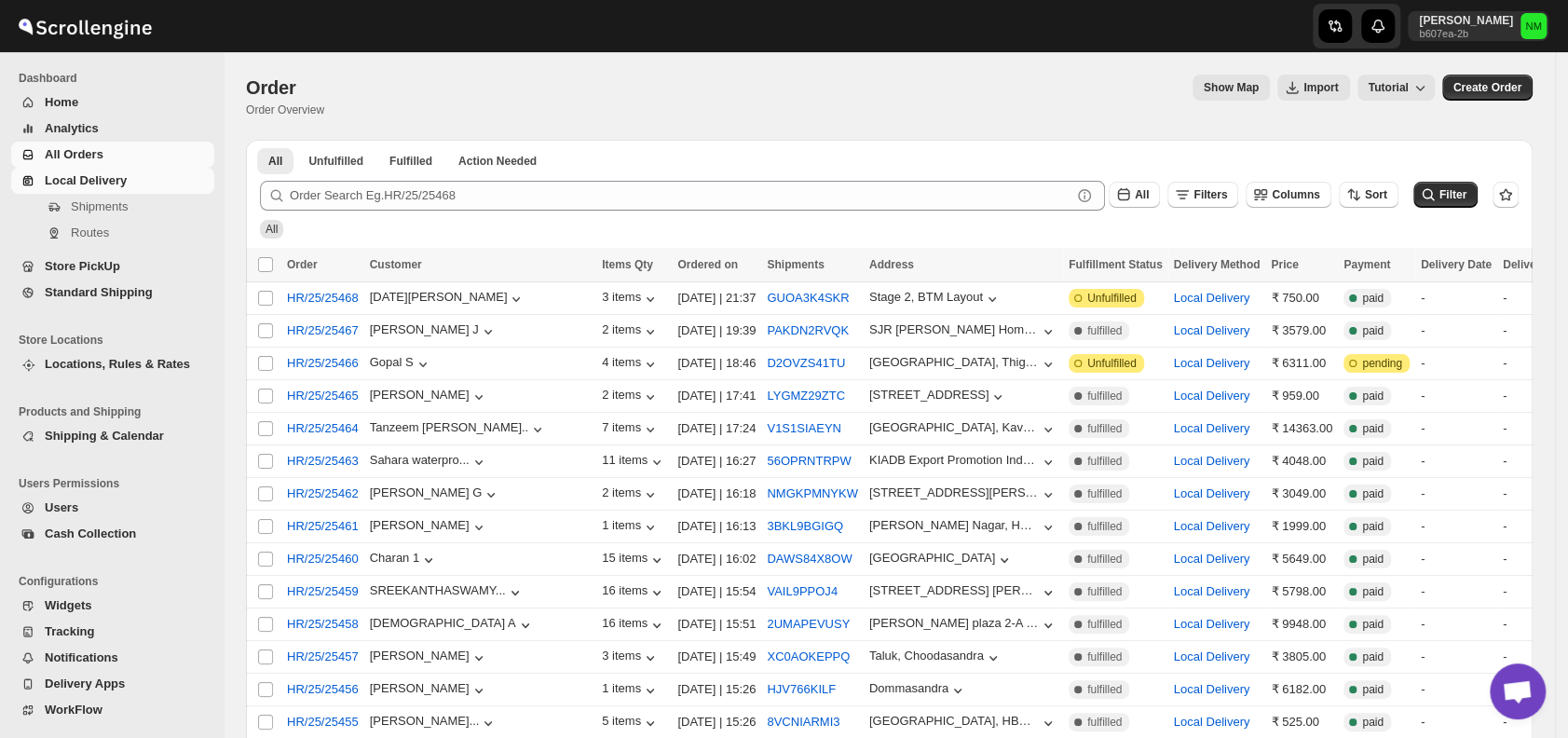
click at [91, 207] on span "Shipments" at bounding box center [99, 206] width 57 height 14
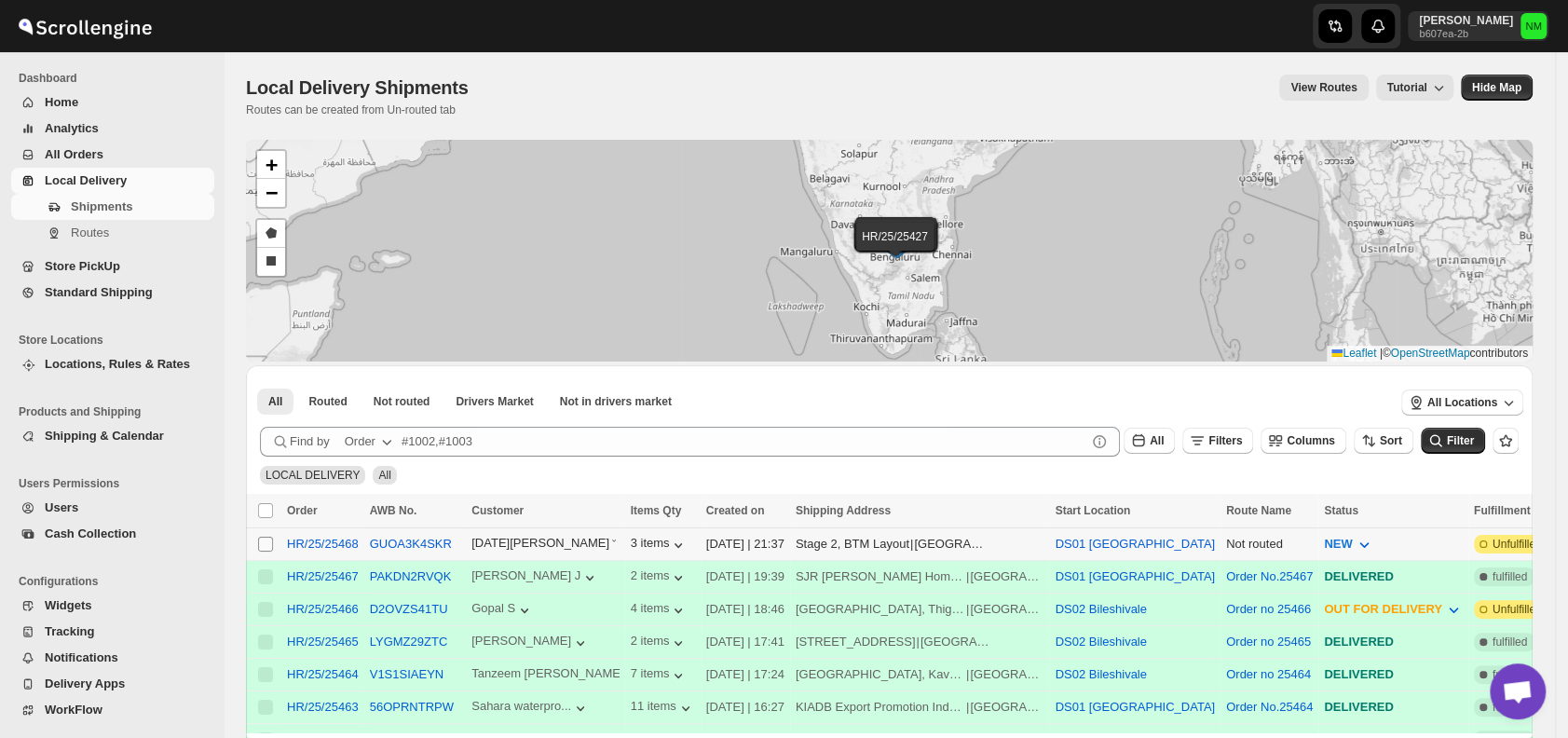
click at [264, 541] on input "Select shipment" at bounding box center [265, 544] width 15 height 15
checkbox input "true"
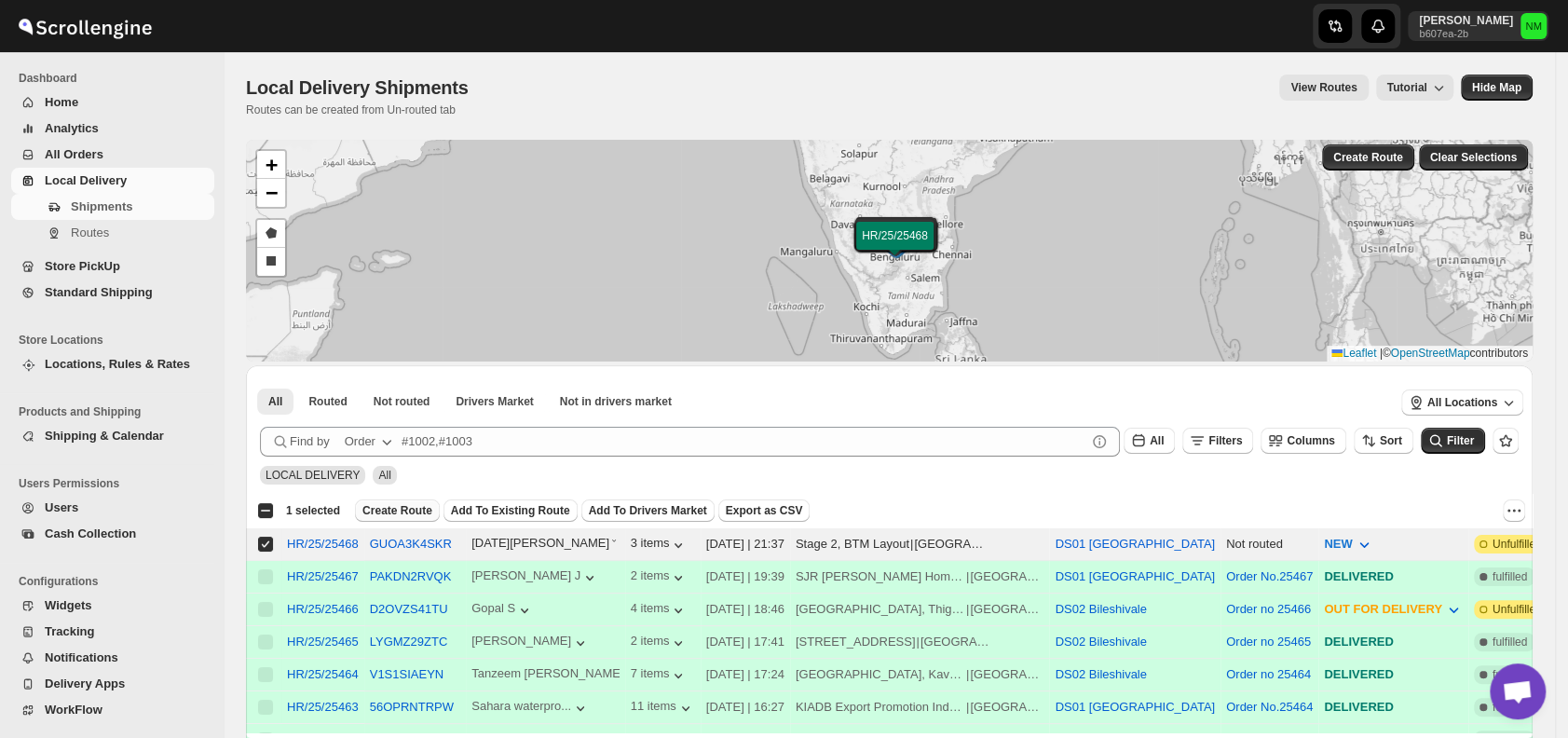
click at [376, 507] on span "Create Route" at bounding box center [397, 511] width 70 height 15
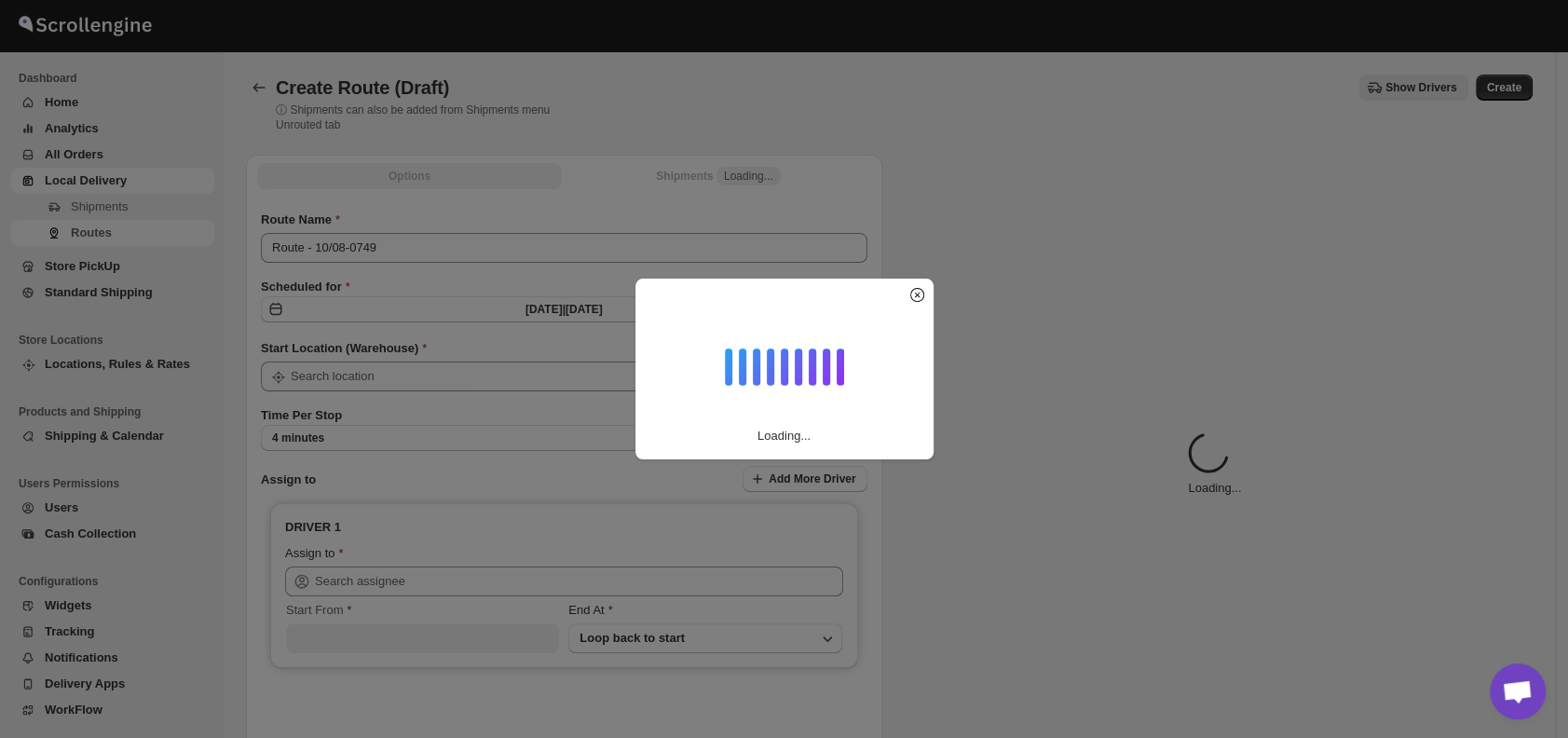
type input "DS01 [GEOGRAPHIC_DATA]"
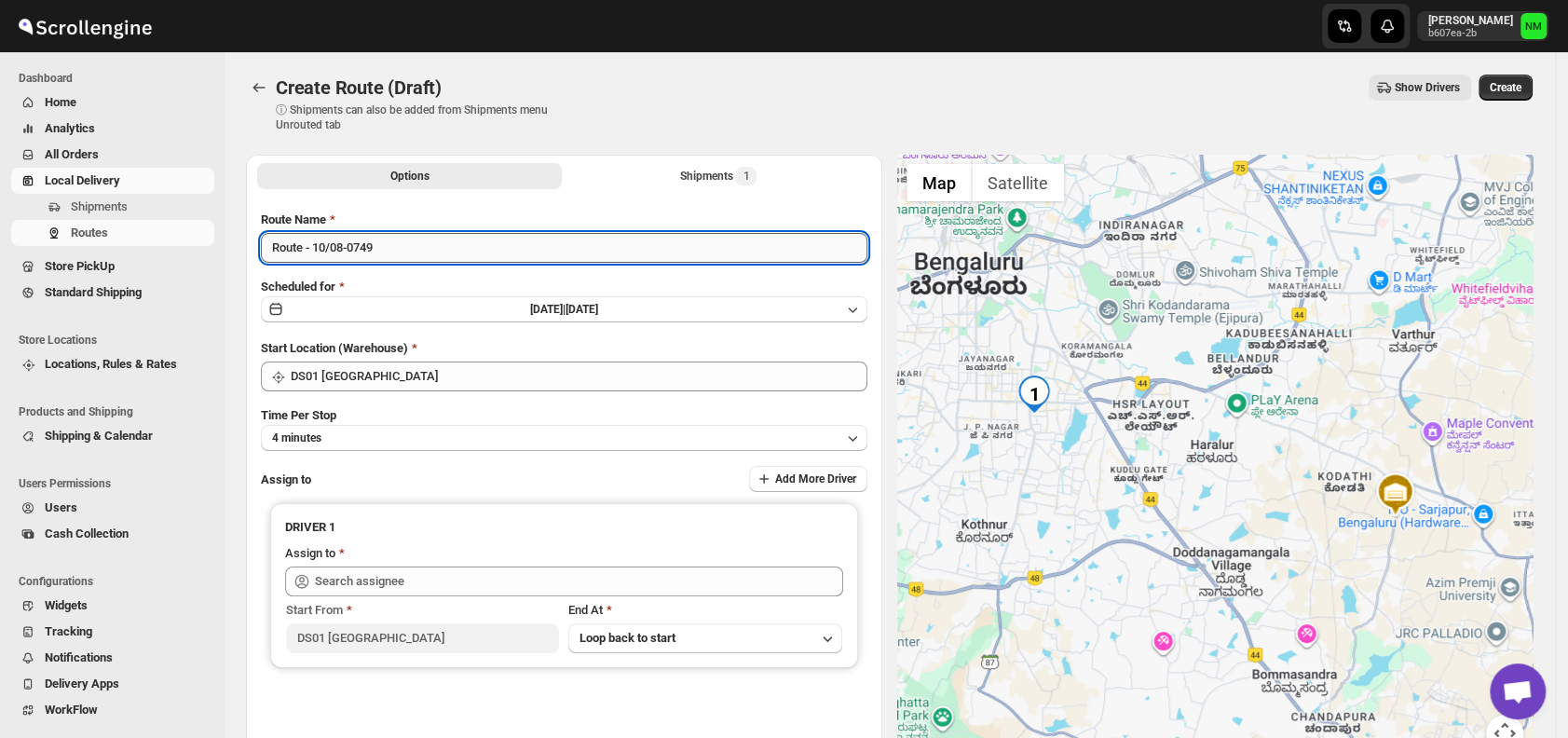
click at [402, 258] on input "Route - 10/08-0749" at bounding box center [563, 248] width 606 height 30
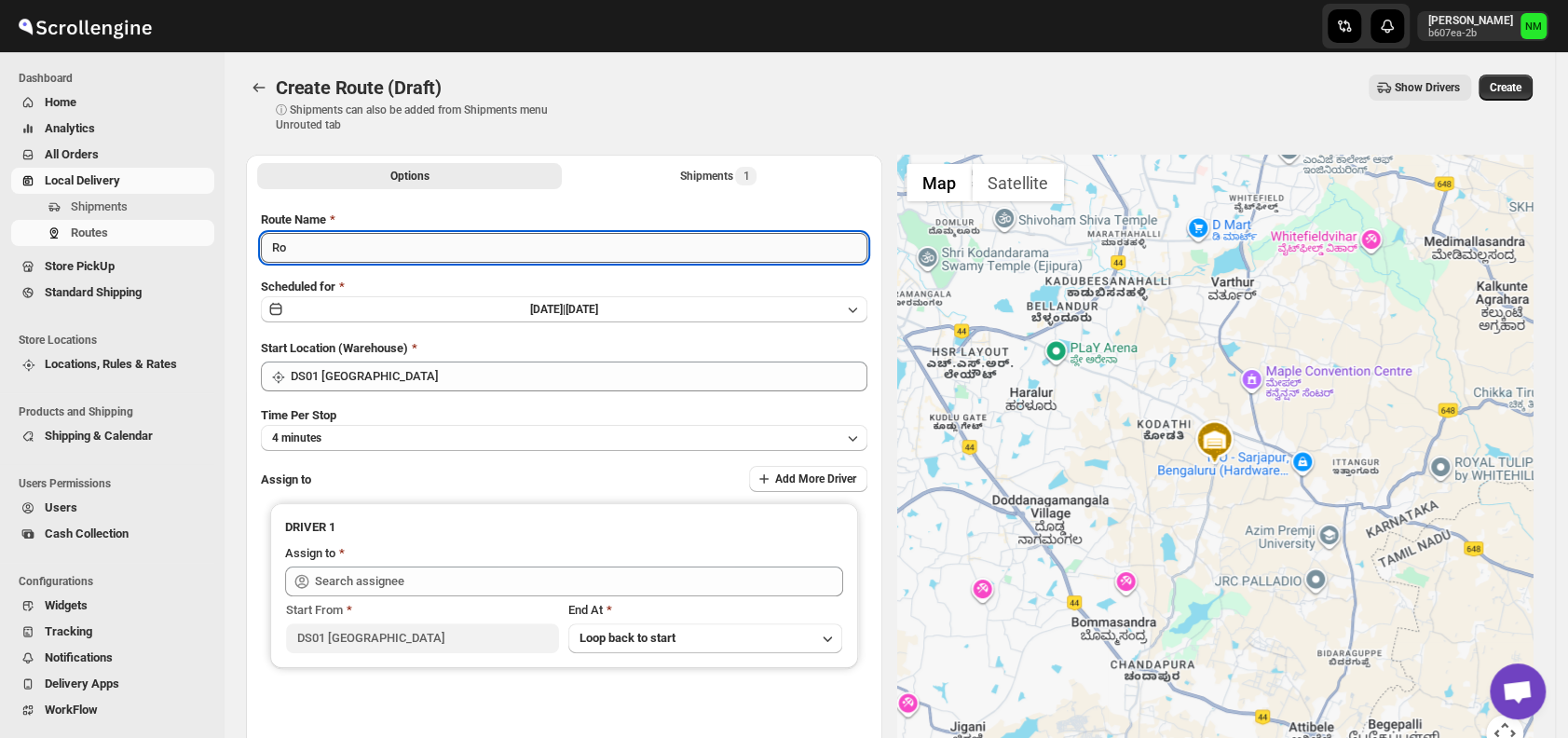
type input "R"
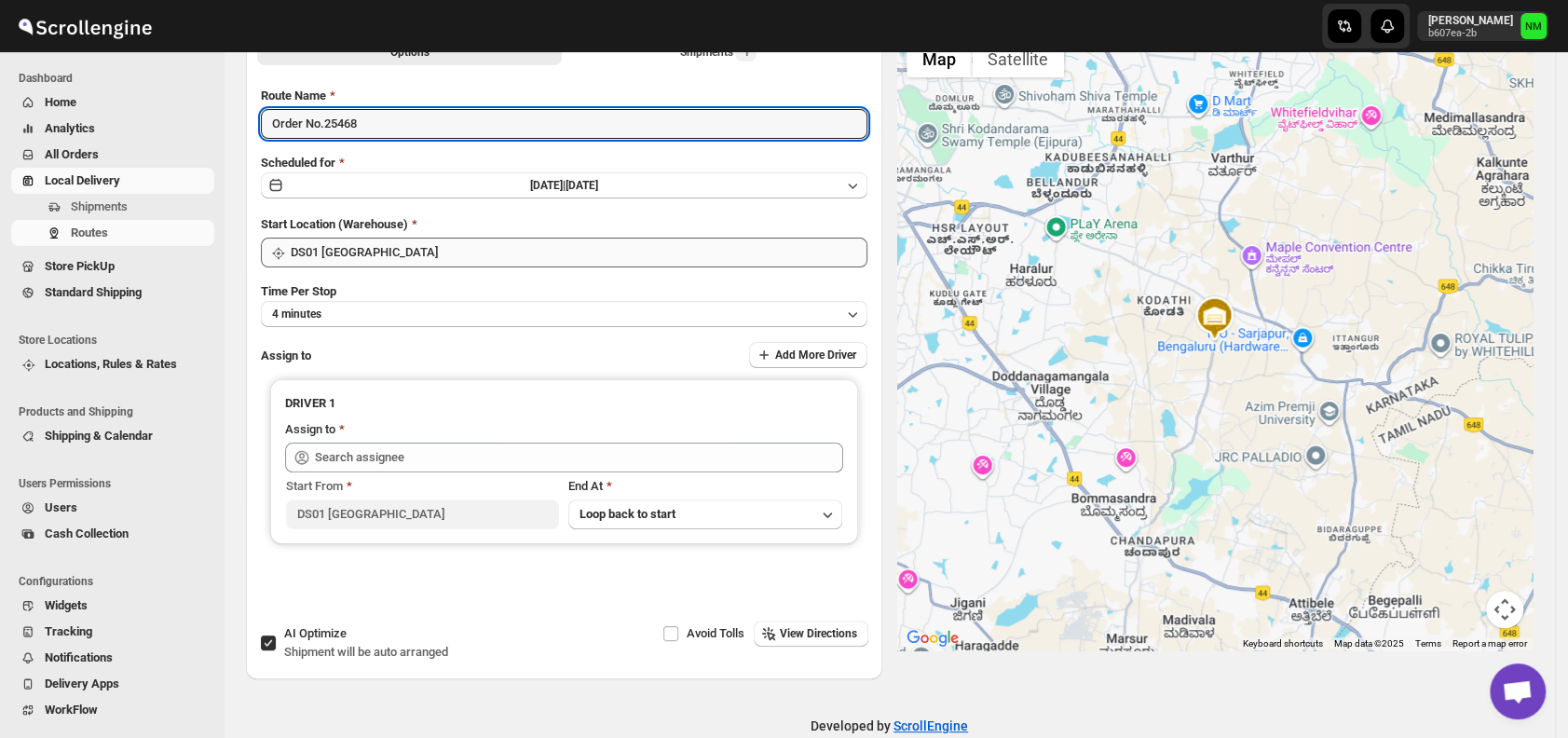
scroll to position [127, 0]
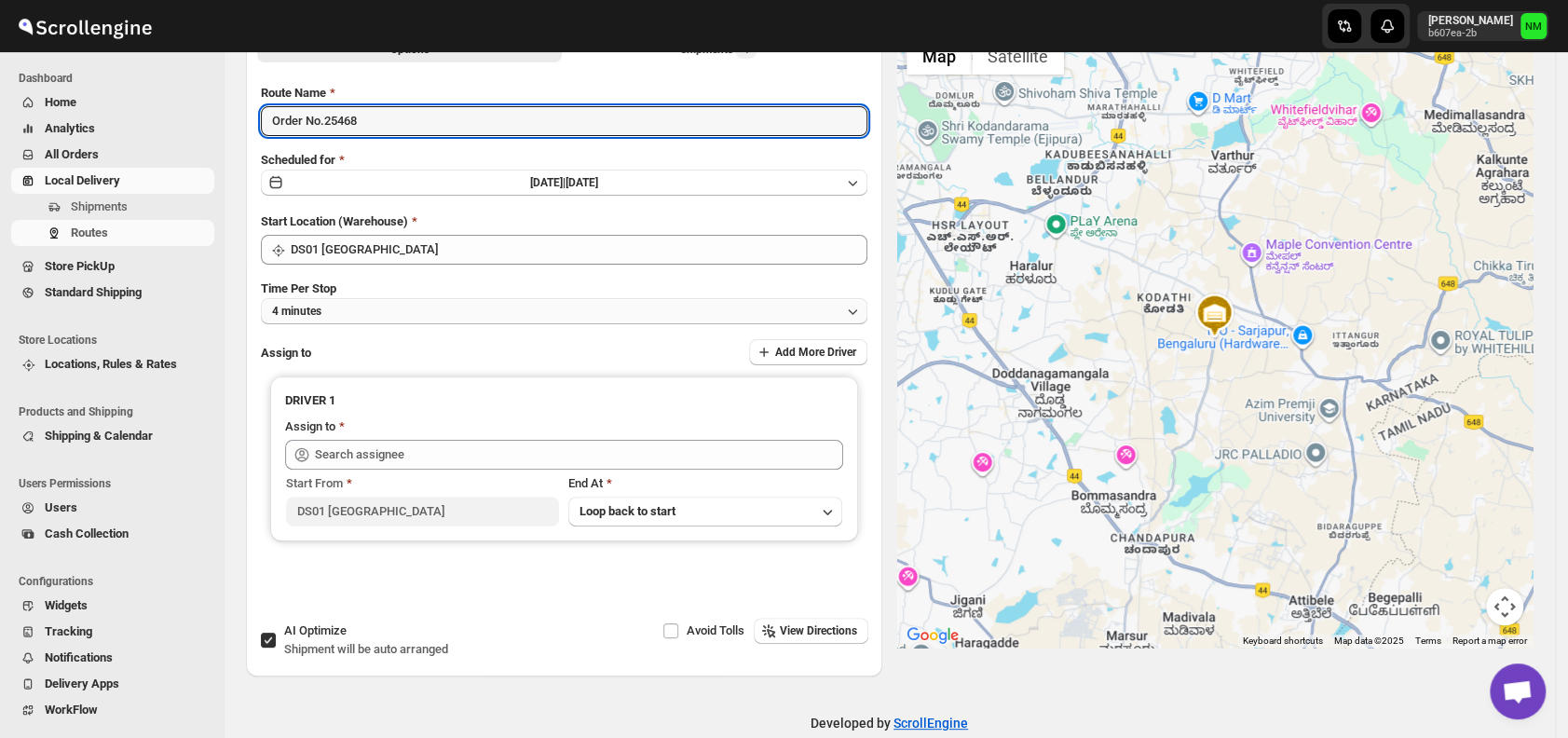
type input "Order No.25468"
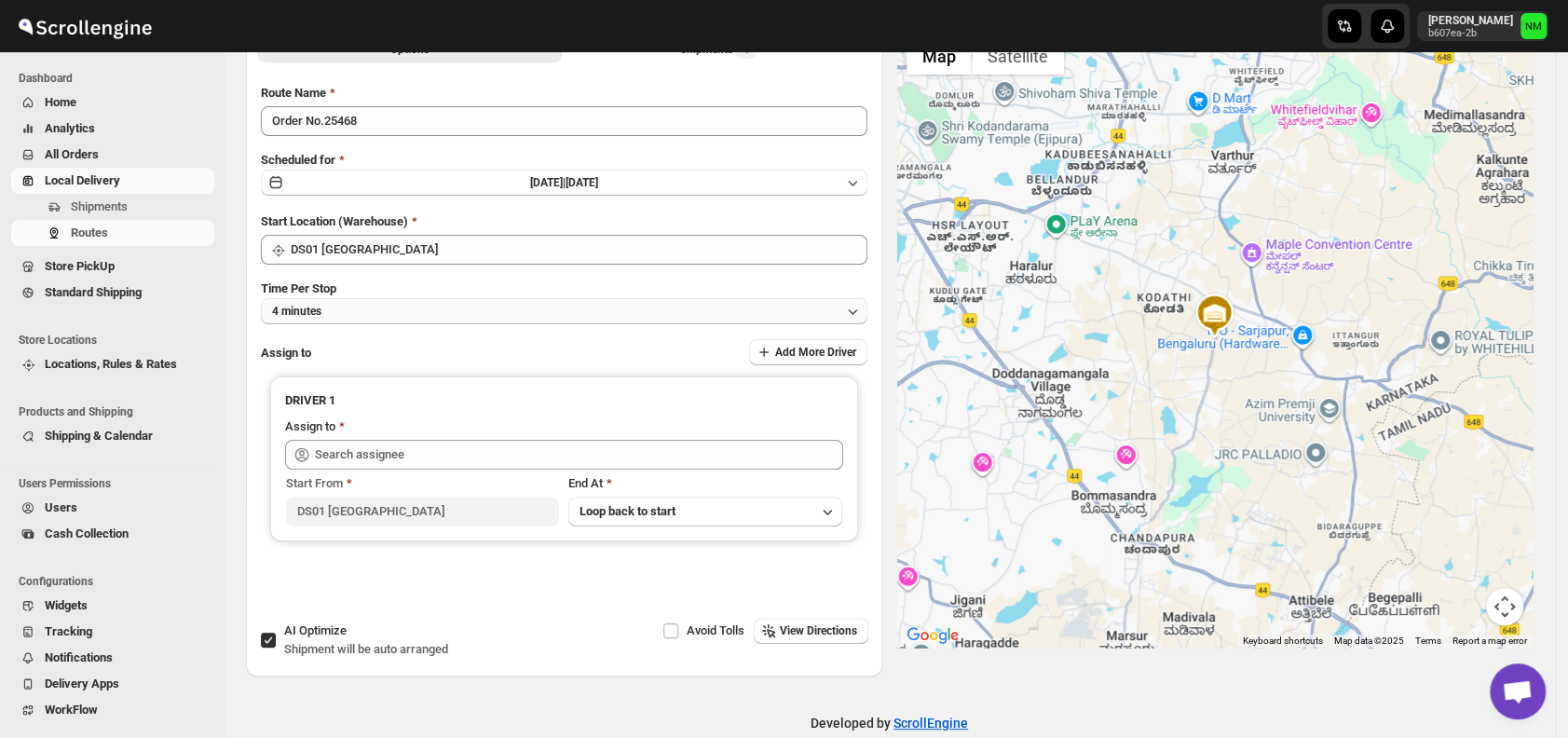
click at [401, 317] on button "4 minutes" at bounding box center [563, 311] width 606 height 26
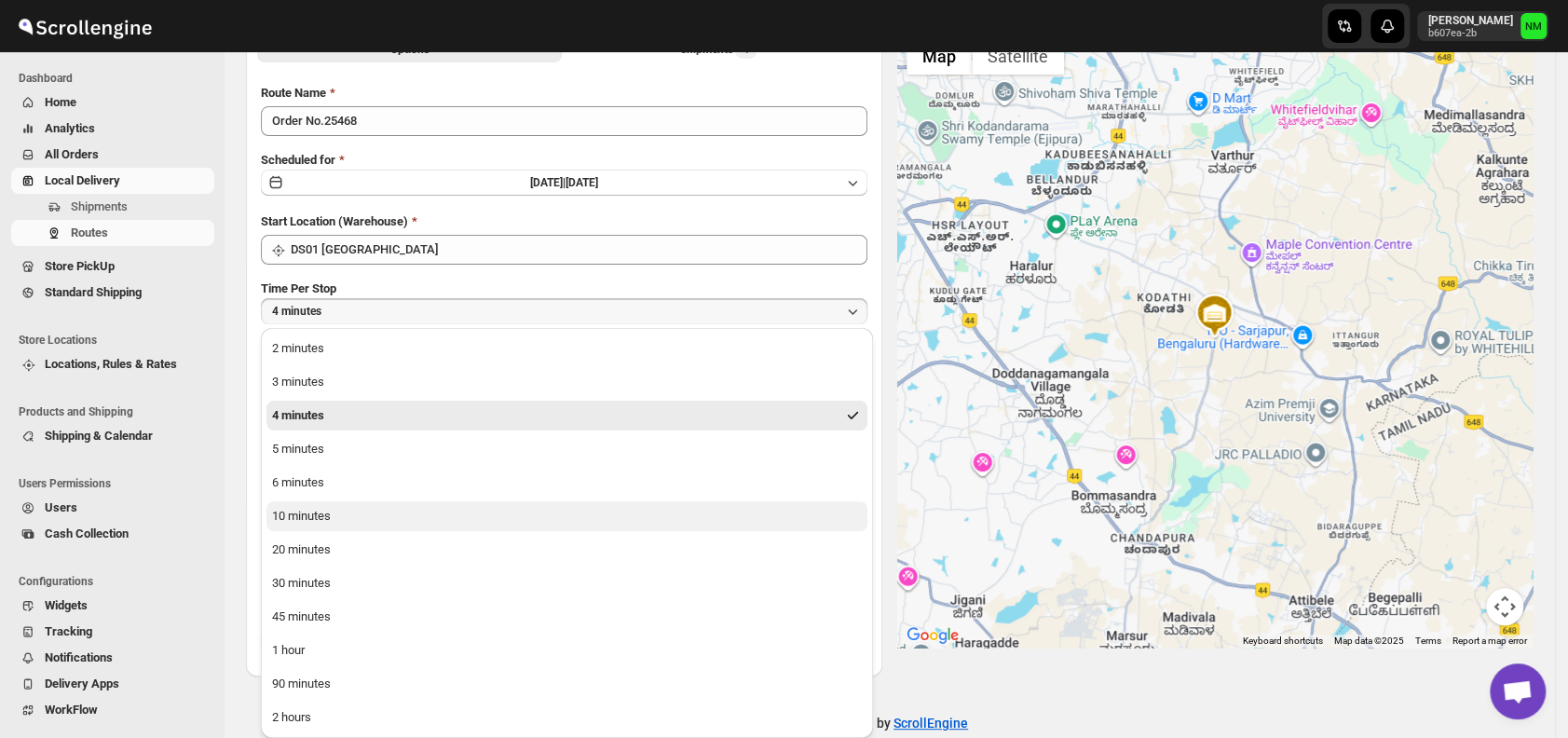
click at [321, 507] on div "10 minutes" at bounding box center [301, 516] width 59 height 19
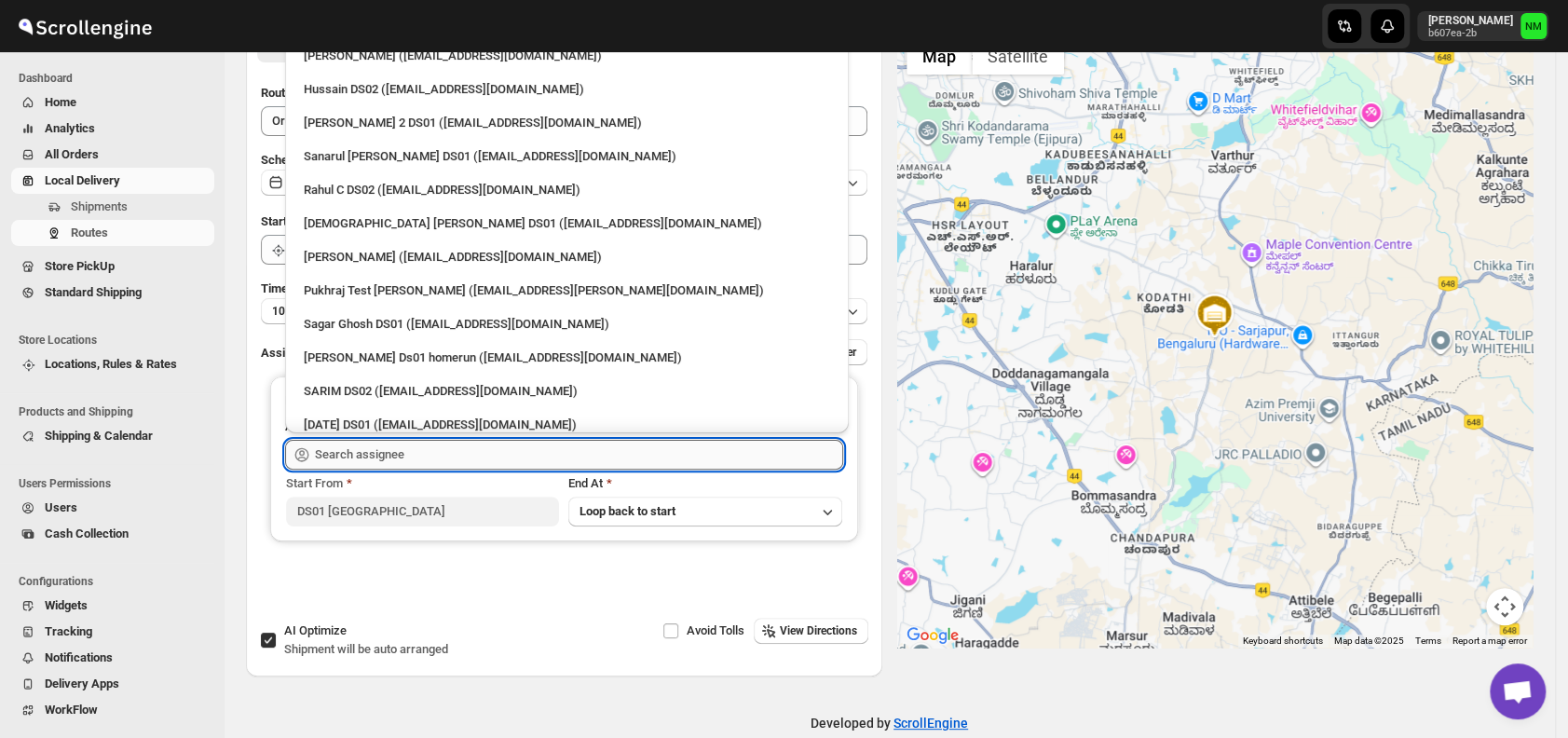
click at [345, 454] on input "text" at bounding box center [578, 455] width 528 height 30
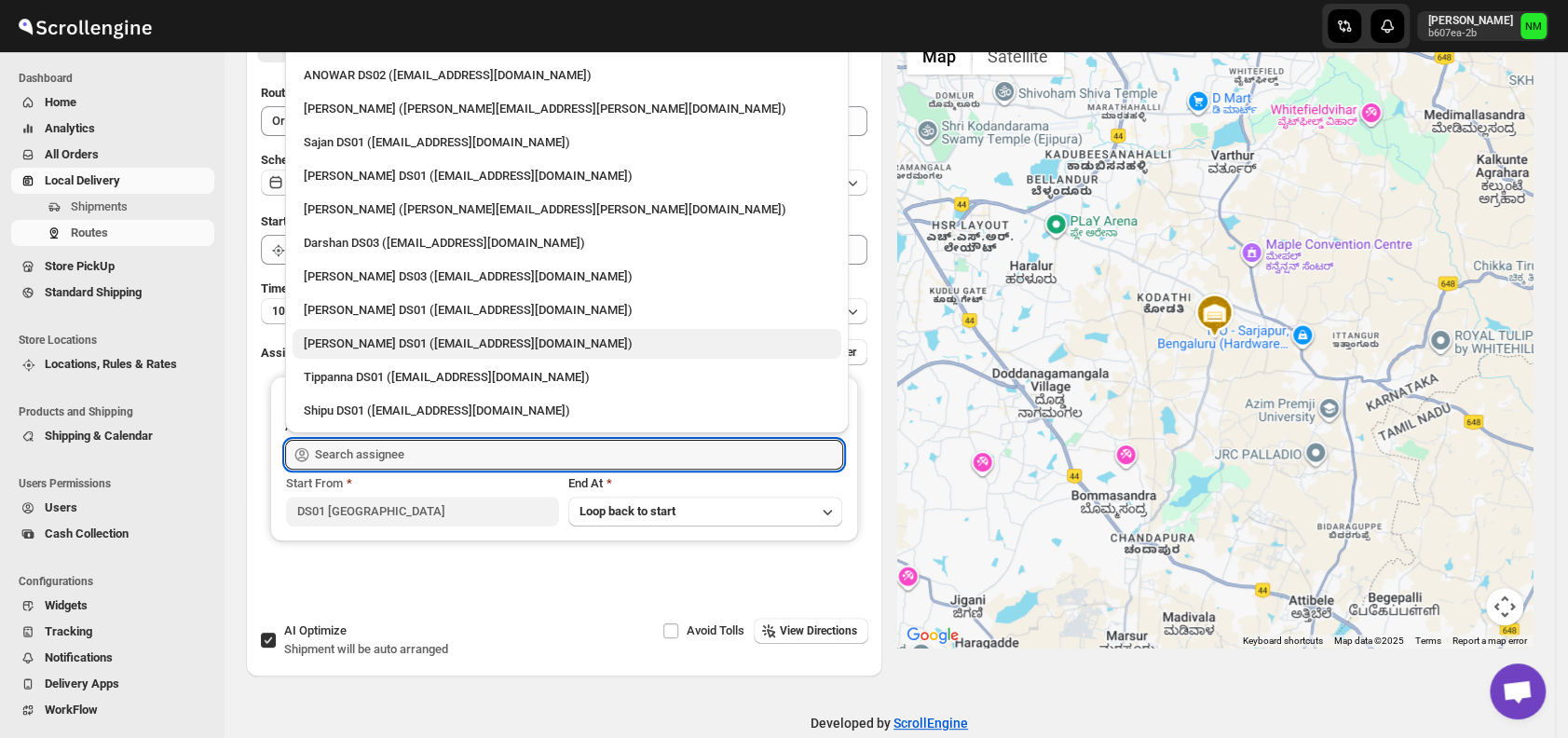
scroll to position [1439, 0]
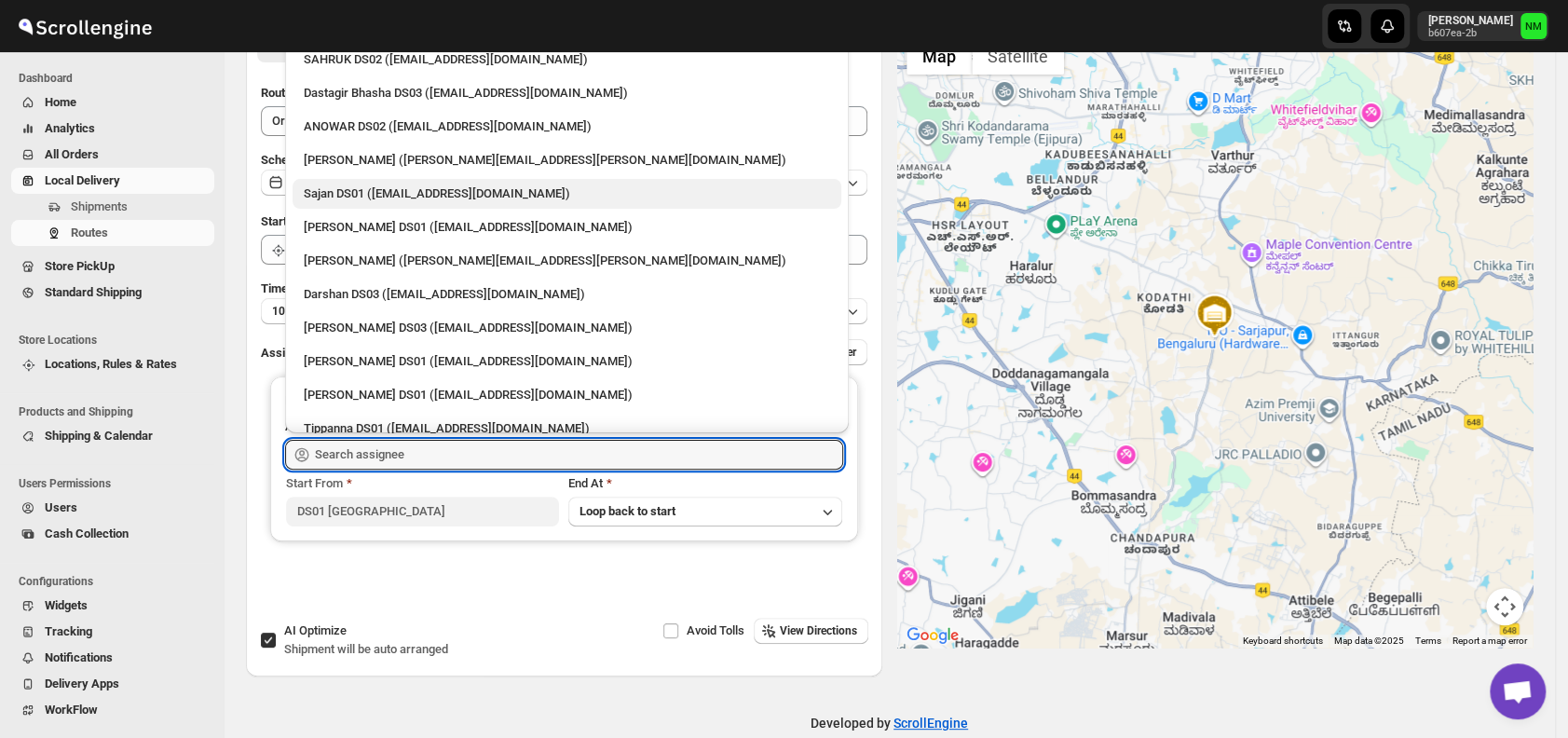
click at [318, 194] on div "Sajan DS01 (lofadat883@coderdir.com)" at bounding box center [566, 193] width 526 height 19
type input "Sajan DS01 (lofadat883@coderdir.com)"
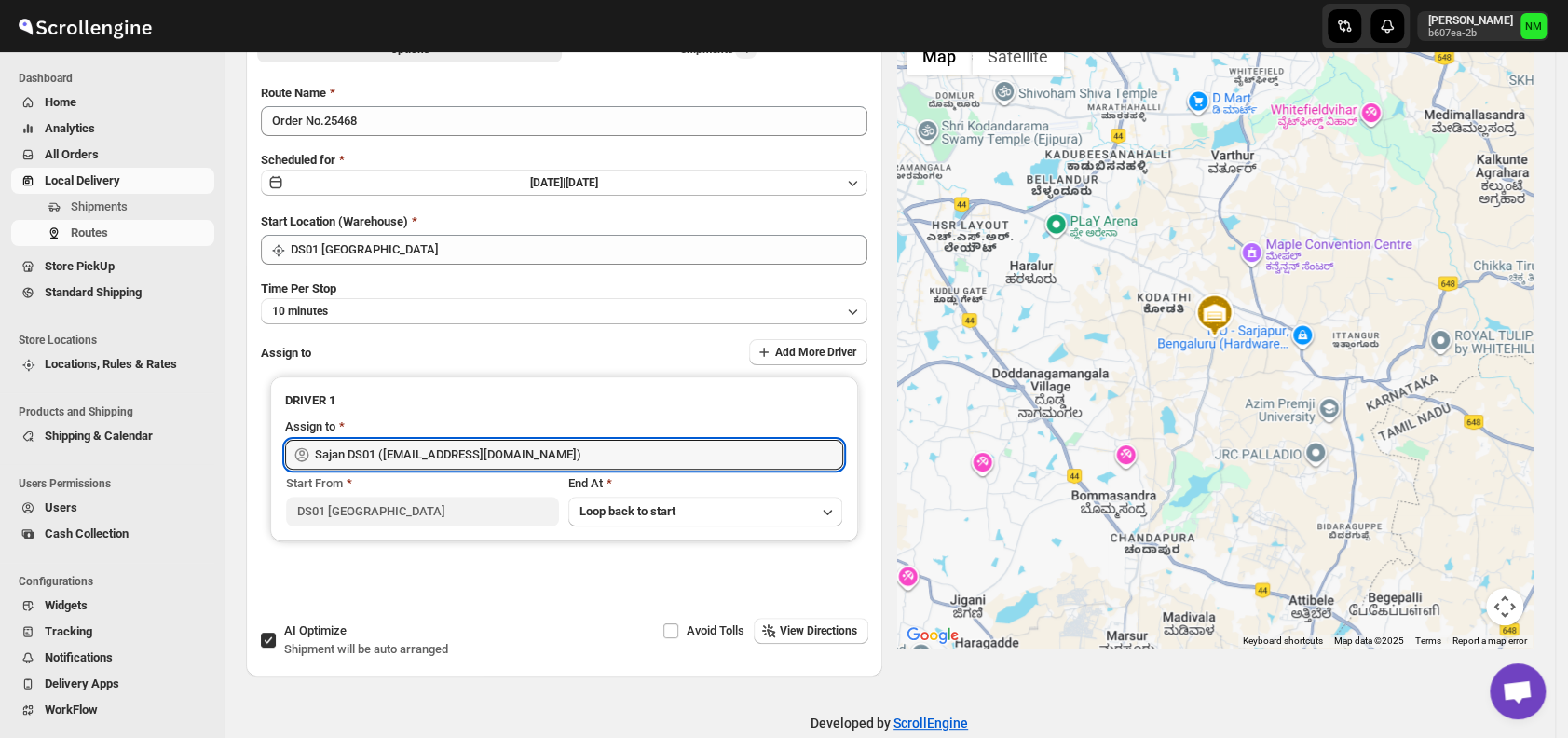
scroll to position [0, 0]
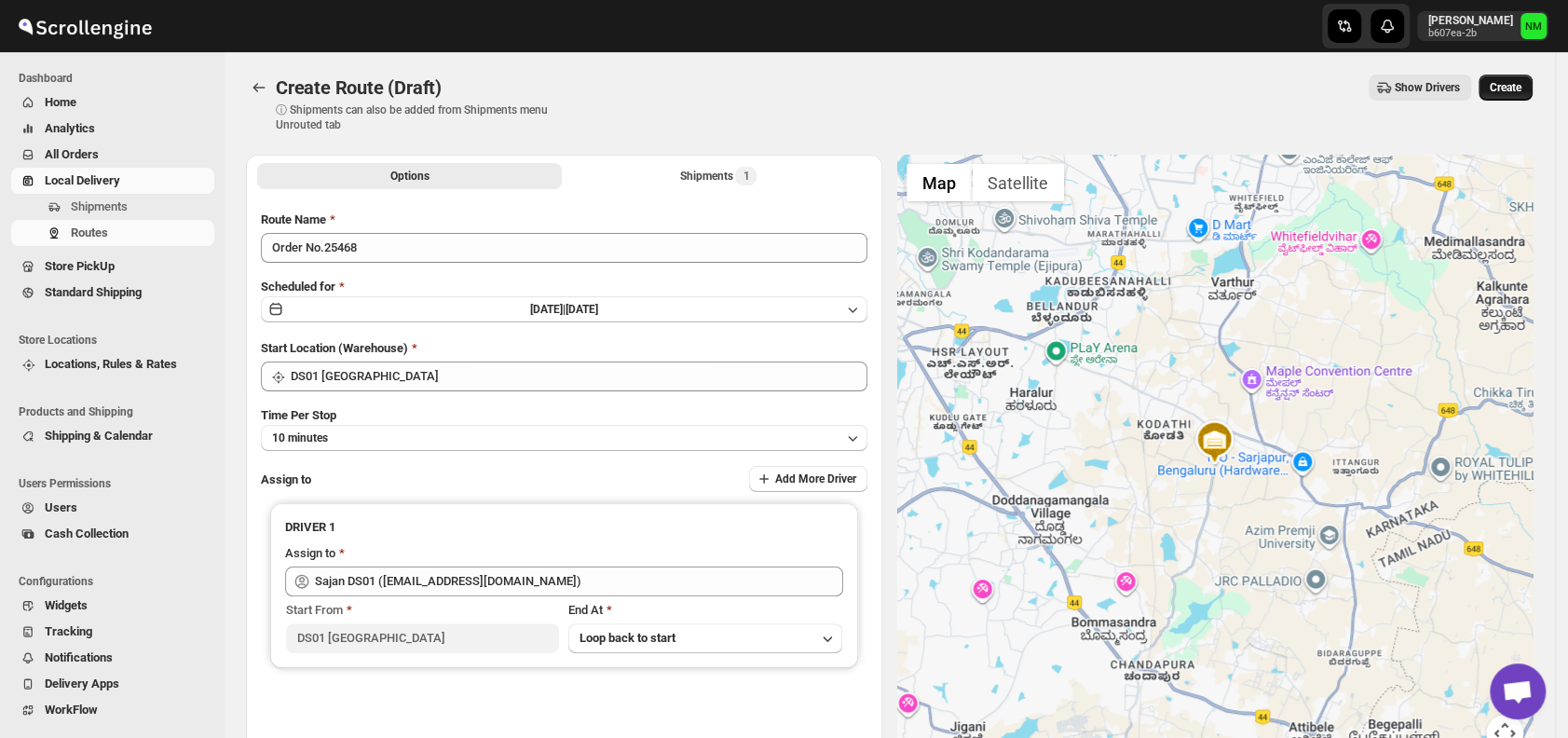
click at [1515, 89] on span "Create" at bounding box center [1506, 88] width 32 height 15
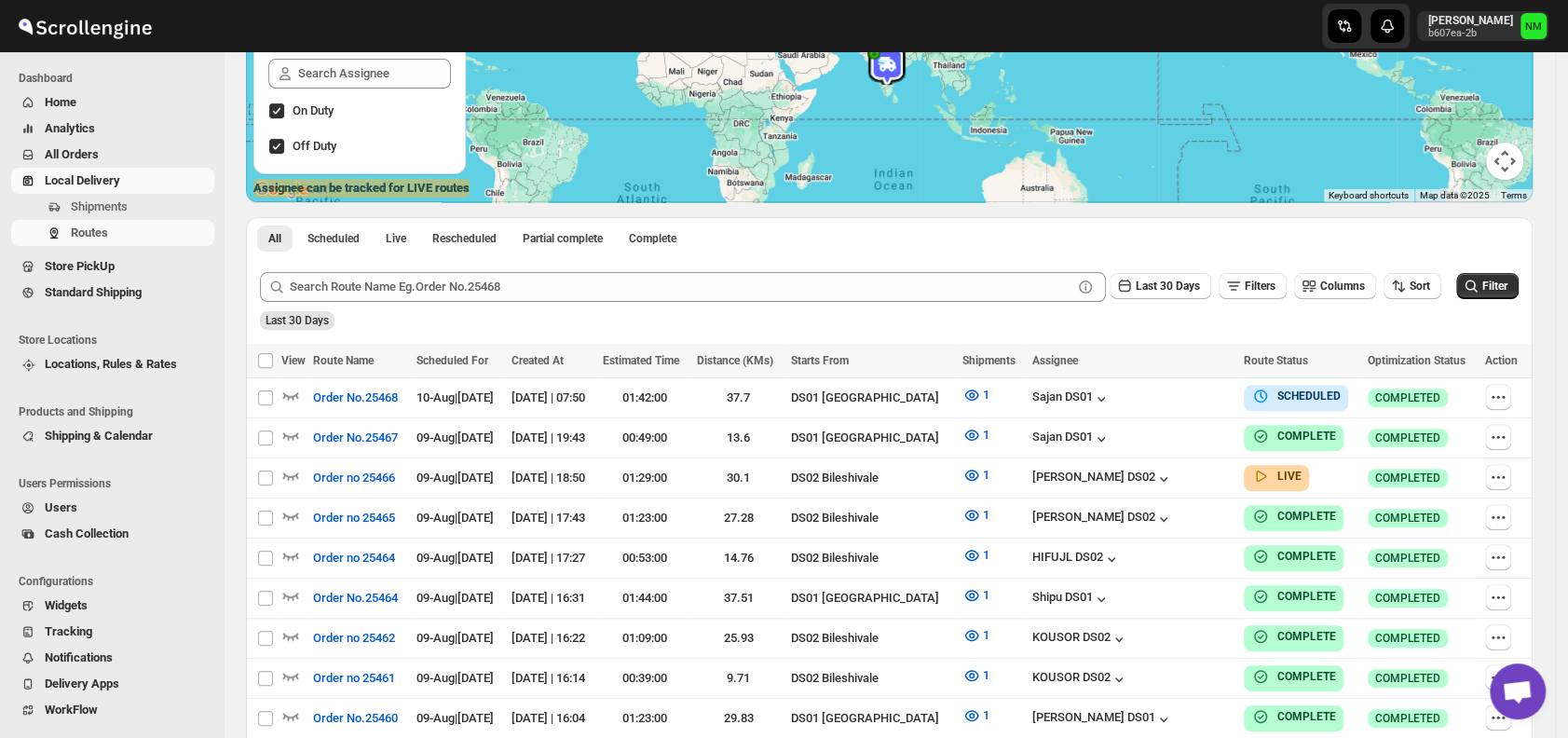
scroll to position [275, 0]
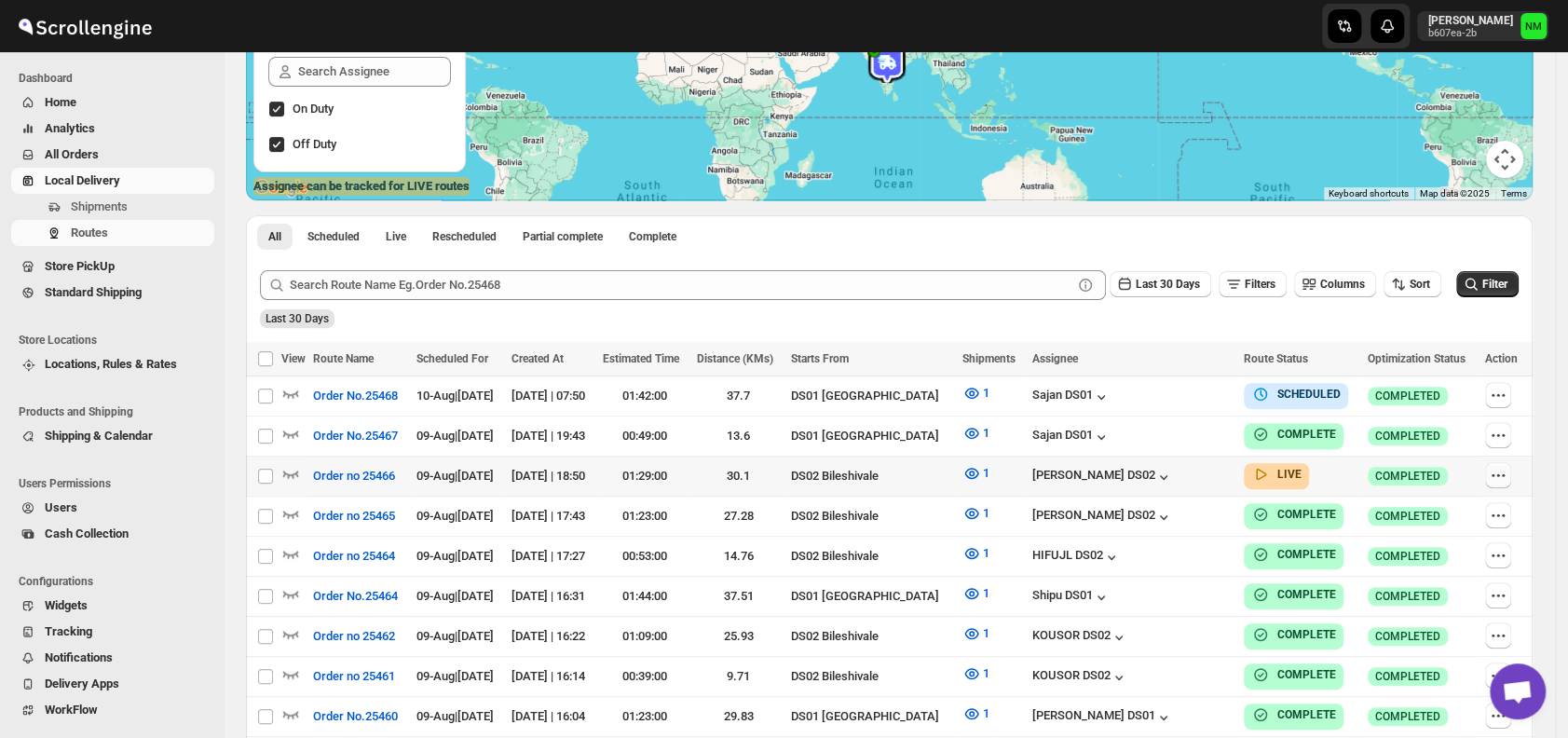
click at [1502, 470] on icon "button" at bounding box center [1499, 475] width 19 height 19
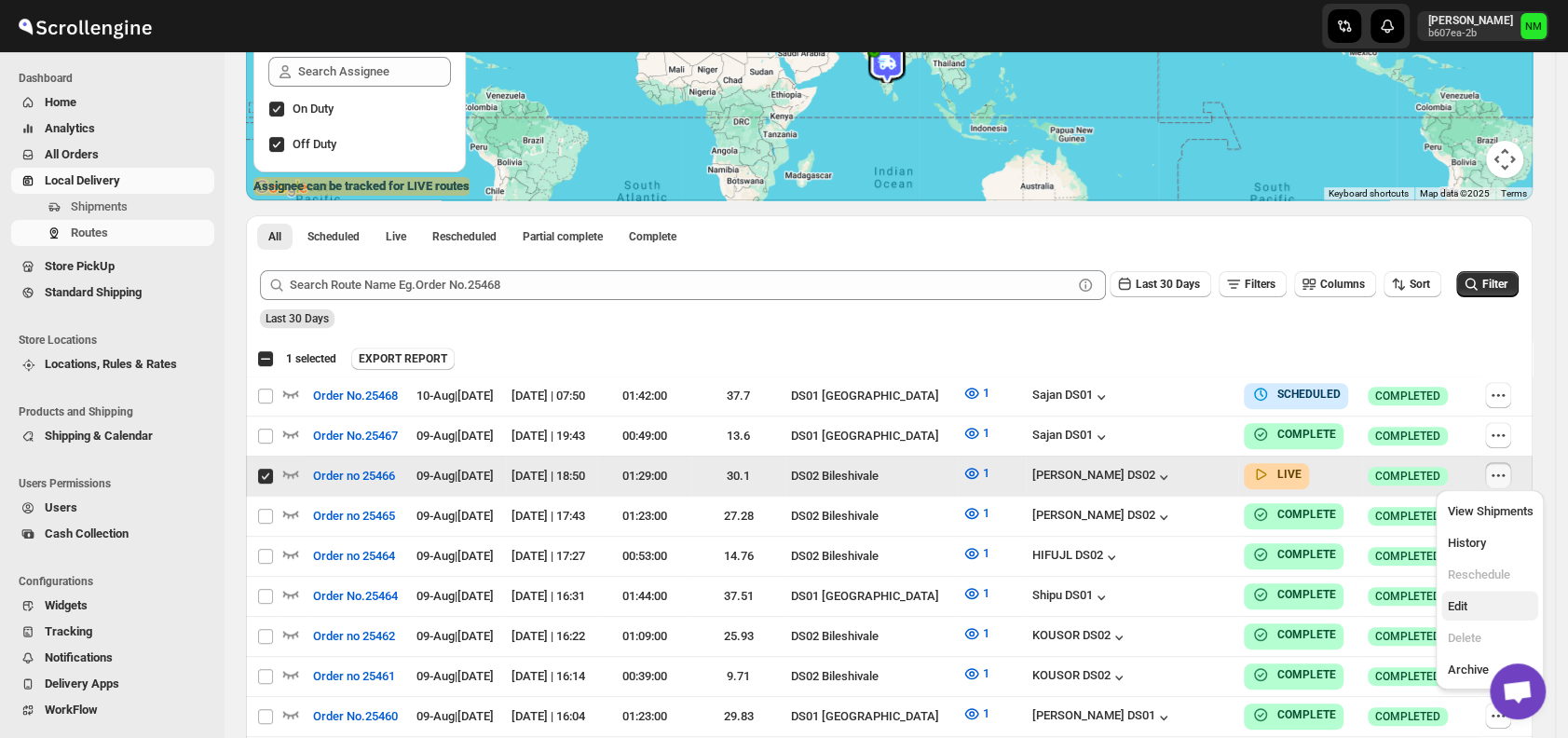
click at [1463, 601] on span "Edit" at bounding box center [1457, 605] width 20 height 14
checkbox input "false"
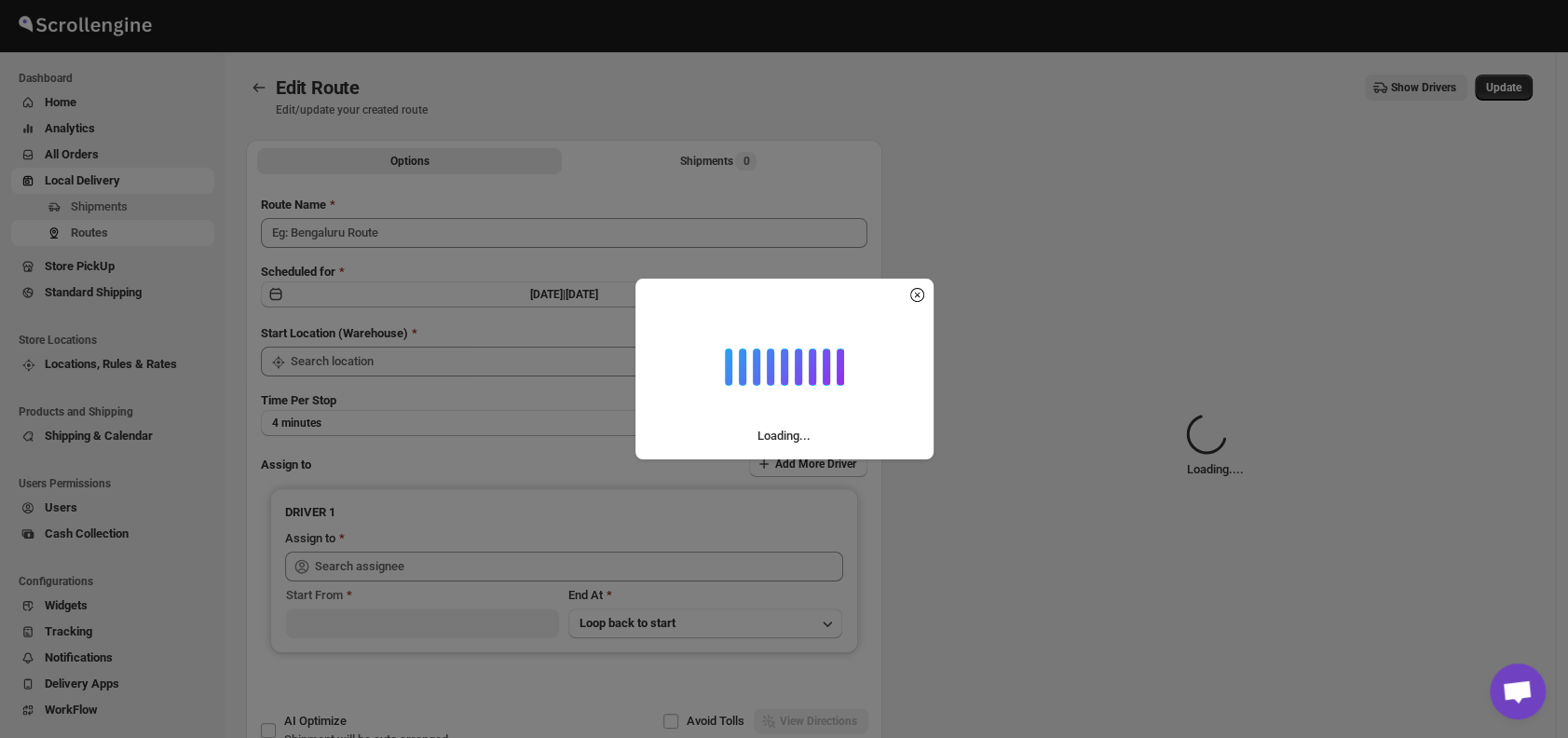
type input "Order no 25466"
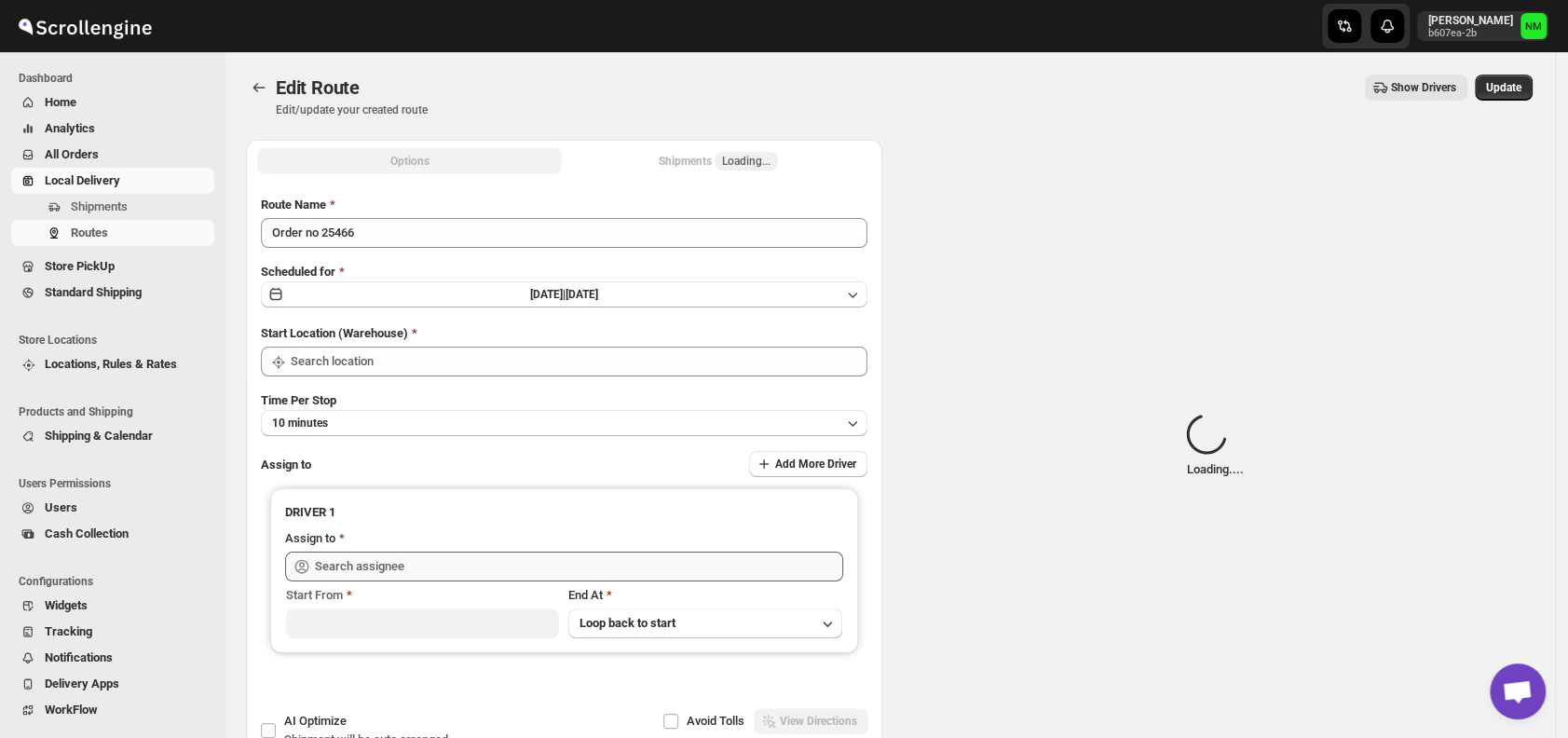
type input "DS02 Bileshivale"
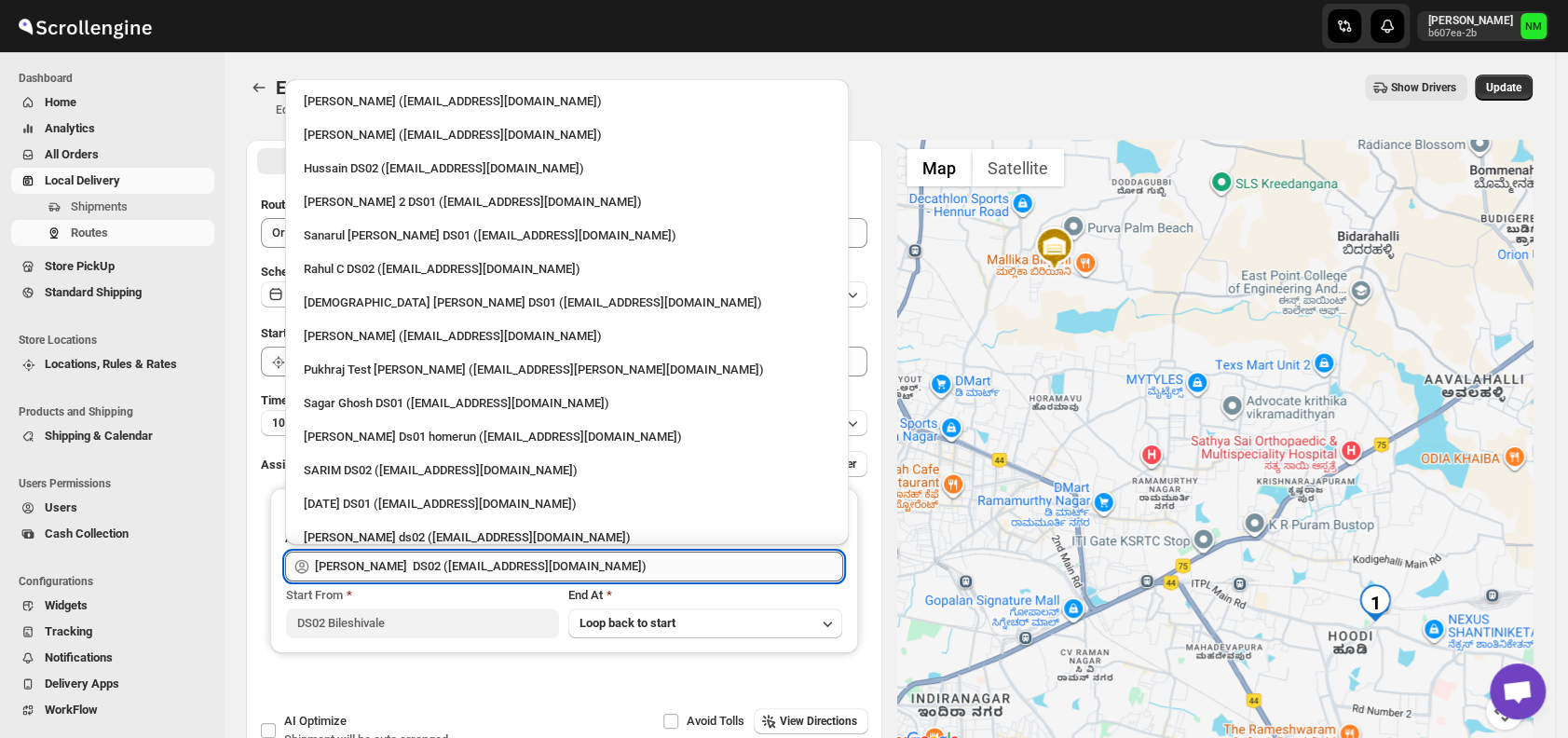
click at [584, 561] on input "[PERSON_NAME] DS02 ([EMAIL_ADDRESS][DOMAIN_NAME])" at bounding box center [578, 566] width 528 height 30
click at [335, 178] on div "Hussain DS02 ([EMAIL_ADDRESS][DOMAIN_NAME])" at bounding box center [566, 169] width 549 height 30
type input "Hussain DS02 ([EMAIL_ADDRESS][DOMAIN_NAME])"
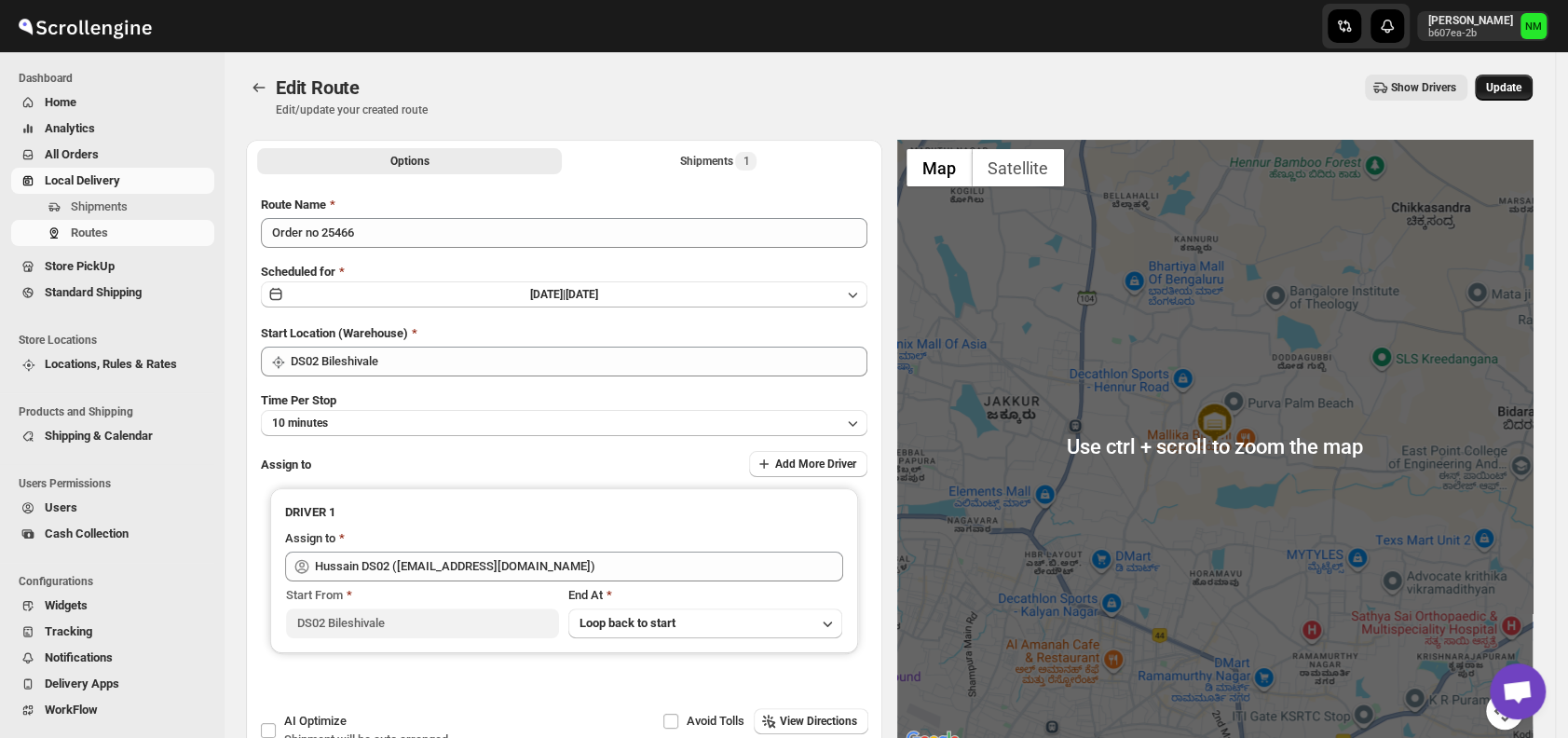
click at [1505, 87] on span "Update" at bounding box center [1504, 88] width 36 height 15
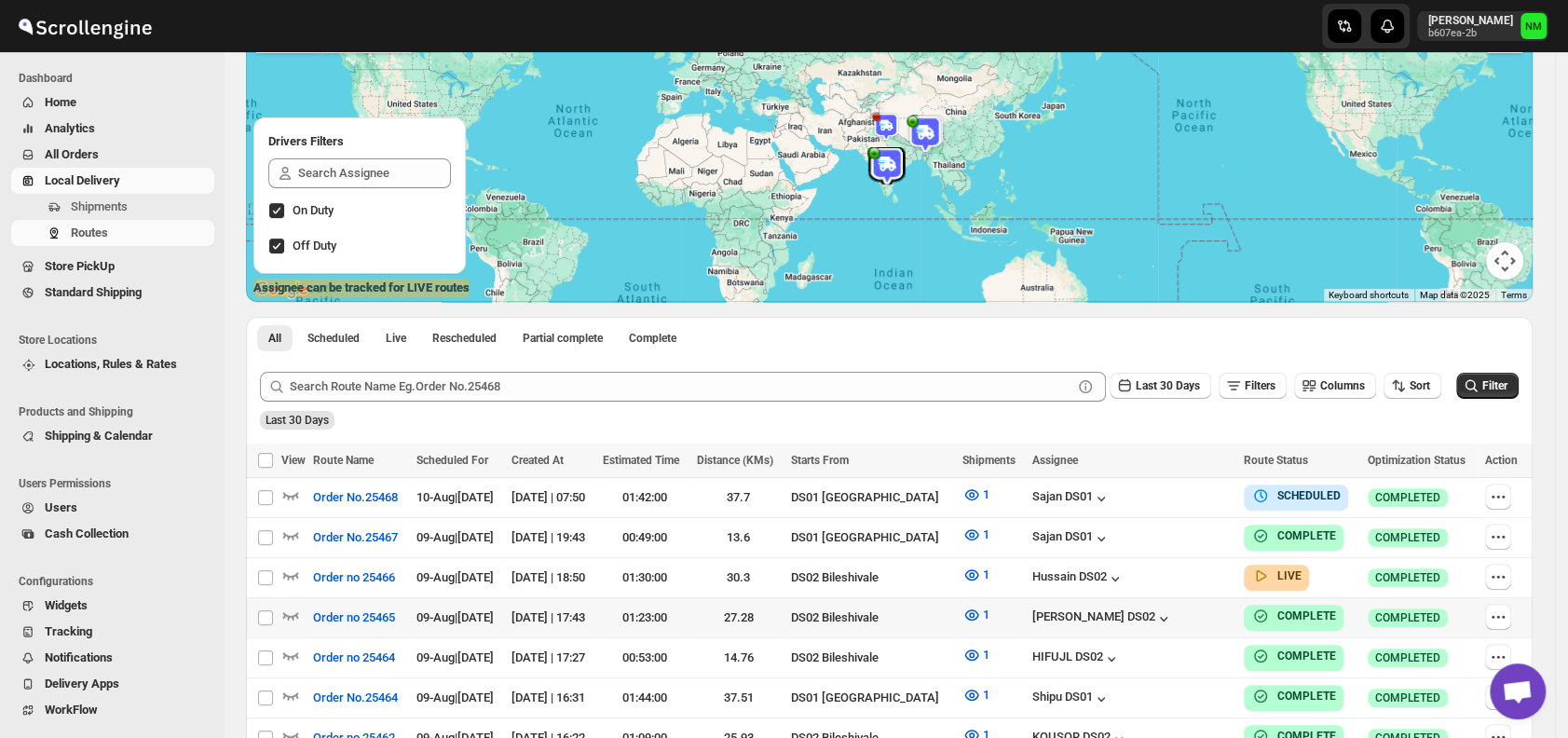
scroll to position [176, 0]
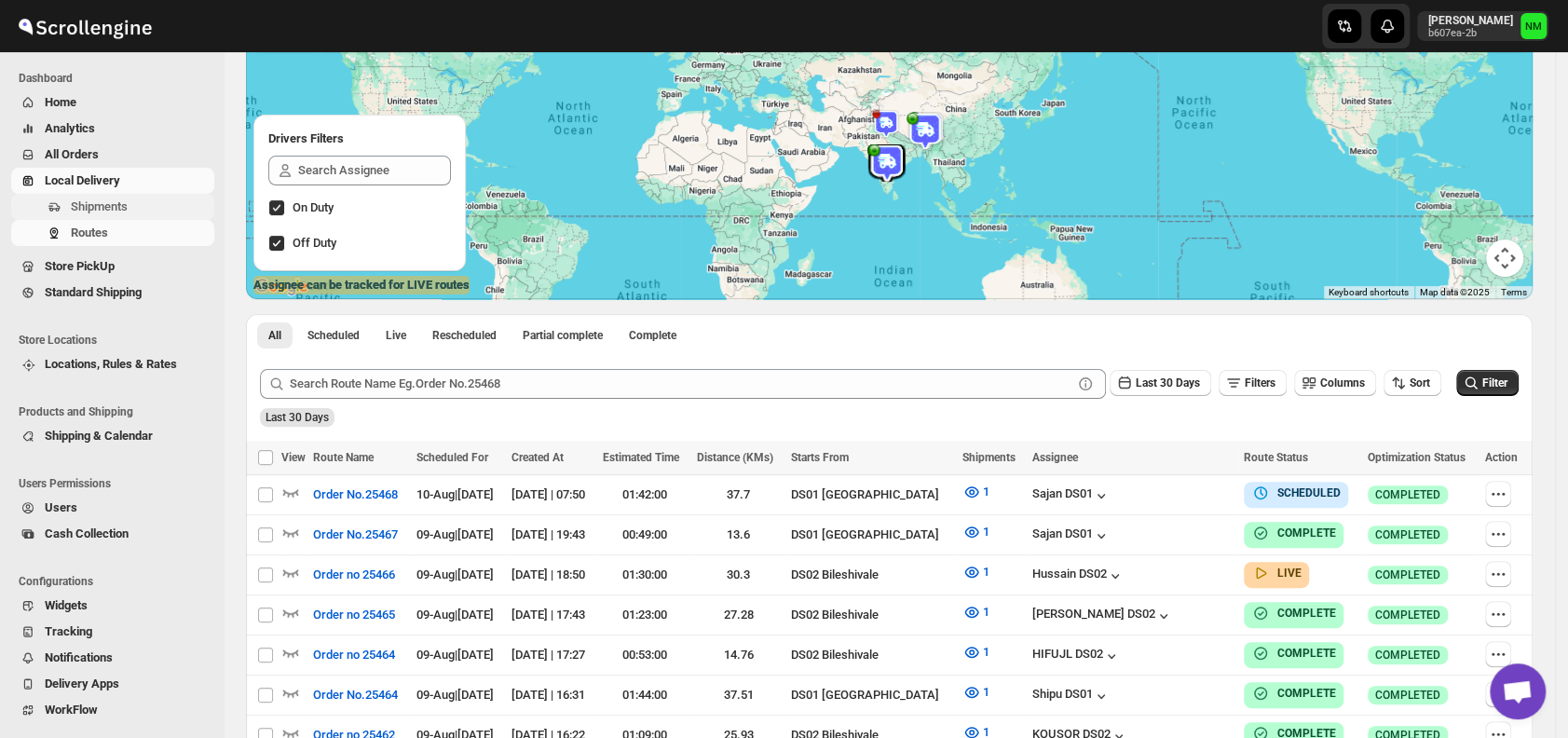
click at [148, 208] on span "Shipments" at bounding box center [141, 206] width 140 height 19
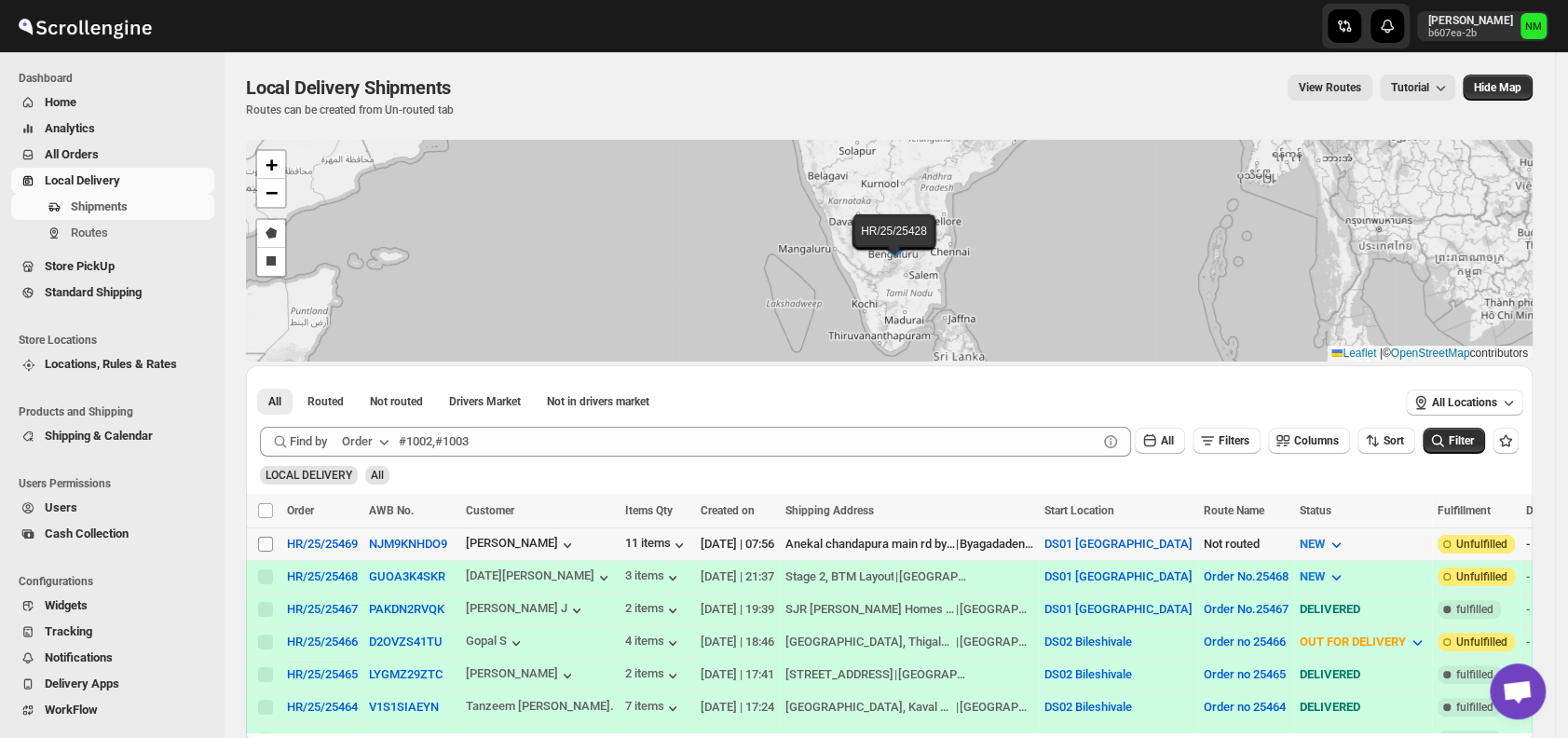
click at [262, 546] on input "Select shipment" at bounding box center [265, 544] width 15 height 15
checkbox input "true"
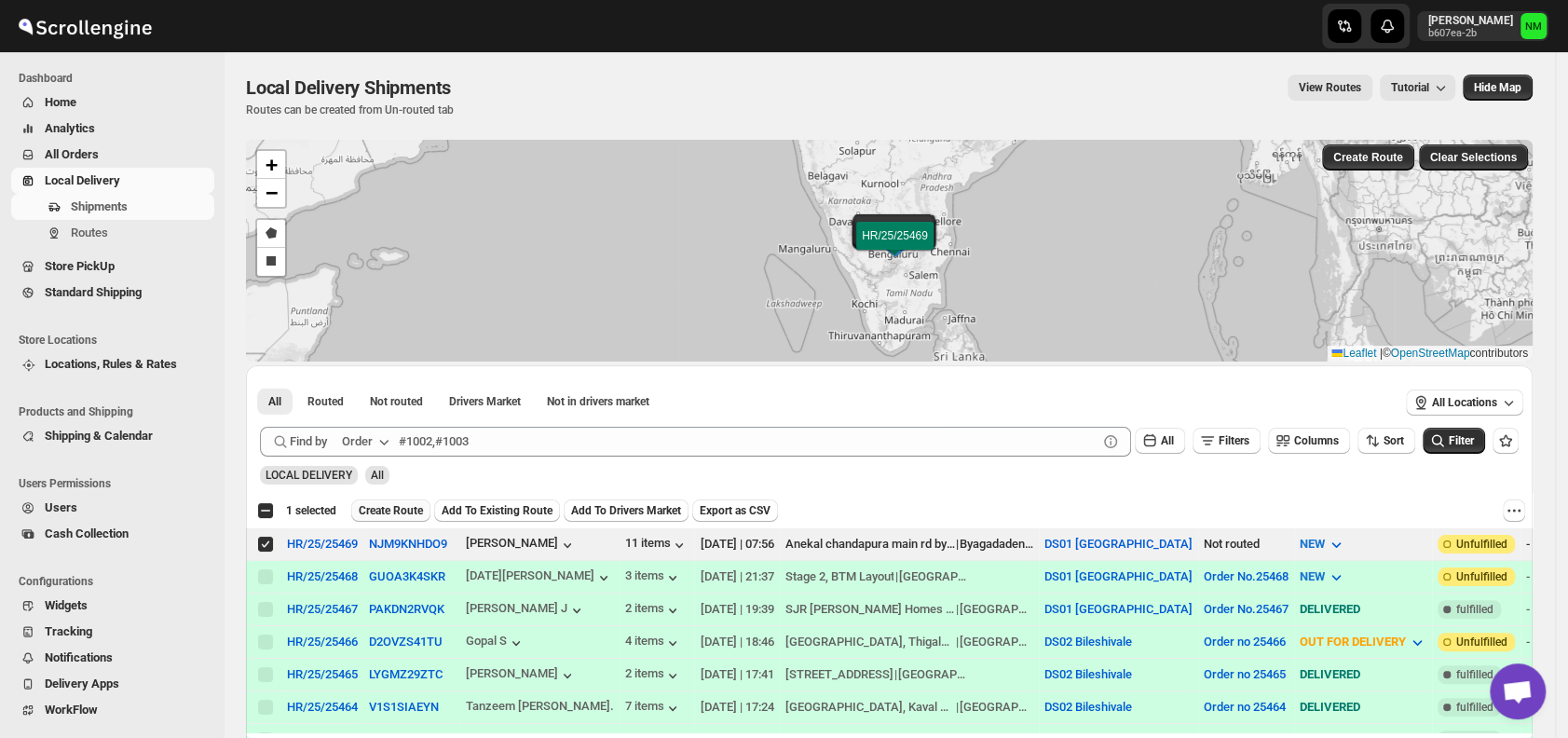
click at [392, 511] on span "Create Route" at bounding box center [391, 511] width 64 height 15
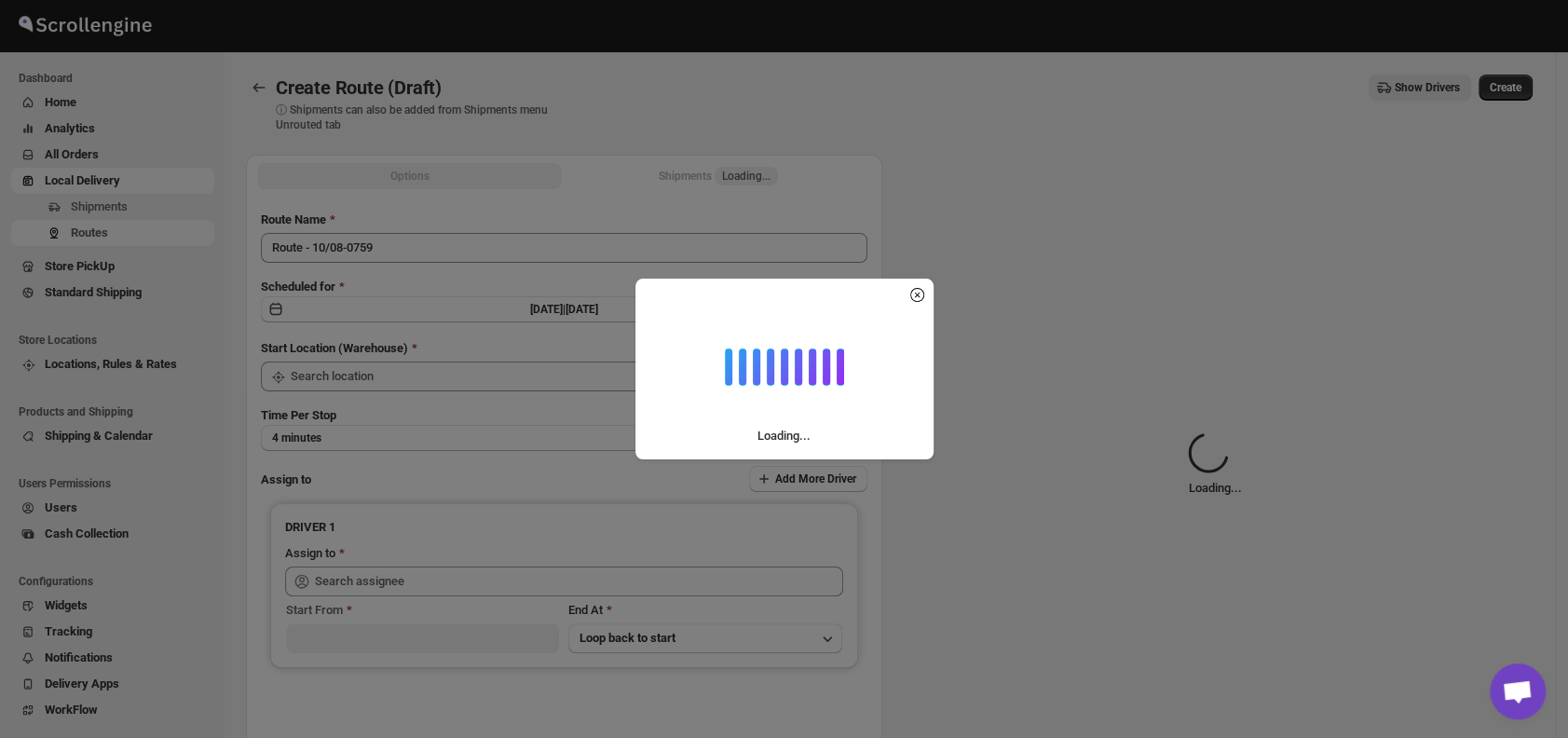
type input "DS01 [GEOGRAPHIC_DATA]"
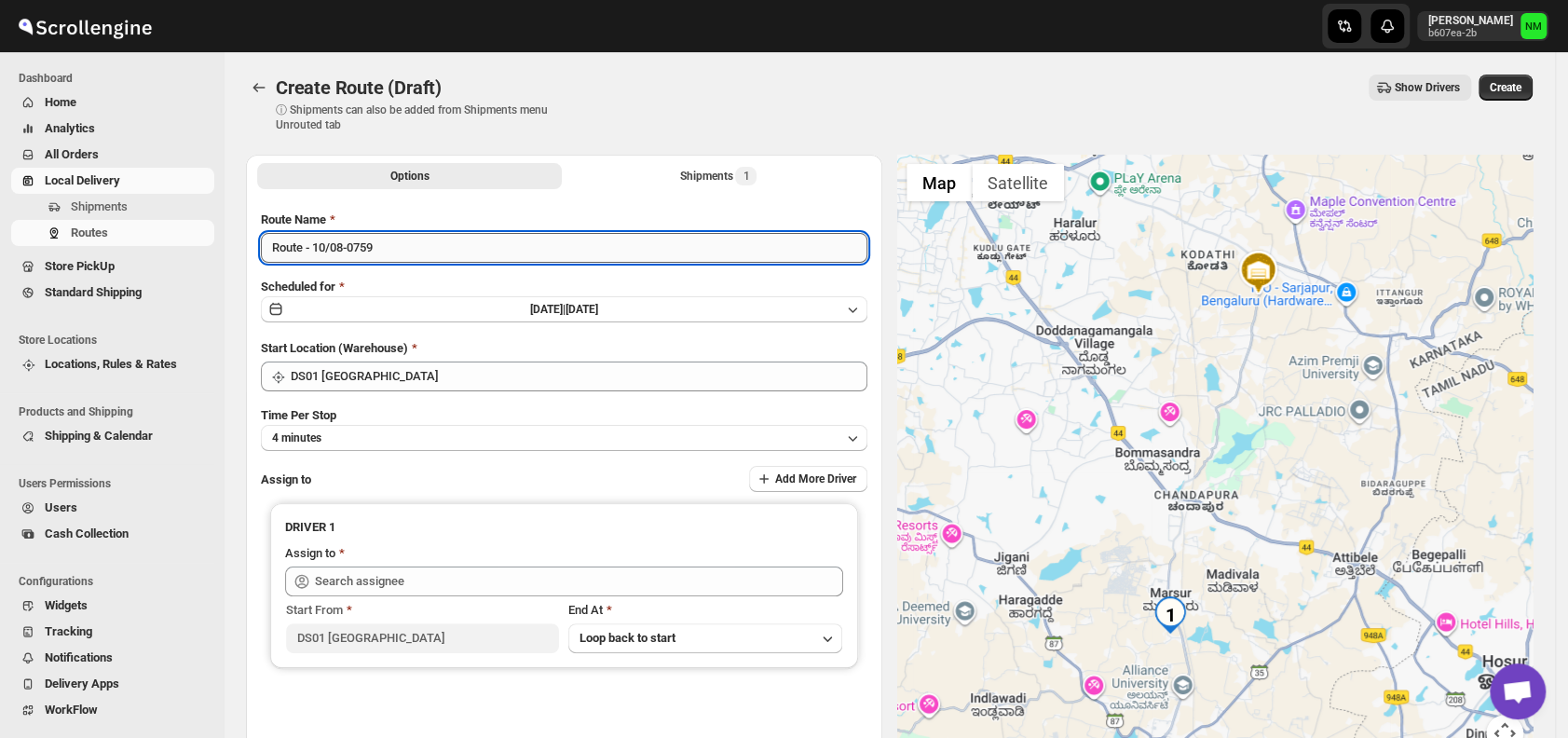
click at [425, 243] on input "Route - 10/08-0759" at bounding box center [563, 248] width 606 height 30
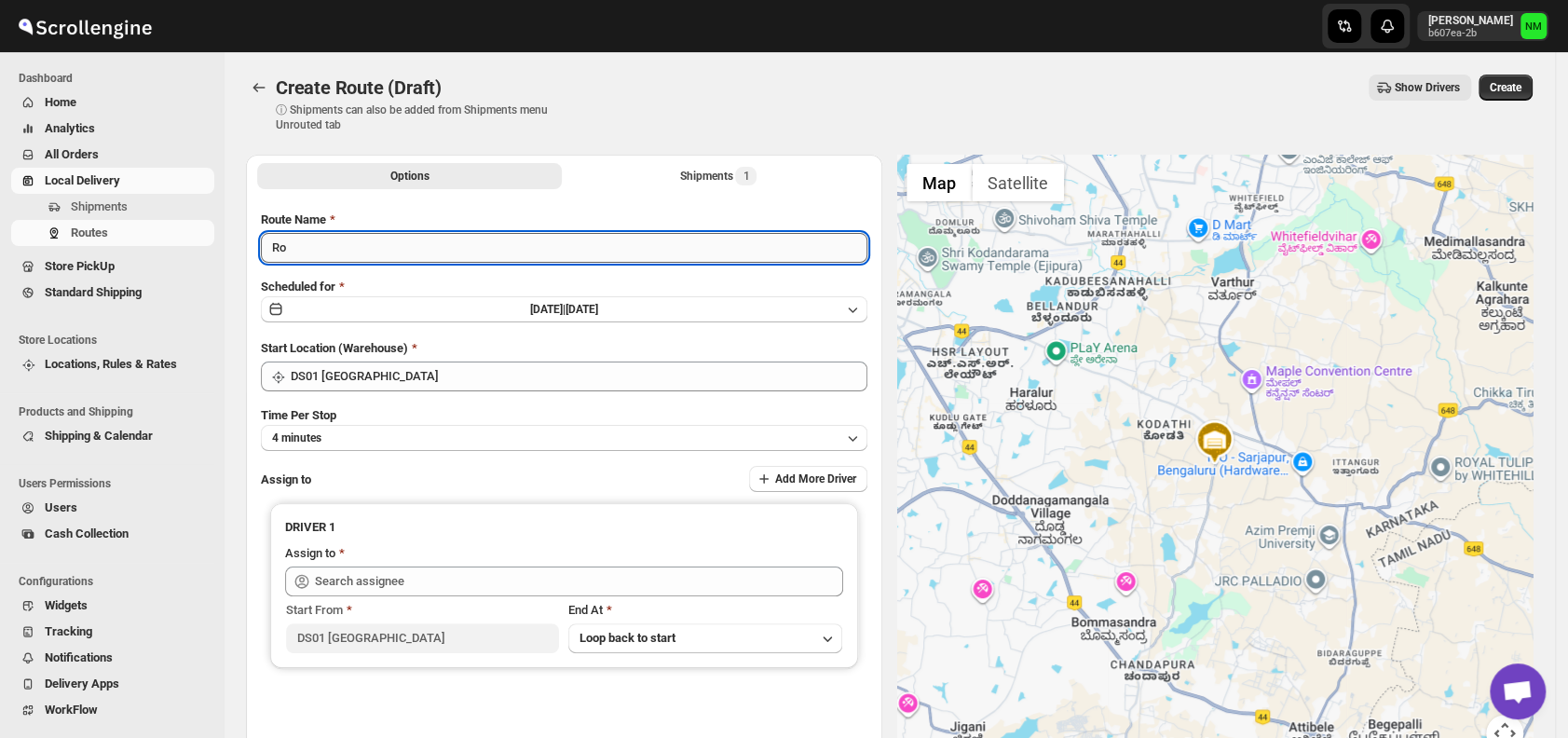
type input "R"
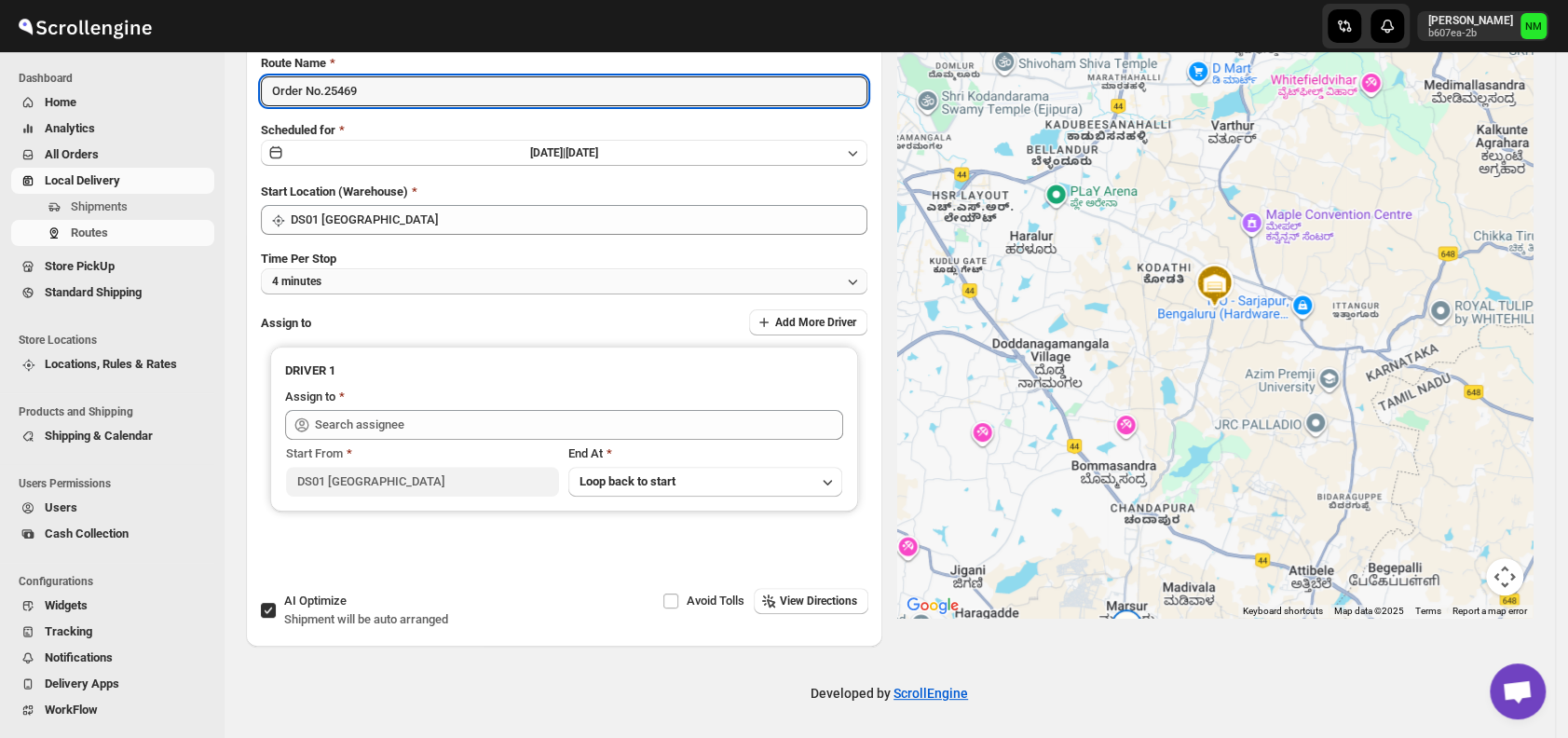
type input "Order No.25469"
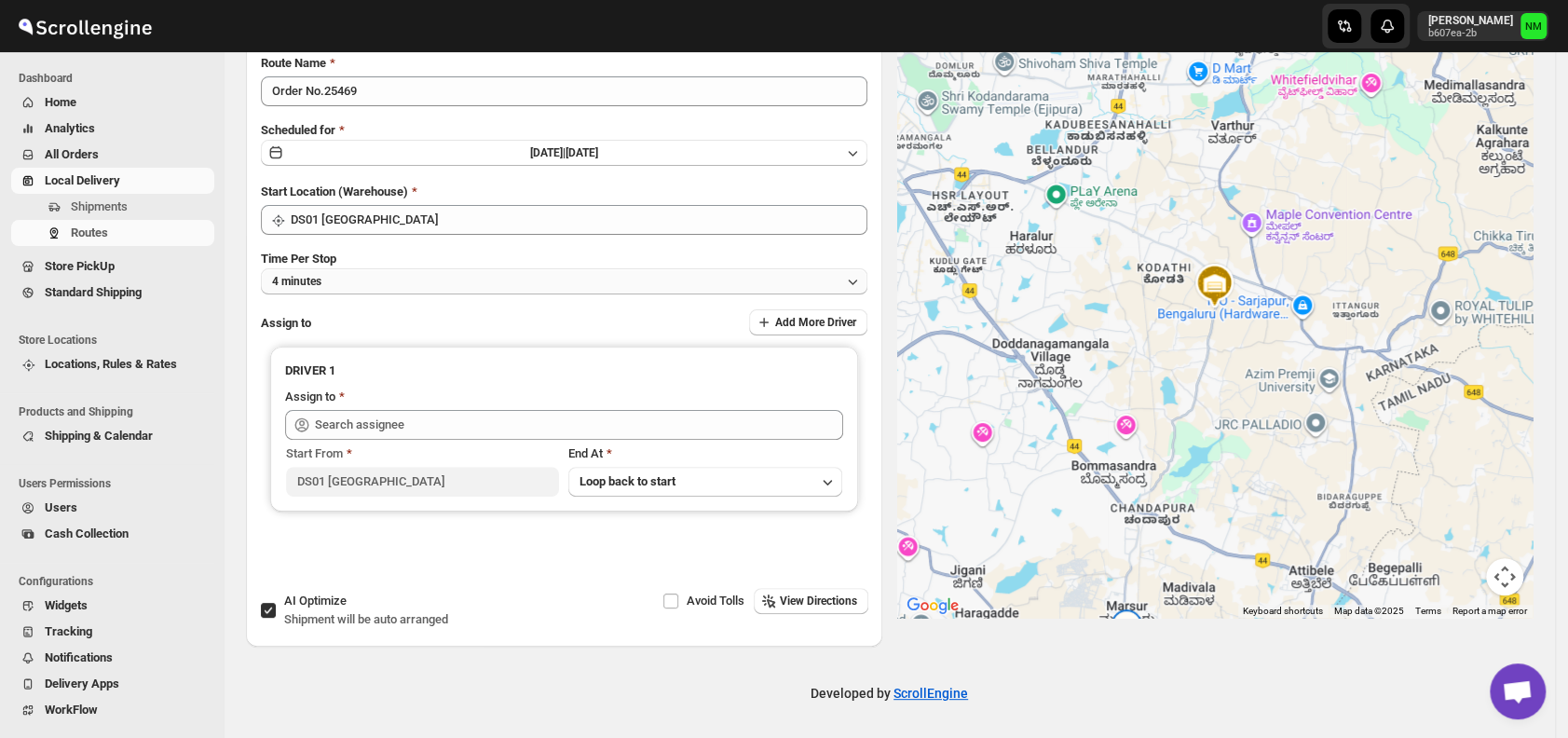
click at [380, 291] on button "4 minutes" at bounding box center [563, 281] width 606 height 26
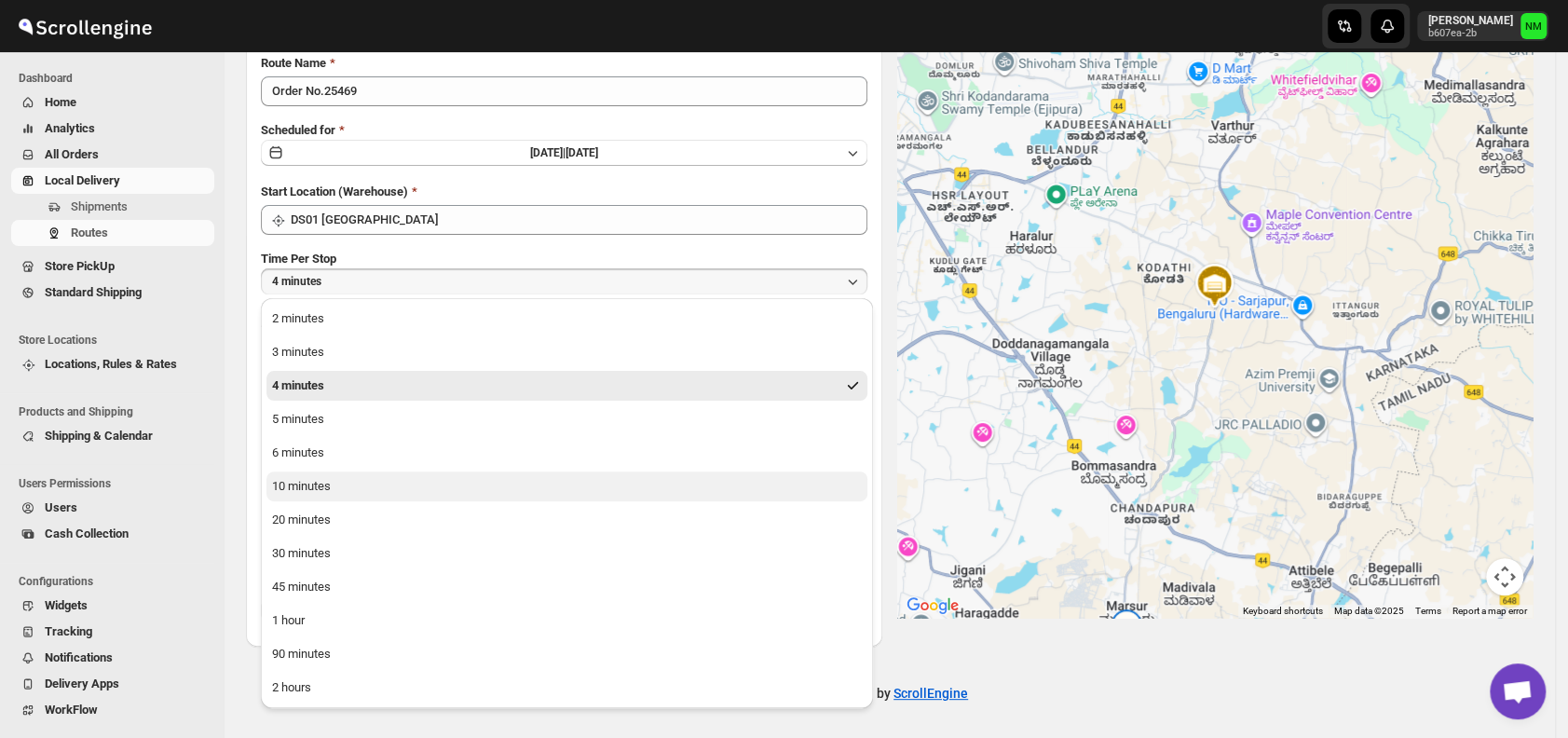
click at [336, 485] on button "10 minutes" at bounding box center [566, 487] width 601 height 30
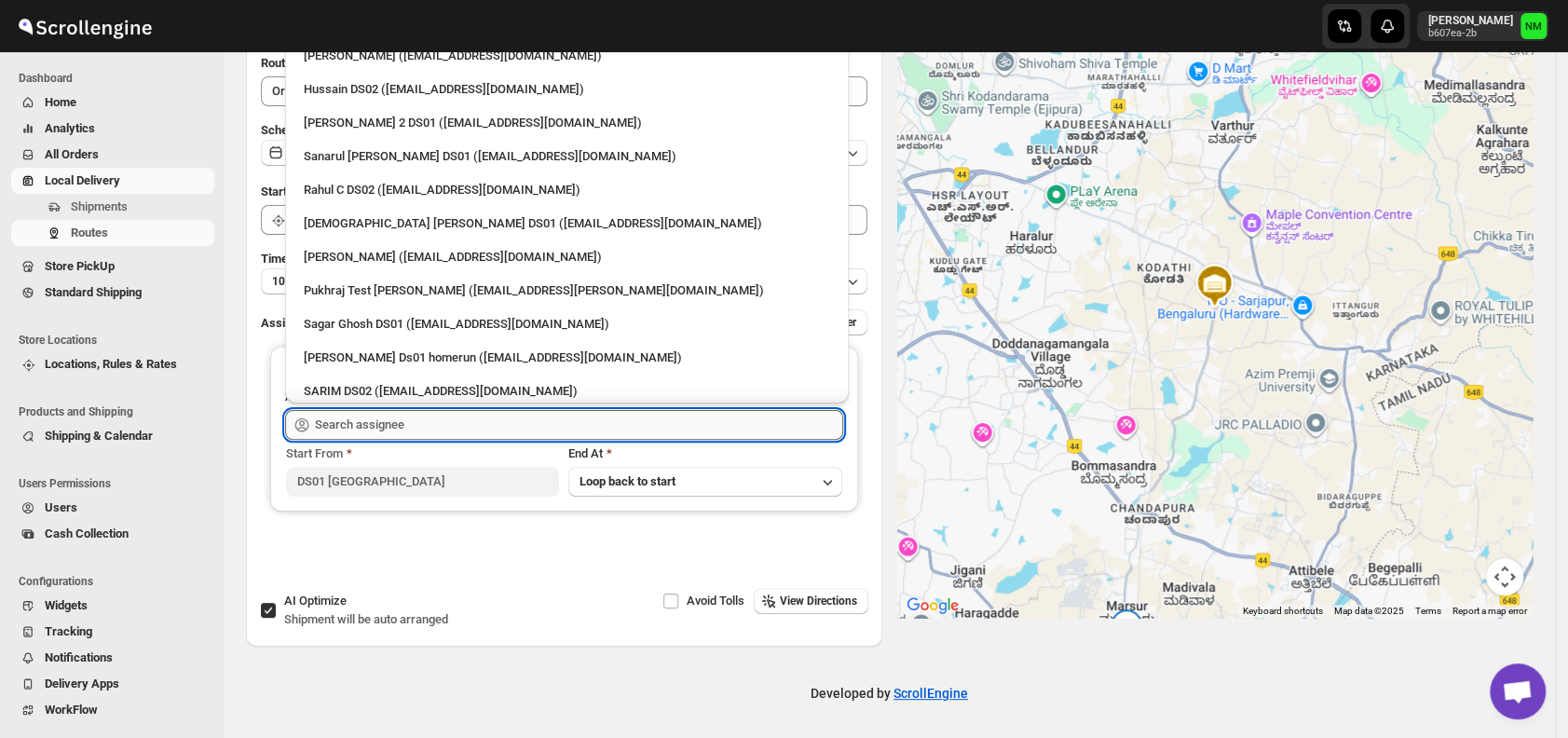
click at [388, 423] on input "text" at bounding box center [578, 425] width 528 height 30
click at [321, 220] on div "[DEMOGRAPHIC_DATA] [PERSON_NAME] DS01 ([EMAIL_ADDRESS][DOMAIN_NAME])" at bounding box center [566, 223] width 526 height 19
type input "[DEMOGRAPHIC_DATA] [PERSON_NAME] DS01 ([EMAIL_ADDRESS][DOMAIN_NAME])"
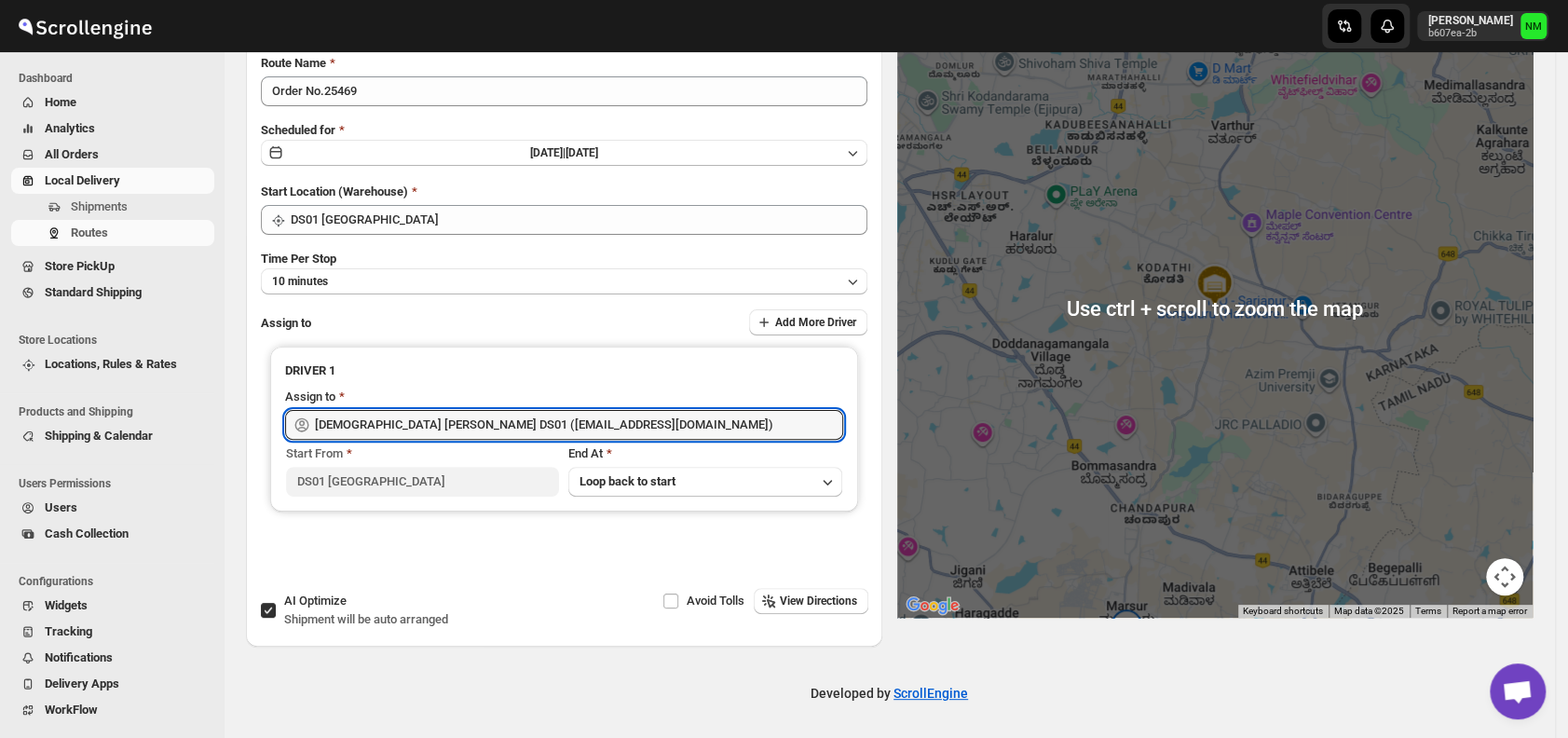
scroll to position [0, 0]
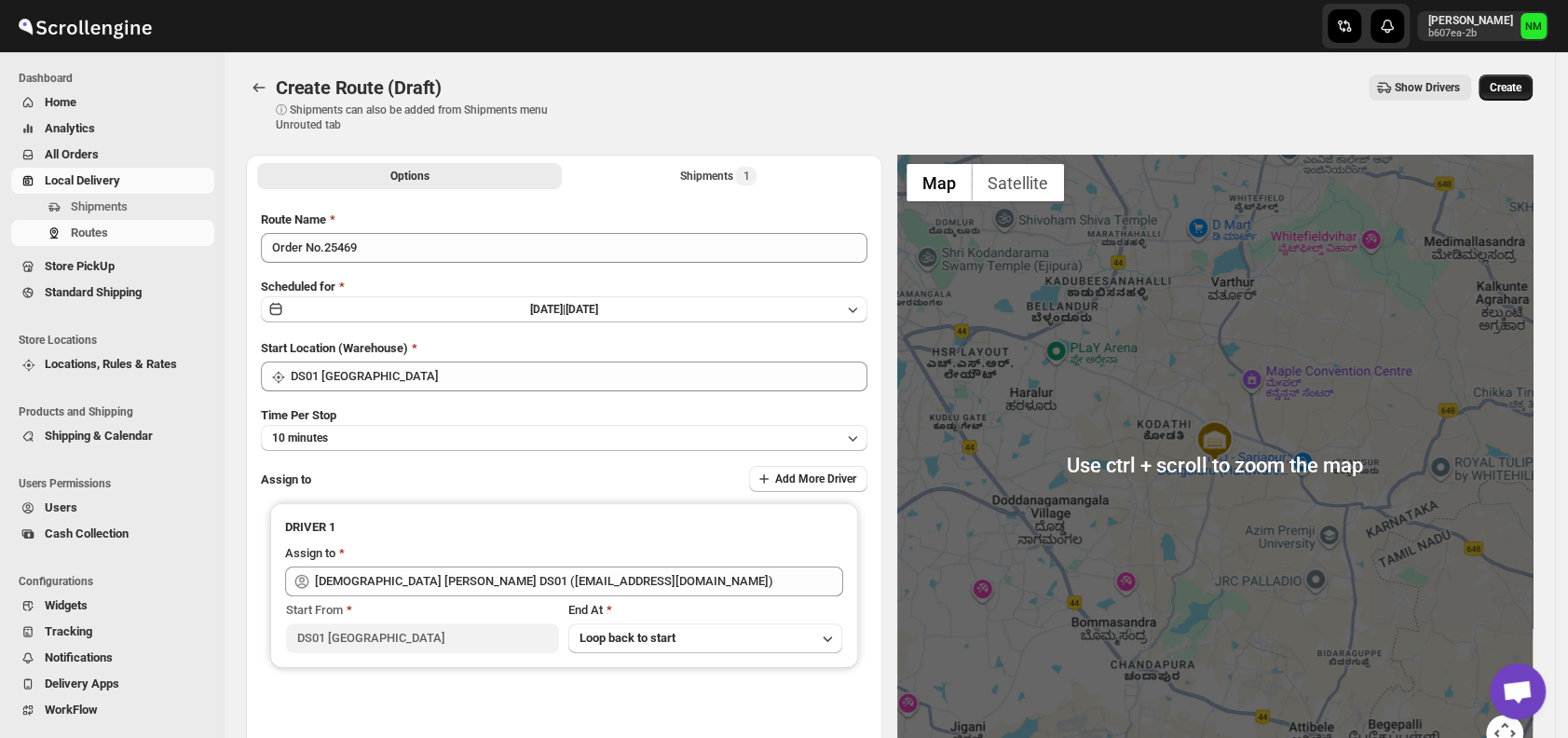
click at [1510, 91] on span "Create" at bounding box center [1506, 88] width 32 height 15
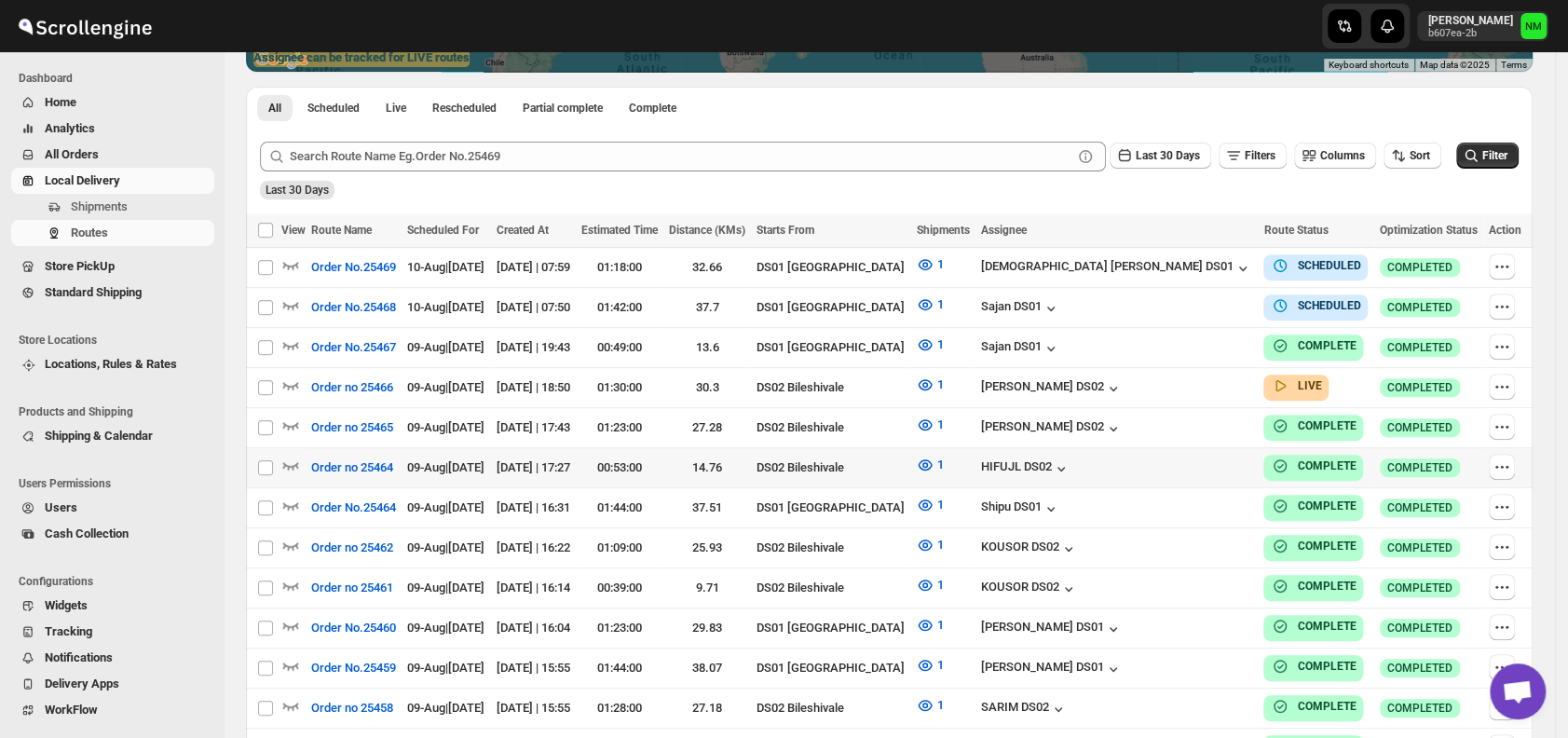
scroll to position [404, 0]
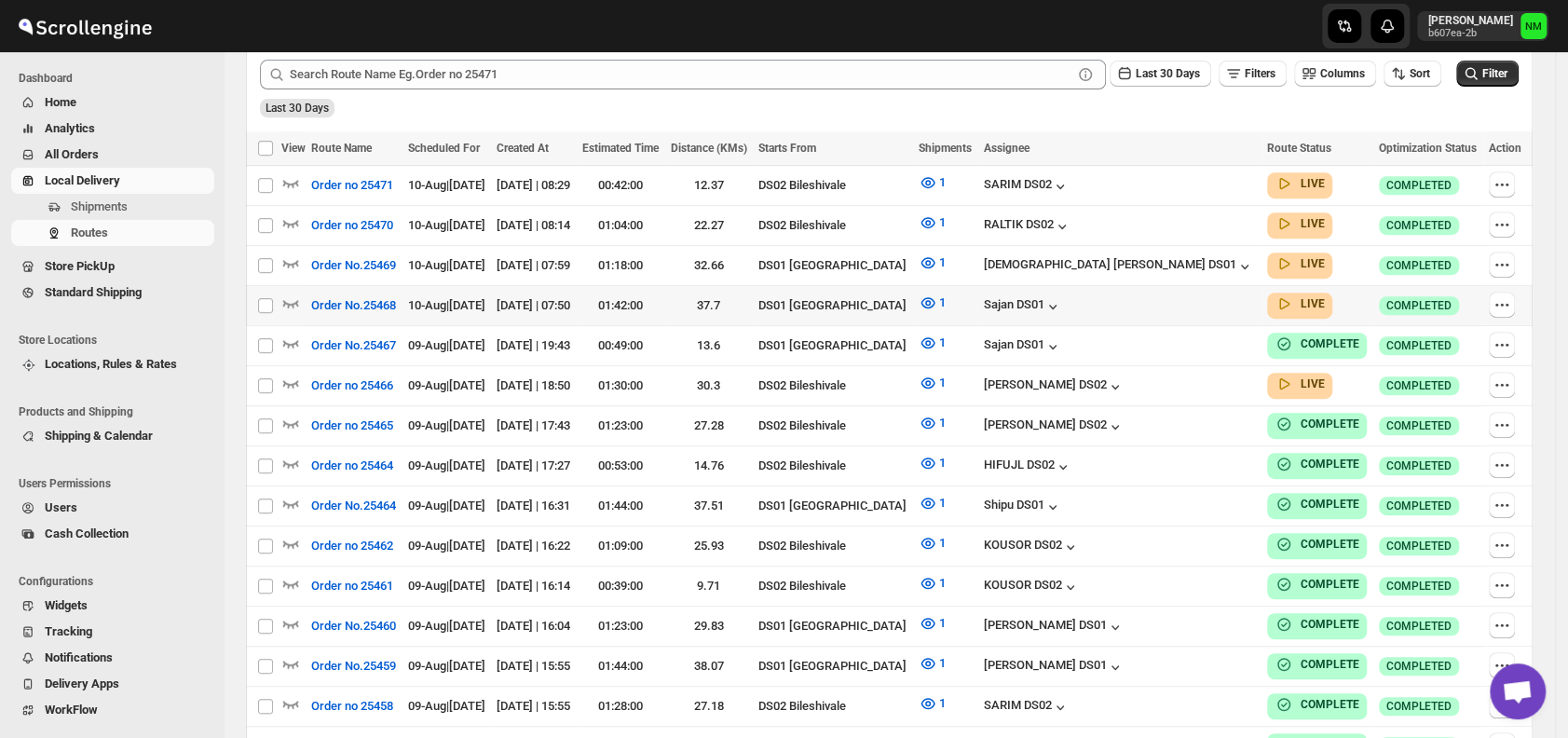
scroll to position [485, 0]
click at [292, 302] on icon "button" at bounding box center [291, 305] width 16 height 7
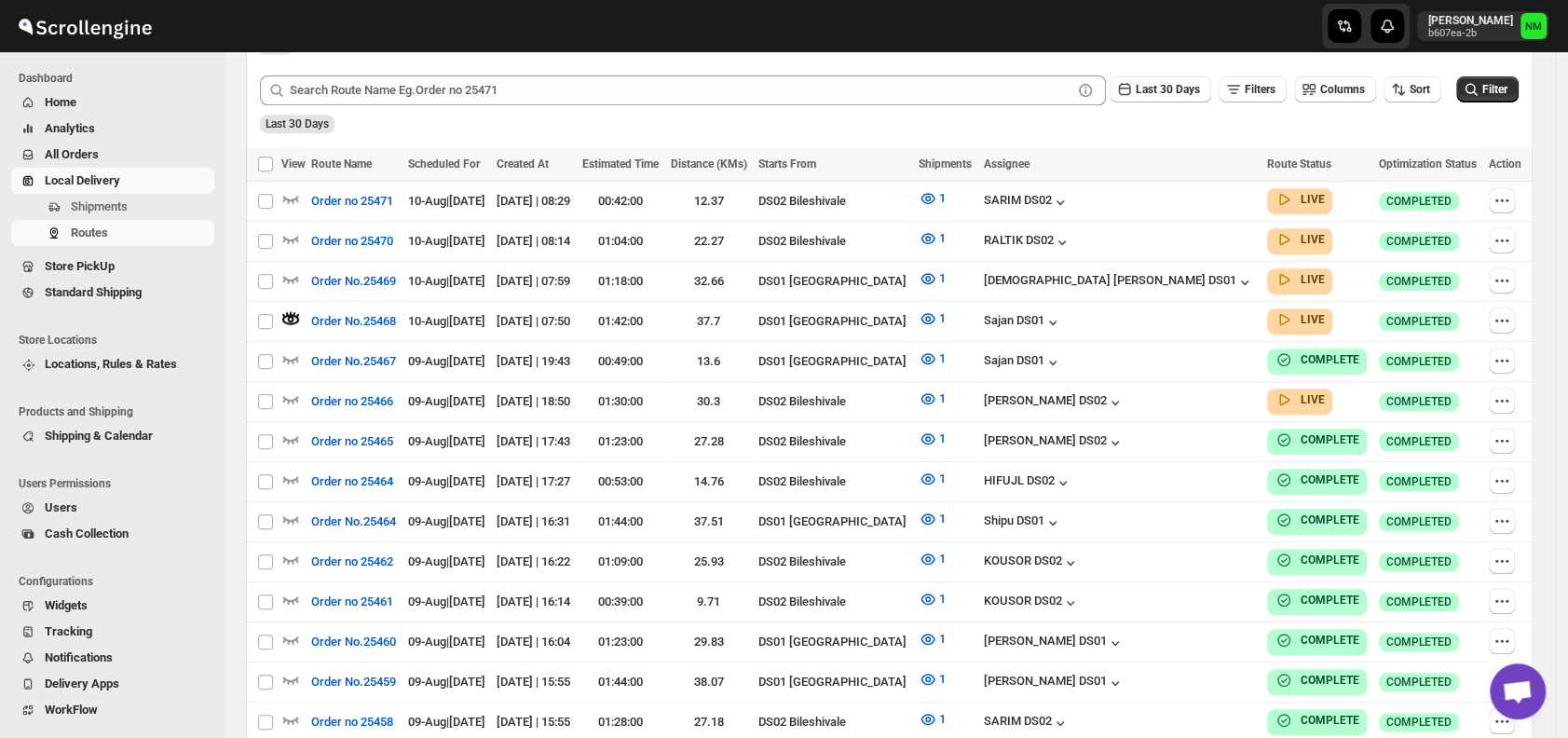
scroll to position [0, 0]
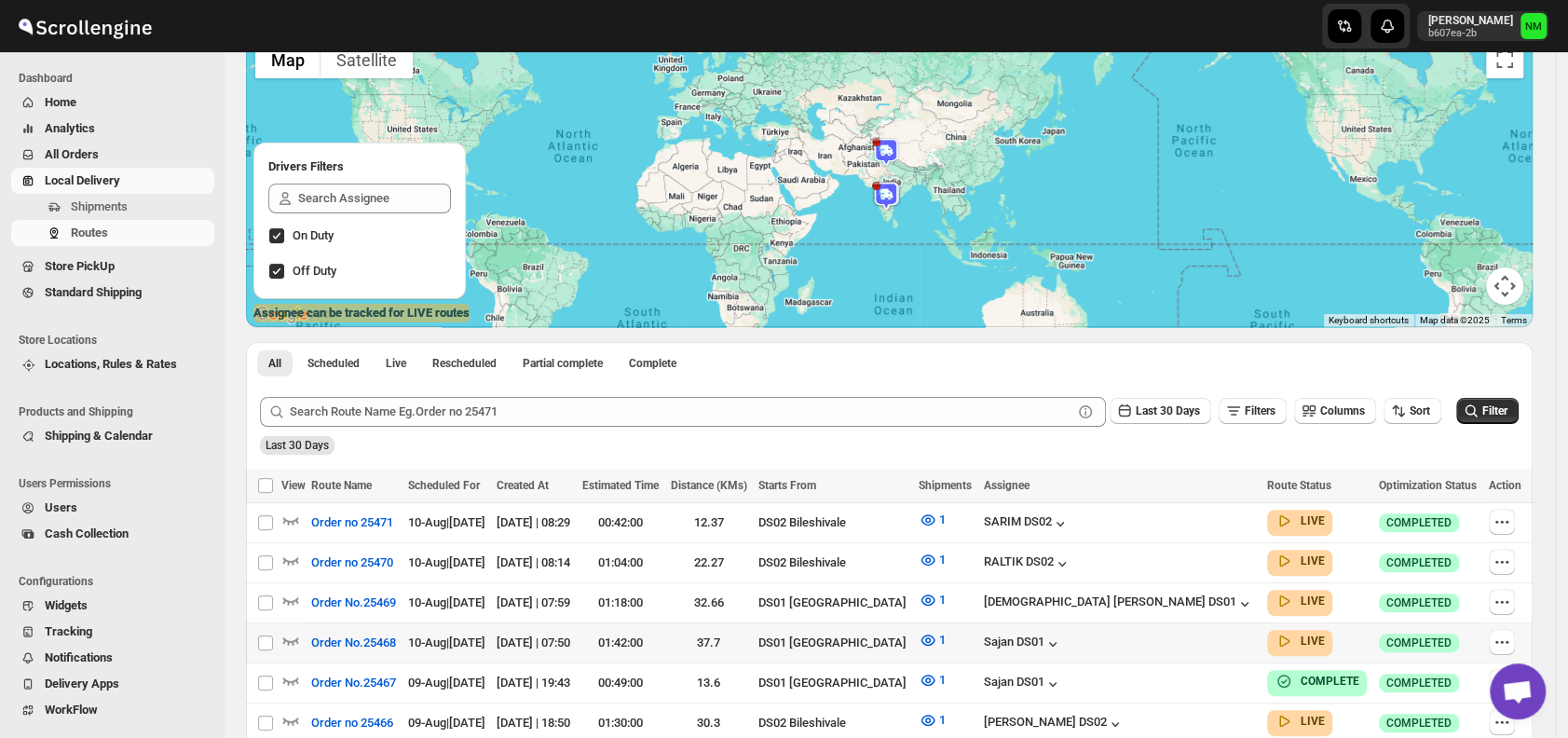
scroll to position [183, 0]
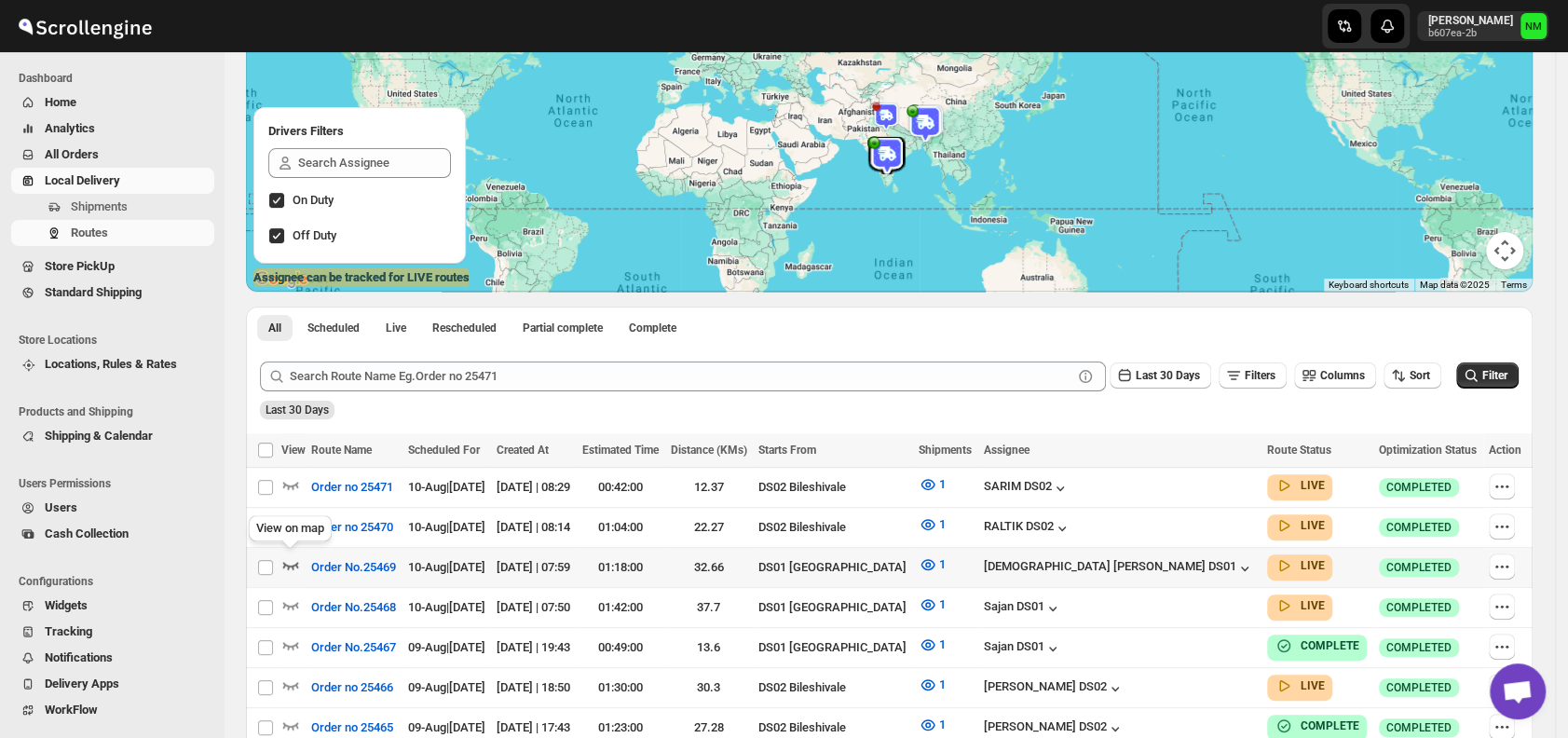
click at [292, 565] on icon "button" at bounding box center [291, 565] width 16 height 7
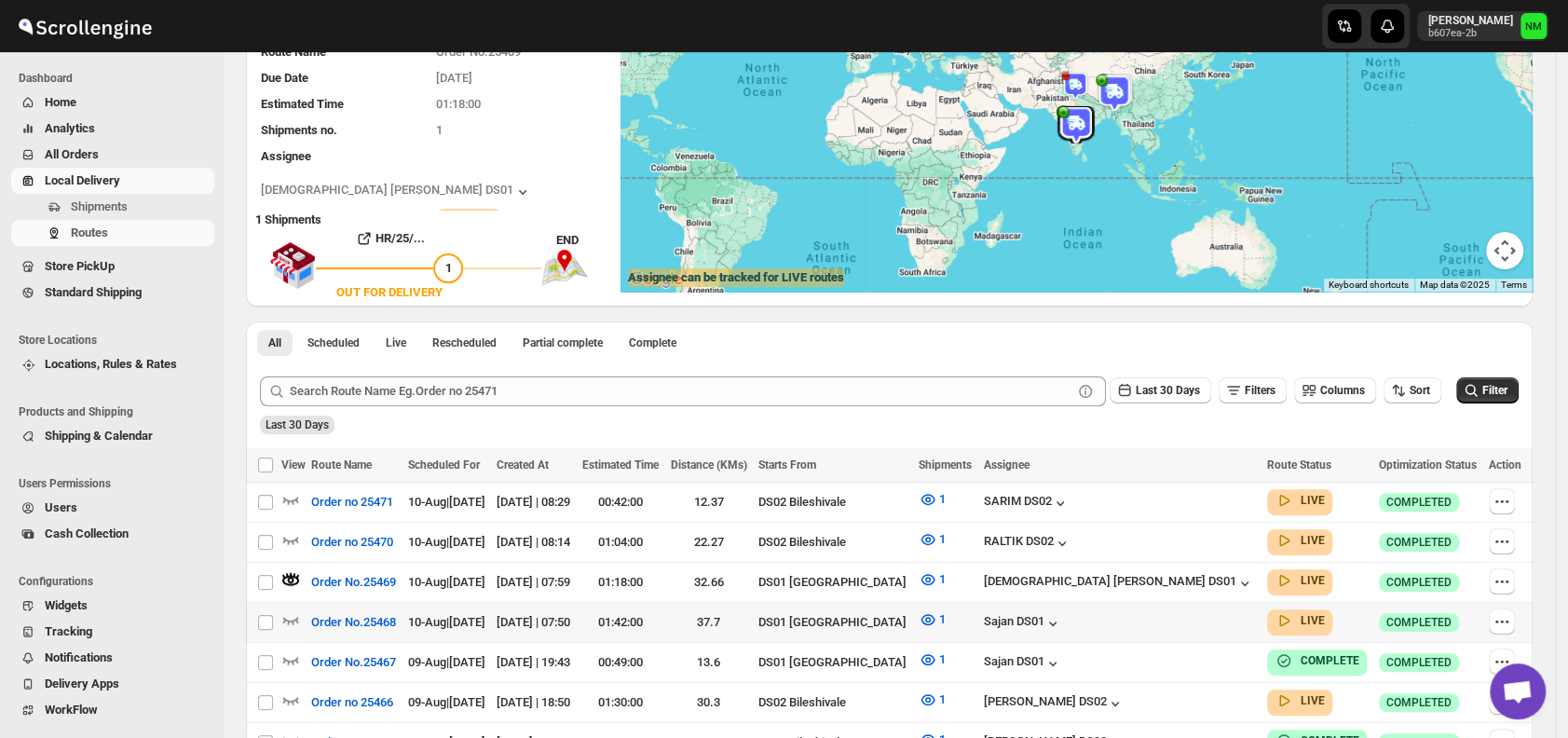
scroll to position [0, 0]
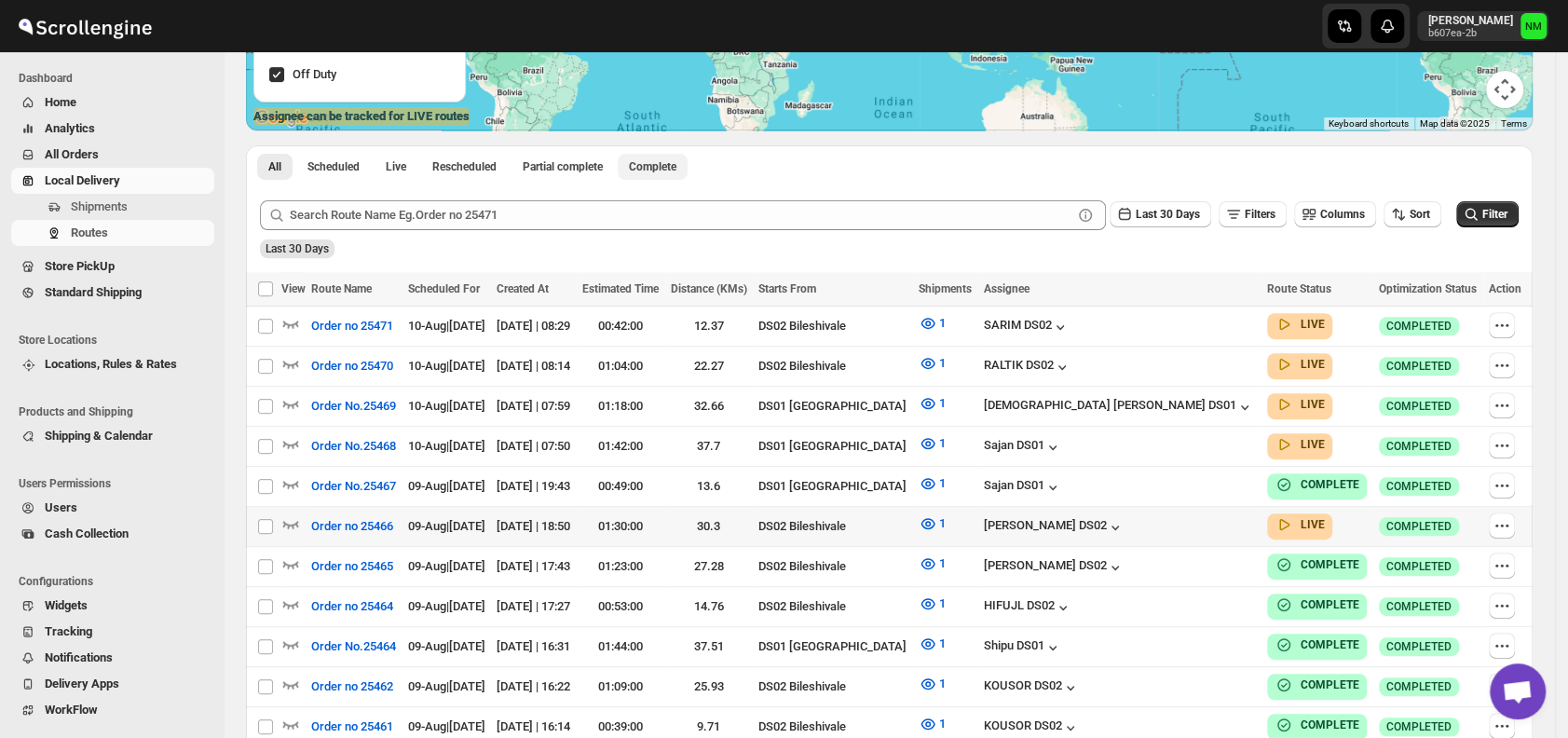
scroll to position [347, 0]
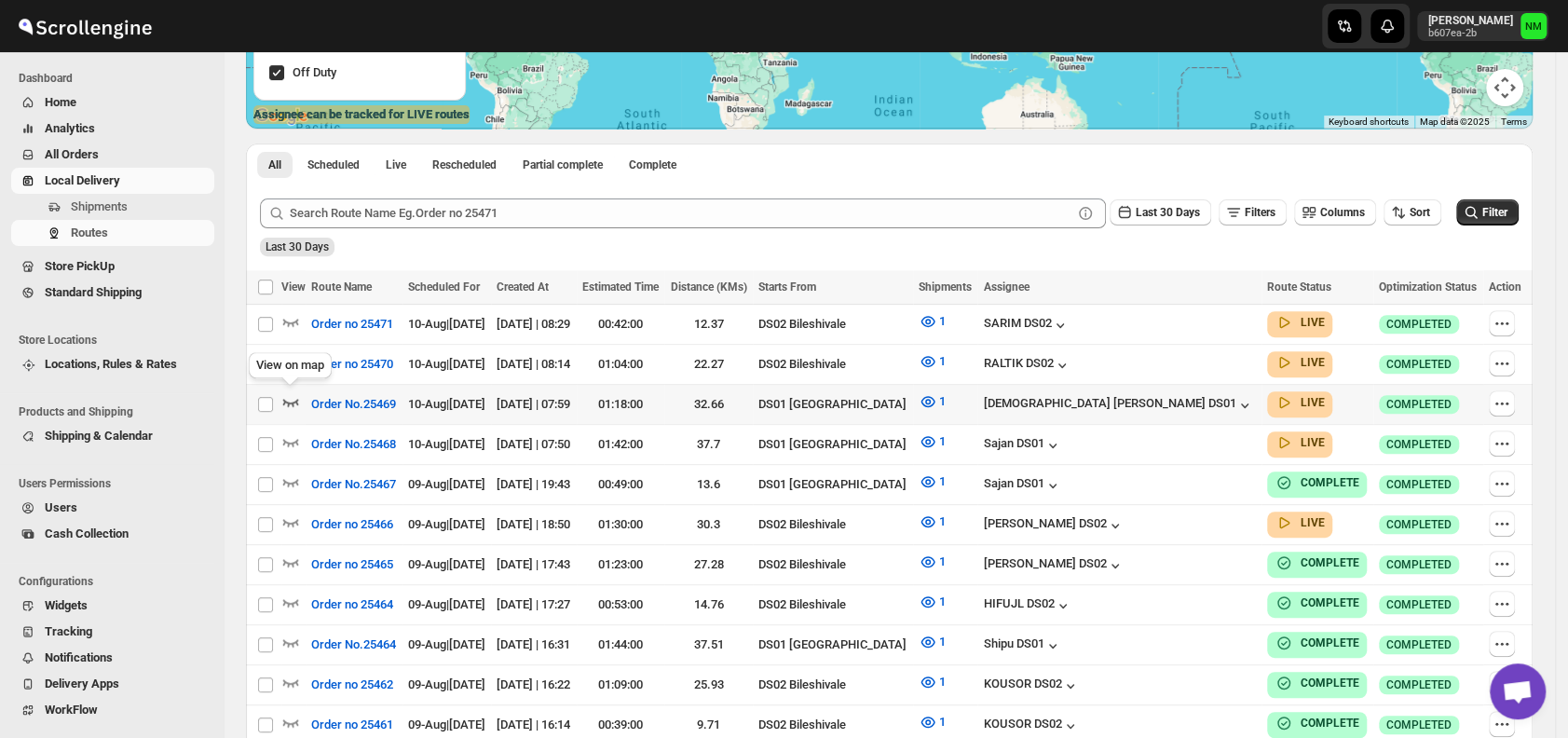
click at [287, 396] on icon "button" at bounding box center [291, 402] width 19 height 19
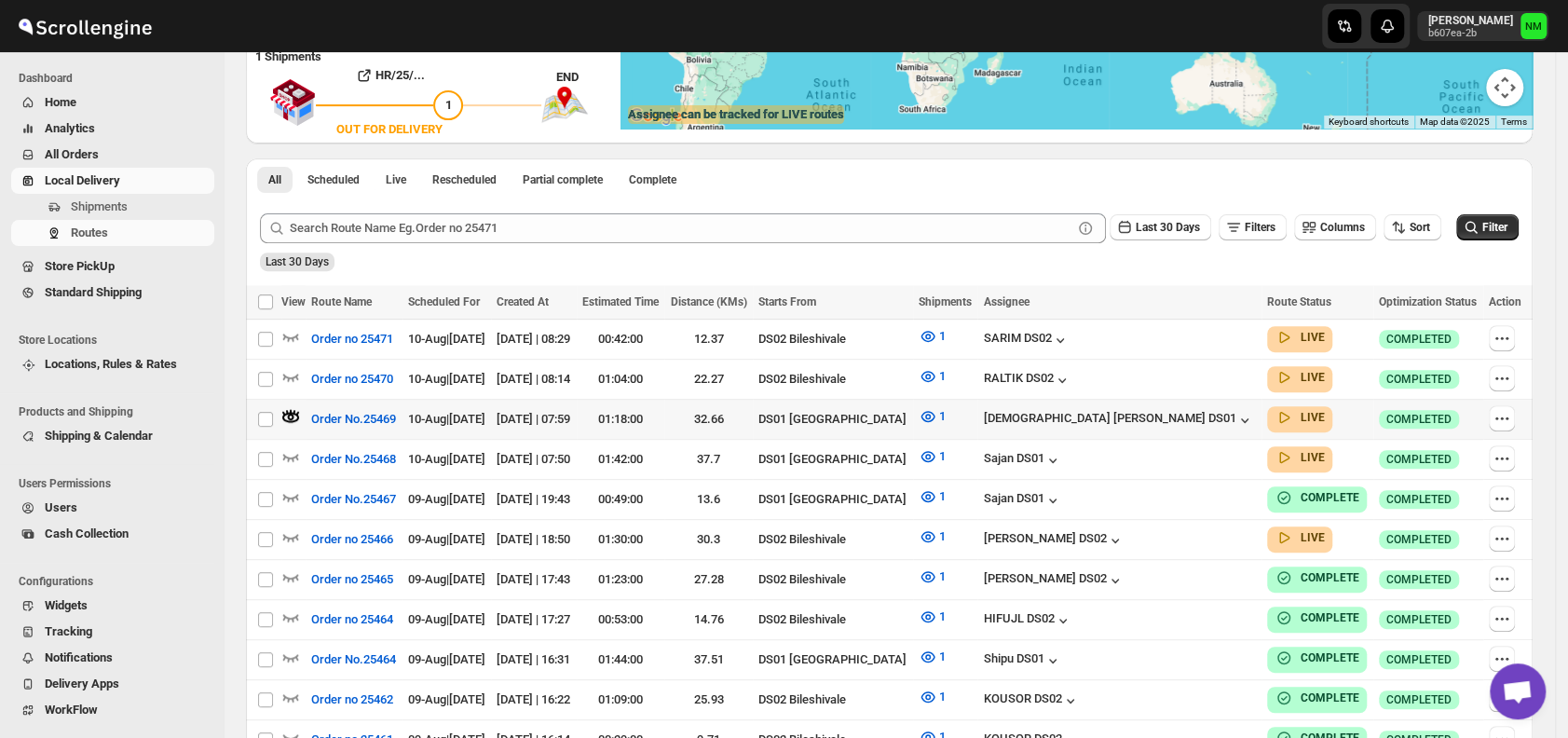
scroll to position [0, 0]
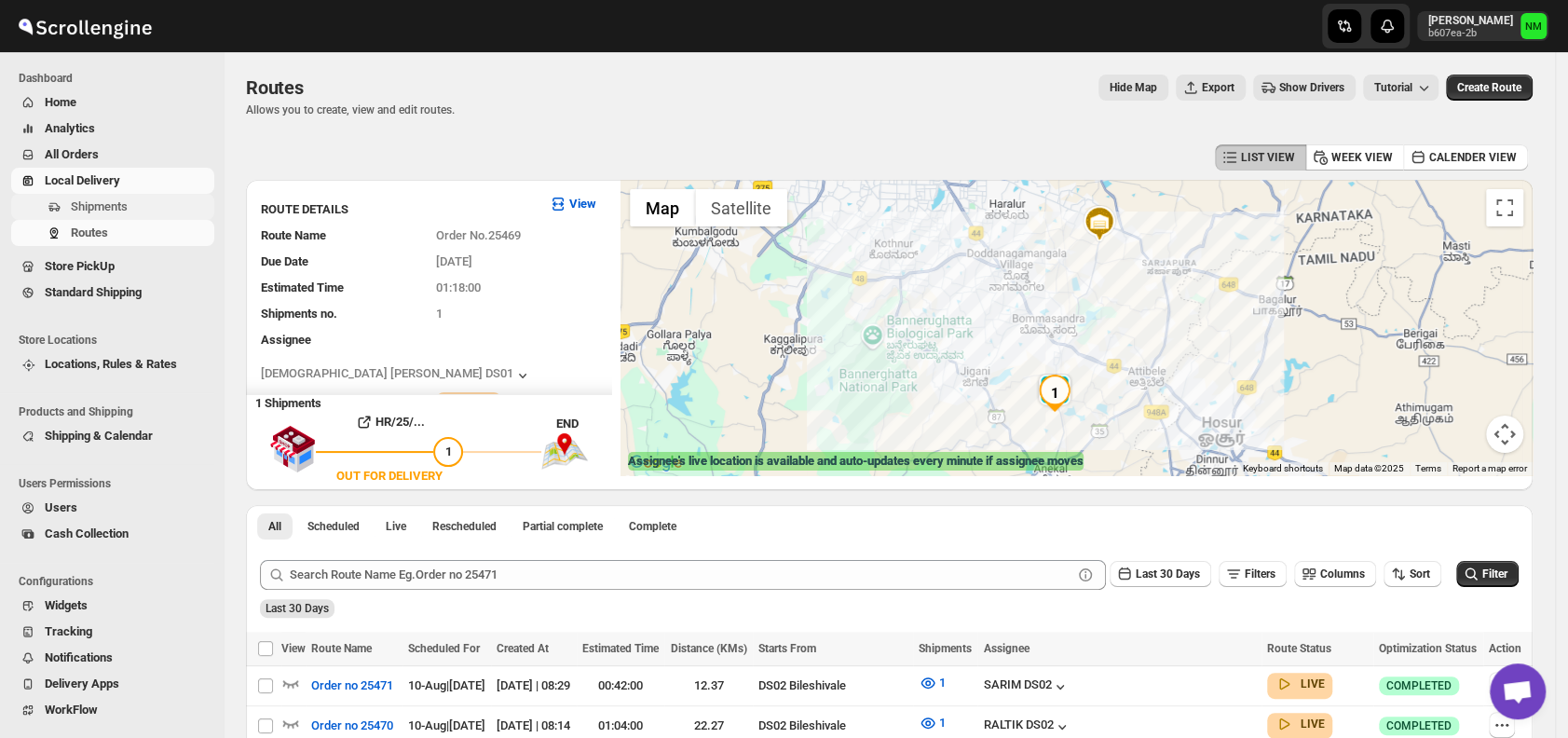
click at [119, 209] on span "Shipments" at bounding box center [99, 206] width 57 height 14
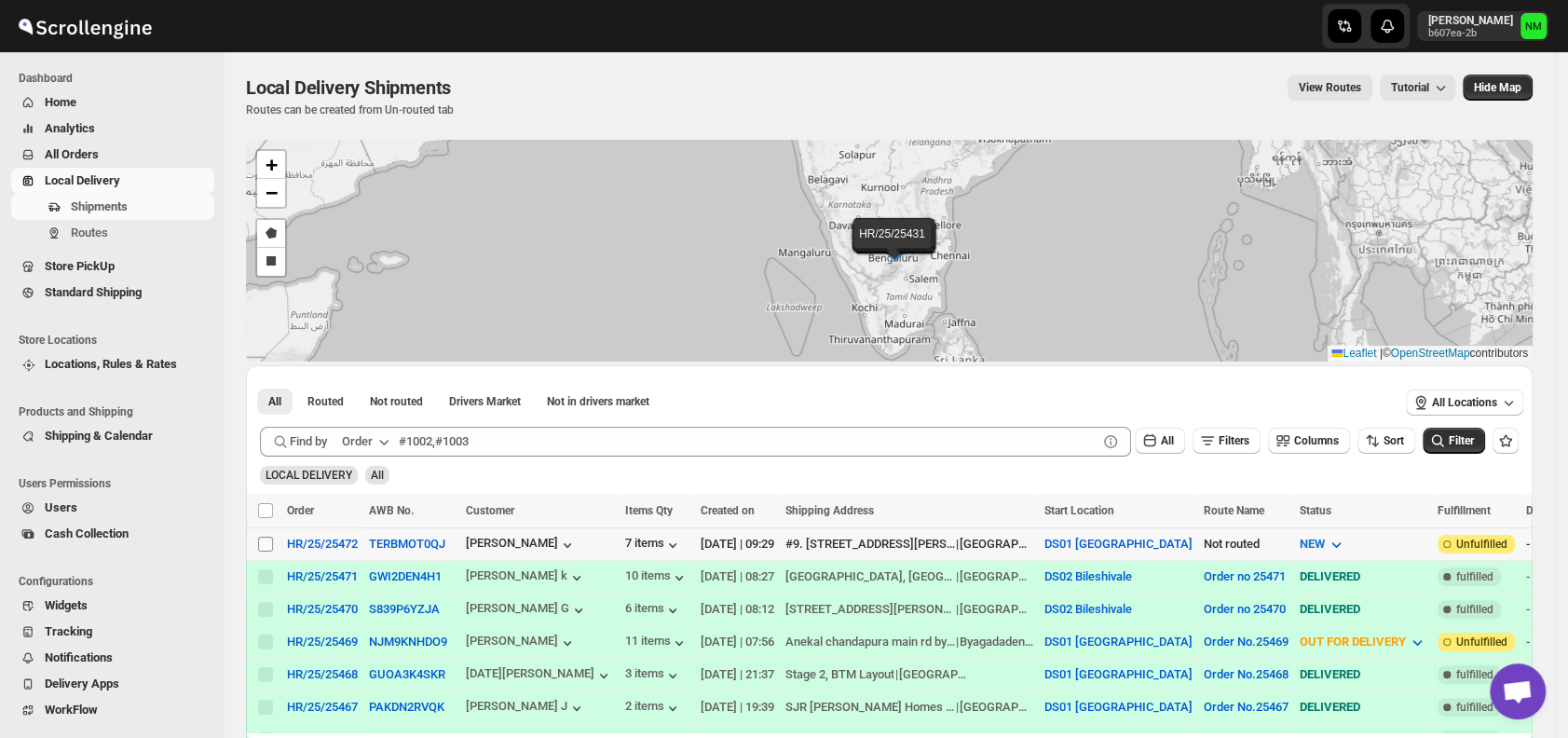
click at [268, 544] on input "Select shipment" at bounding box center [265, 544] width 15 height 15
checkbox input "true"
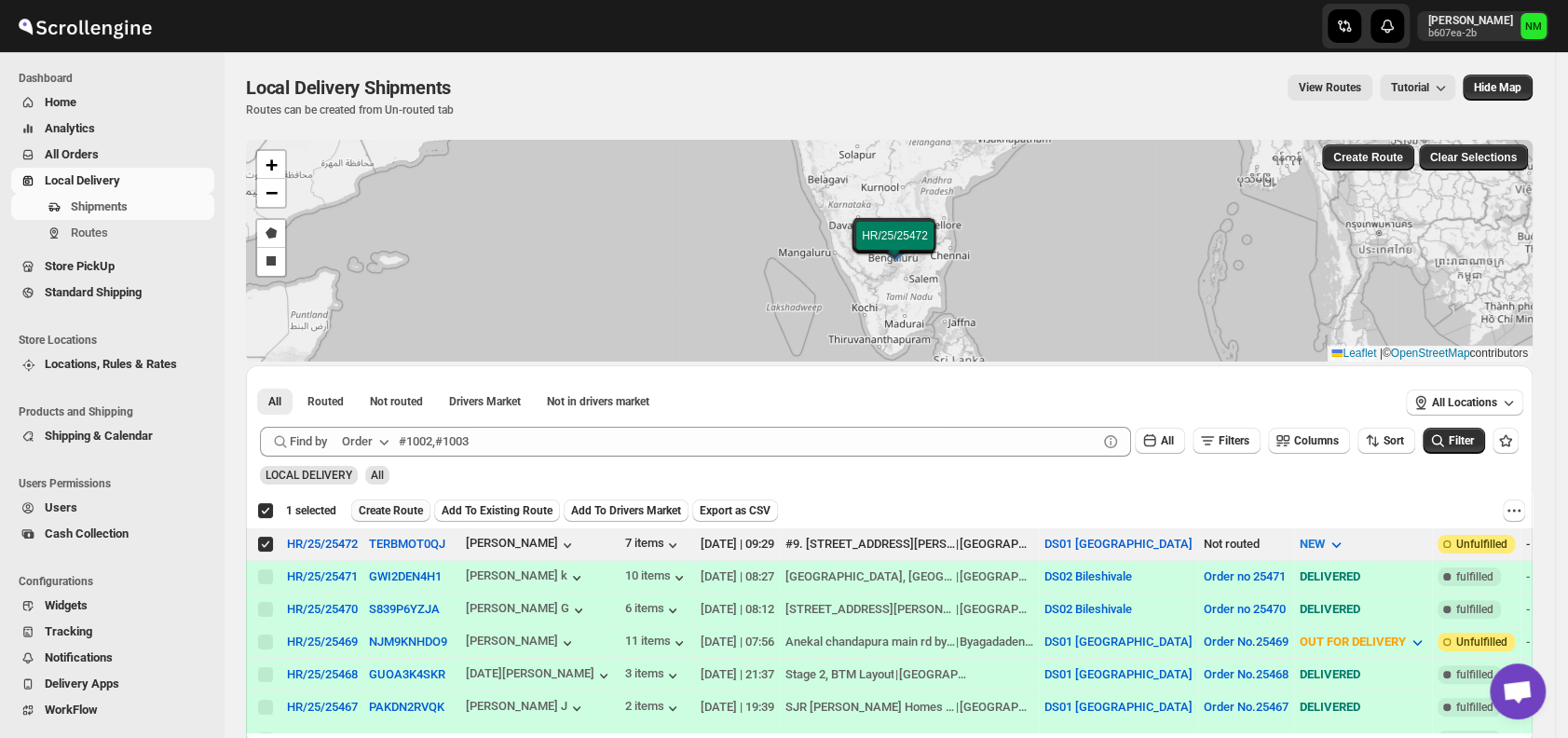
click at [370, 517] on button "Create Route" at bounding box center [391, 511] width 79 height 22
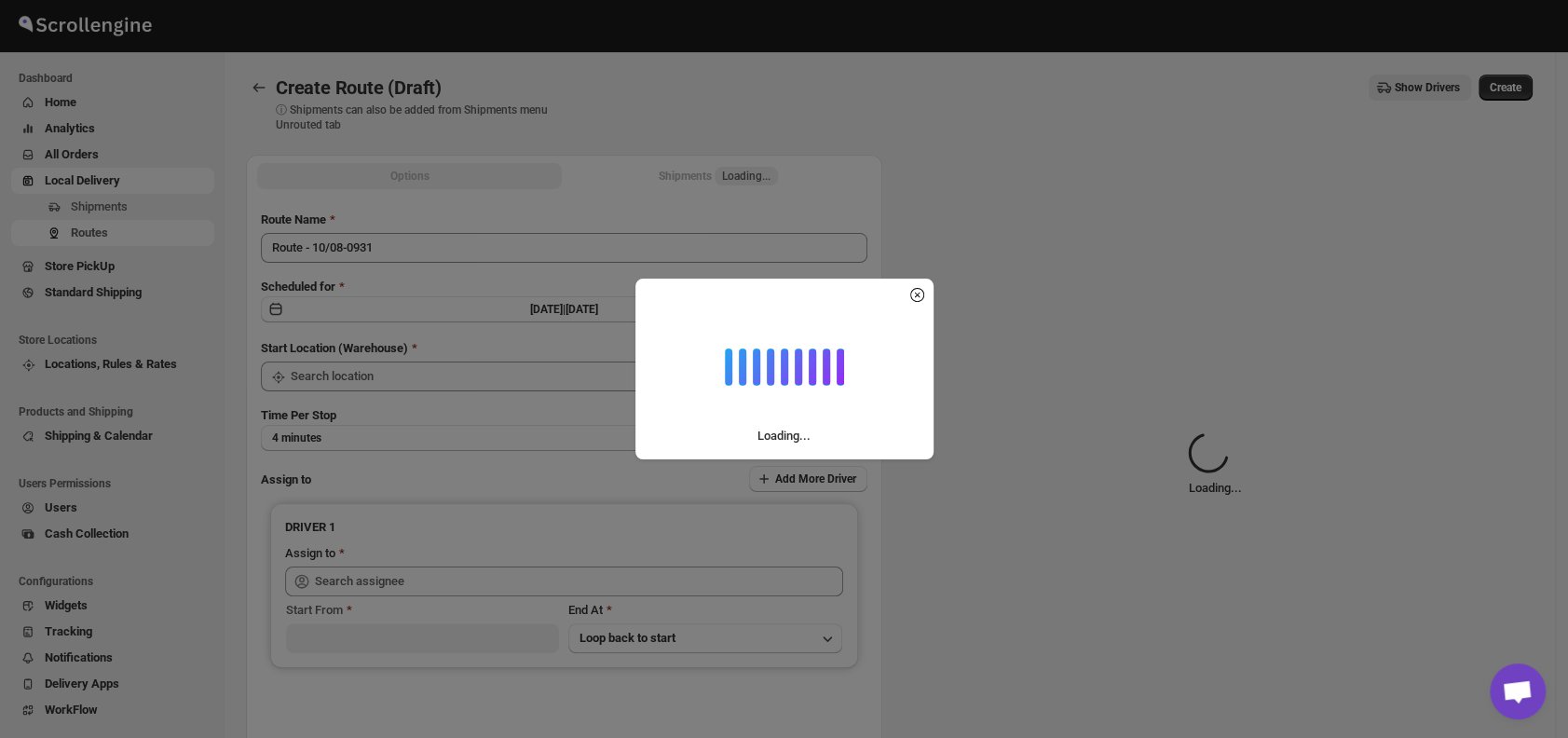
type input "DS01 [GEOGRAPHIC_DATA]"
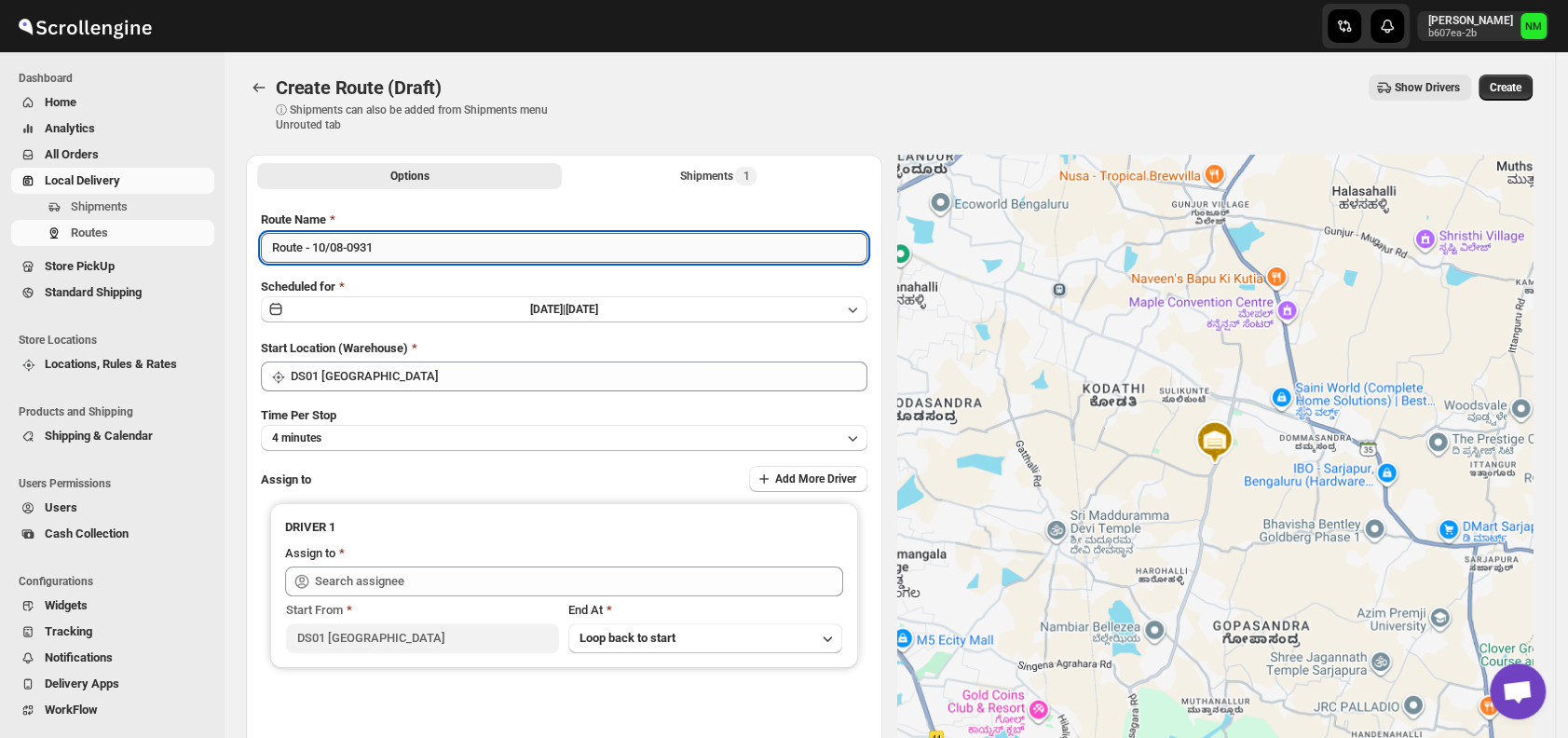
click at [406, 248] on input "Route - 10/08-0931" at bounding box center [563, 248] width 606 height 30
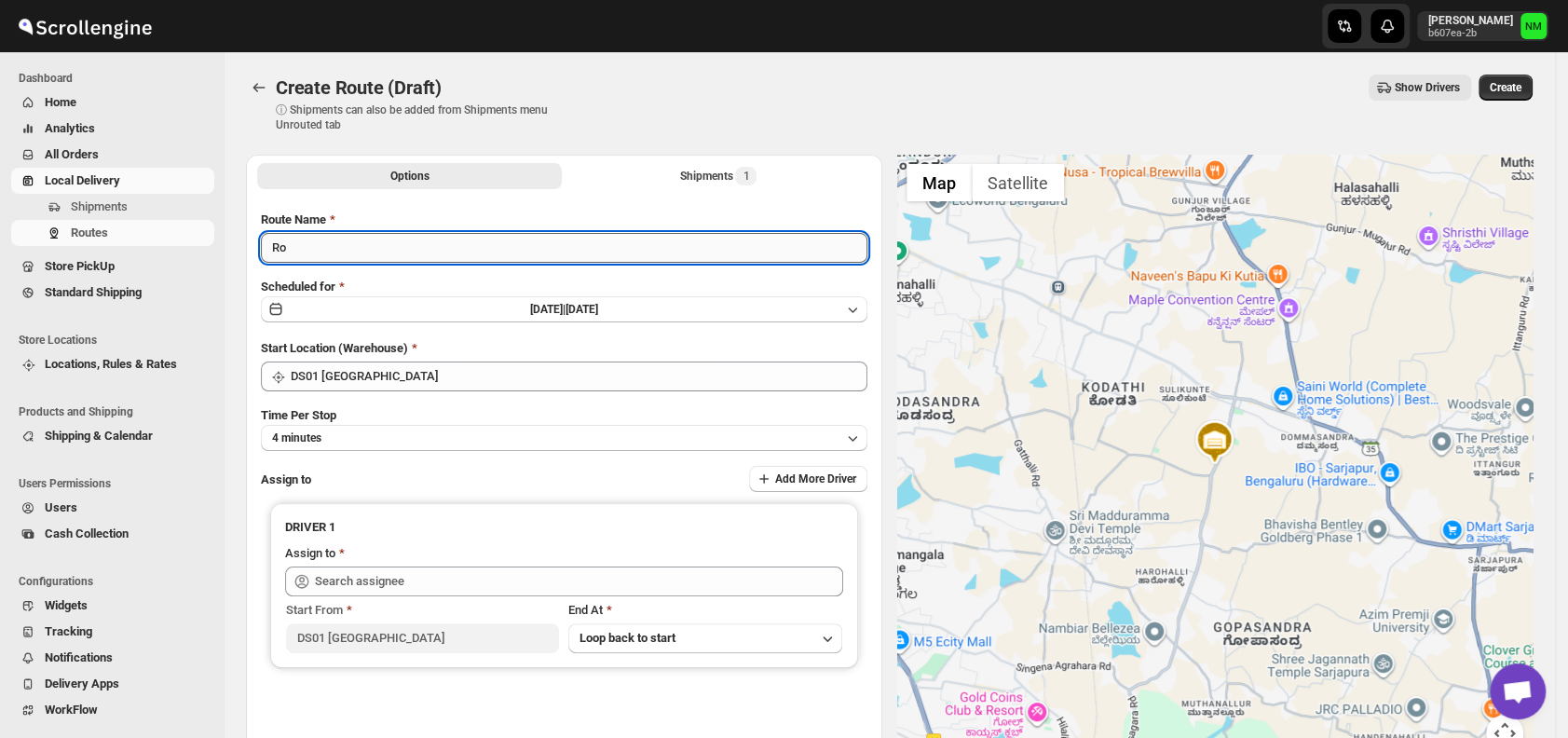
type input "R"
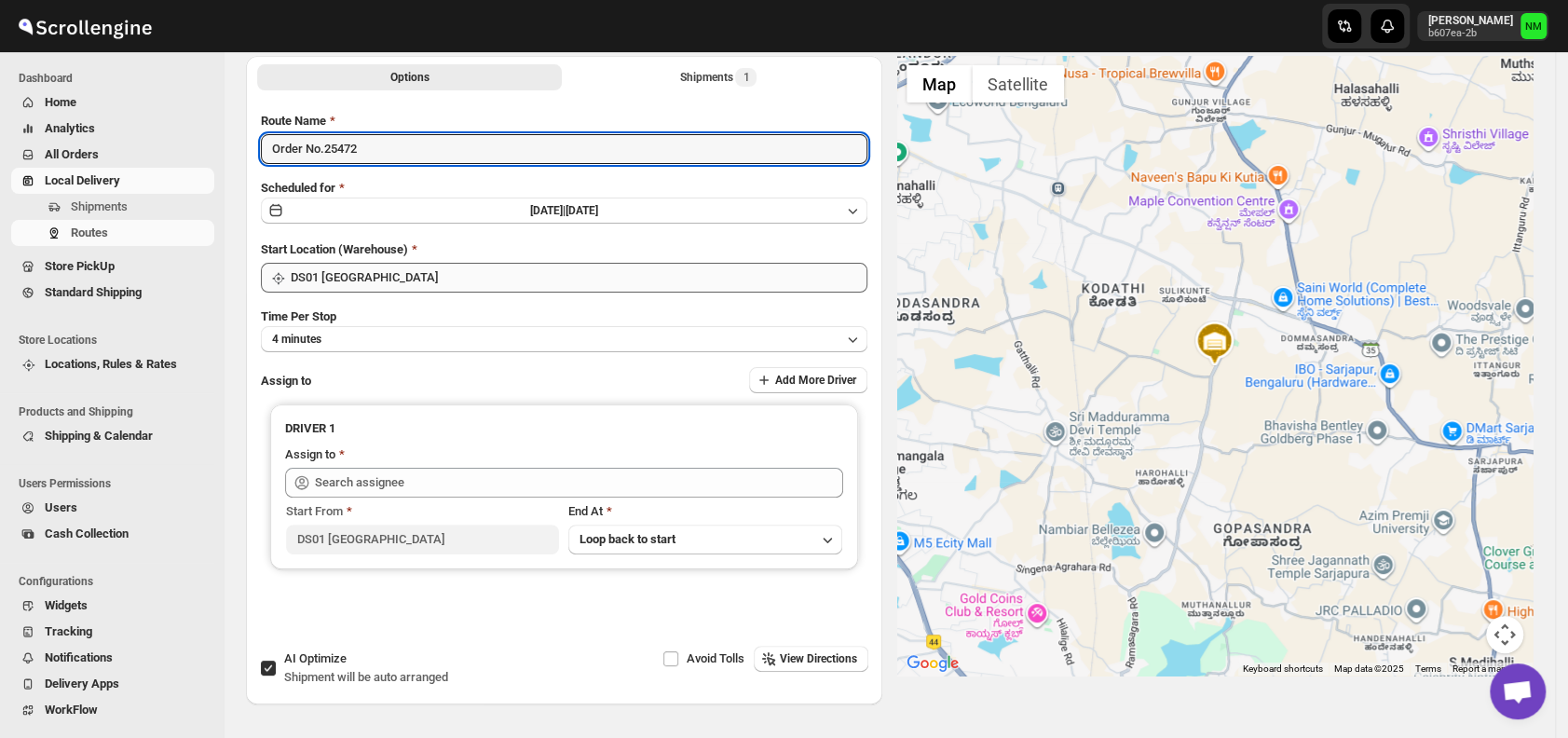
scroll to position [108, 0]
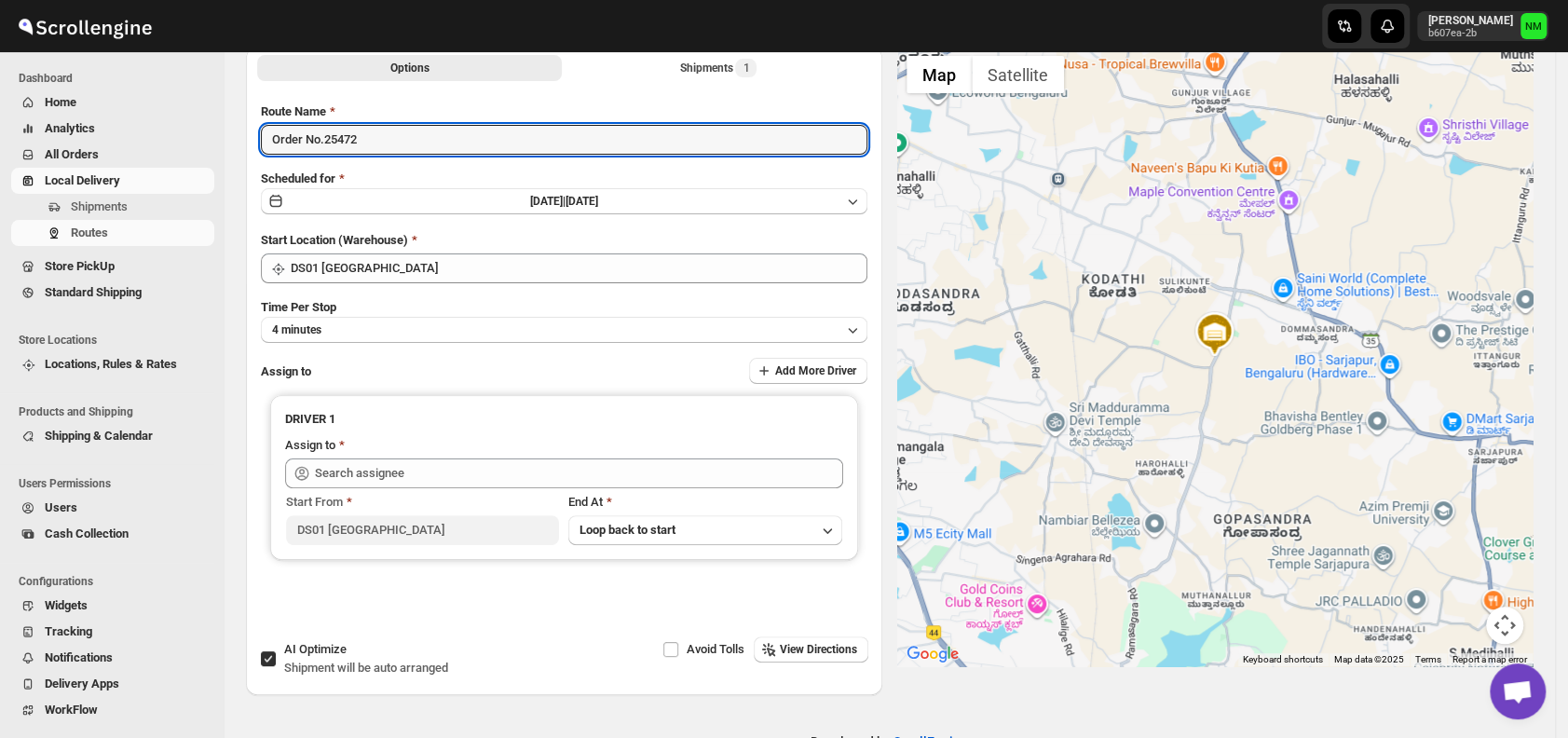
type input "Order No.25472"
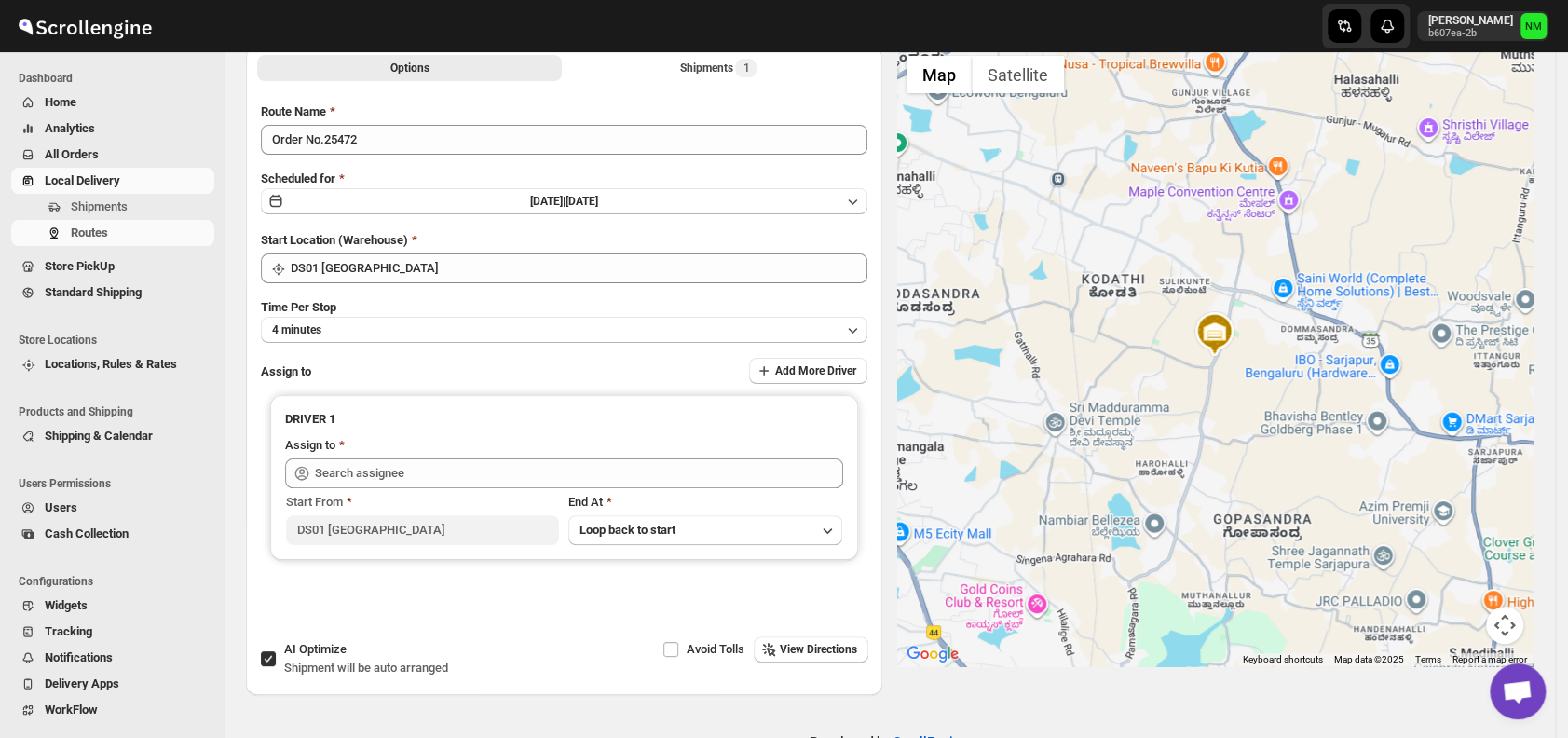
click at [425, 344] on div "Route Name Order No.25472 Scheduled for Sun Aug 10 2025 | Today Start Location …" at bounding box center [563, 365] width 606 height 526
click at [447, 334] on button "4 minutes" at bounding box center [563, 330] width 606 height 26
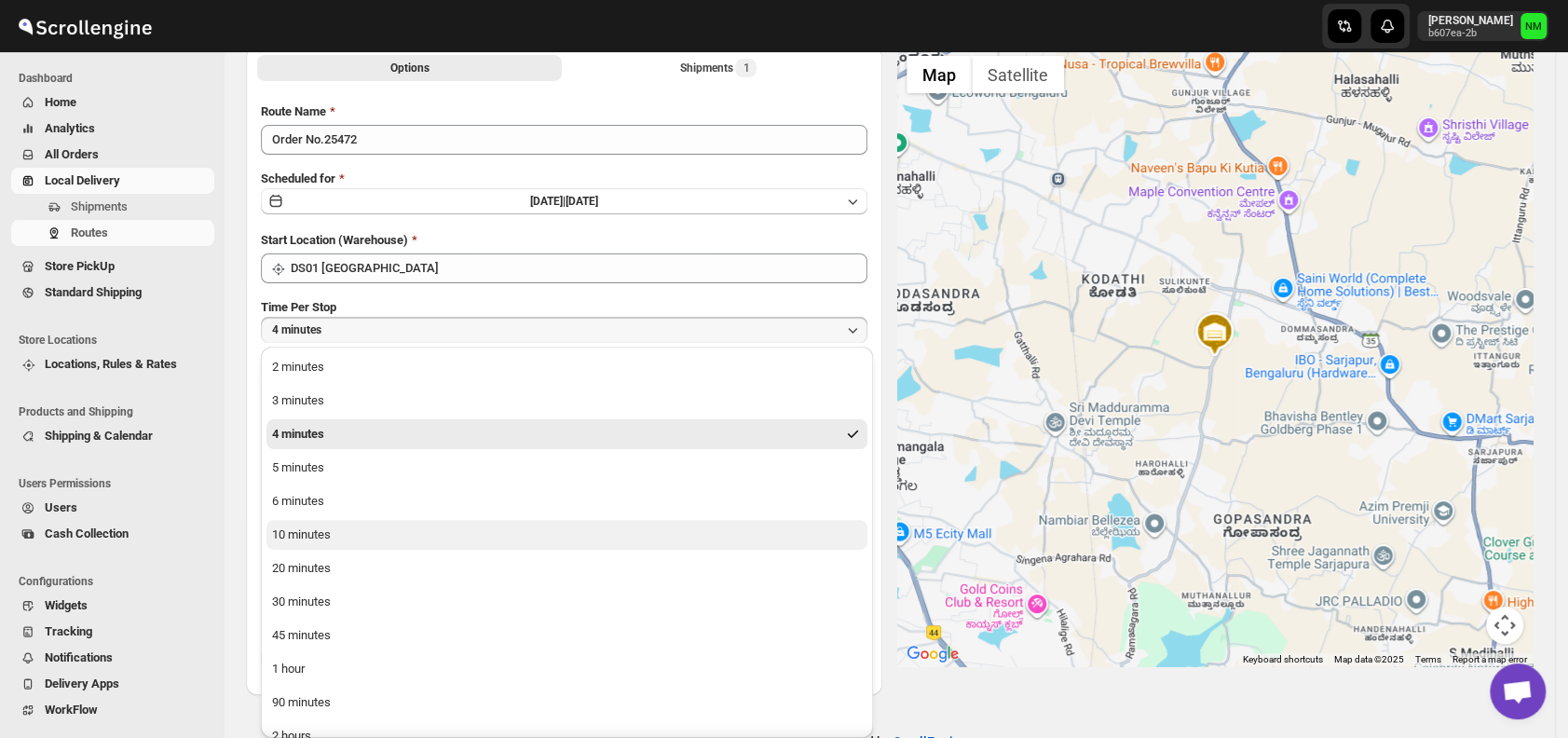
click at [401, 534] on button "10 minutes" at bounding box center [566, 534] width 601 height 30
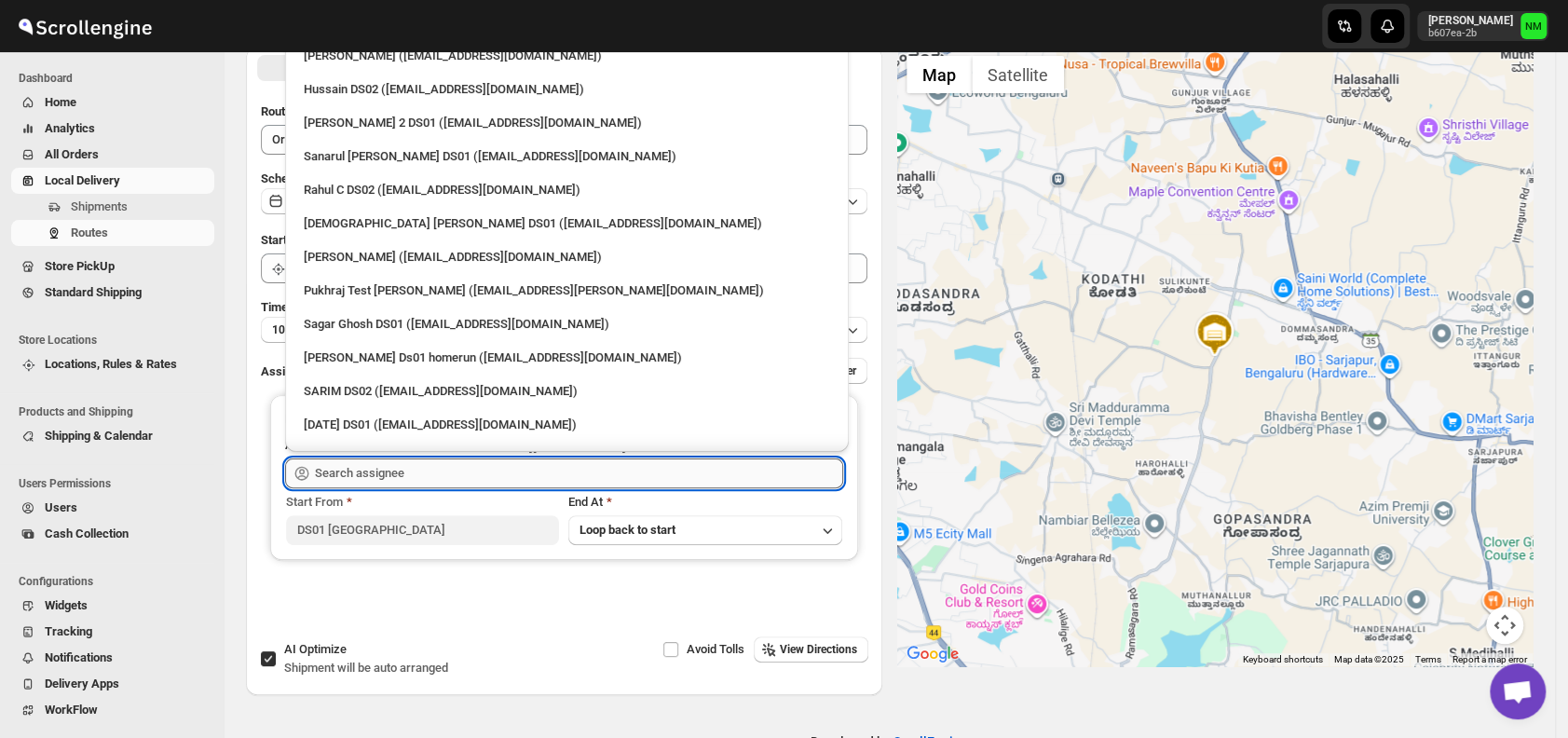
click at [412, 475] on input "text" at bounding box center [578, 474] width 528 height 30
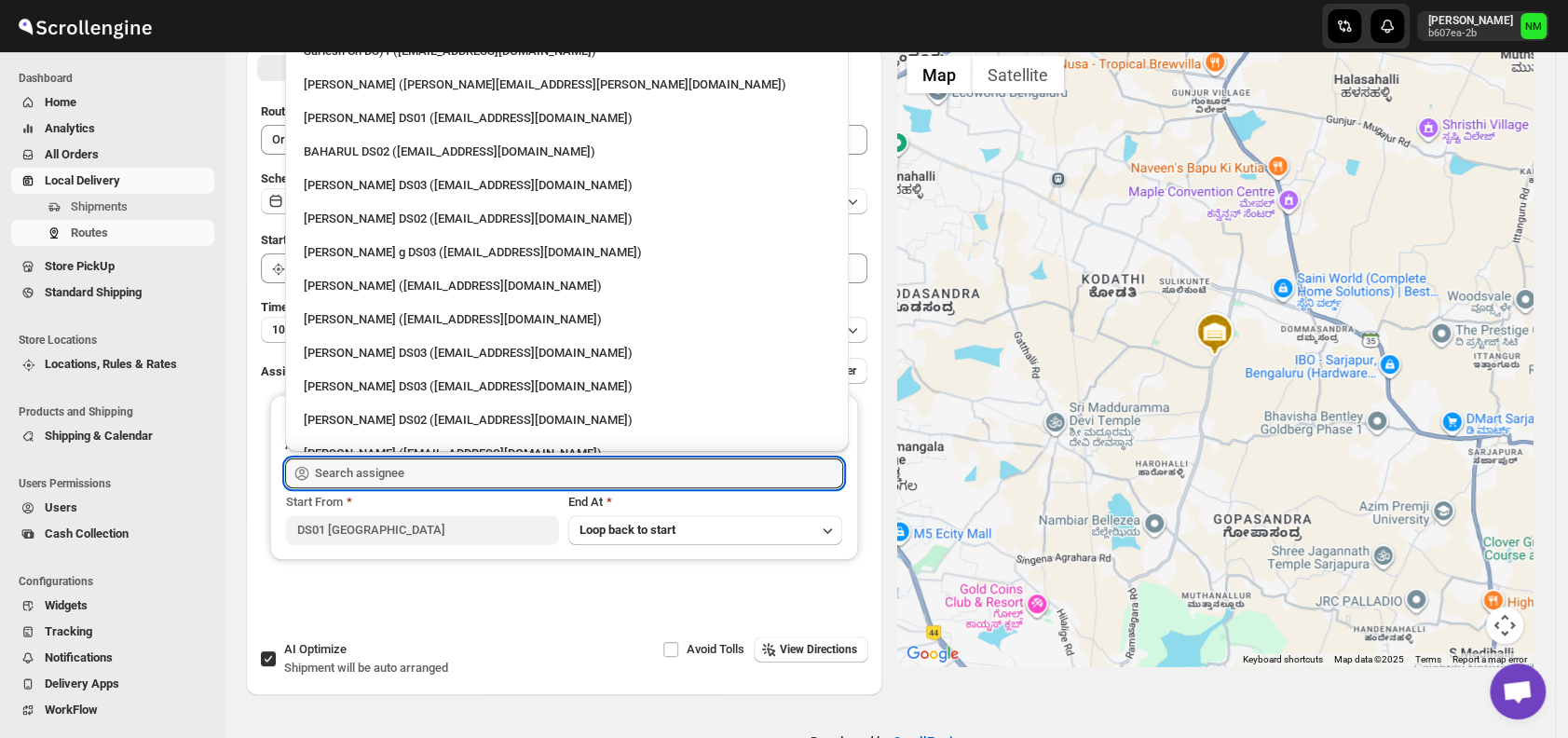
scroll to position [1471, 0]
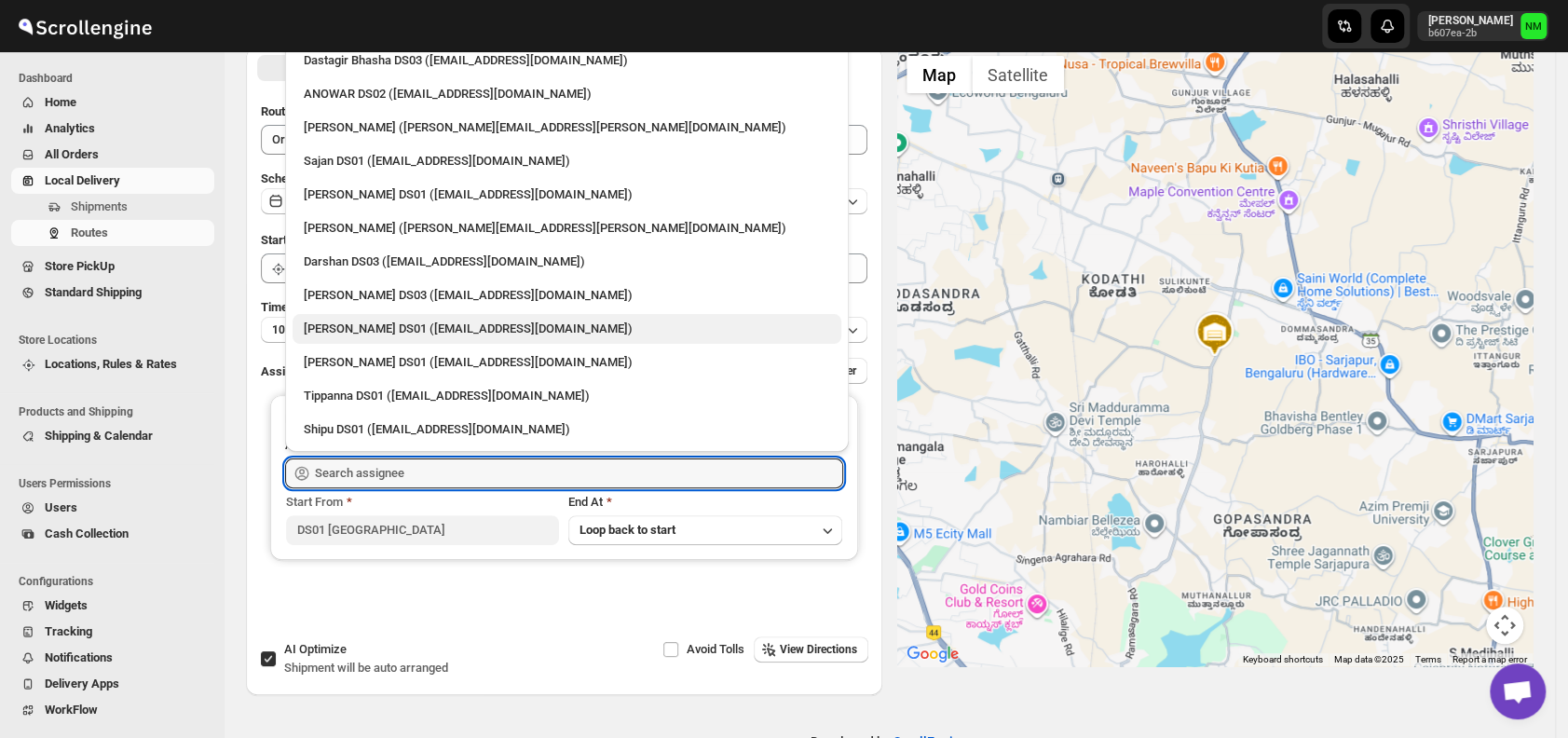
click at [347, 330] on div "[PERSON_NAME] DS01 ([EMAIL_ADDRESS][DOMAIN_NAME])" at bounding box center [566, 329] width 526 height 19
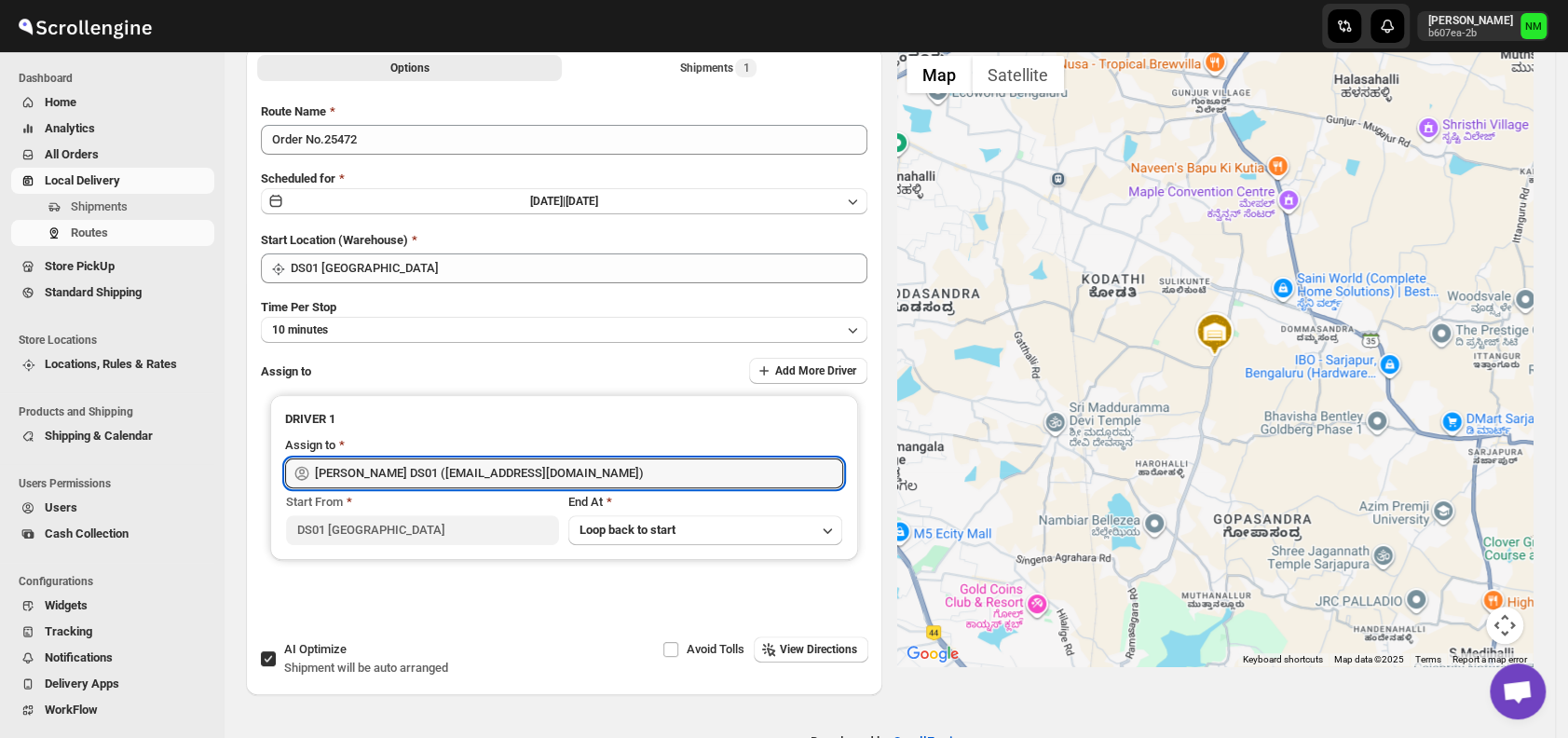
type input "[PERSON_NAME] DS01 ([EMAIL_ADDRESS][DOMAIN_NAME])"
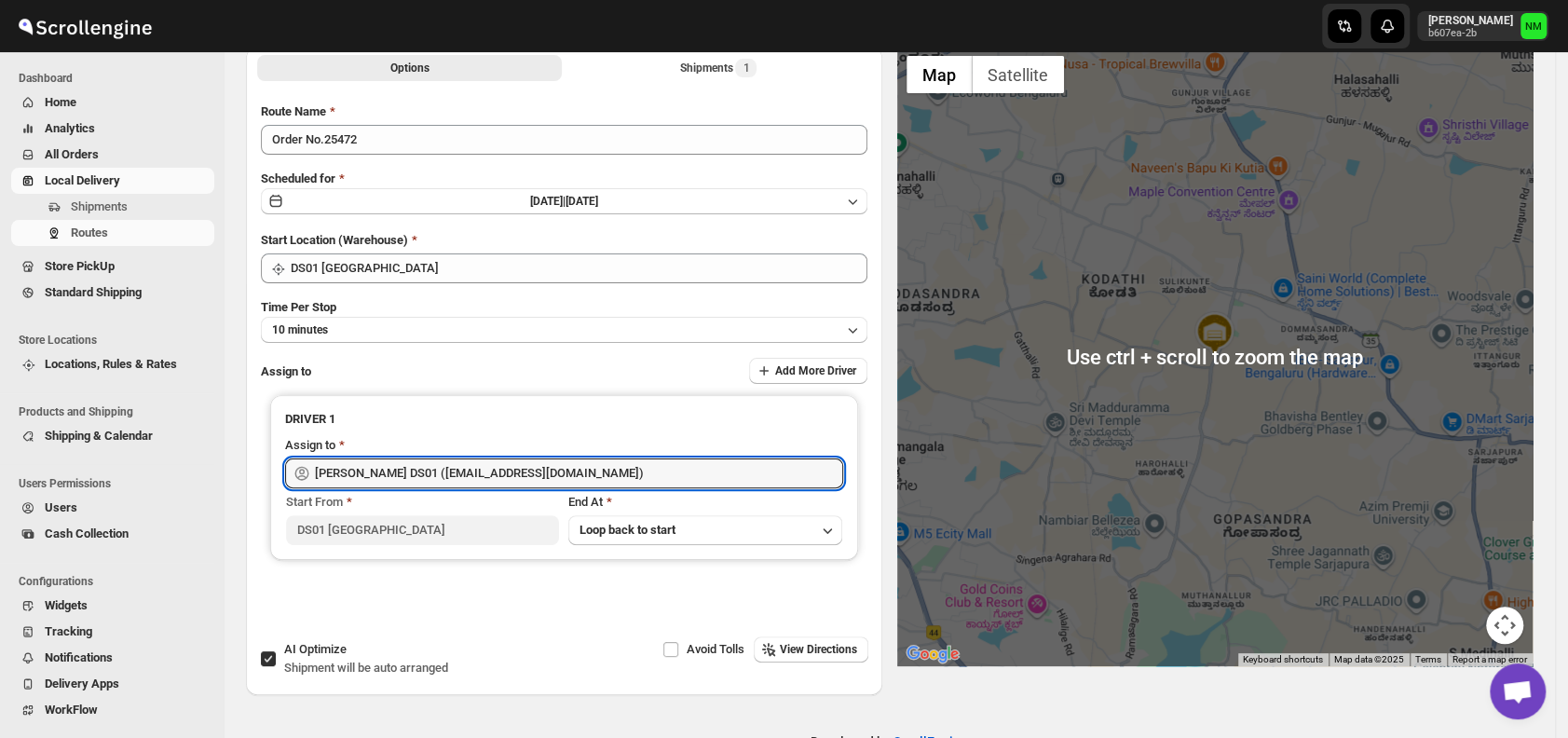
scroll to position [0, 0]
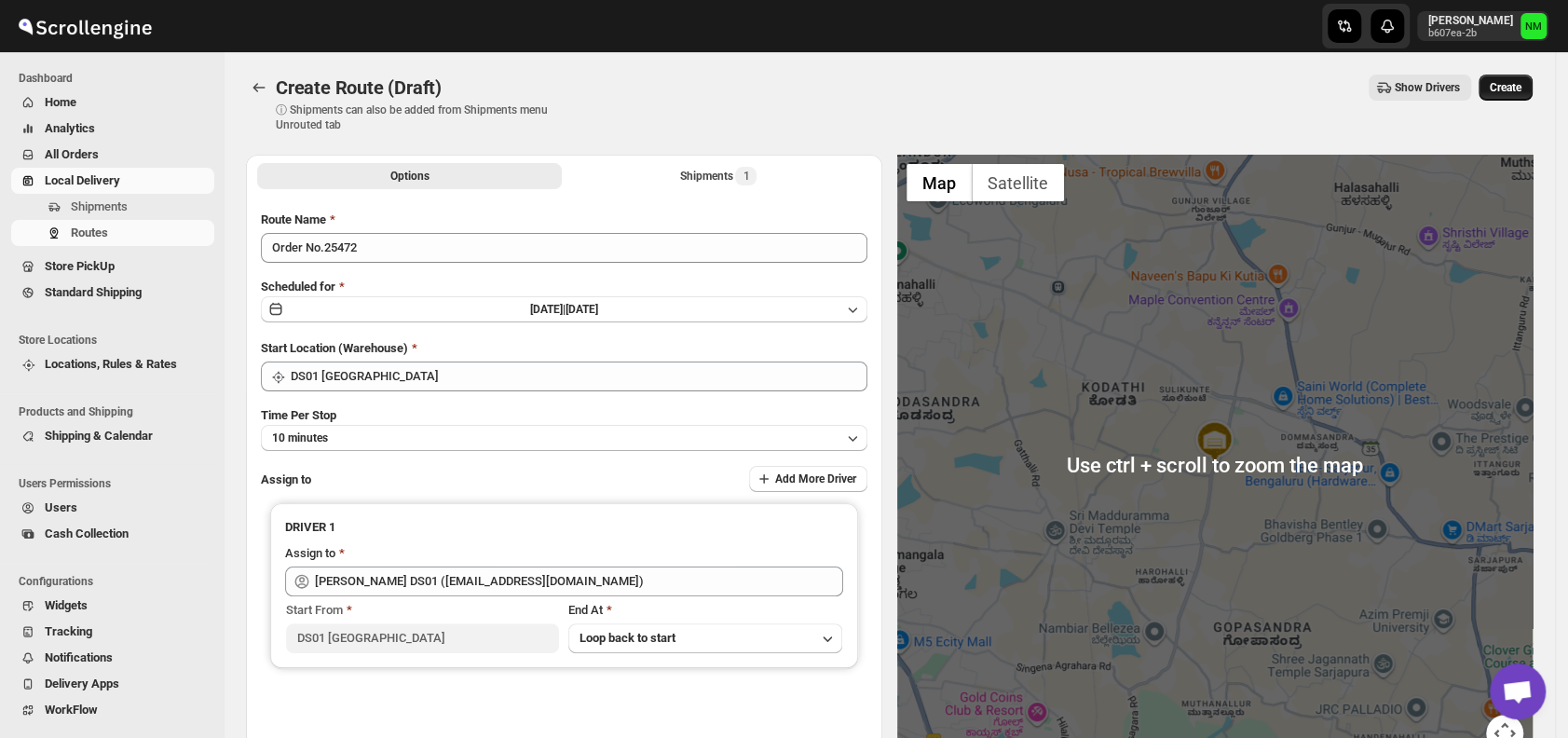
click at [1517, 93] on span "Create" at bounding box center [1506, 88] width 32 height 15
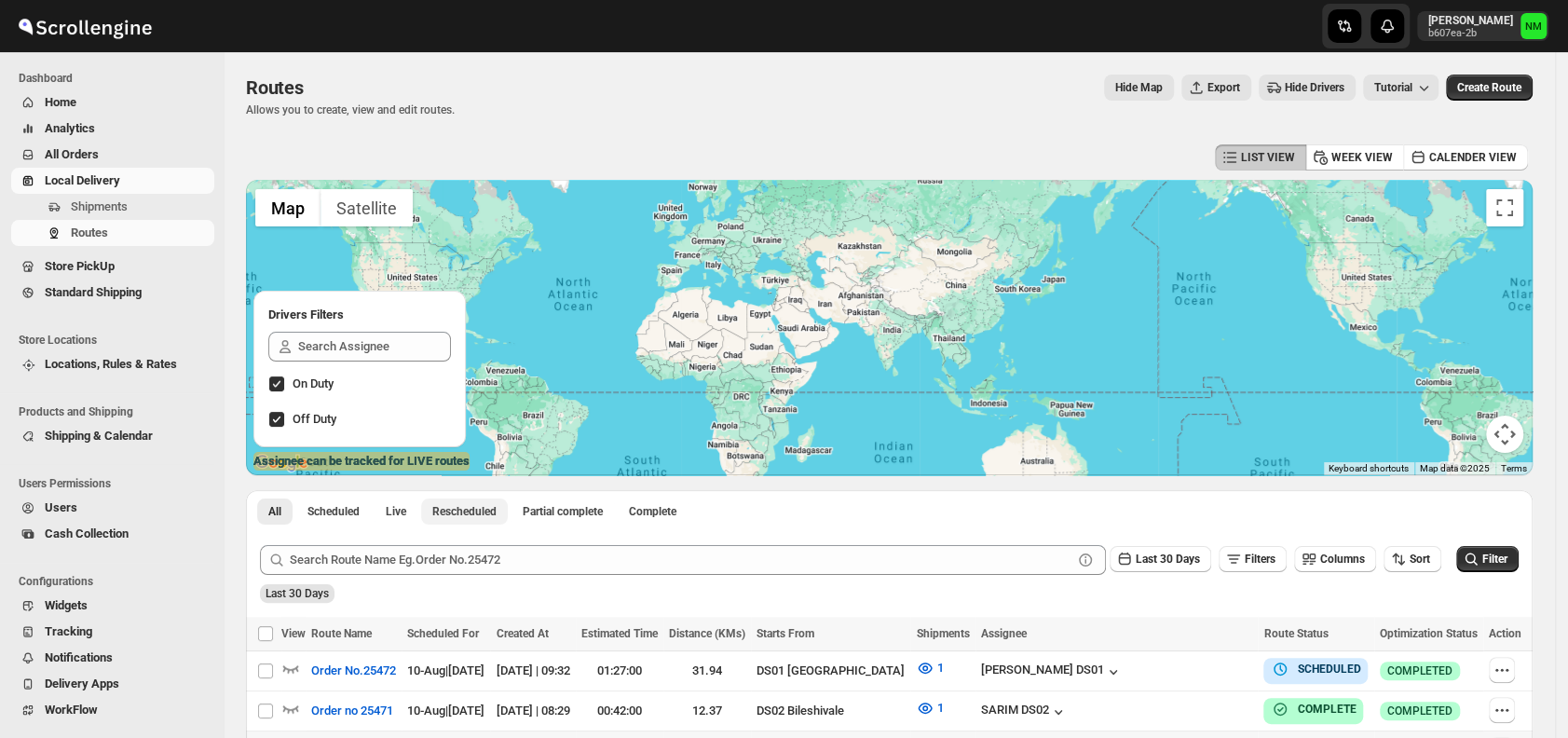
scroll to position [250, 0]
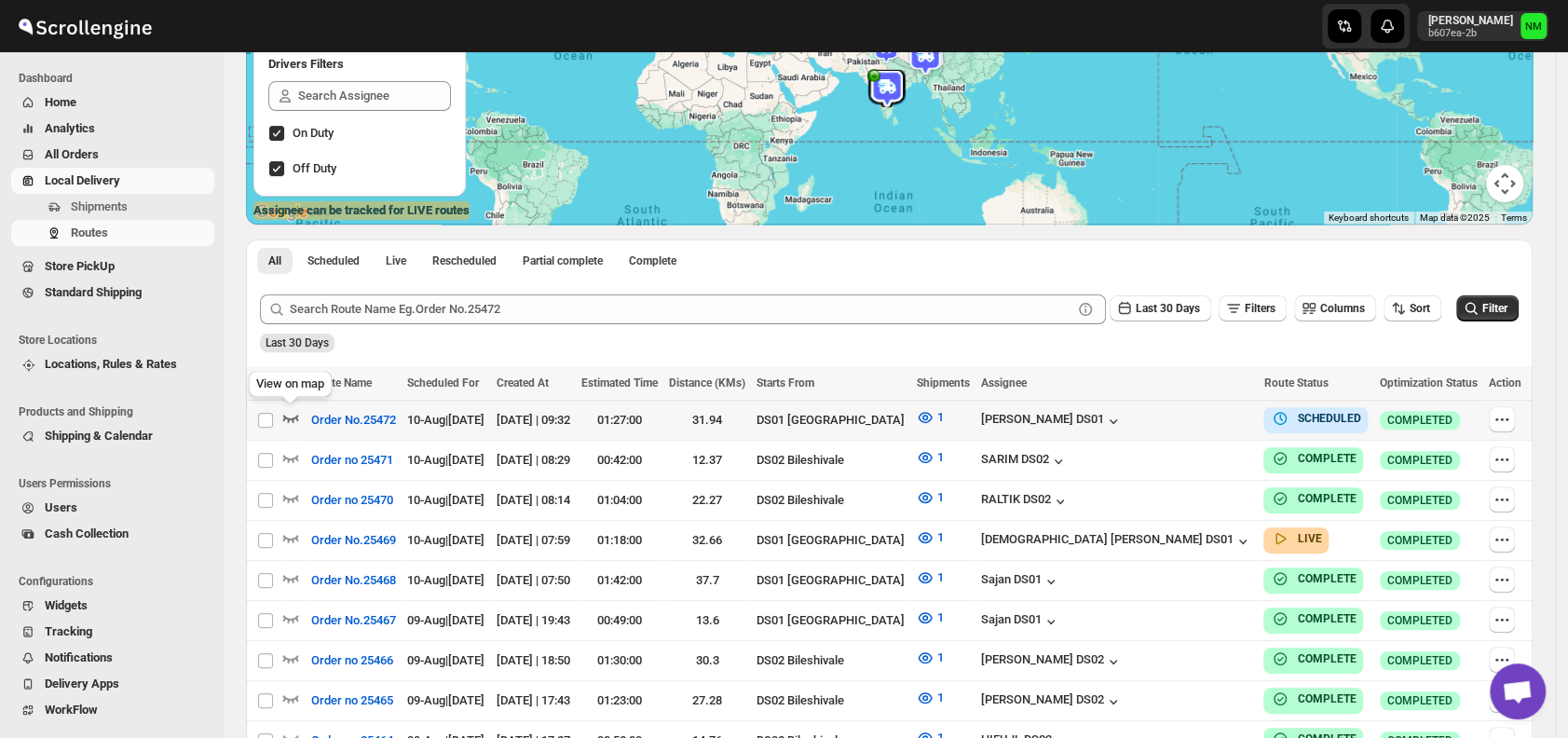
click at [292, 421] on icon "button" at bounding box center [291, 419] width 16 height 7
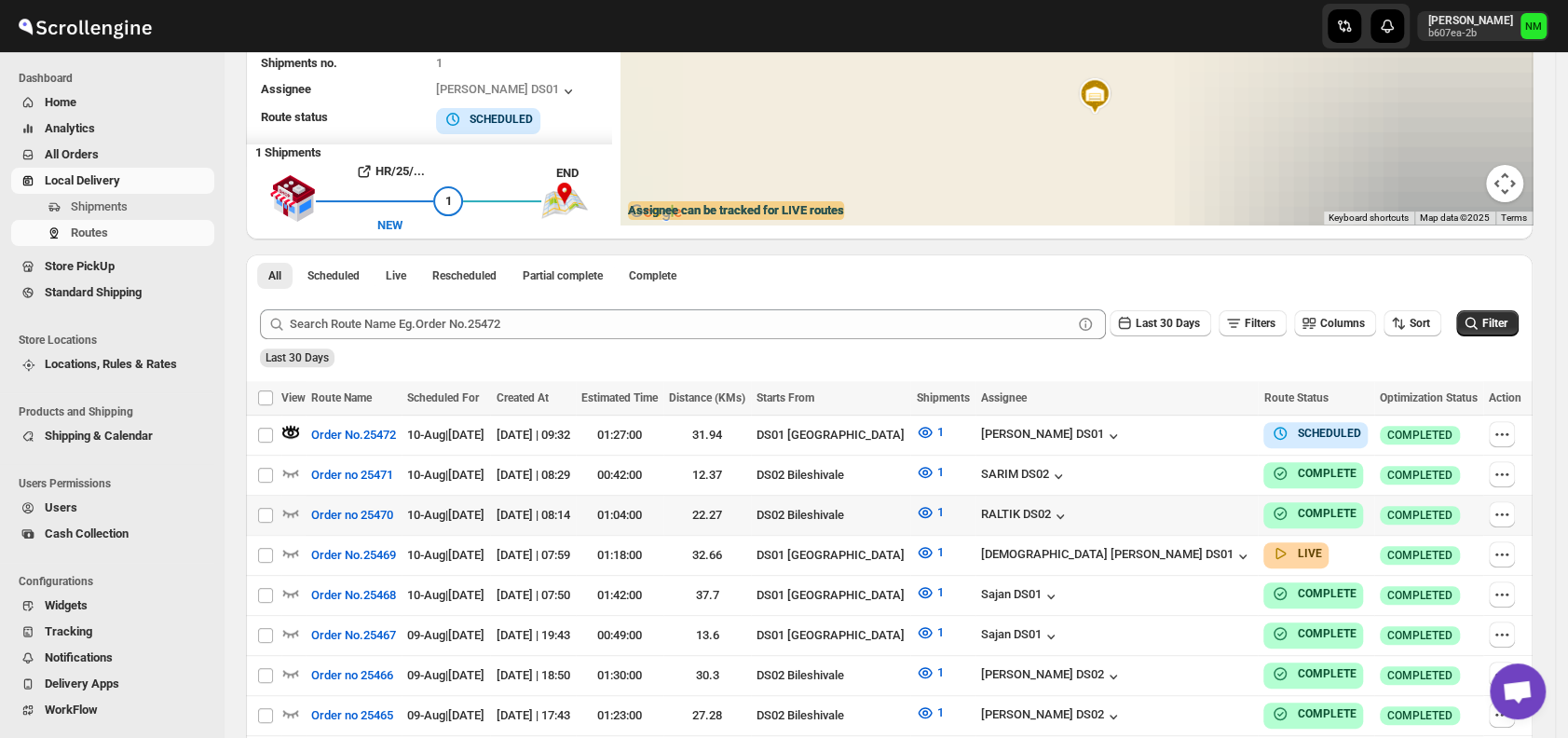
scroll to position [0, 0]
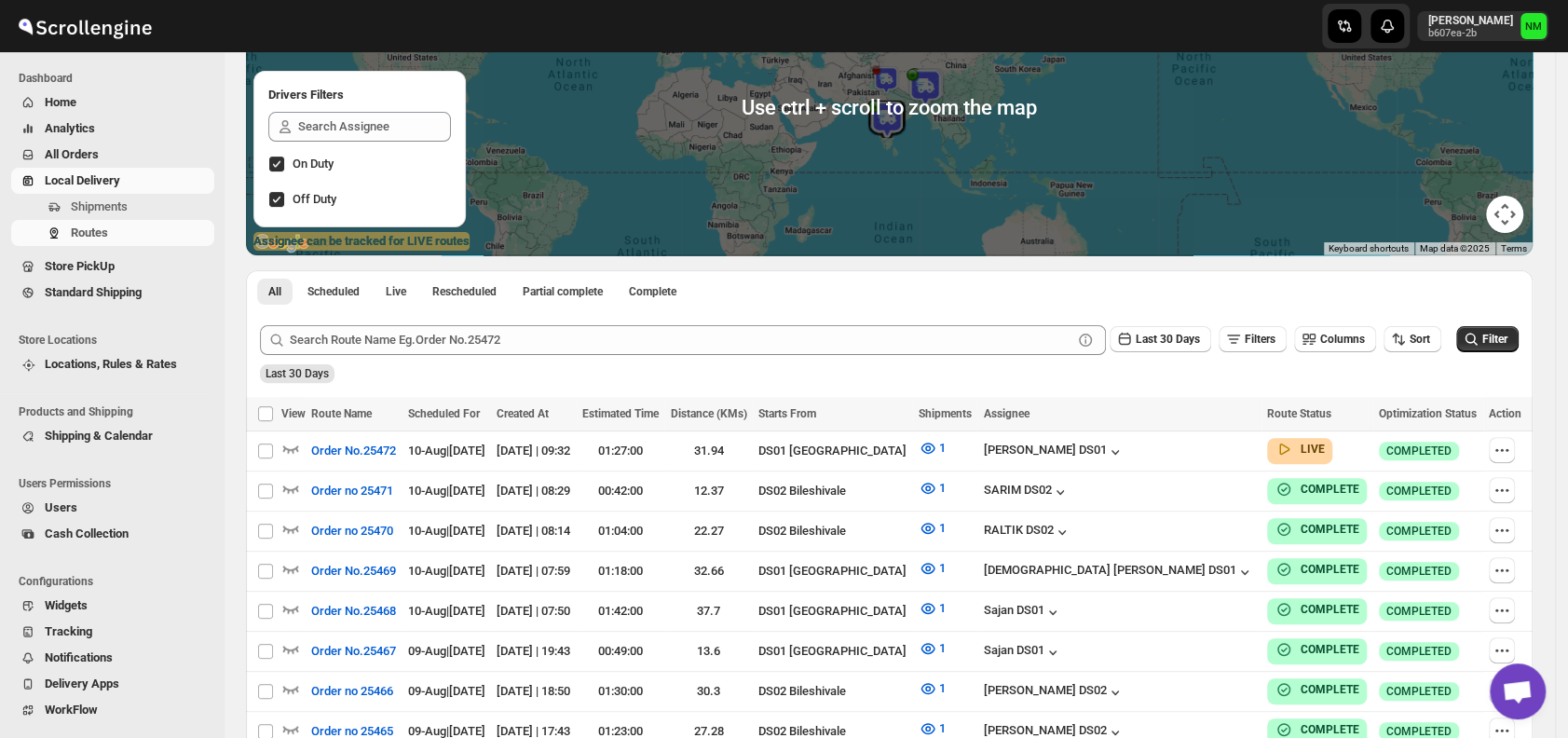
scroll to position [220, 0]
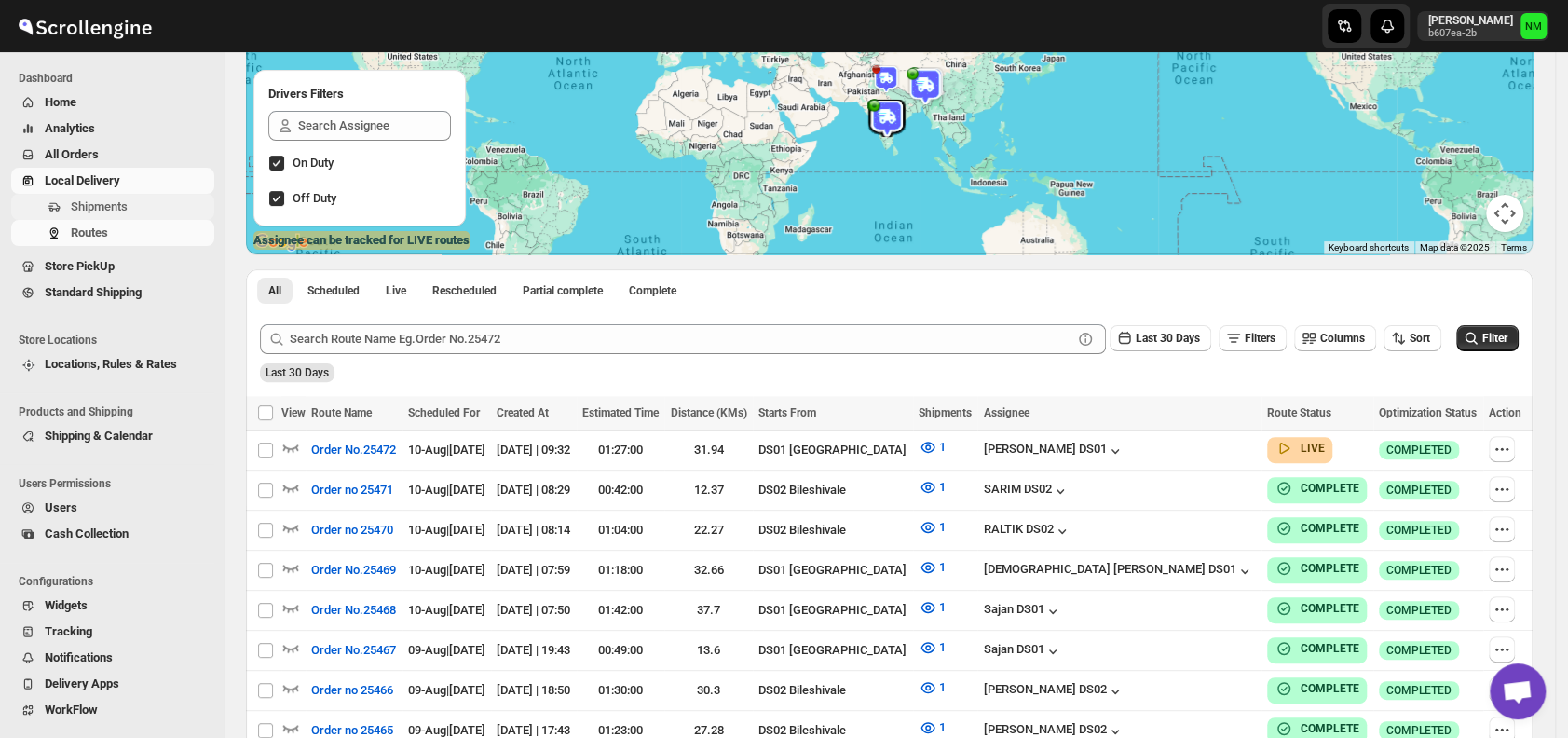
click at [162, 197] on span "Shipments" at bounding box center [141, 206] width 140 height 19
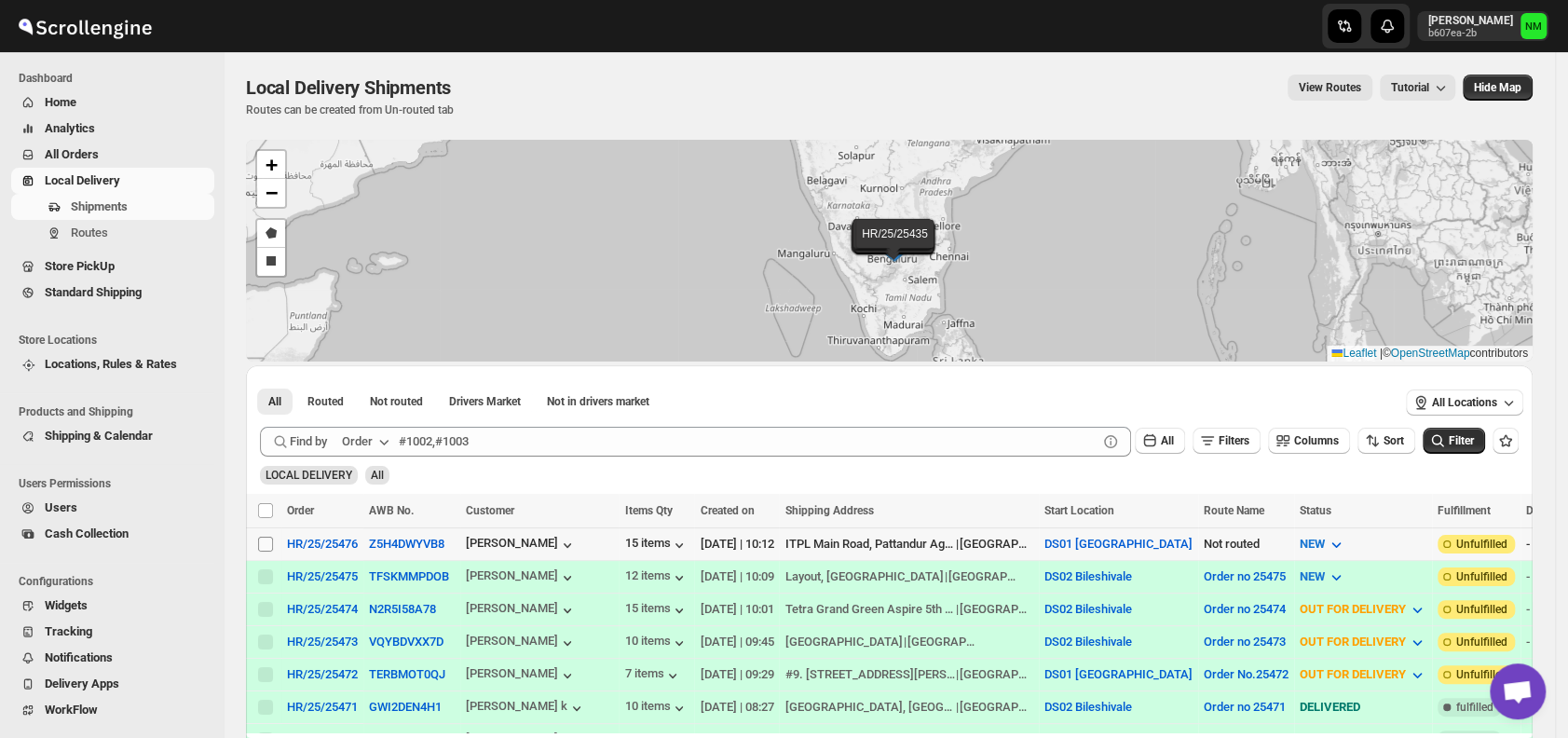
click at [261, 536] on input "Select shipment" at bounding box center [265, 544] width 15 height 15
checkbox input "true"
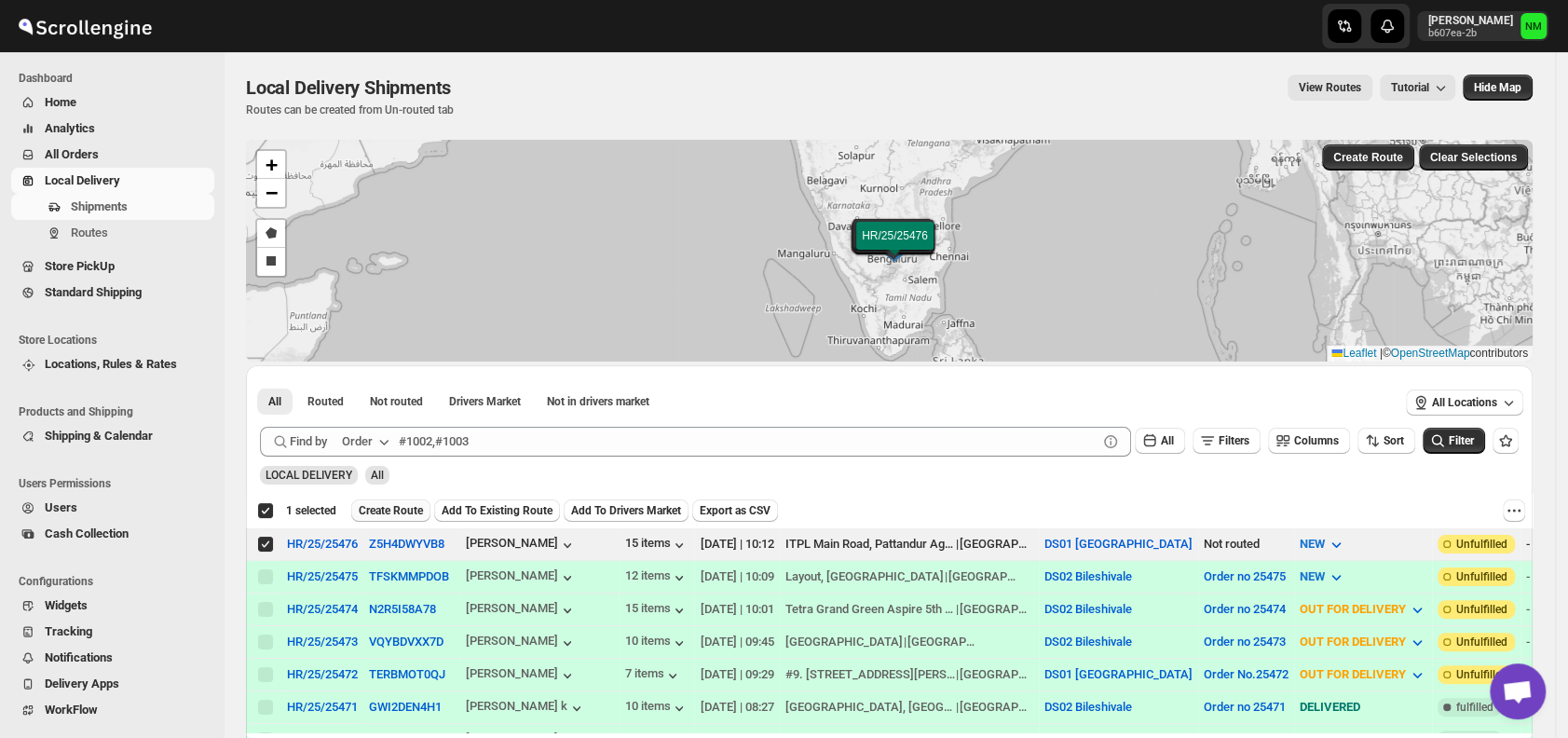
click at [378, 508] on span "Create Route" at bounding box center [391, 511] width 64 height 15
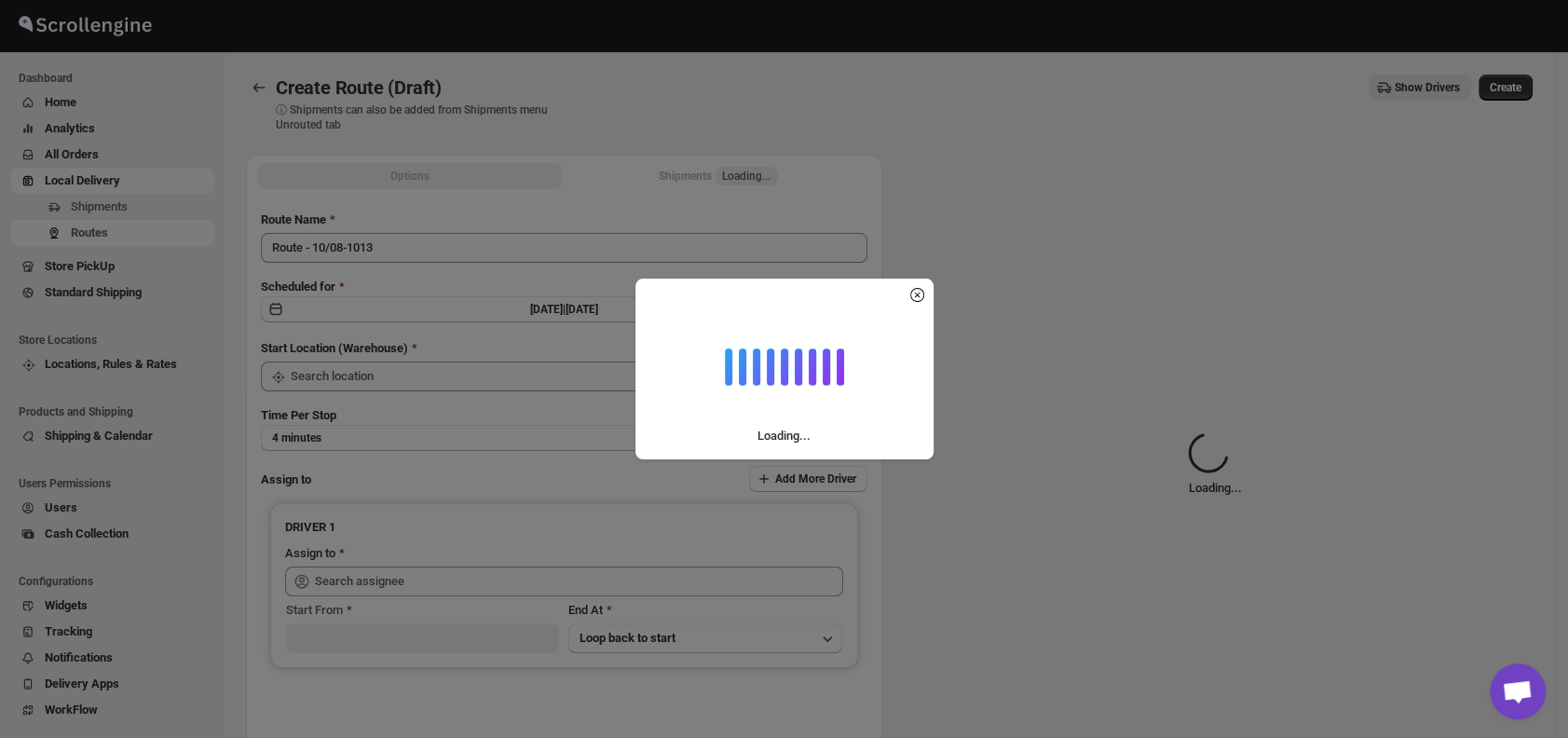
type input "DS01 [GEOGRAPHIC_DATA]"
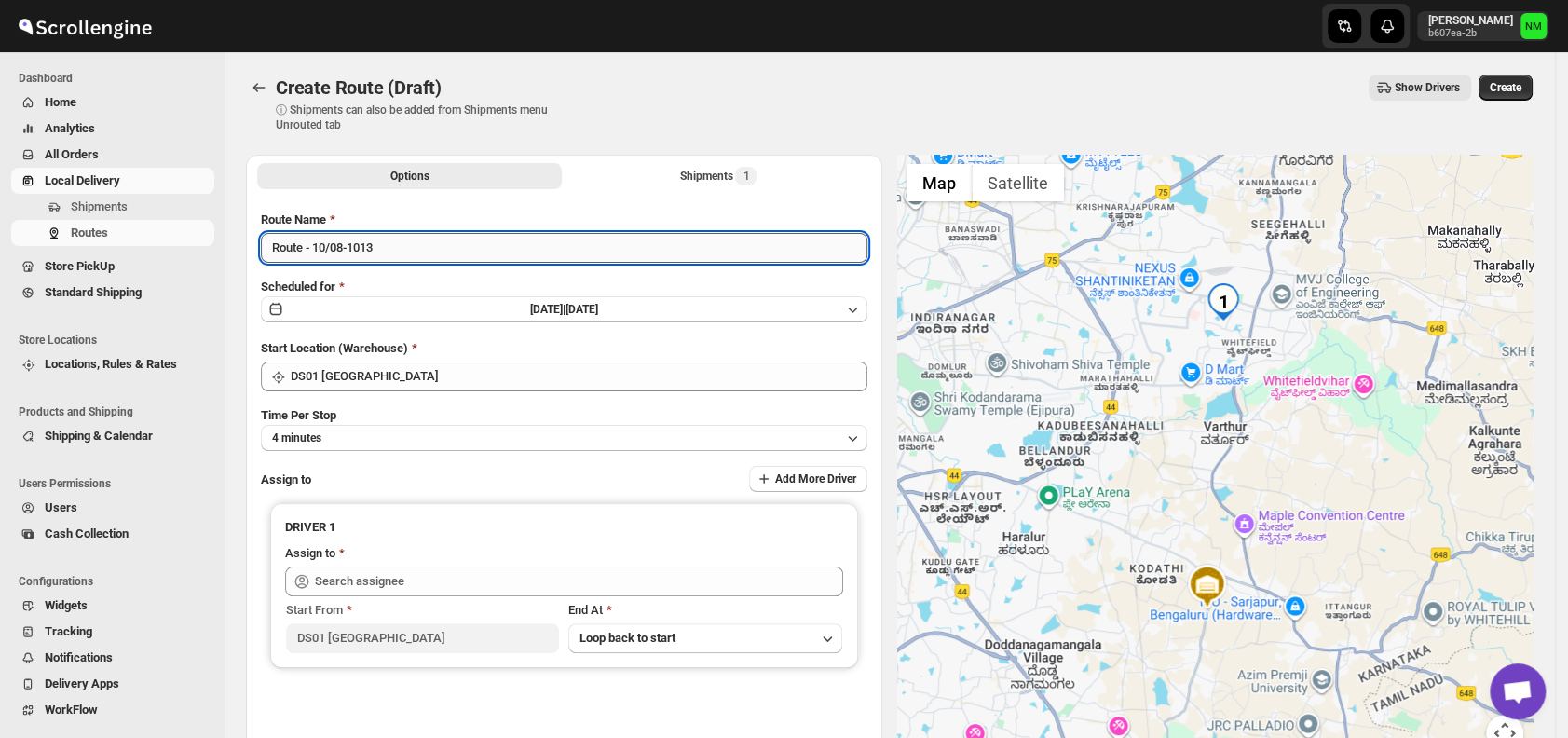
click at [418, 256] on input "Route - 10/08-1013" at bounding box center [563, 248] width 606 height 30
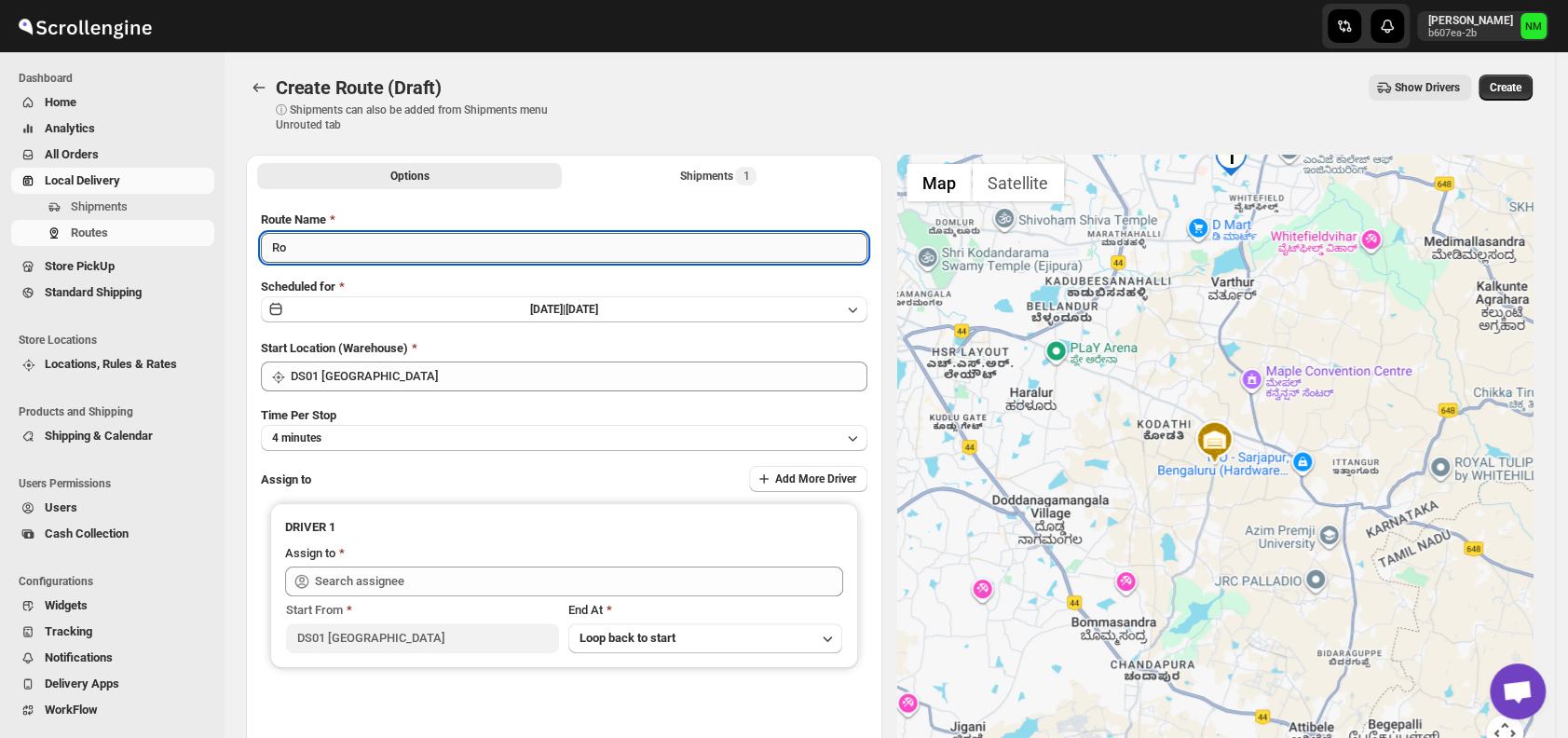
type input "R"
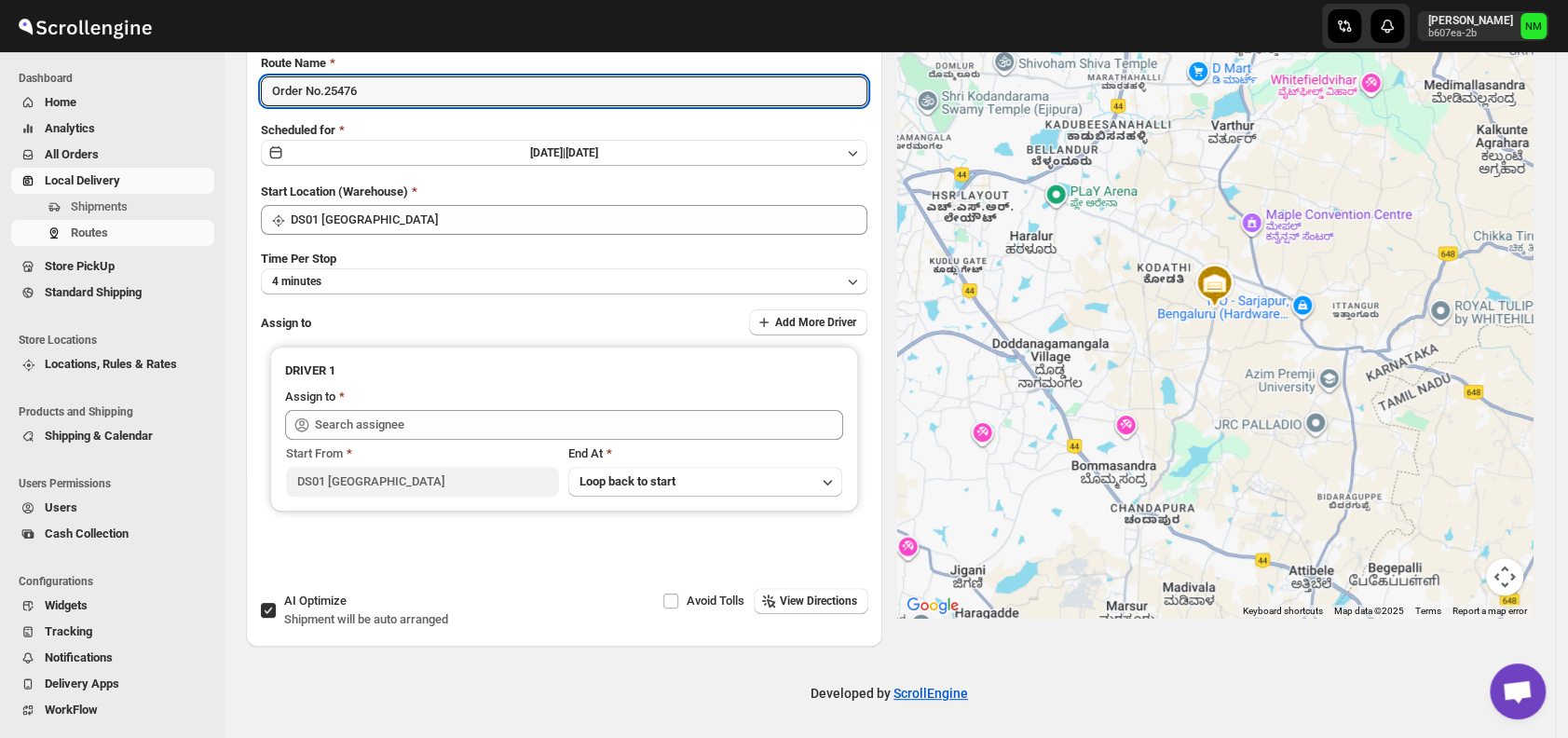
type input "Order No.25476"
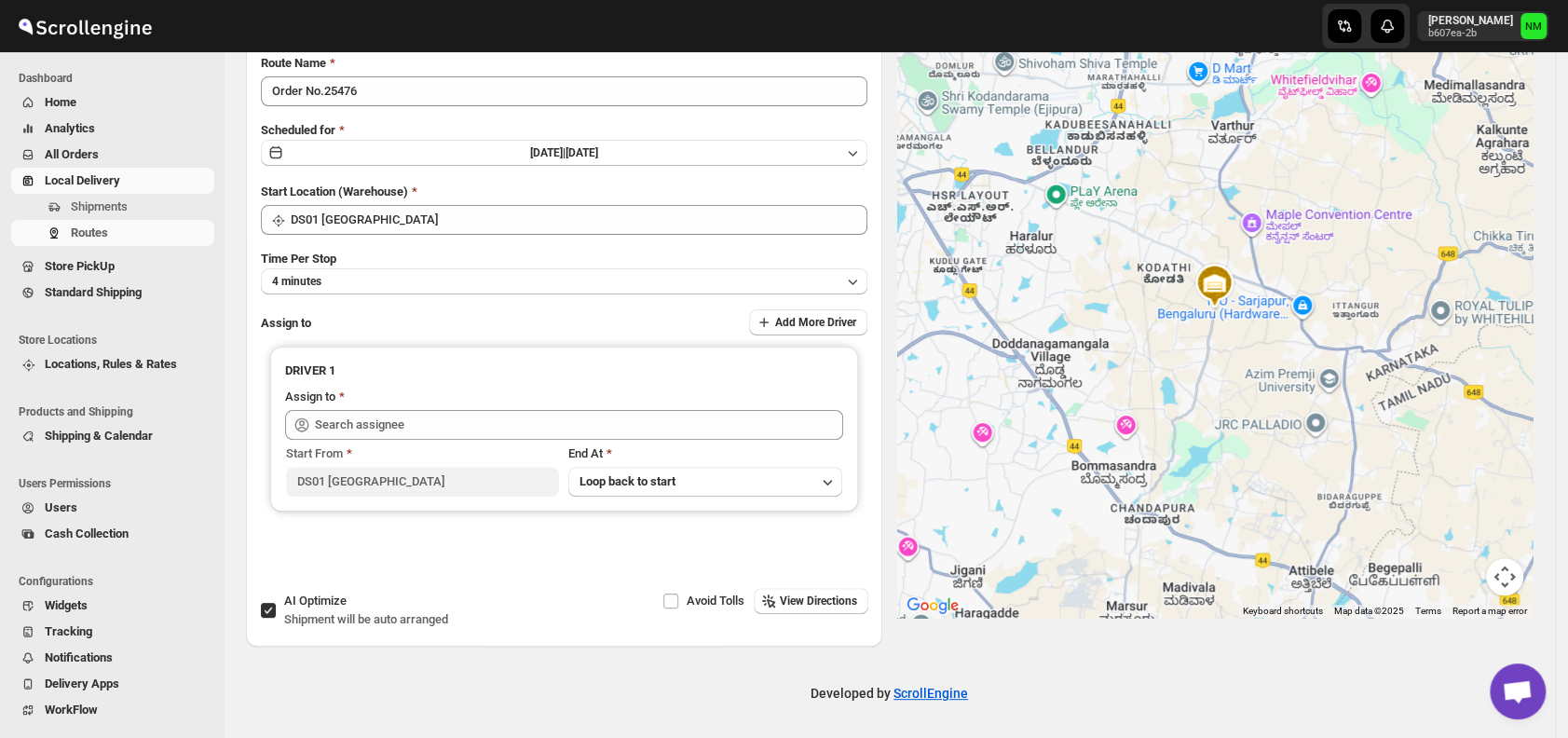
click at [381, 294] on div "Route Name Order No.25476 Scheduled for Sun Aug 10 2025 | Today Start Location …" at bounding box center [563, 317] width 606 height 526
click at [373, 287] on button "4 minutes" at bounding box center [563, 281] width 606 height 26
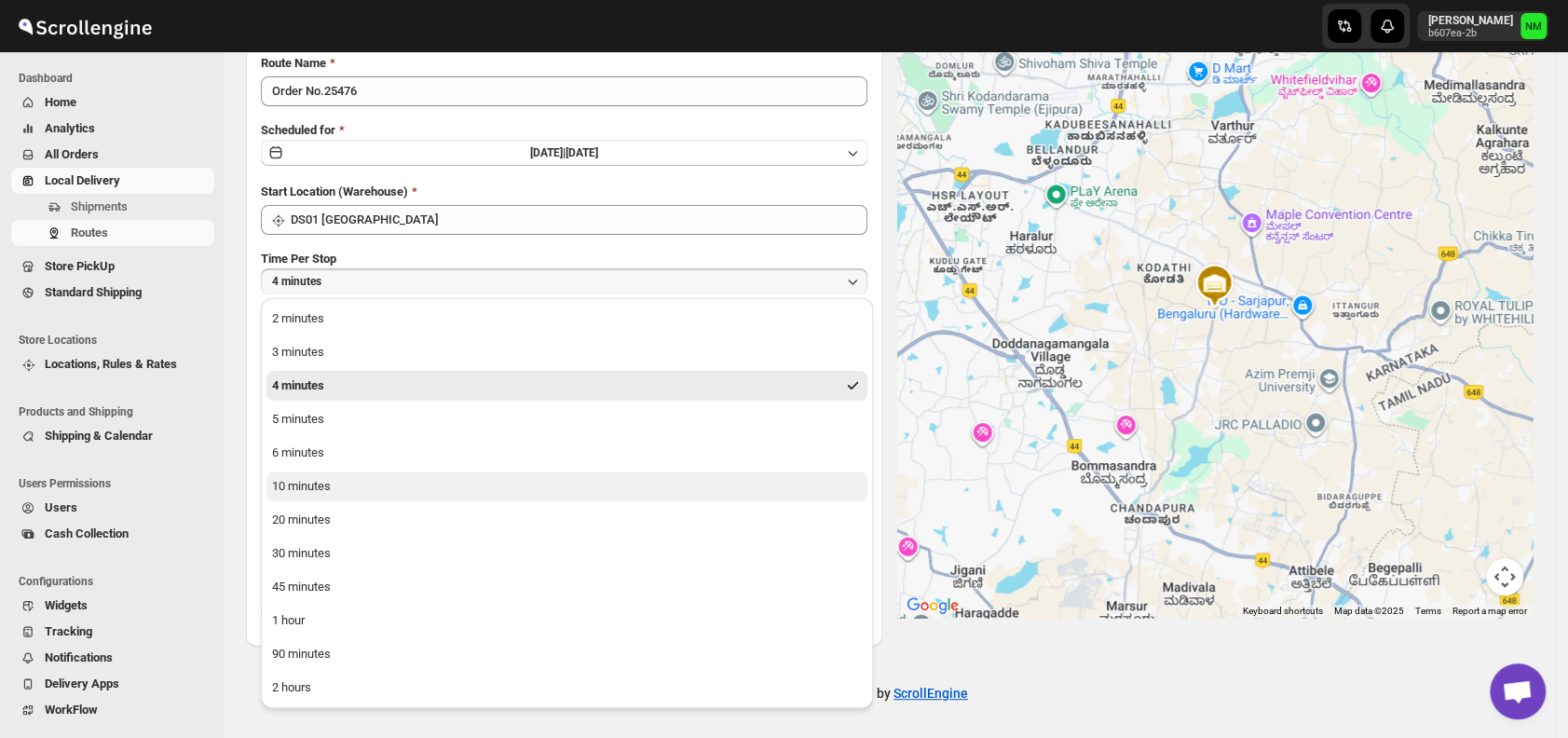
click at [333, 481] on button "10 minutes" at bounding box center [566, 487] width 601 height 30
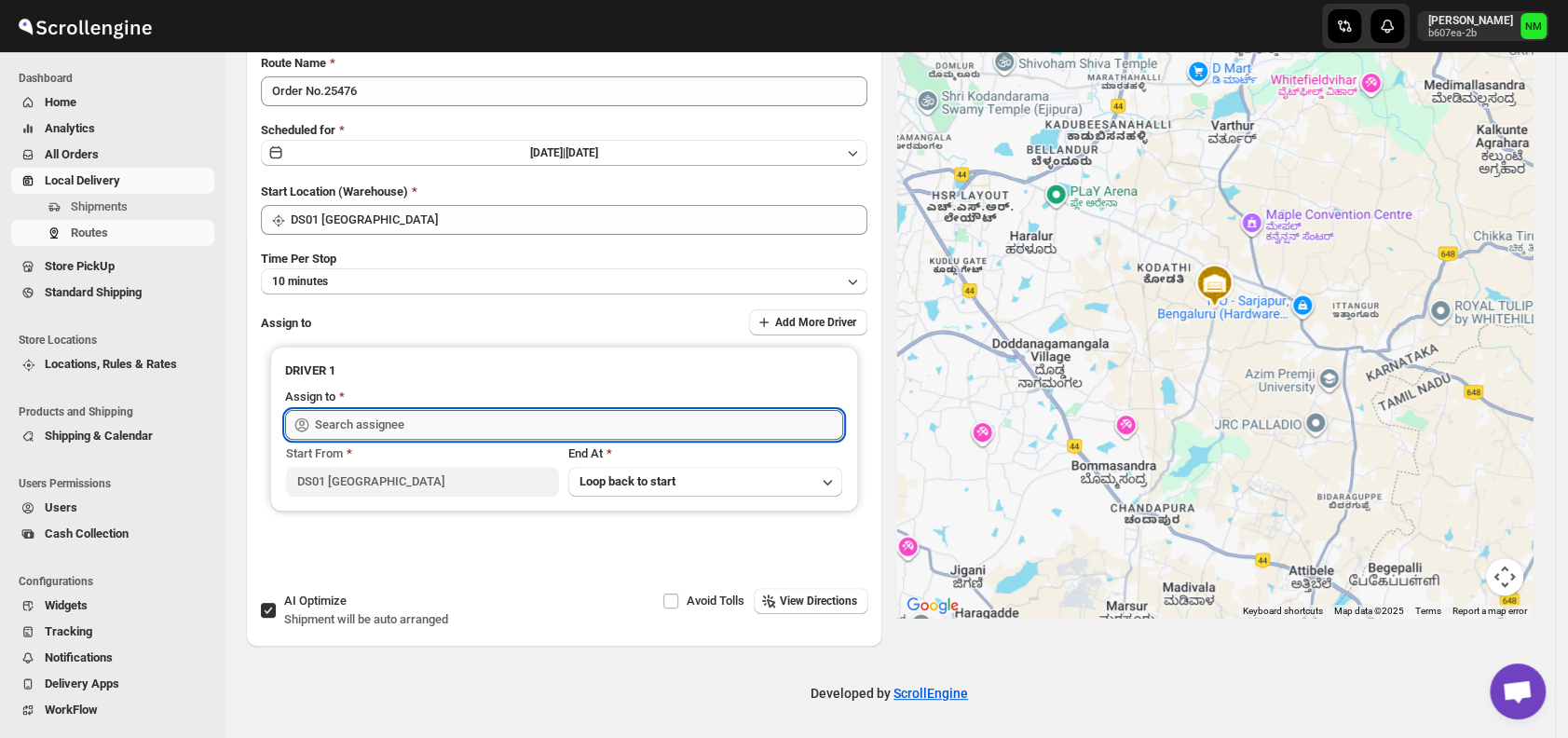
click at [395, 424] on input "text" at bounding box center [578, 425] width 528 height 30
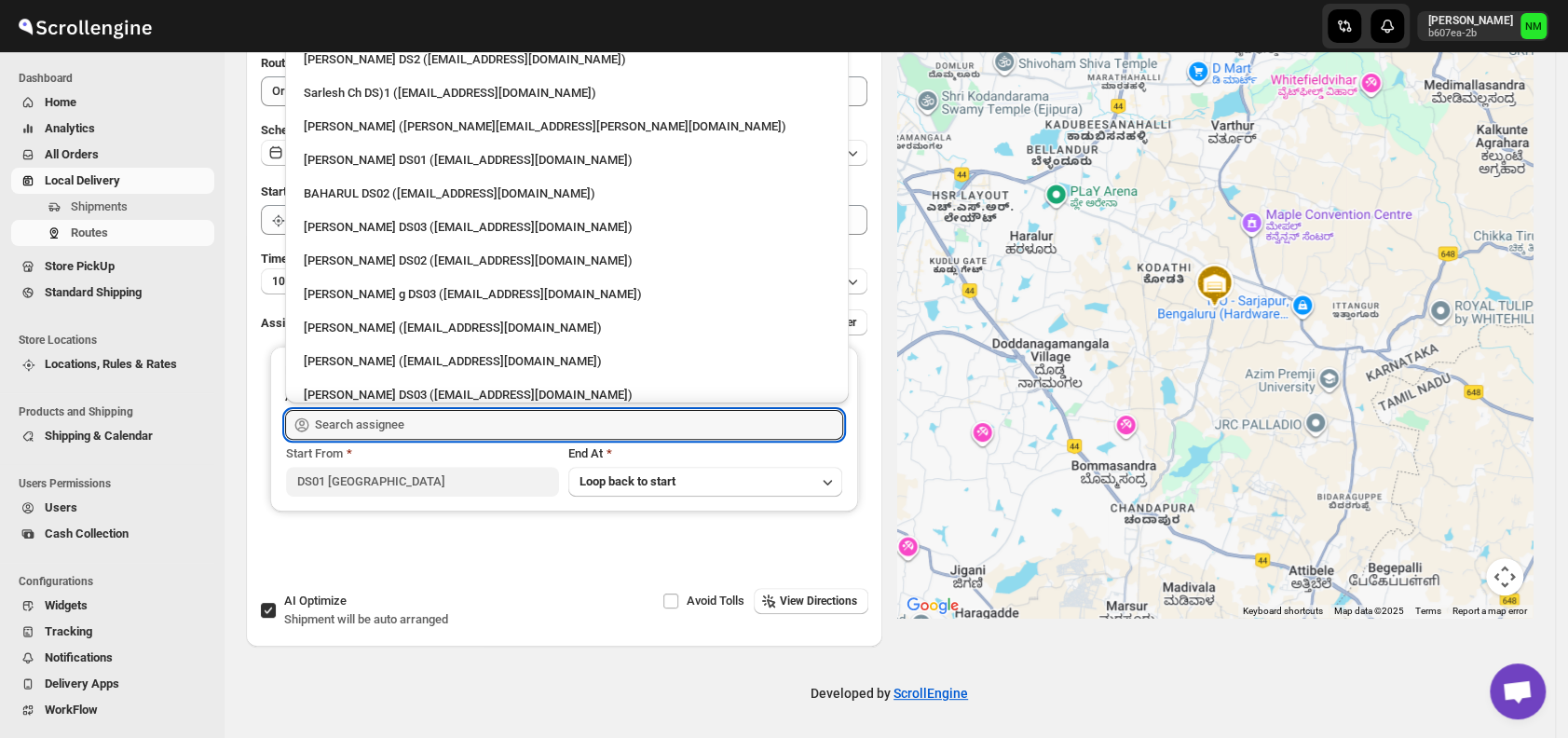
scroll to position [764, 0]
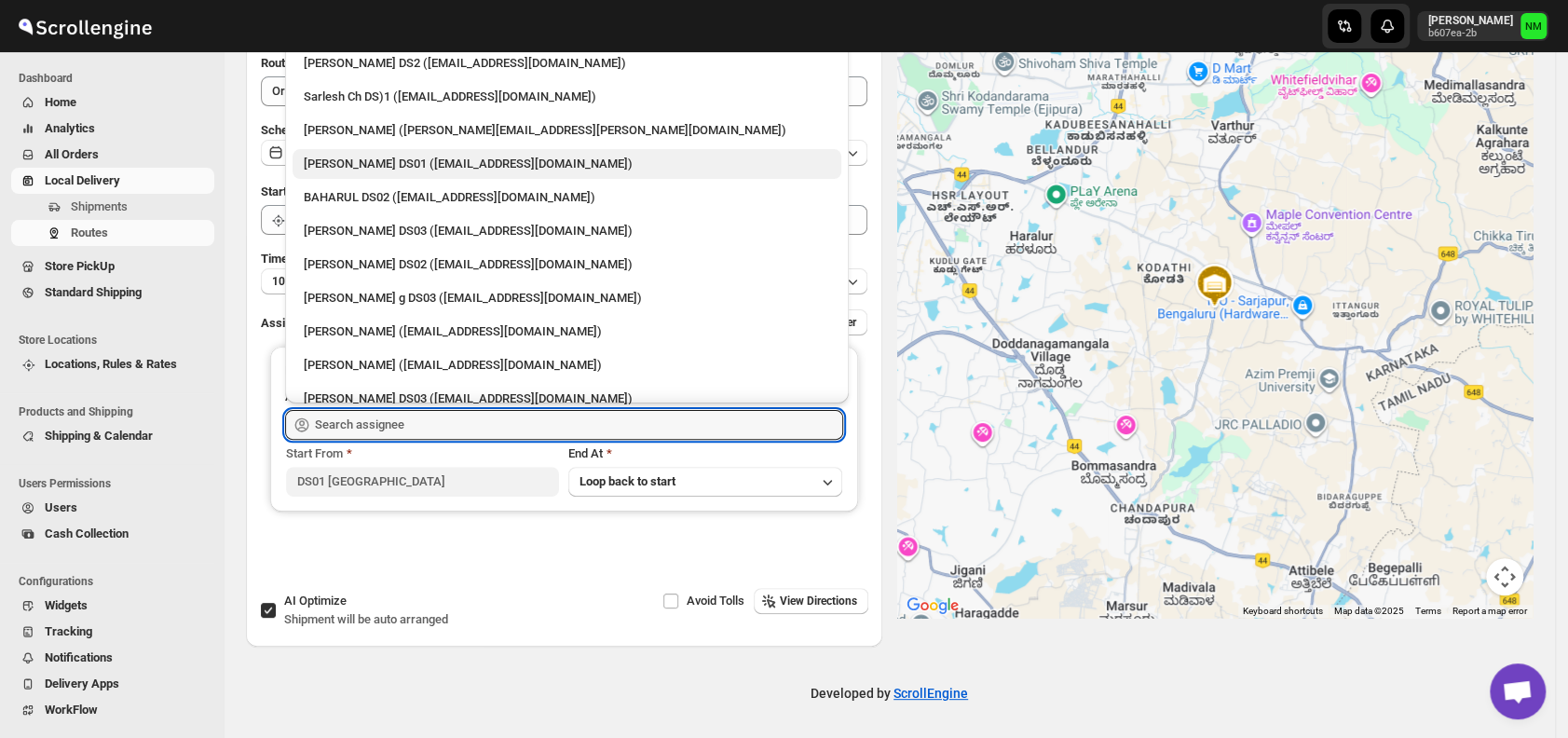
click at [314, 164] on div "[PERSON_NAME] DS01 ([EMAIL_ADDRESS][DOMAIN_NAME])" at bounding box center [566, 164] width 526 height 19
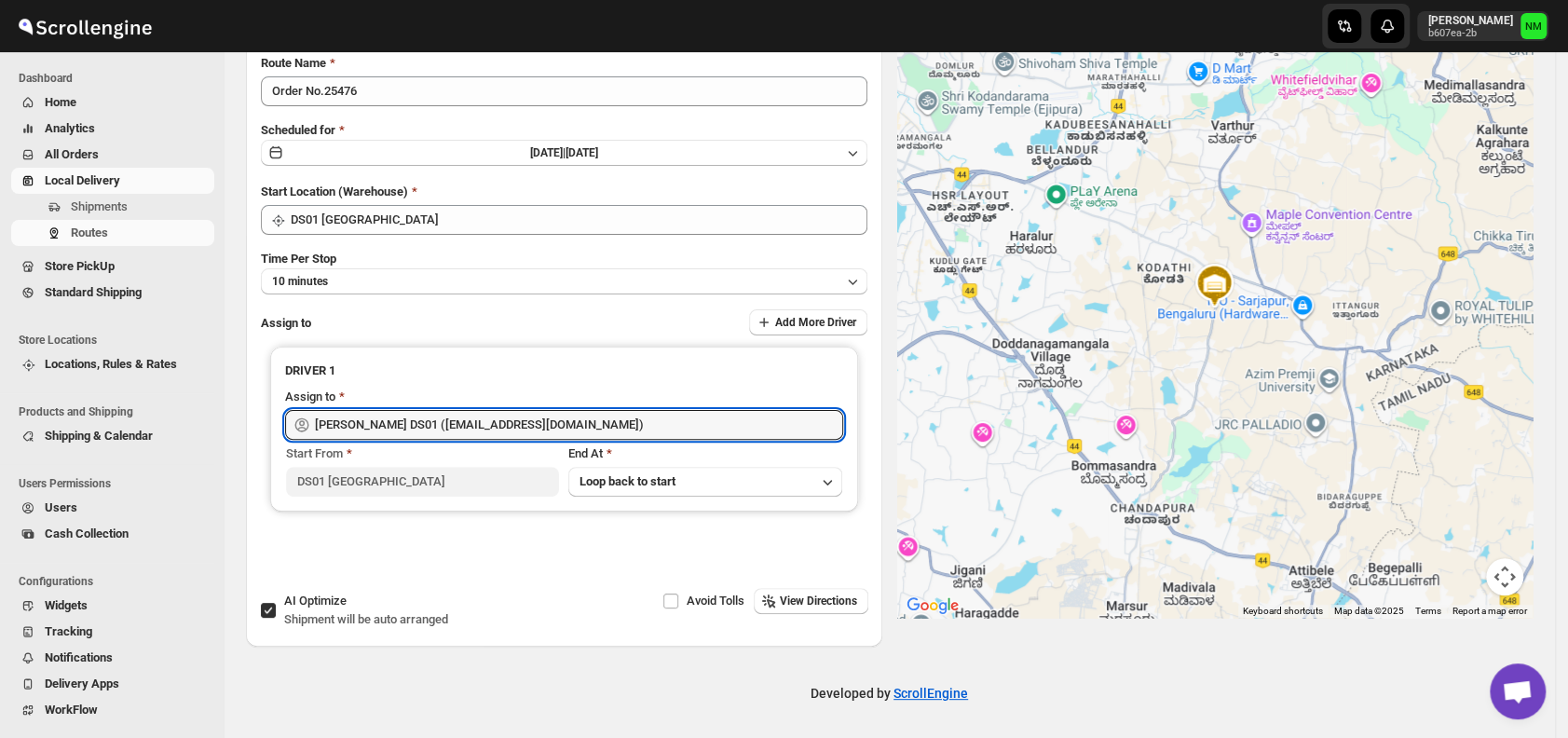
type input "[PERSON_NAME] DS01 ([EMAIL_ADDRESS][DOMAIN_NAME])"
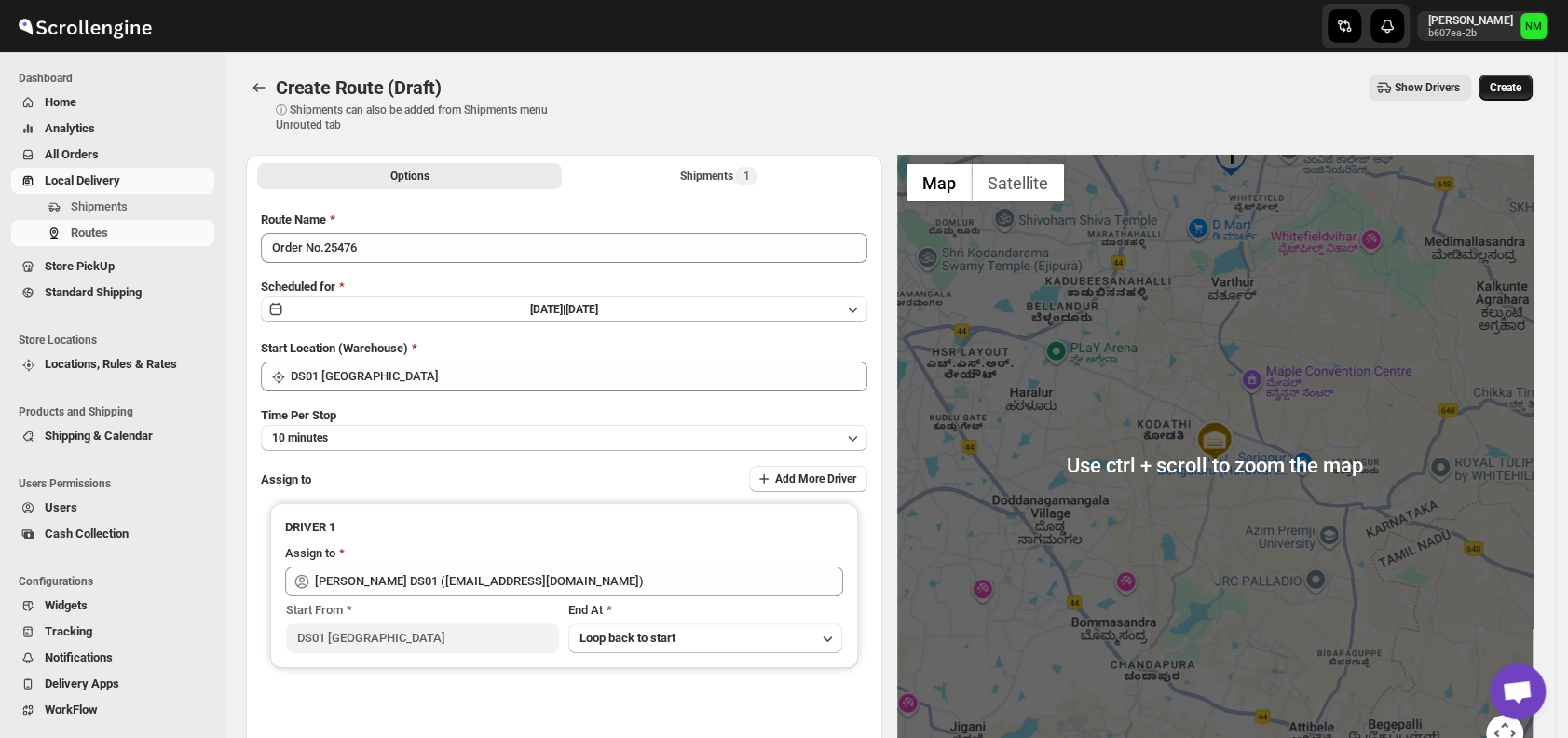
click at [1506, 88] on span "Create" at bounding box center [1506, 88] width 32 height 15
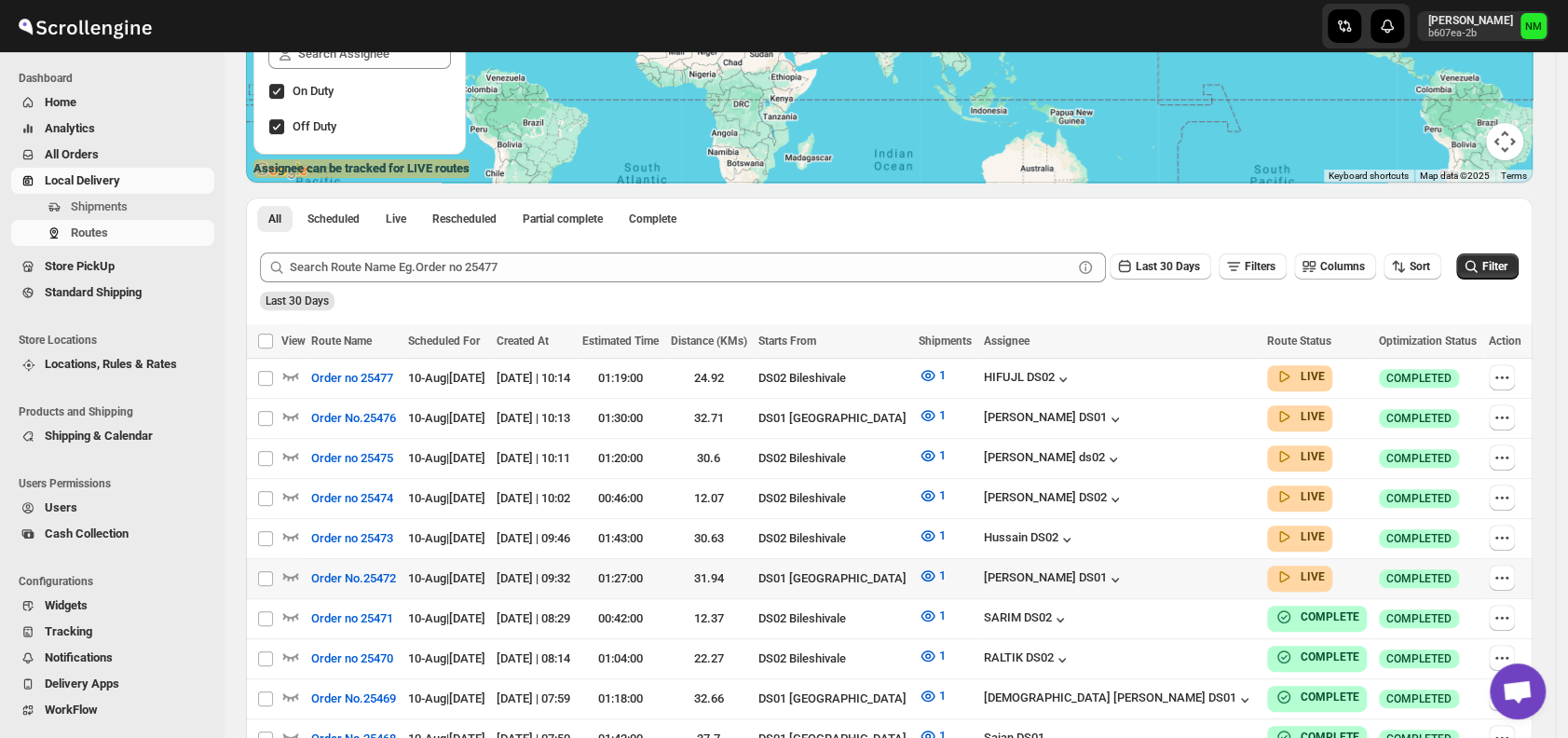
scroll to position [294, 0]
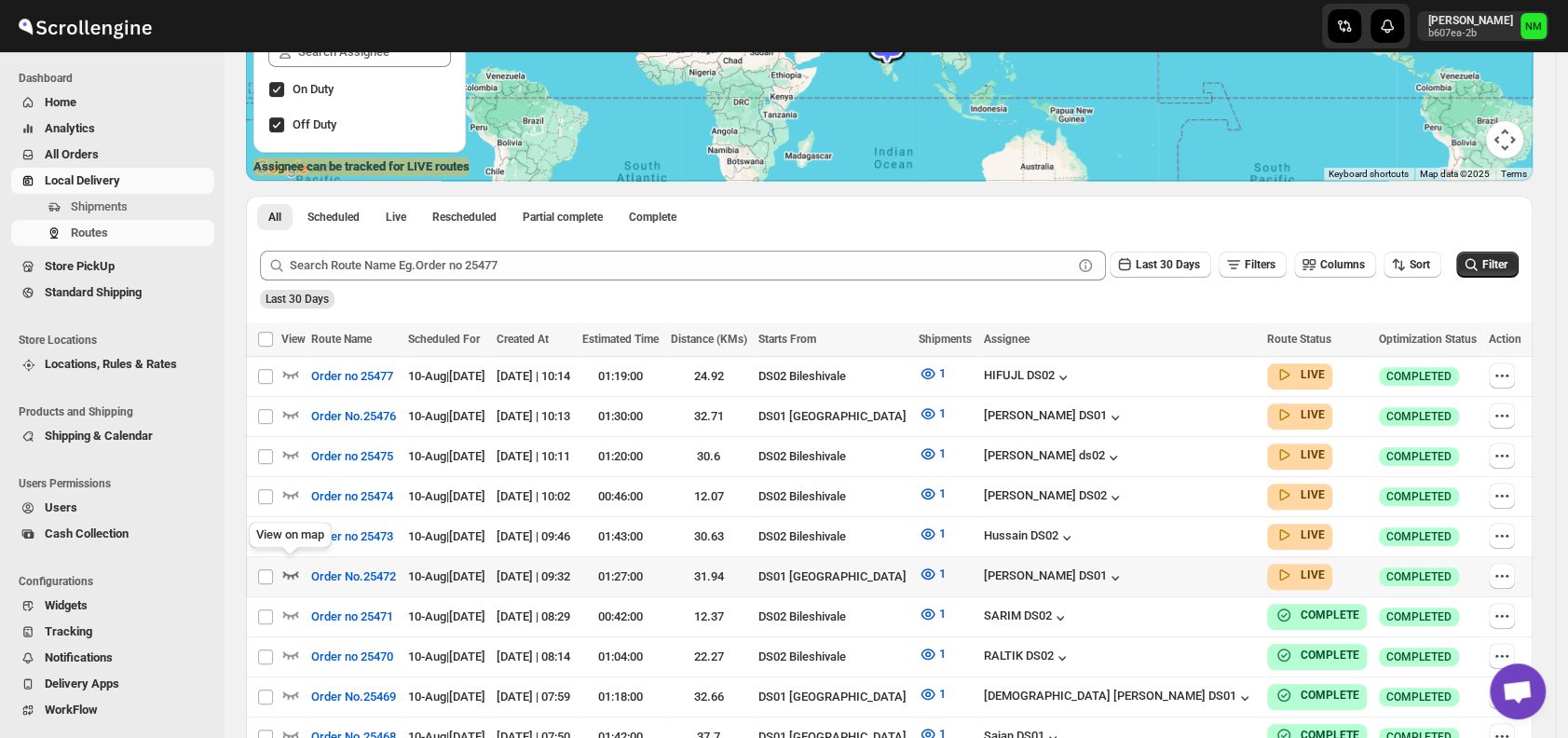
click at [289, 564] on icon "button" at bounding box center [291, 574] width 19 height 19
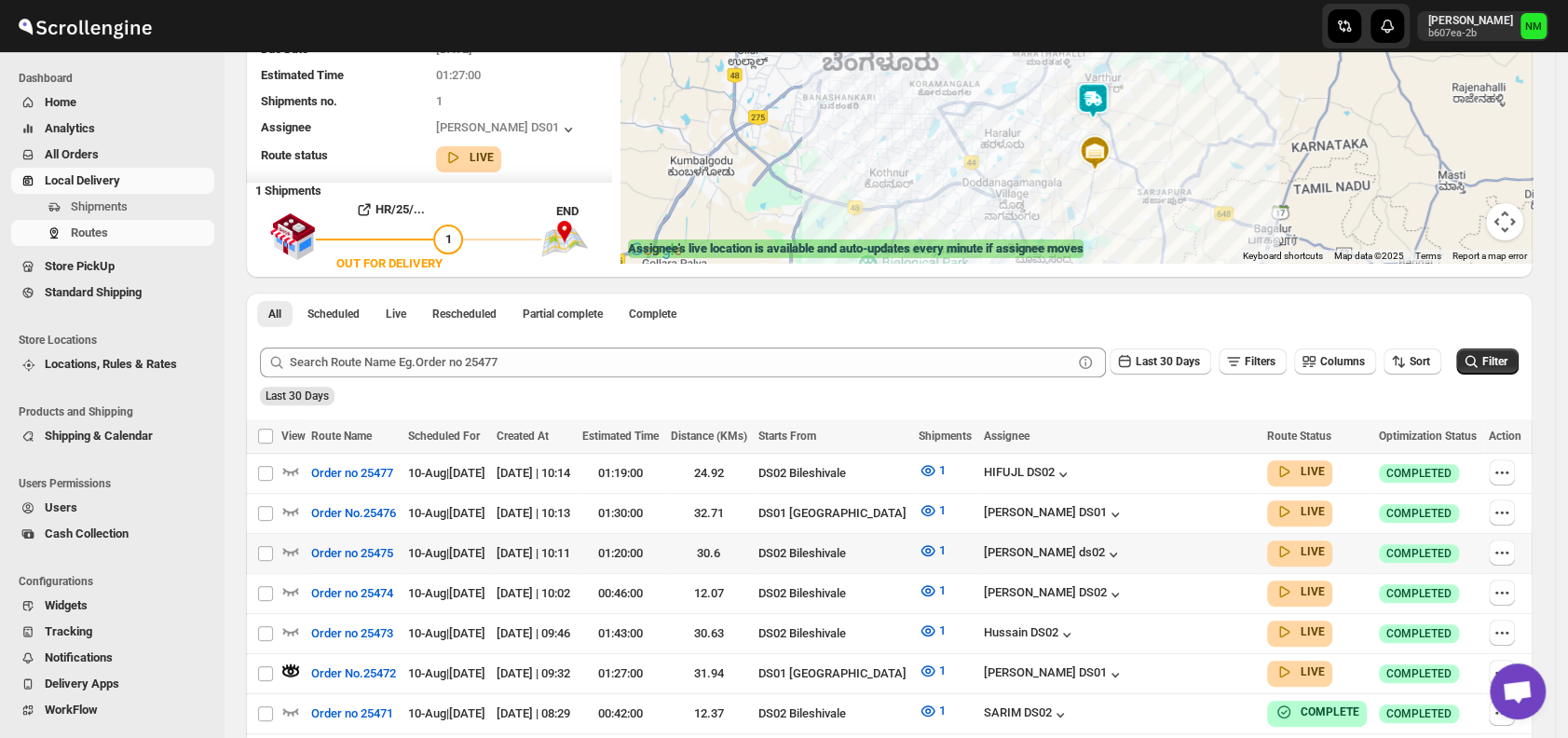
scroll to position [213, 0]
click at [98, 201] on span "Shipments" at bounding box center [99, 206] width 57 height 14
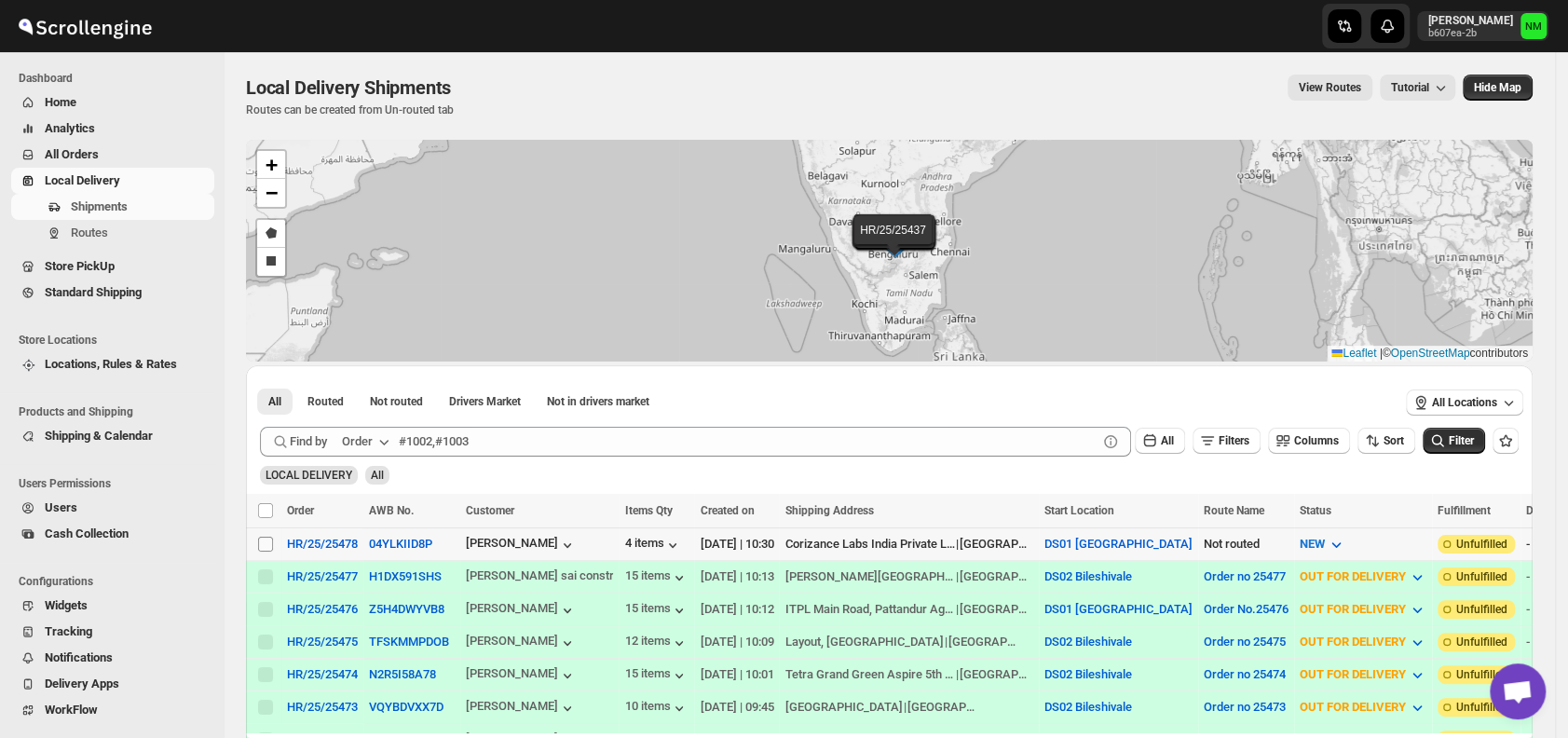
click at [264, 542] on input "Select shipment" at bounding box center [265, 544] width 15 height 15
checkbox input "true"
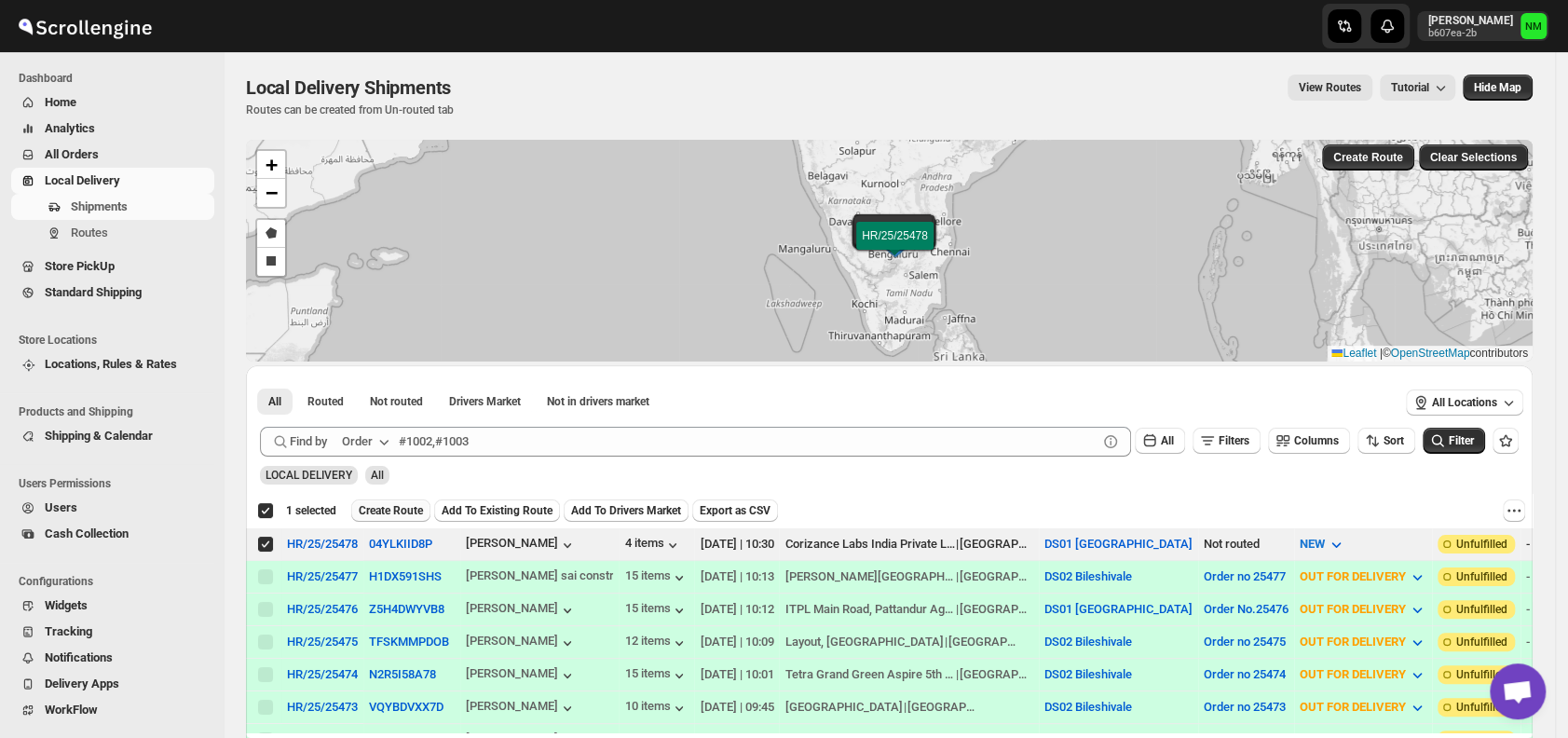
click at [382, 518] on button "Create Route" at bounding box center [391, 511] width 79 height 22
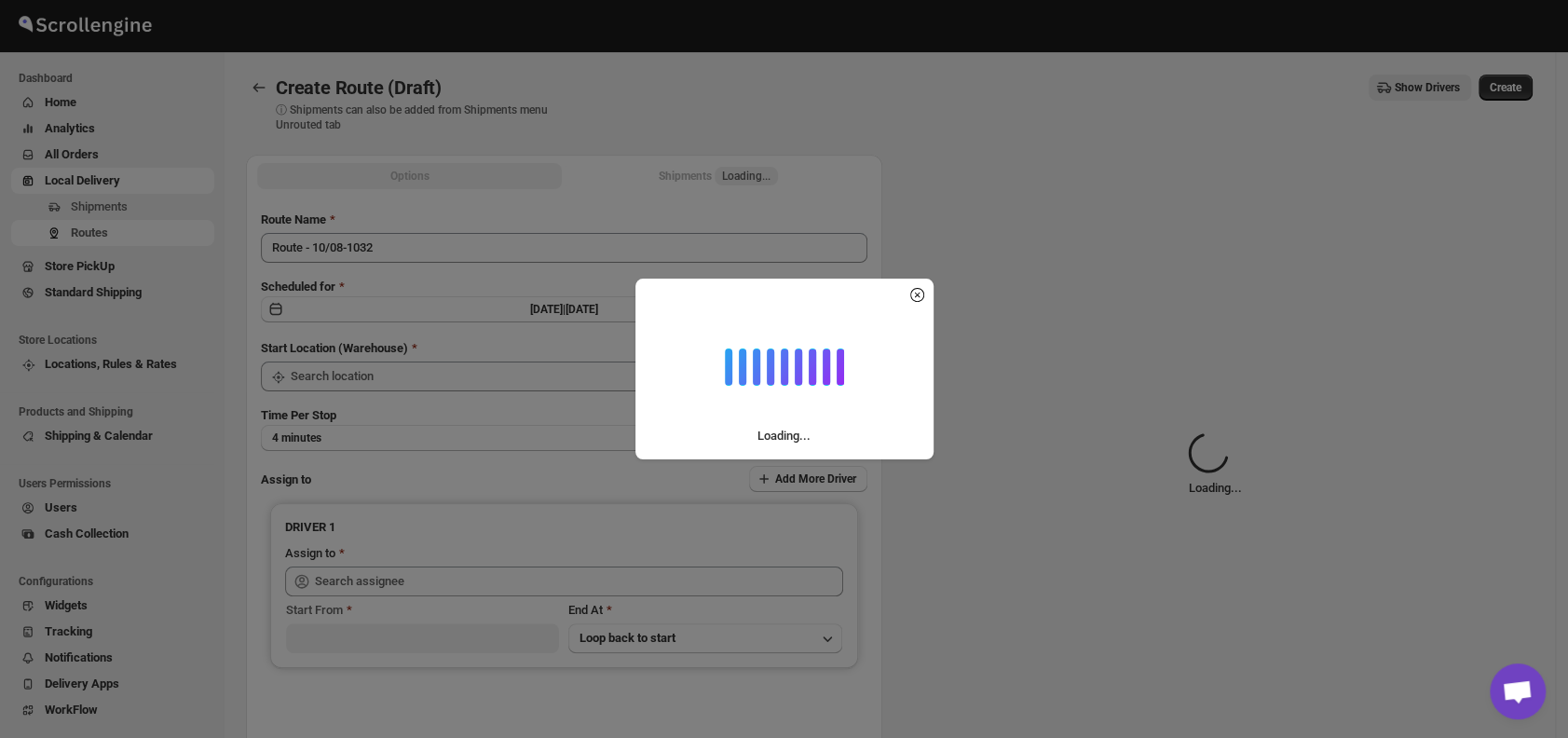
type input "DS01 [GEOGRAPHIC_DATA]"
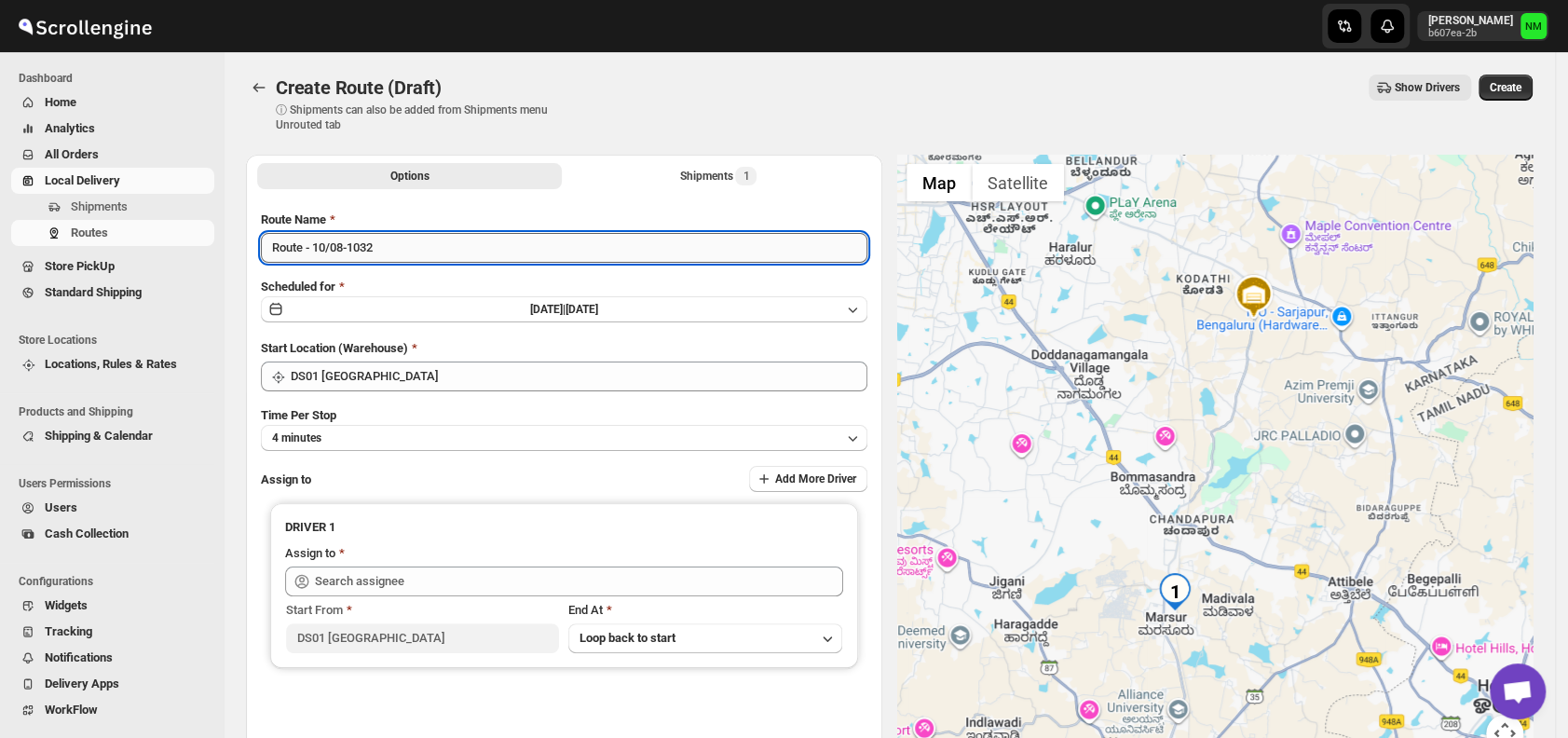
click at [422, 251] on input "Route - 10/08-1032" at bounding box center [563, 248] width 606 height 30
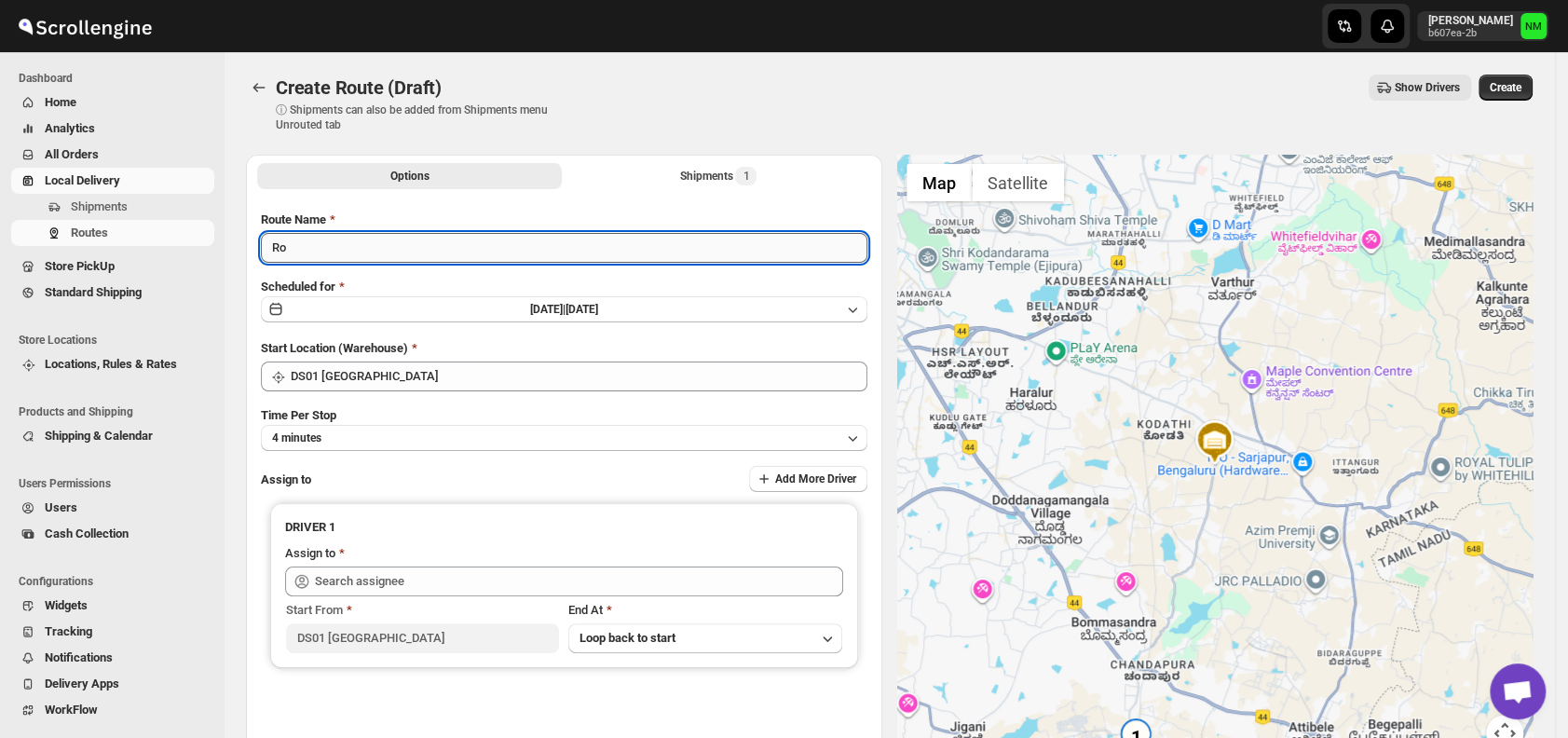
type input "R"
type input "P"
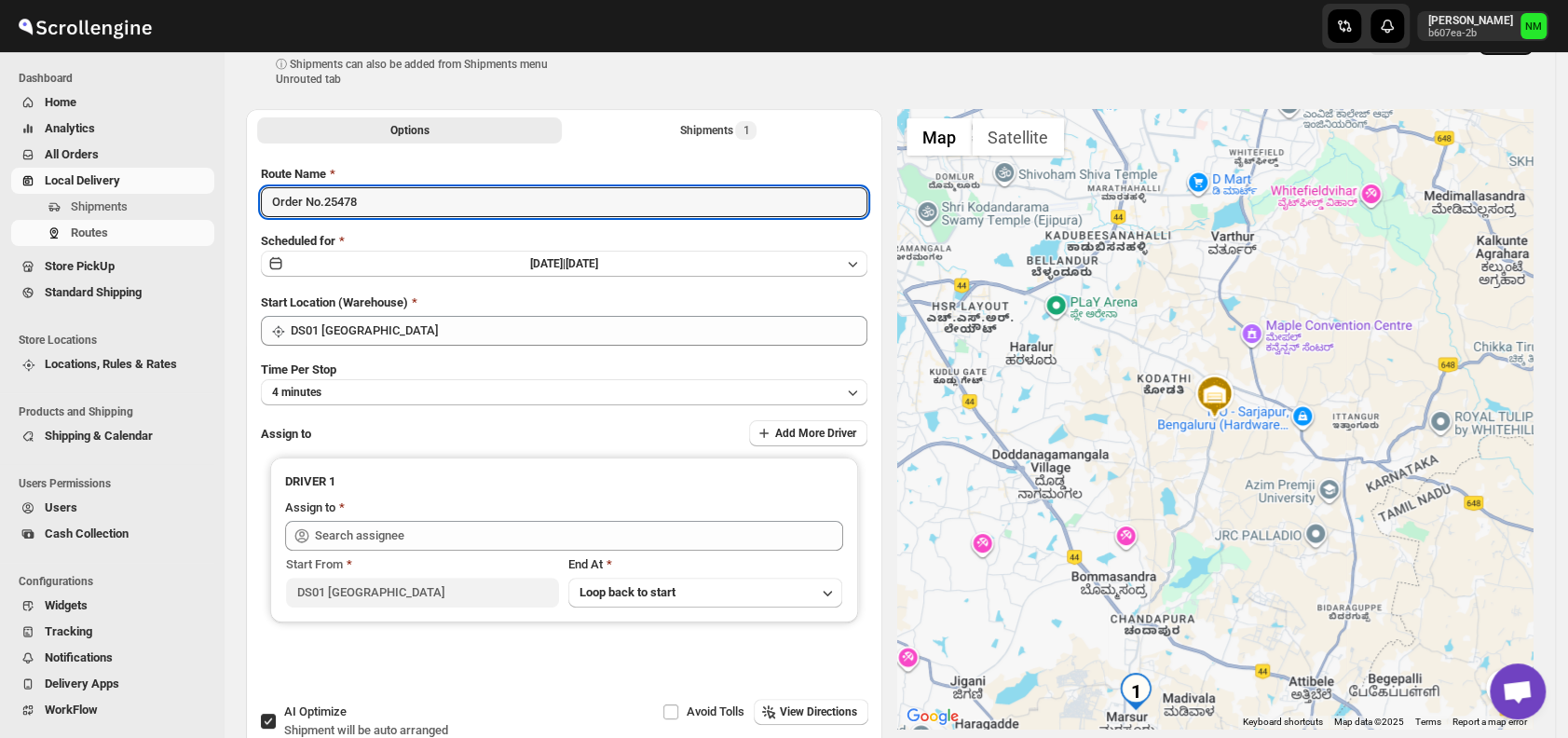
scroll to position [47, 0]
type input "Order No.25478"
click at [352, 388] on button "4 minutes" at bounding box center [563, 391] width 606 height 26
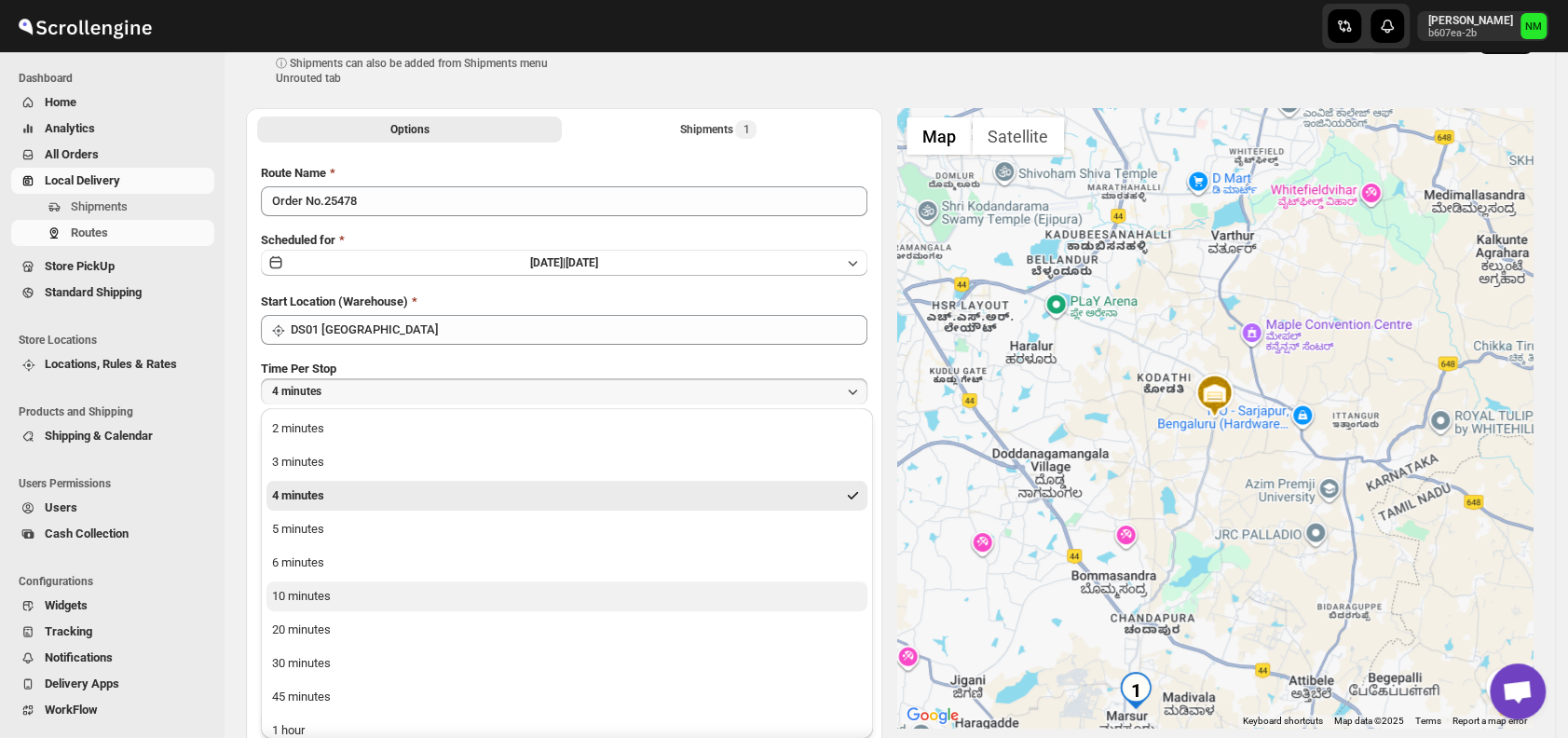
click at [347, 591] on button "10 minutes" at bounding box center [566, 596] width 601 height 30
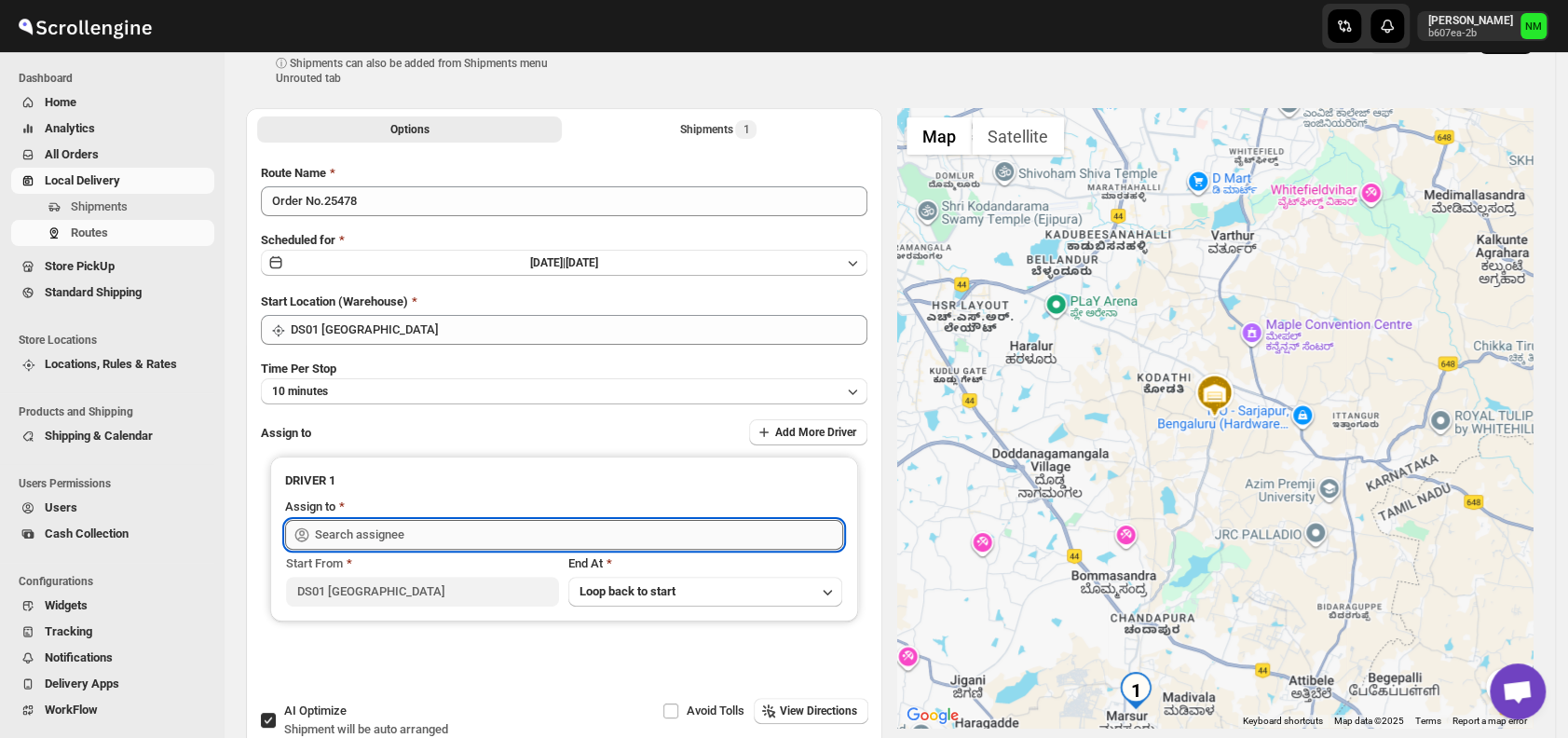
click at [397, 537] on input "text" at bounding box center [578, 534] width 528 height 30
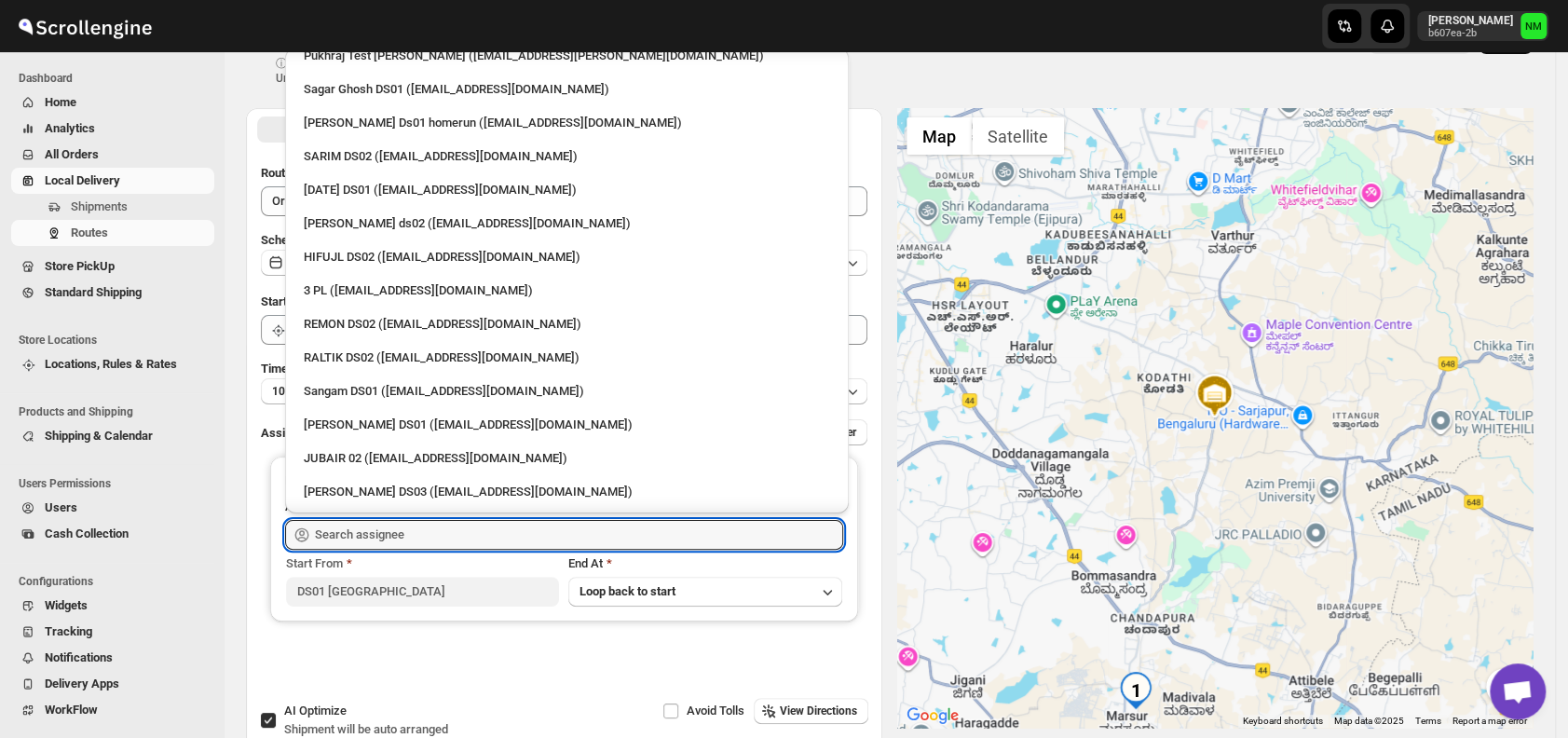
scroll to position [283, 0]
click at [380, 423] on div "Jahir Hussain DS01 (pegaya8076@excederm.com)" at bounding box center [566, 424] width 526 height 19
type input "Jahir Hussain DS01 (pegaya8076@excederm.com)"
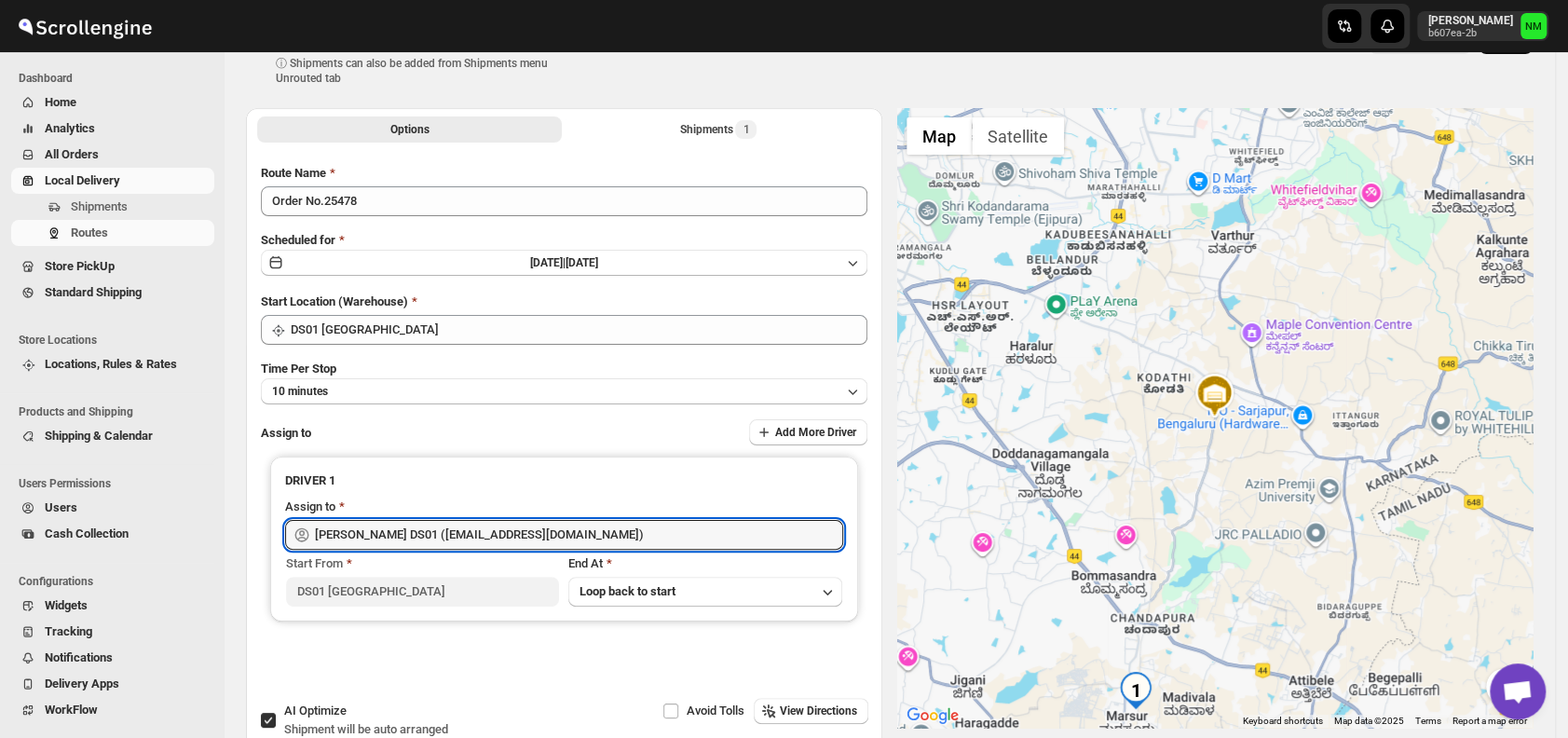
scroll to position [0, 0]
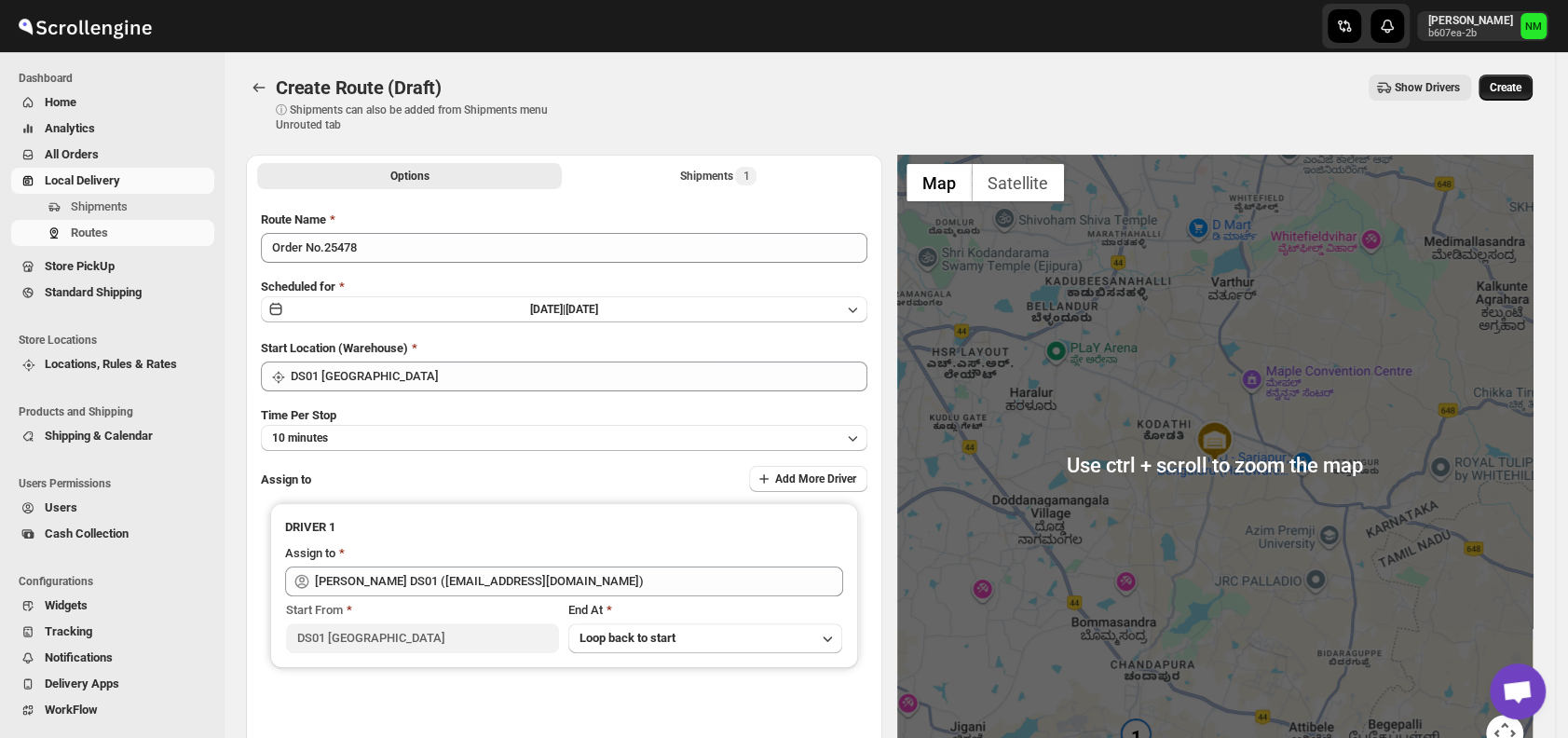
click at [1520, 83] on span "Create" at bounding box center [1506, 88] width 32 height 15
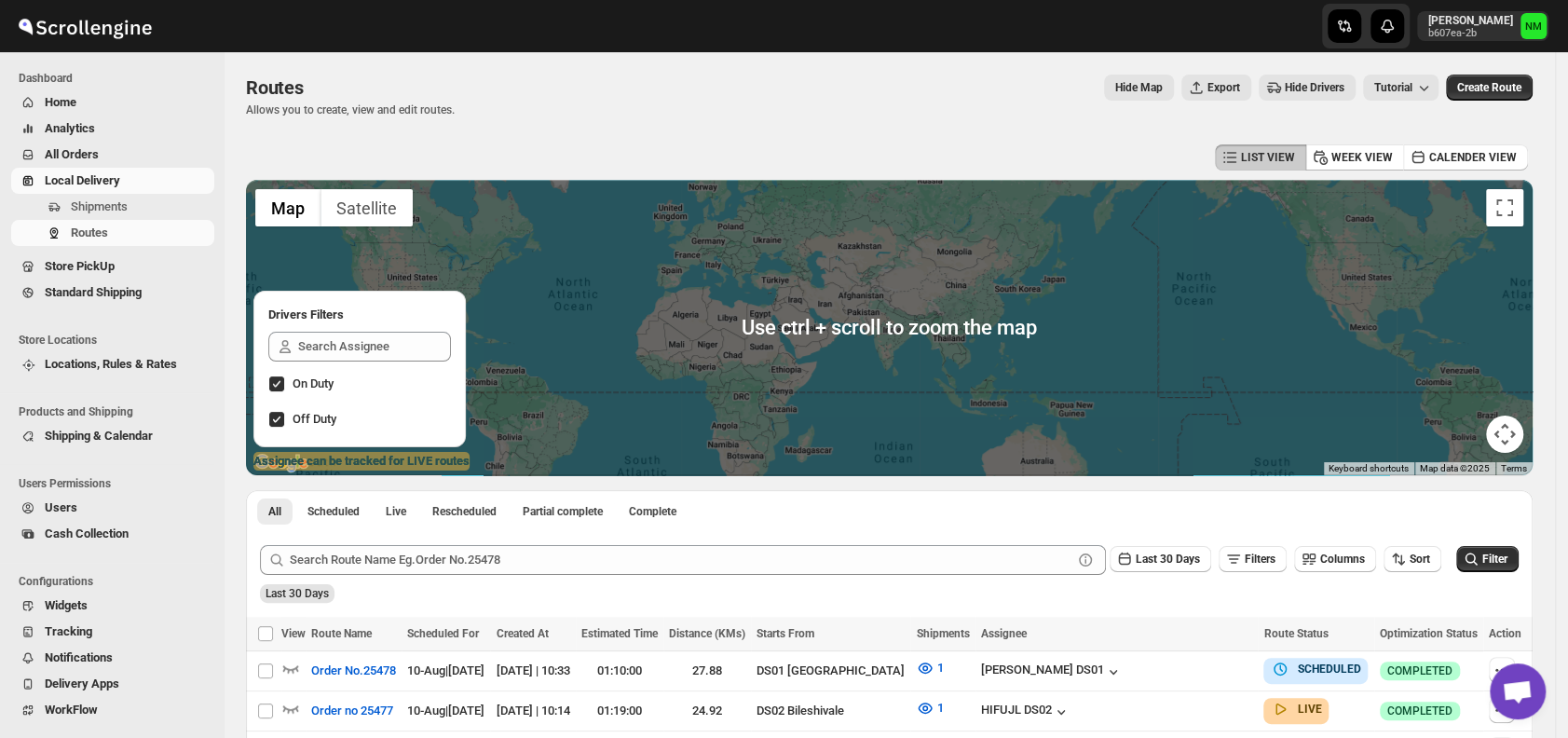
scroll to position [90, 0]
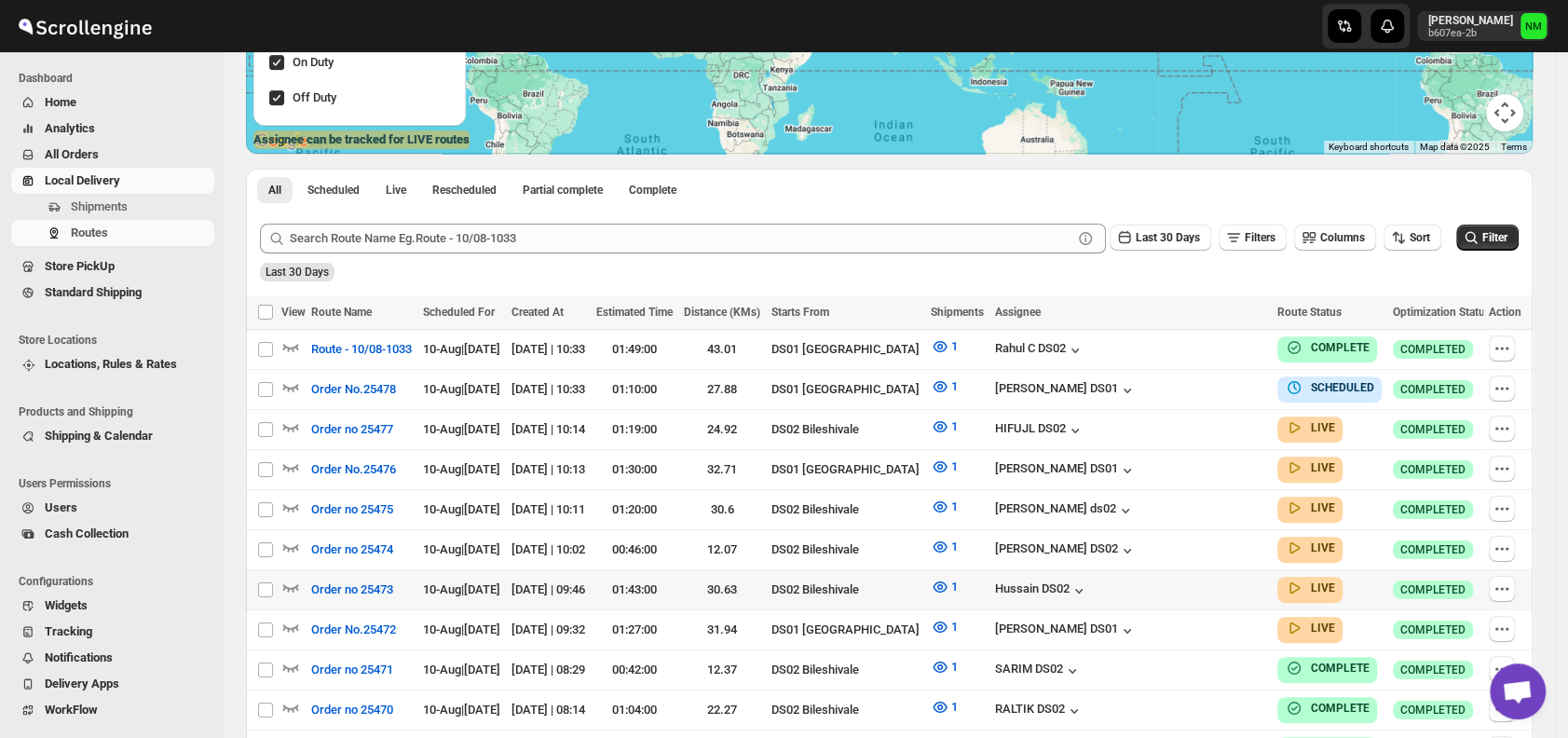
scroll to position [397, 0]
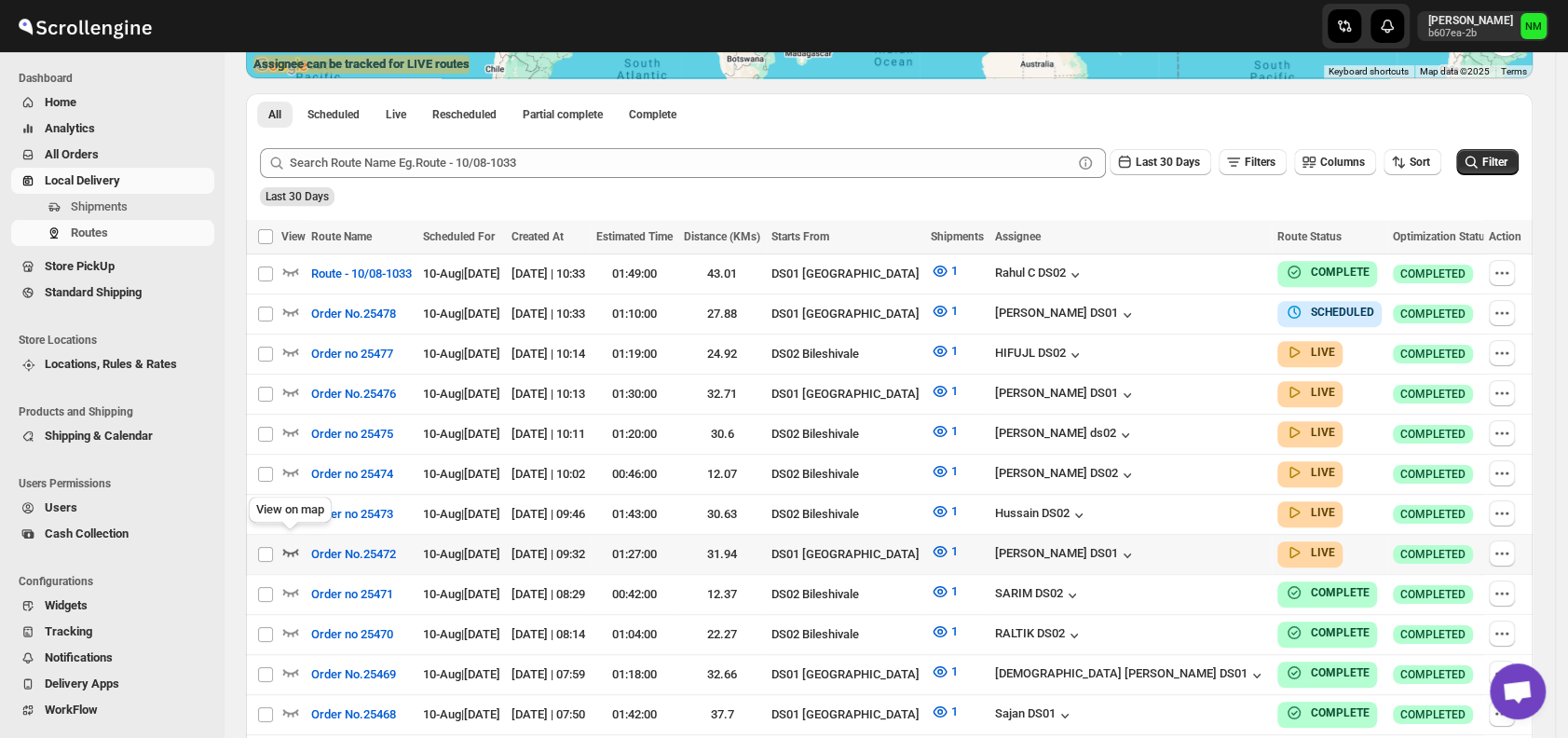
click at [283, 548] on icon "button" at bounding box center [291, 552] width 16 height 7
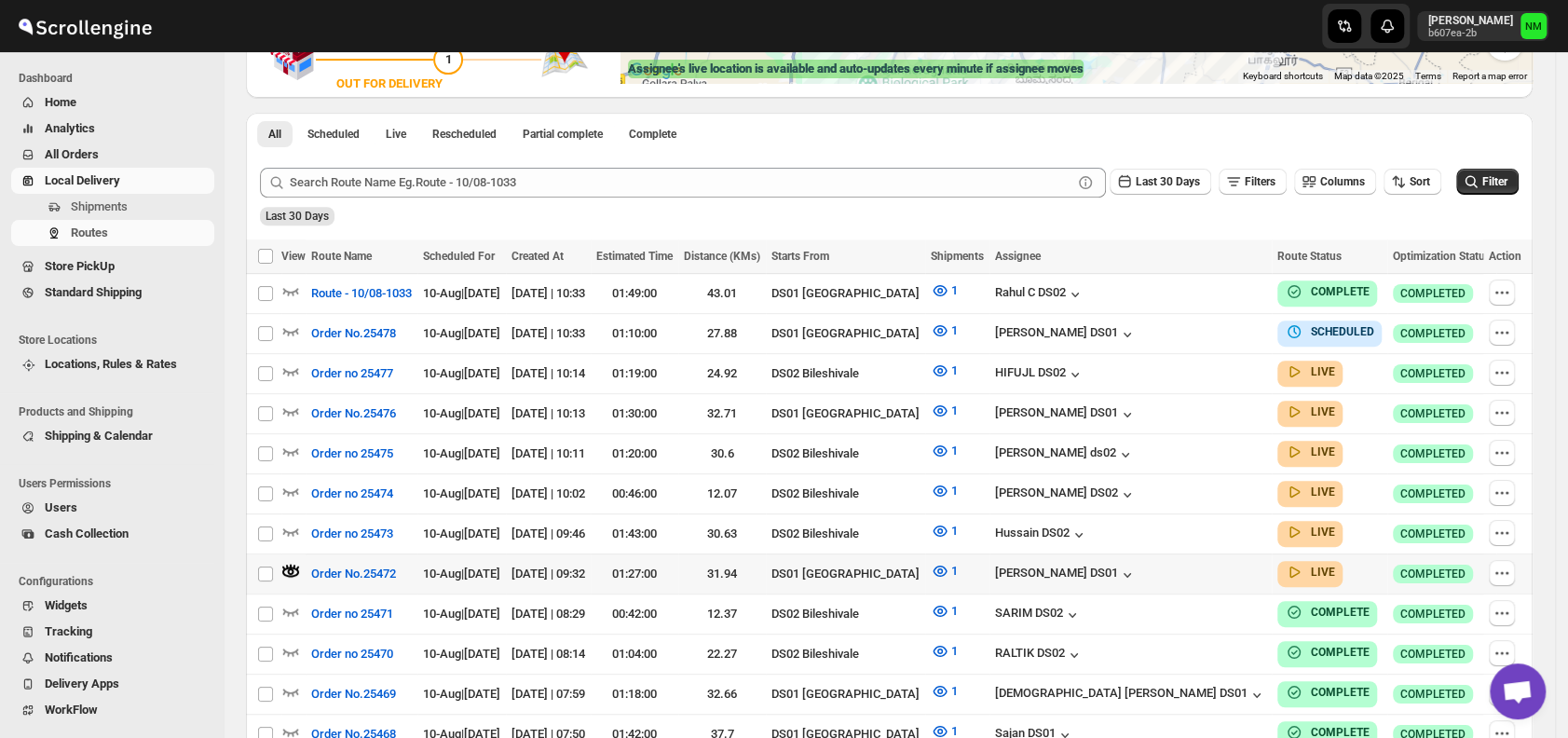
scroll to position [395, 0]
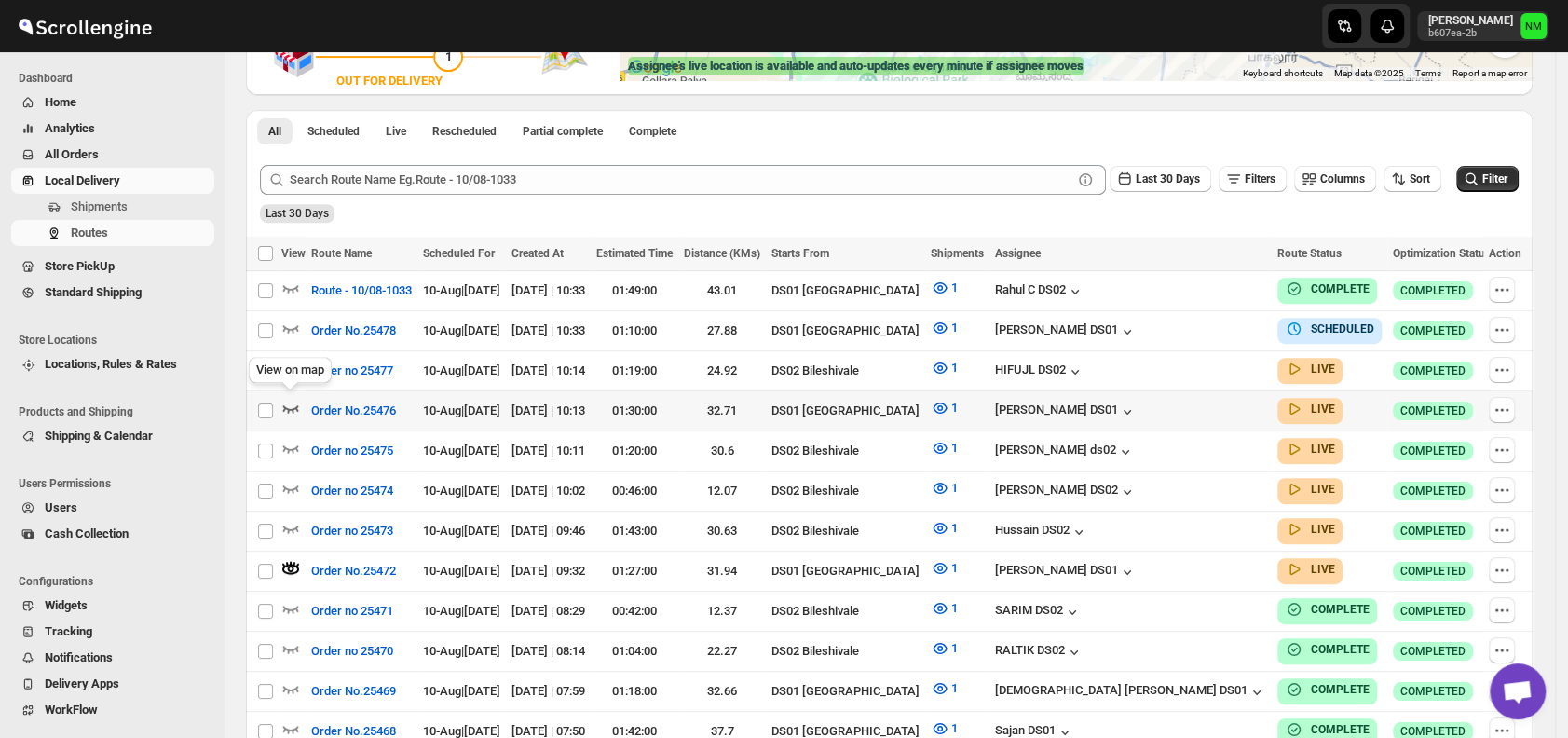
click at [292, 405] on icon "button" at bounding box center [291, 409] width 16 height 7
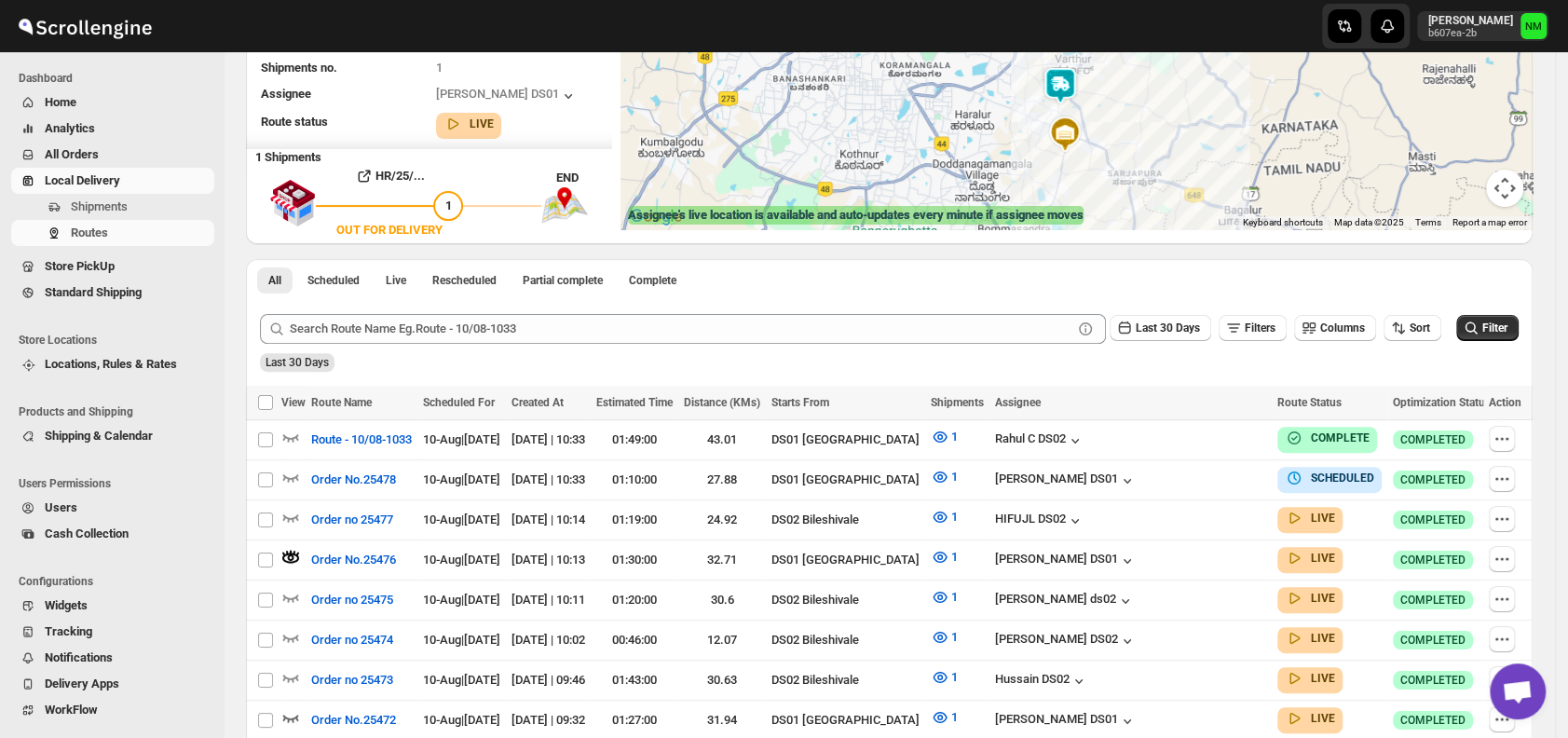
scroll to position [248, 0]
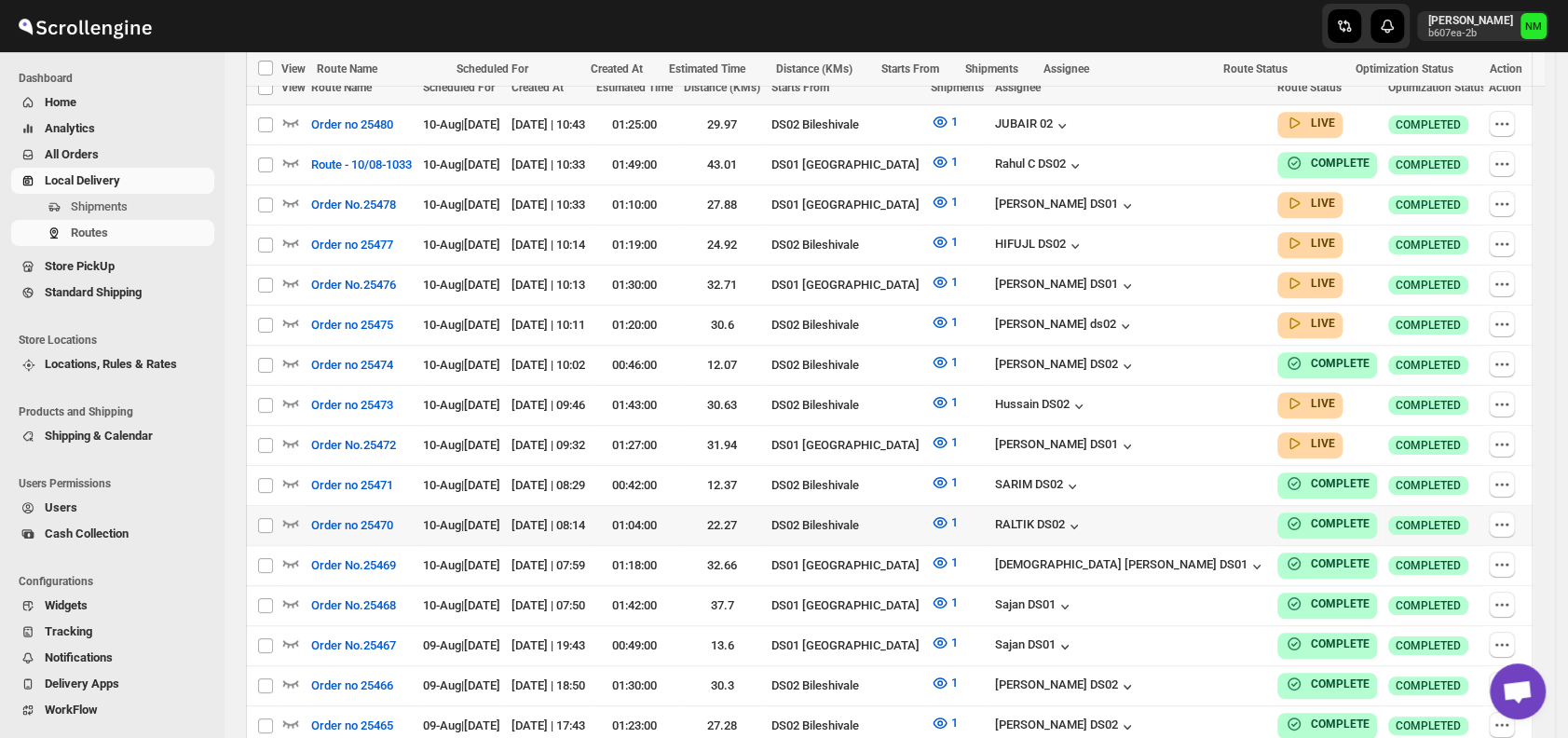
scroll to position [571, 0]
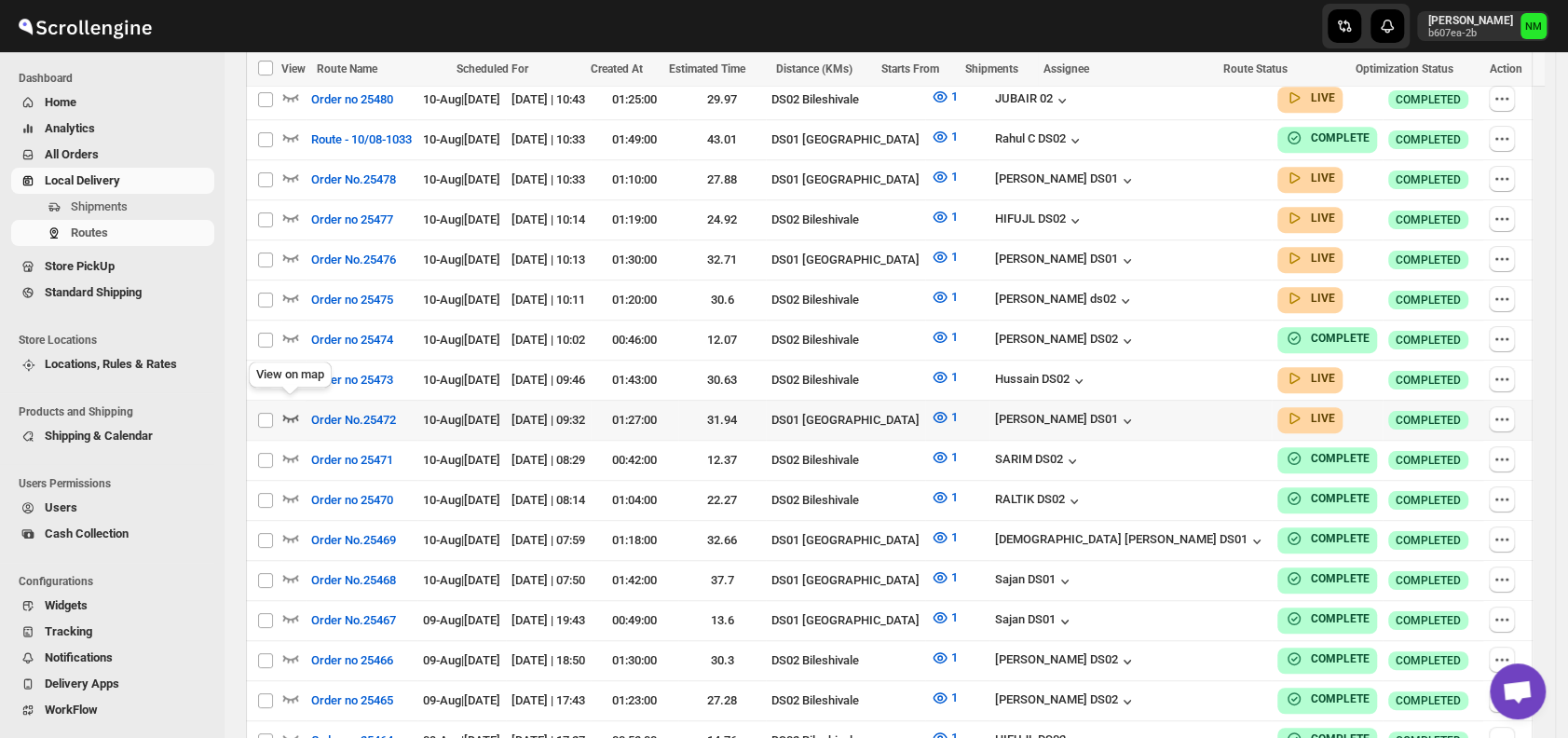
click at [287, 408] on icon "button" at bounding box center [291, 418] width 19 height 19
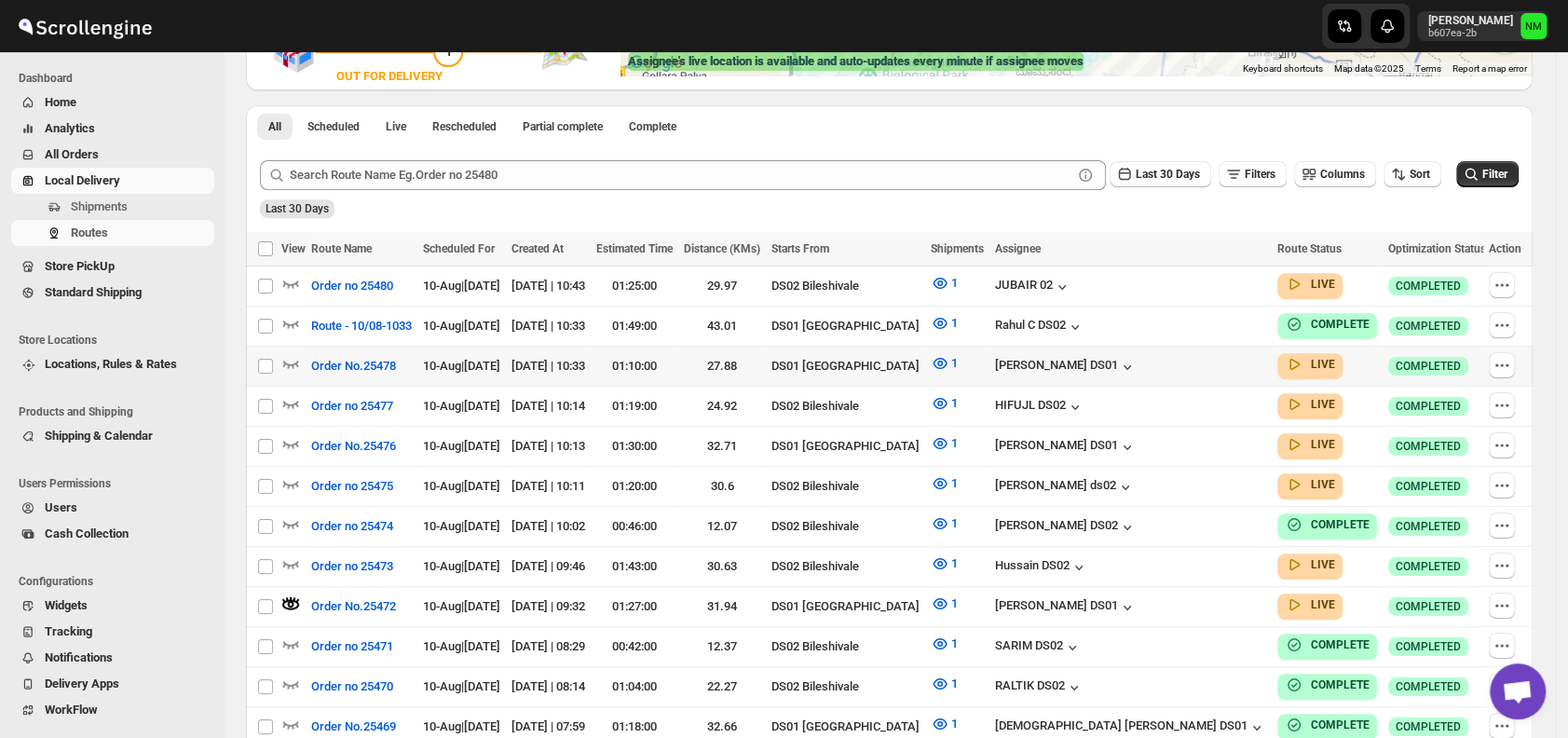
scroll to position [407, 0]
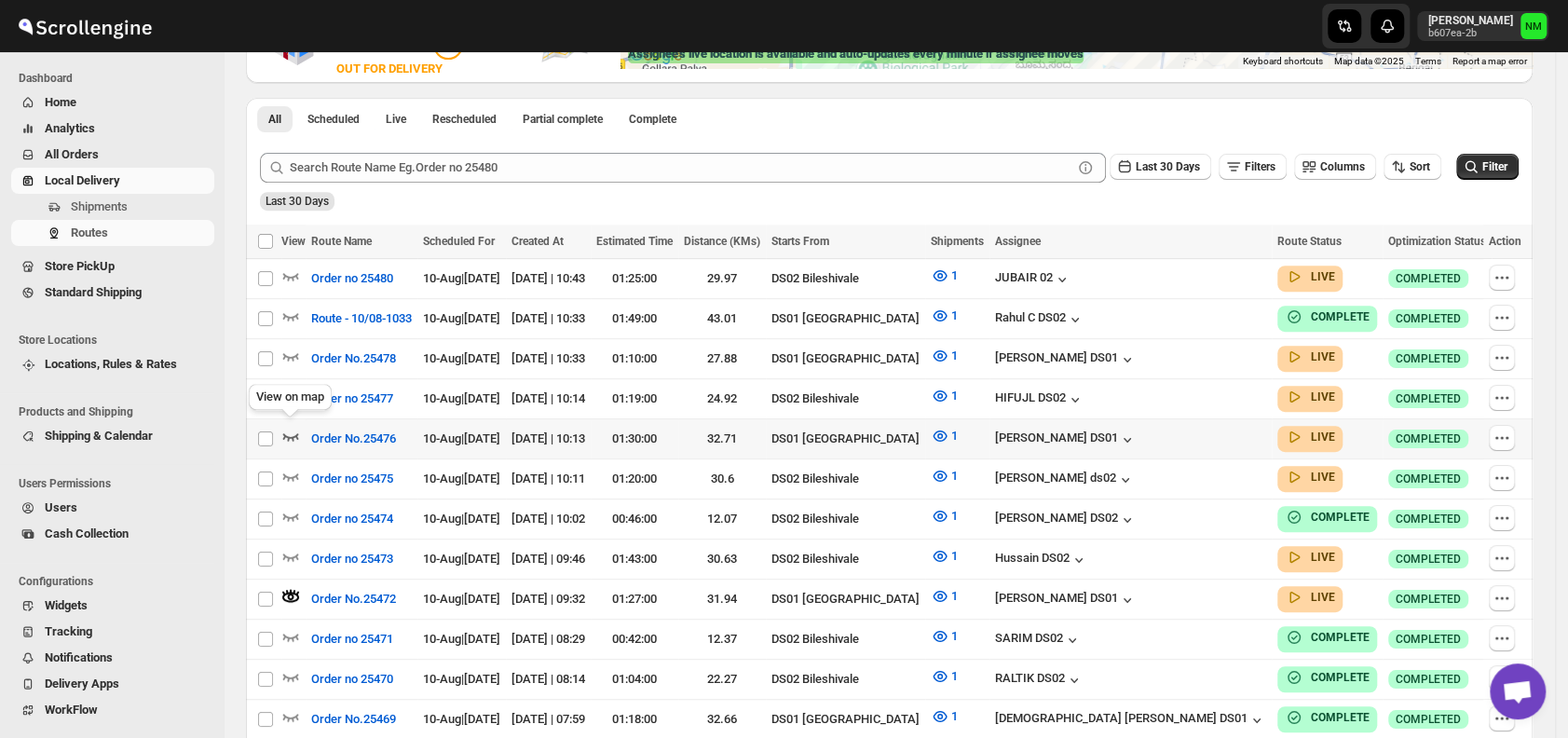
click at [296, 433] on icon "button" at bounding box center [291, 437] width 16 height 7
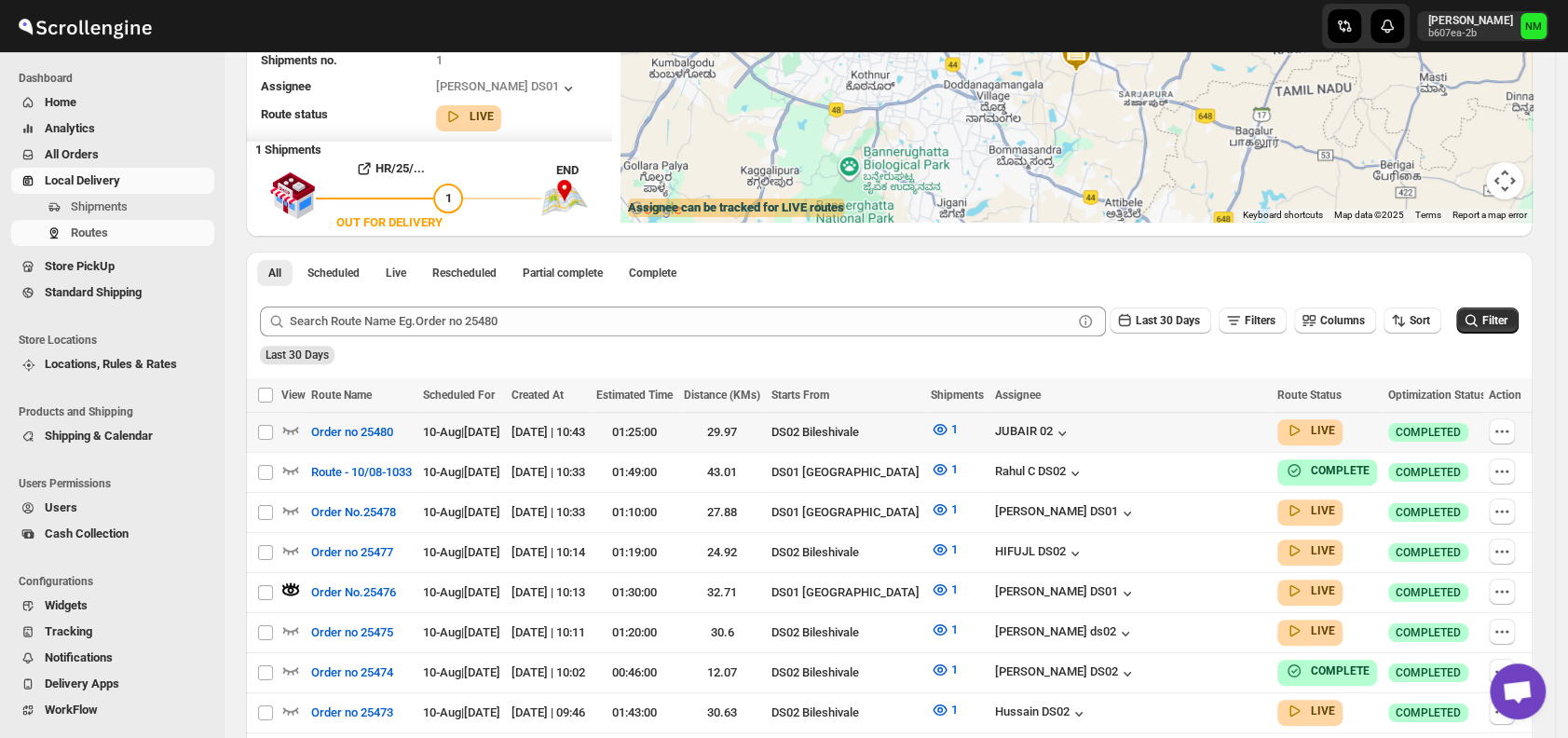
scroll to position [52, 0]
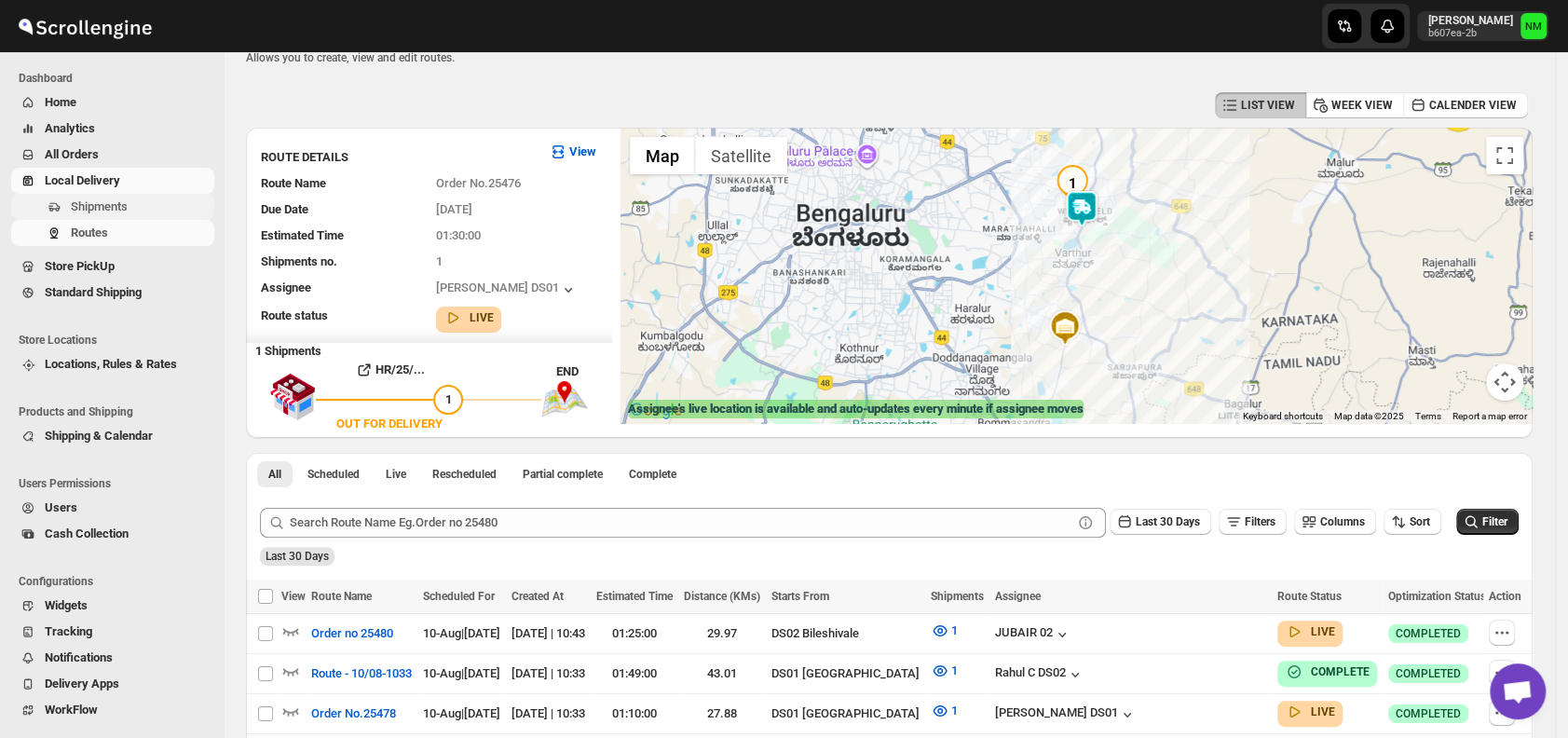
click at [121, 206] on span "Shipments" at bounding box center [99, 206] width 57 height 14
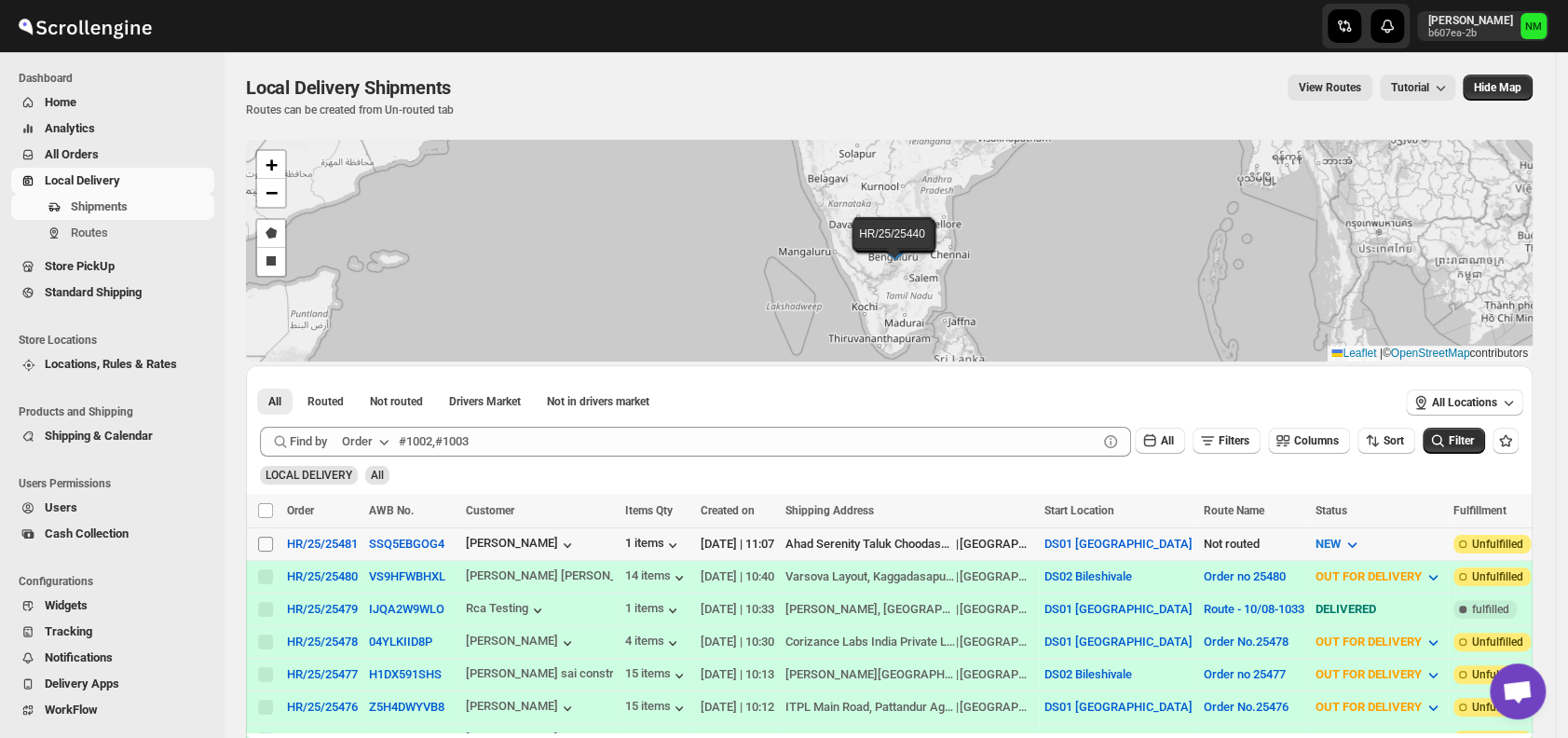
click at [268, 536] on input "Select shipment" at bounding box center [265, 544] width 15 height 15
checkbox input "true"
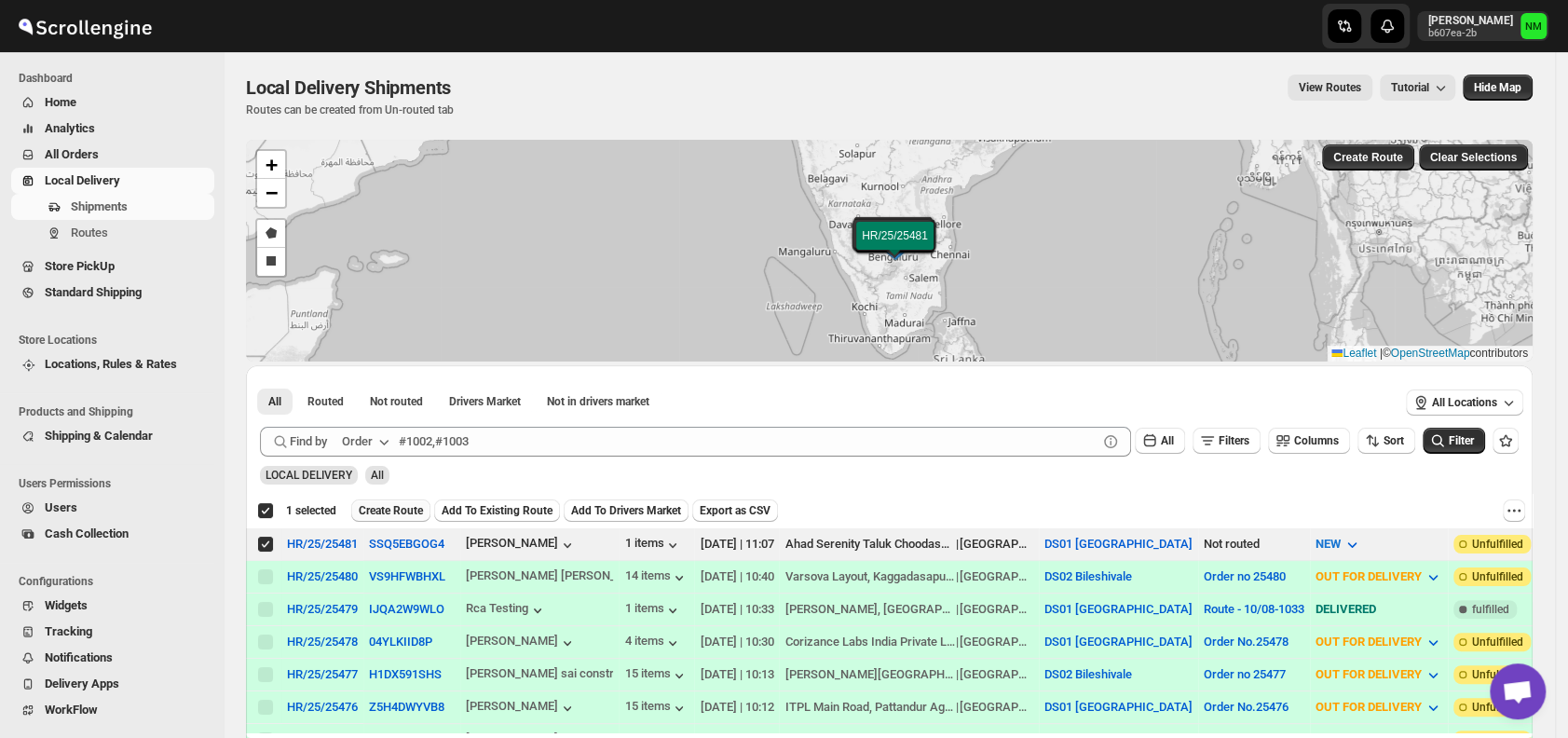
click at [379, 508] on span "Create Route" at bounding box center [391, 511] width 64 height 15
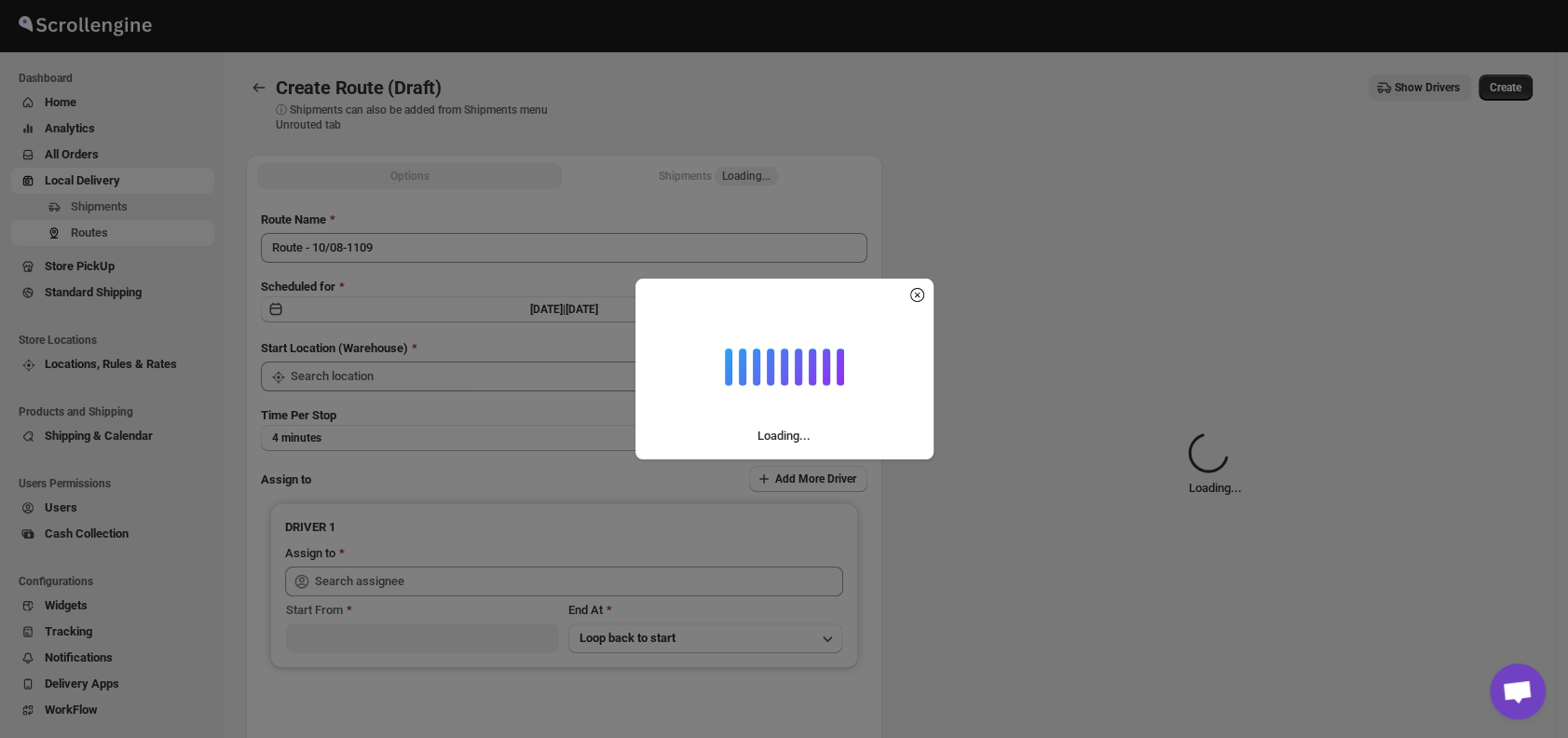
type input "DS01 [GEOGRAPHIC_DATA]"
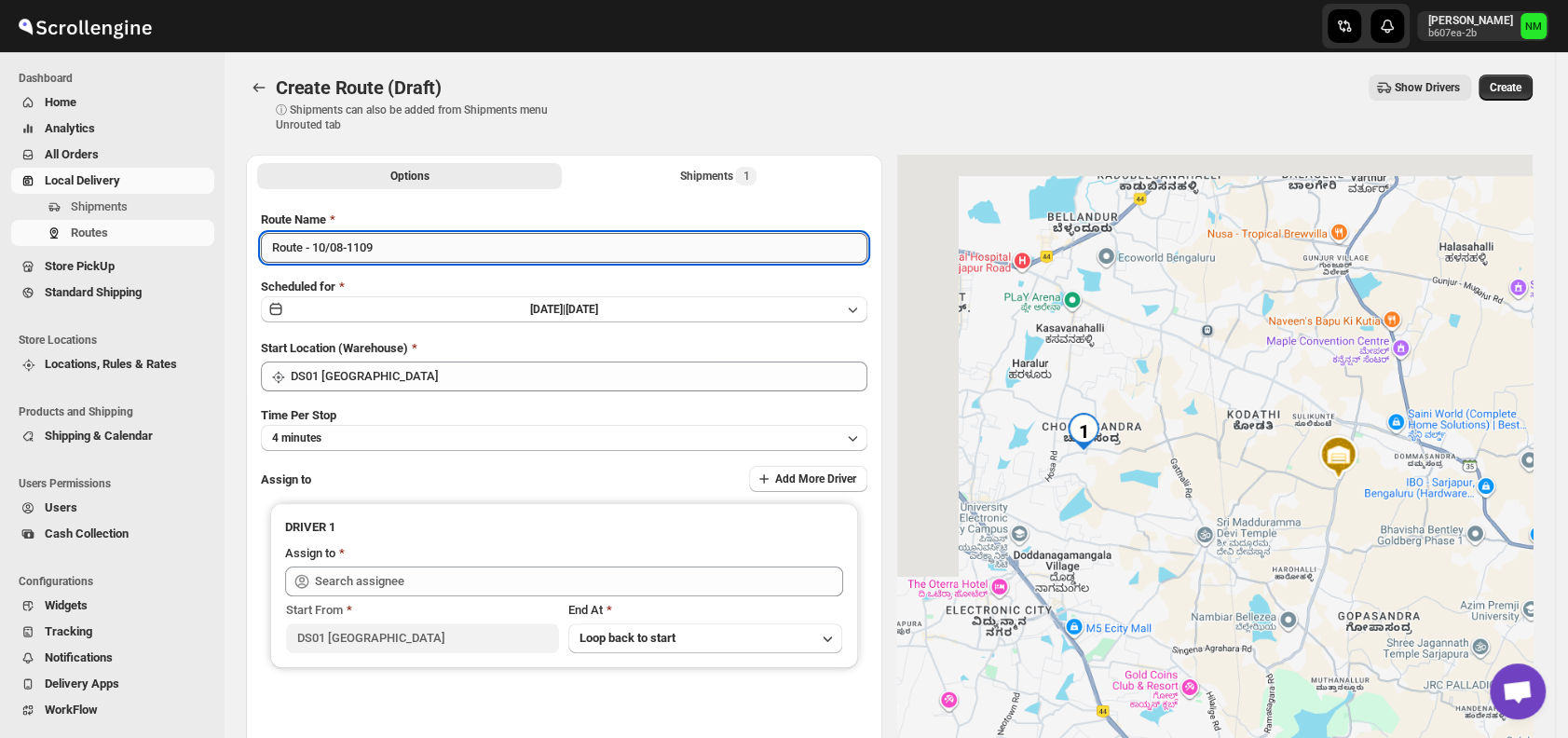
click at [429, 251] on input "Route - 10/08-1109" at bounding box center [563, 248] width 606 height 30
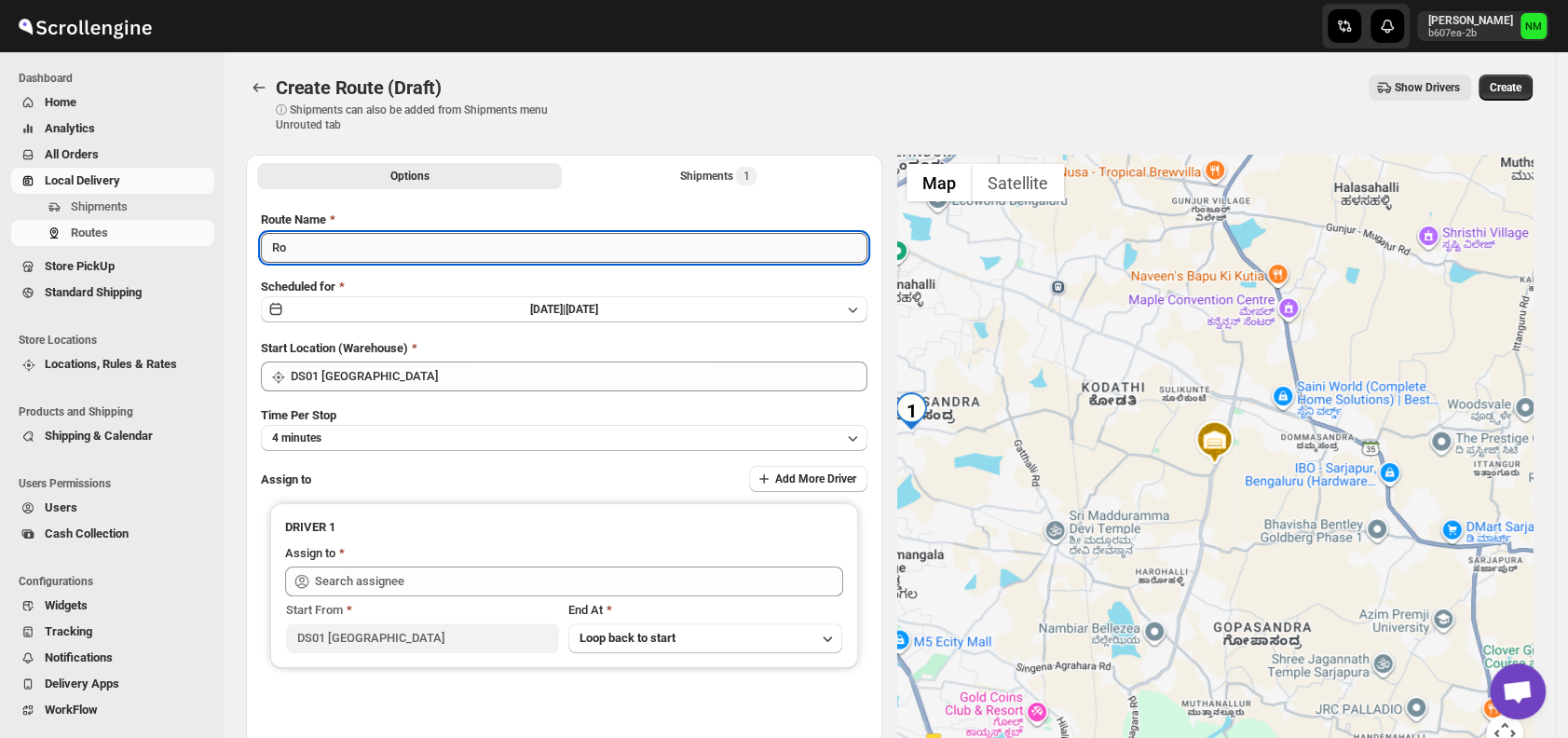
type input "R"
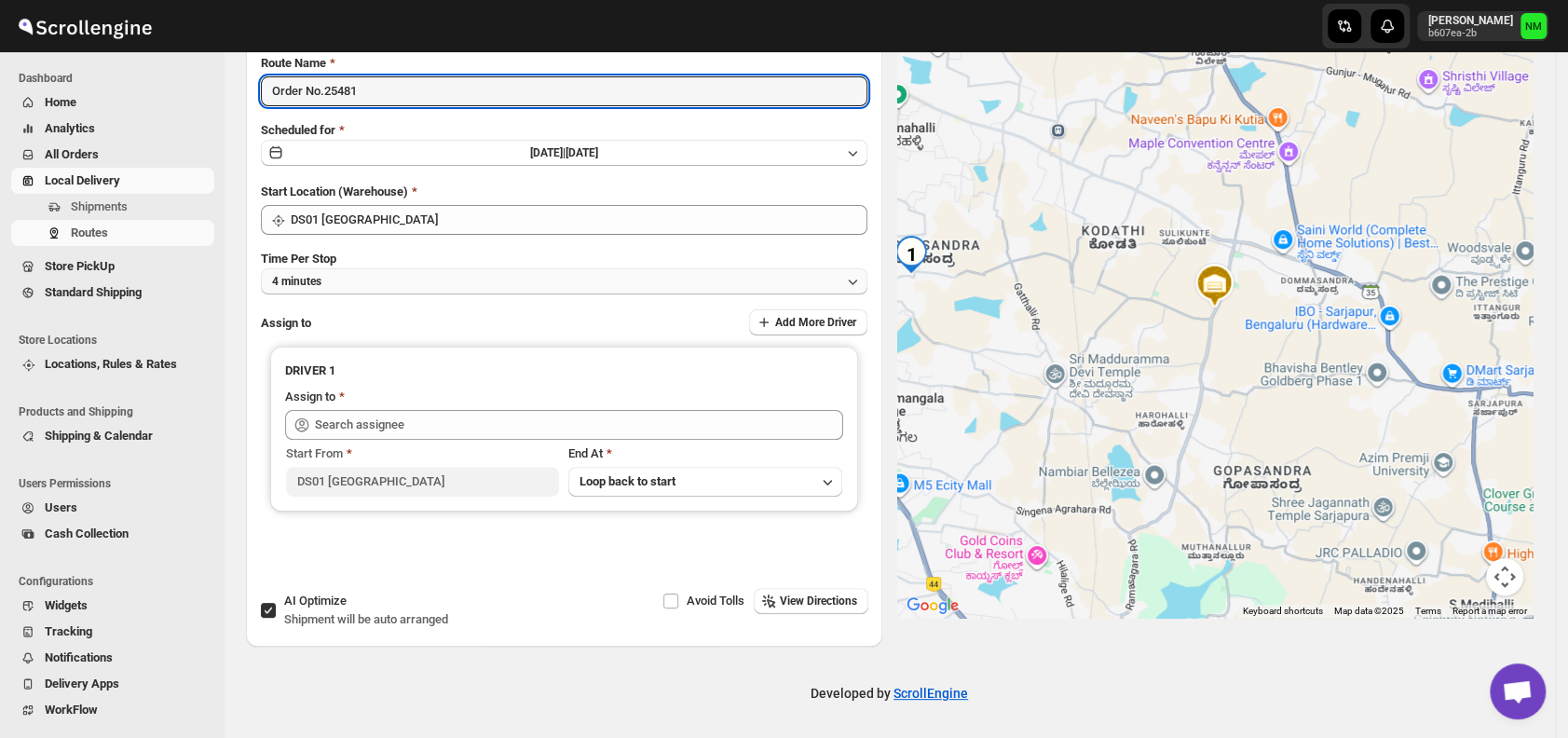
type input "Order No.25481"
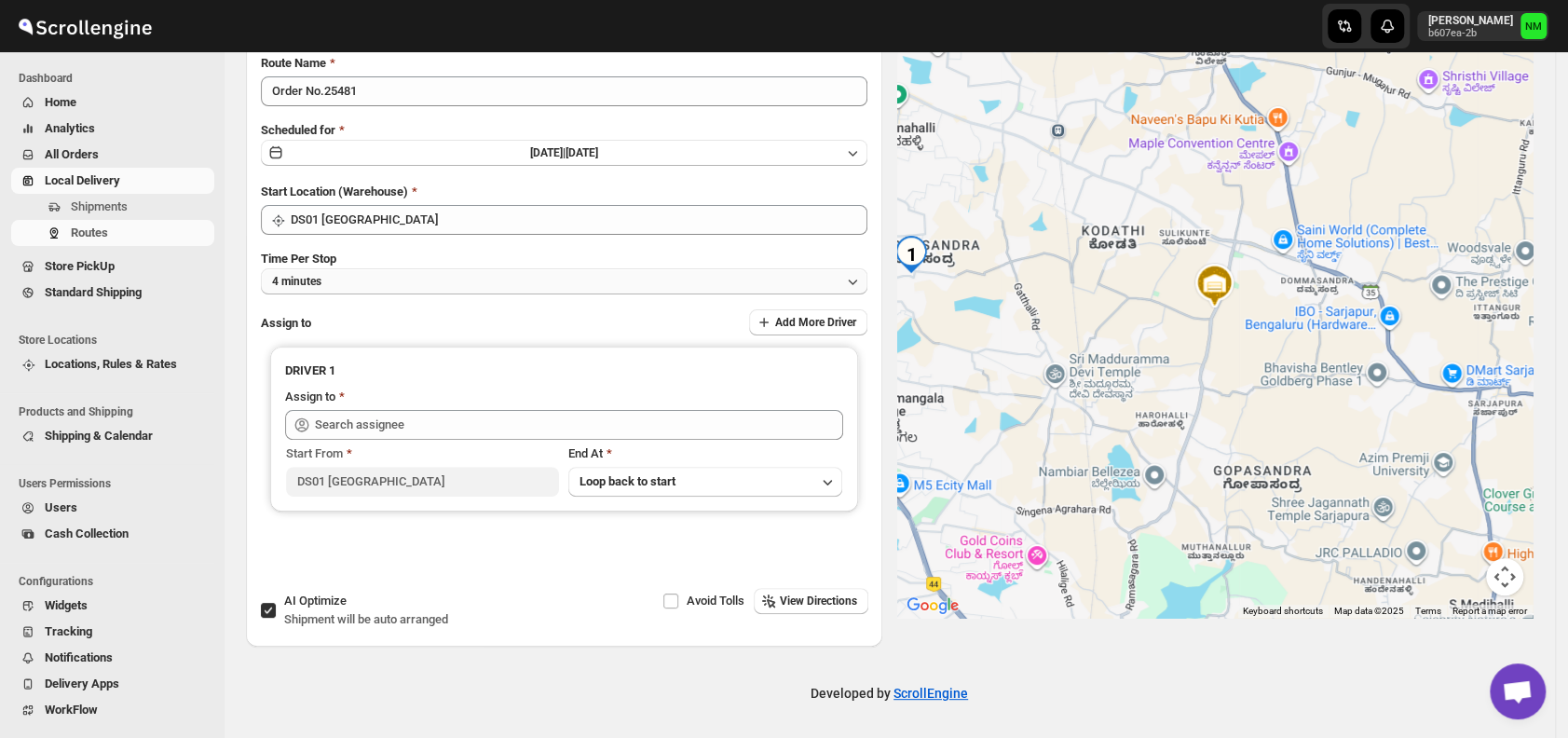
click at [371, 277] on button "4 minutes" at bounding box center [563, 281] width 606 height 26
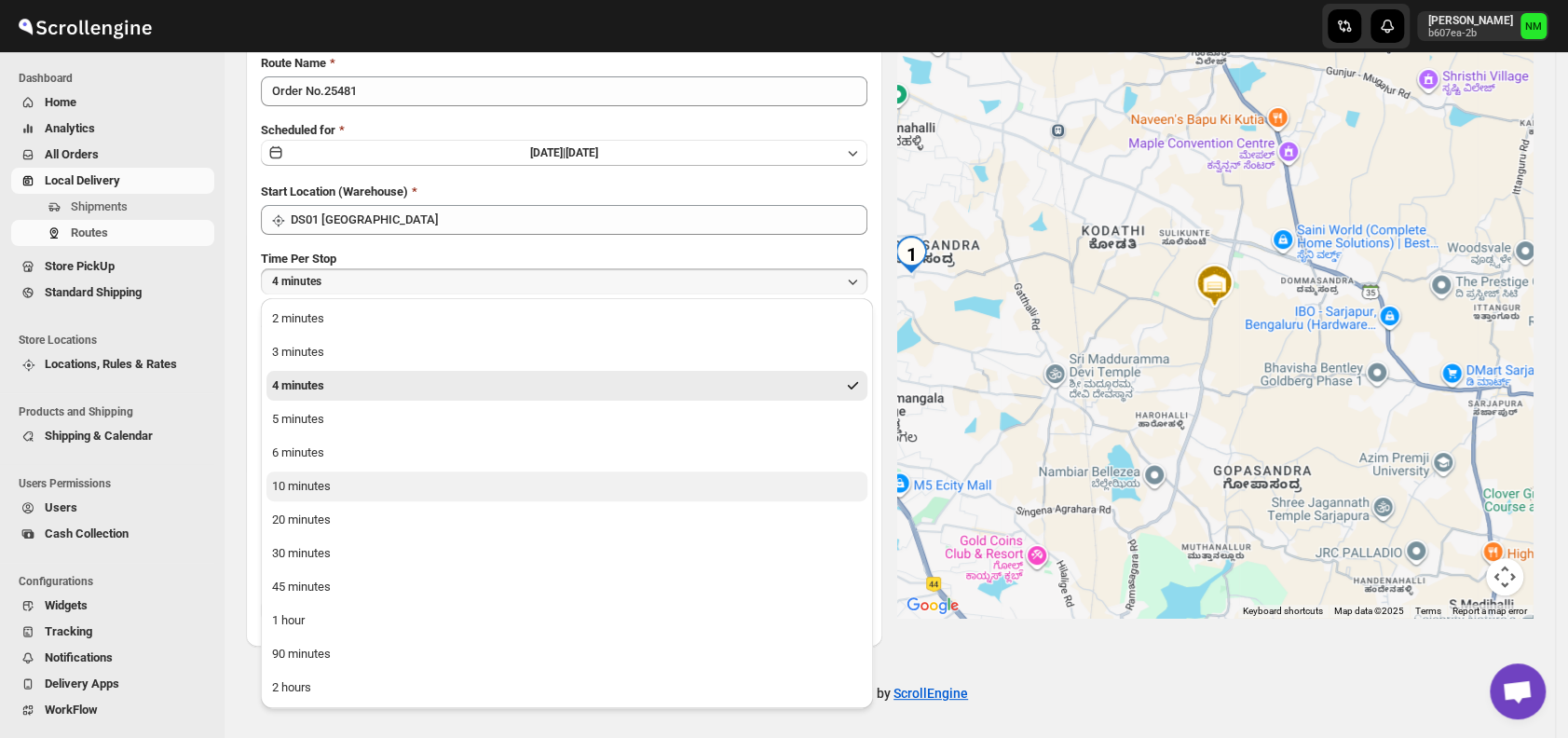
click at [333, 481] on button "10 minutes" at bounding box center [566, 487] width 601 height 30
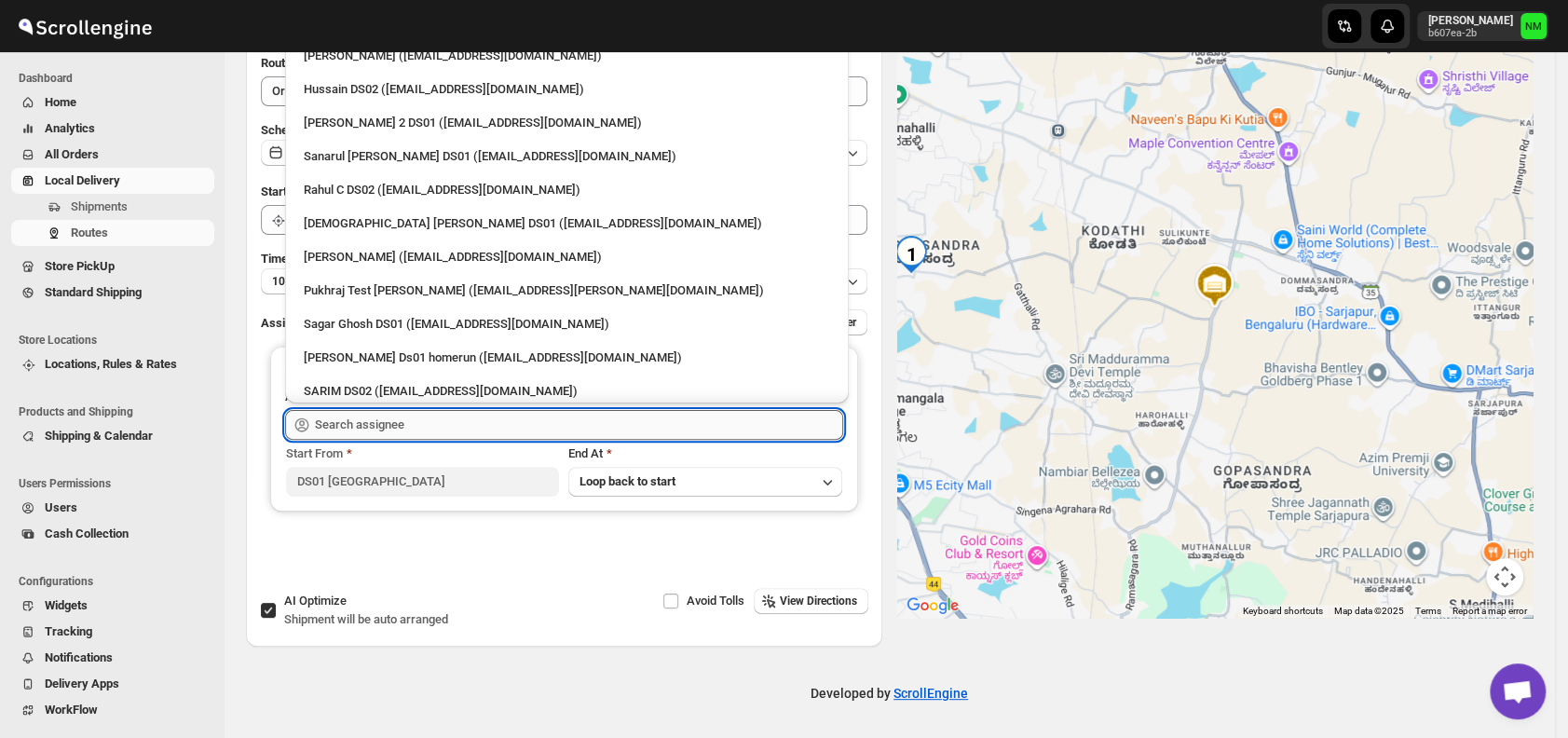
click at [412, 432] on input "text" at bounding box center [578, 425] width 528 height 30
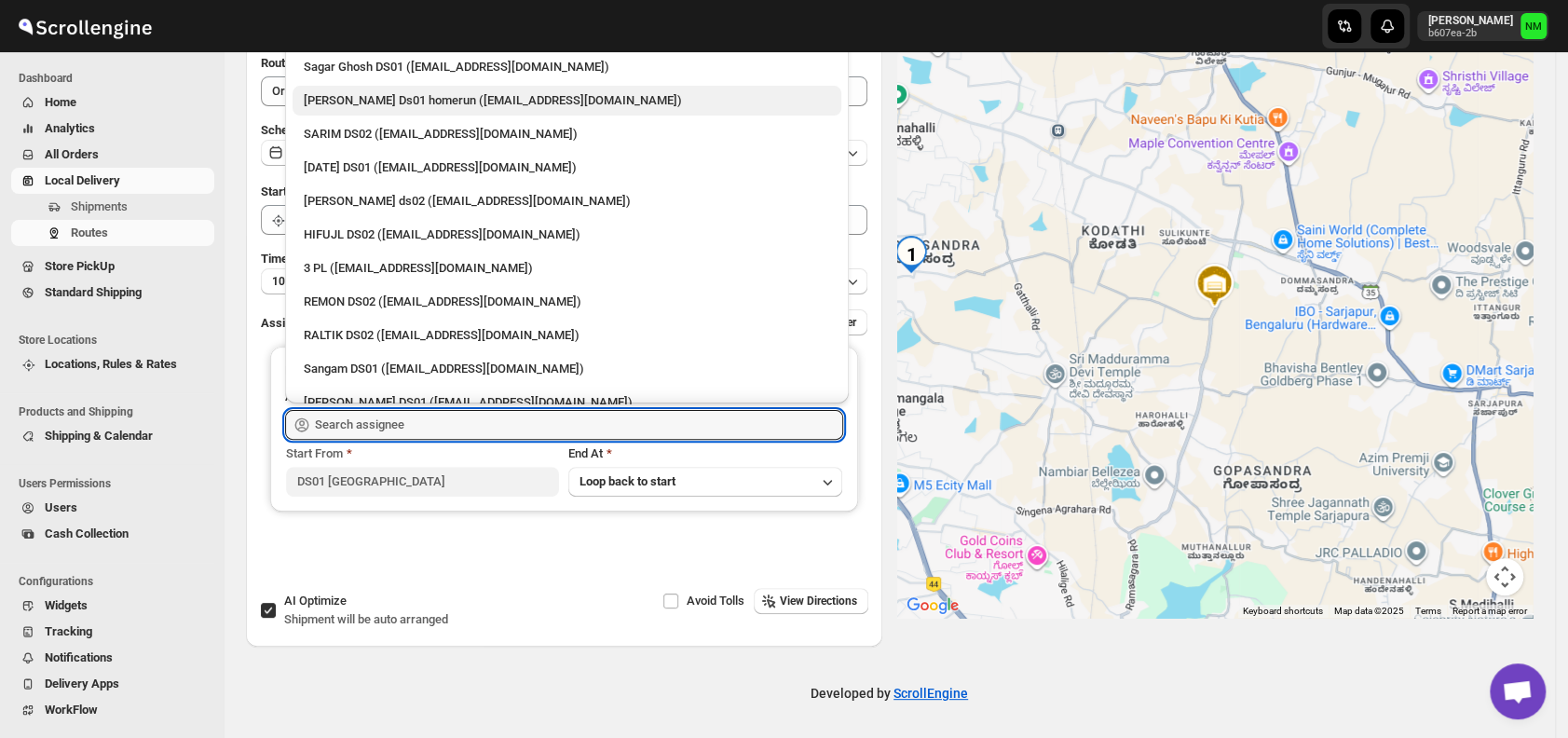
scroll to position [314, 0]
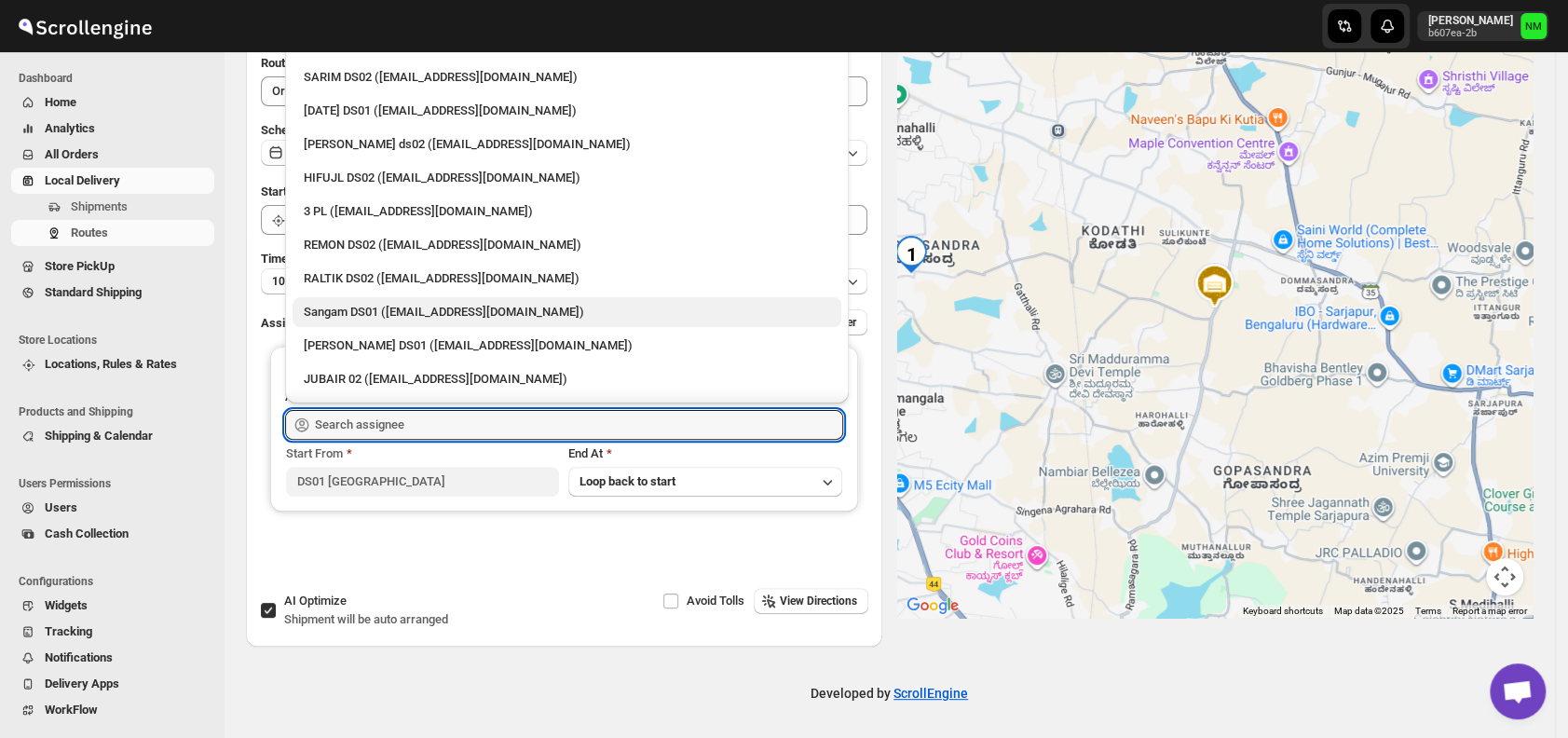
click at [382, 303] on div "Sangam DS01 (relov34542@lassora.com)" at bounding box center [566, 312] width 526 height 19
type input "Sangam DS01 (relov34542@lassora.com)"
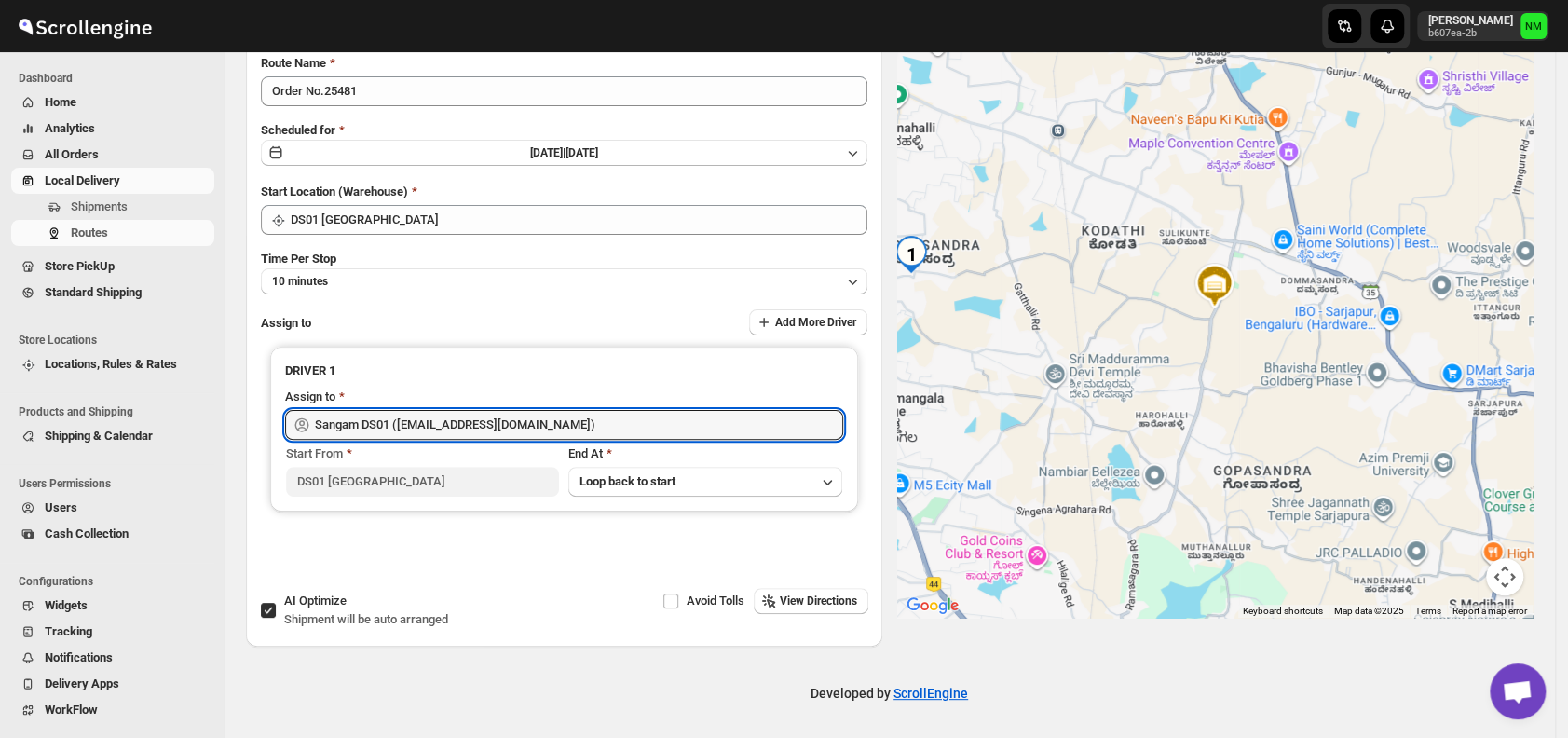
scroll to position [0, 0]
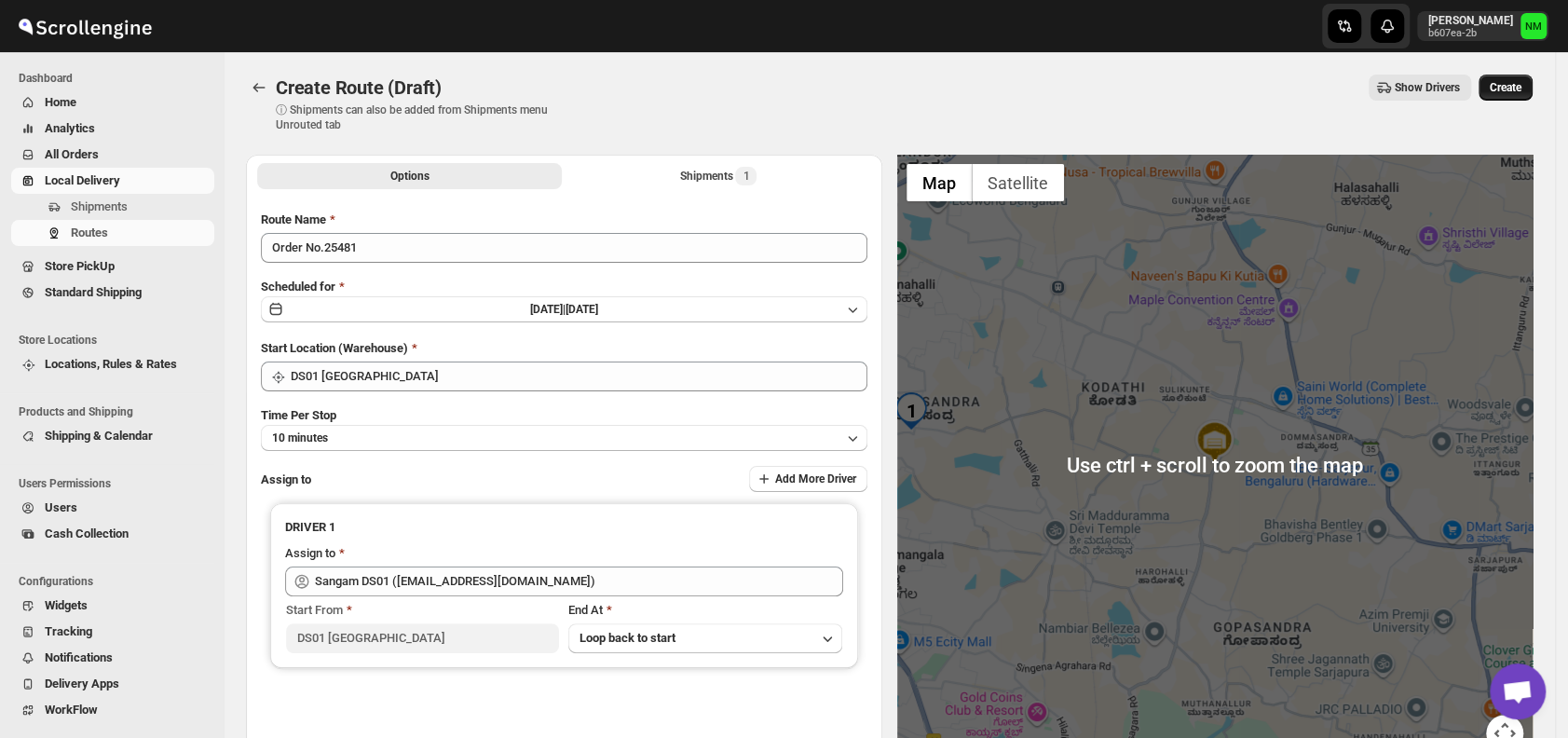
click at [1532, 89] on button "Create" at bounding box center [1506, 88] width 54 height 26
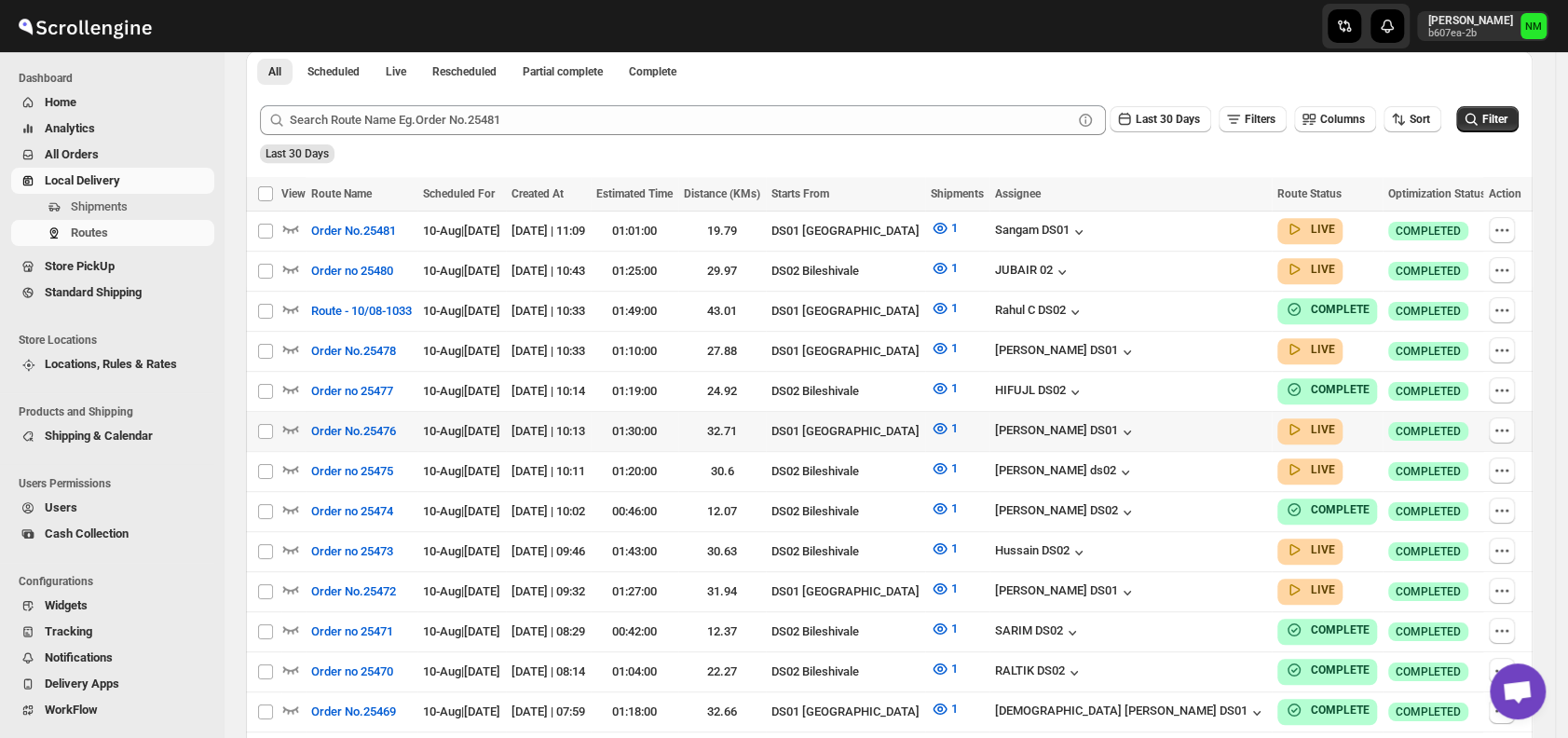
scroll to position [442, 0]
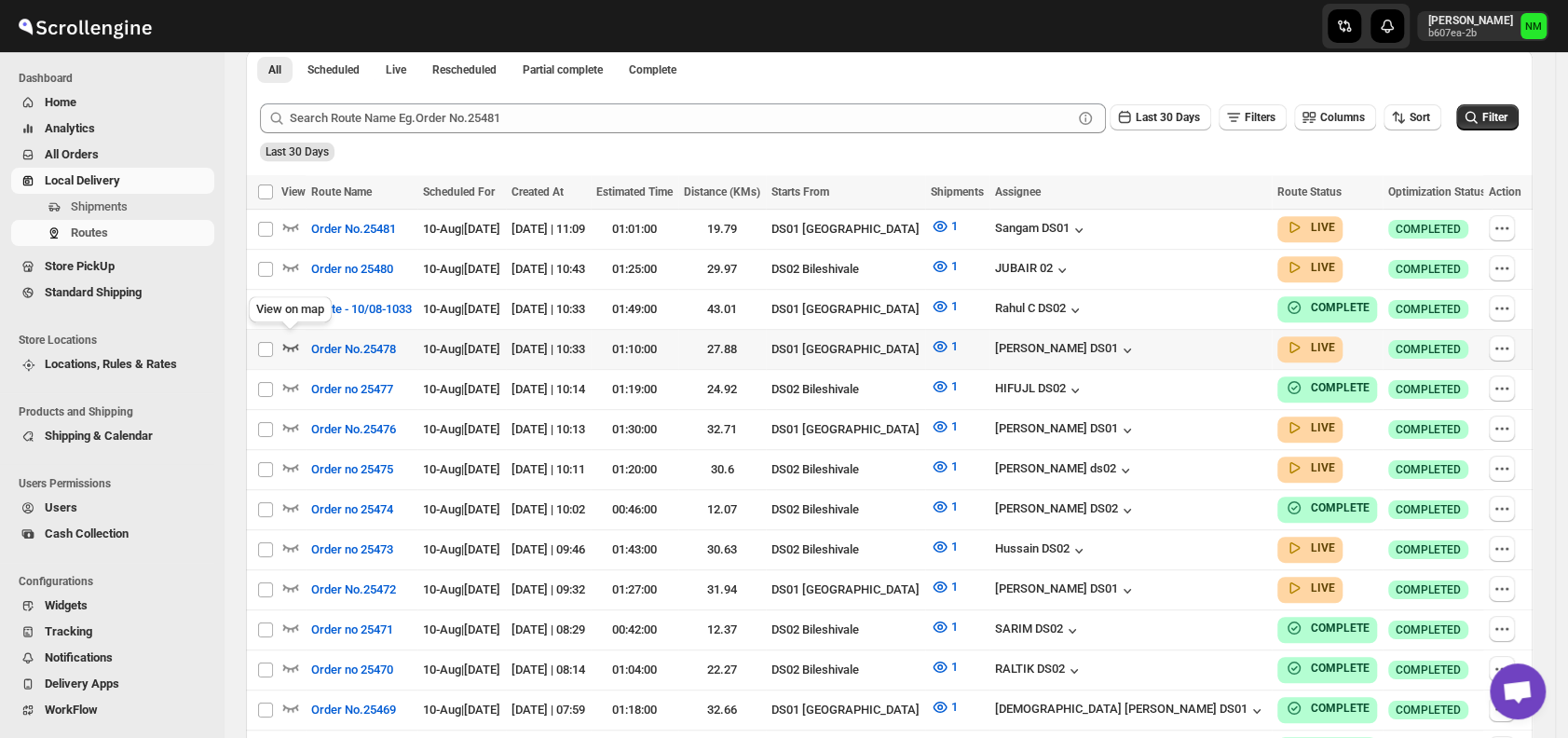
click at [281, 342] on icon "button" at bounding box center [291, 347] width 19 height 19
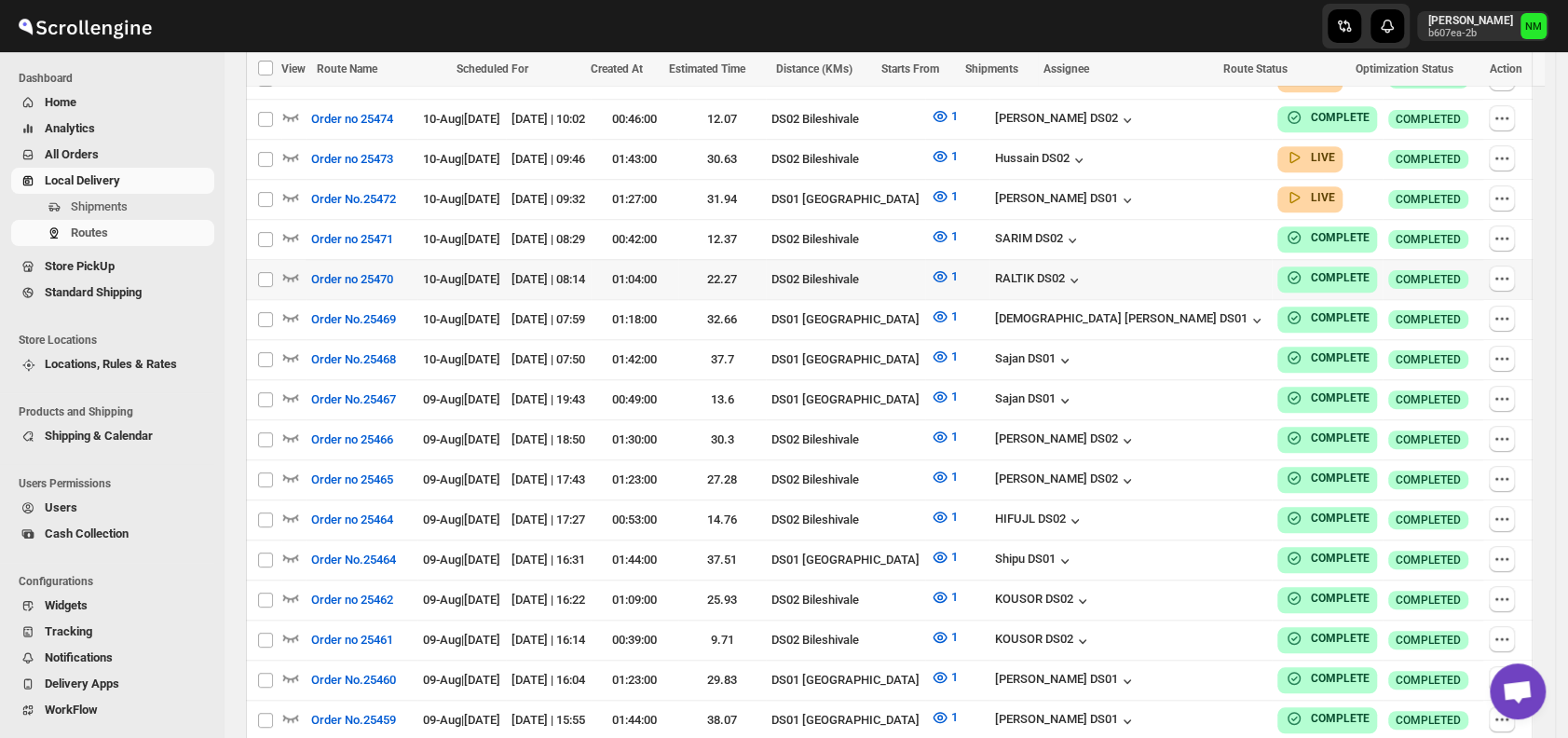
scroll to position [703, 0]
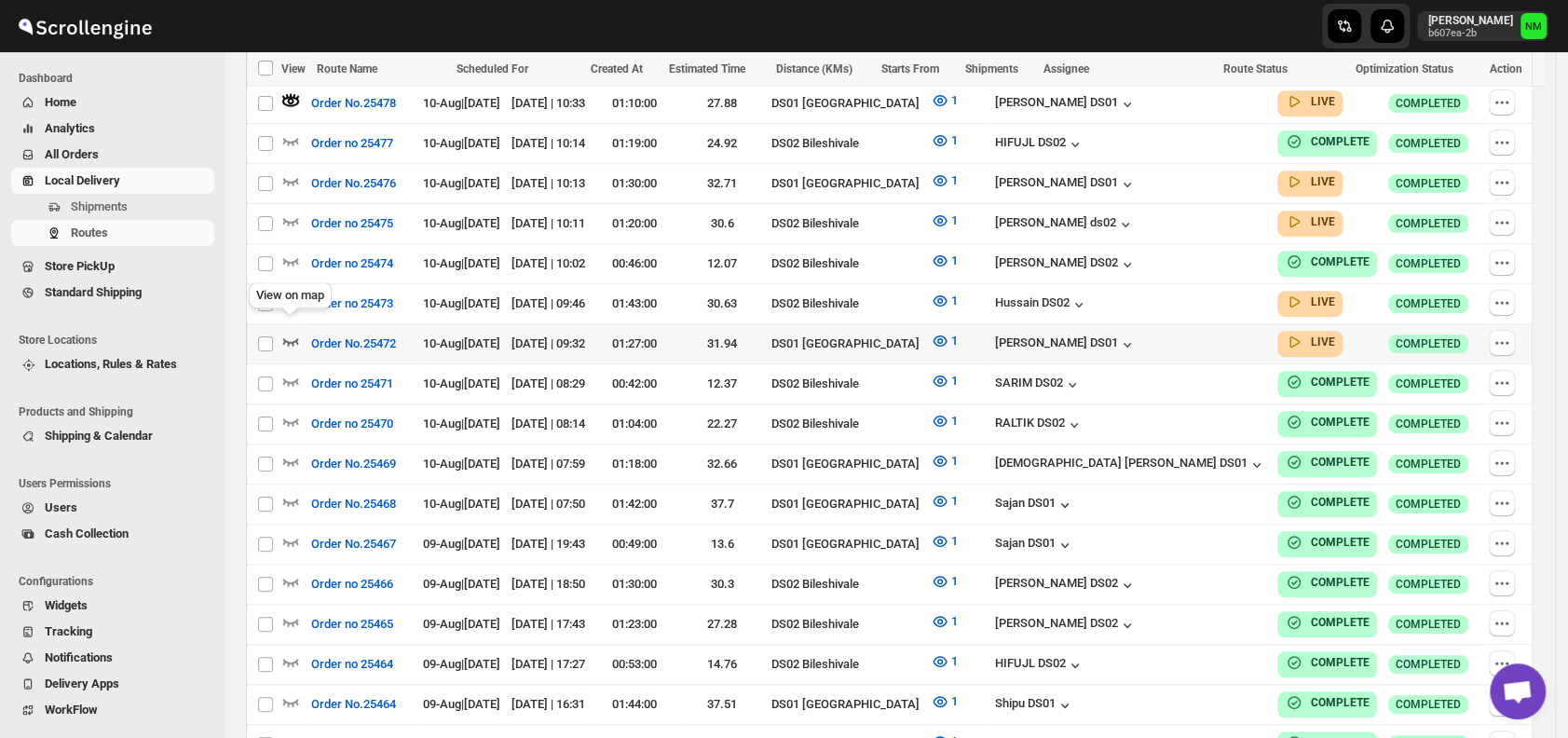
click at [291, 332] on icon "button" at bounding box center [291, 341] width 19 height 19
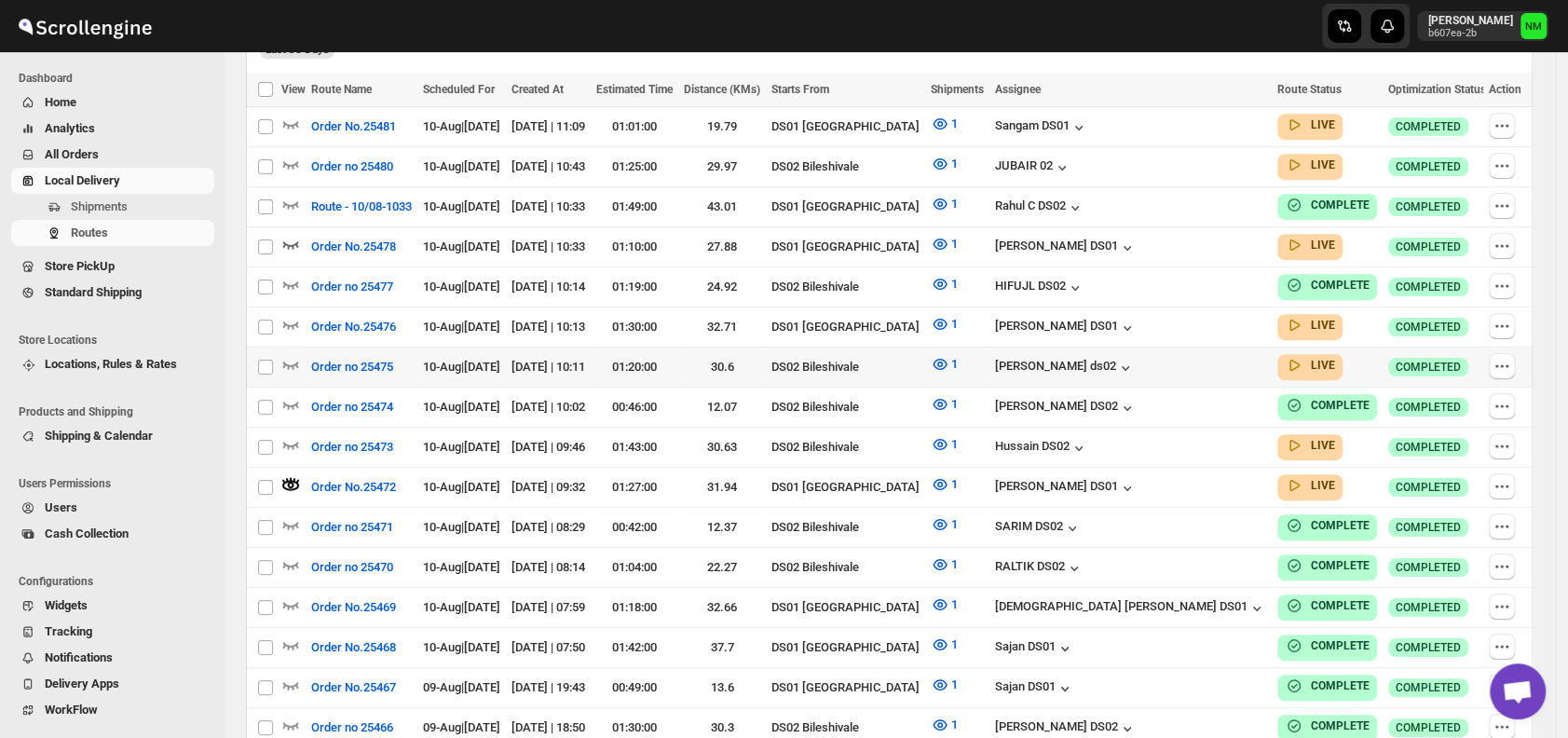
scroll to position [560, 0]
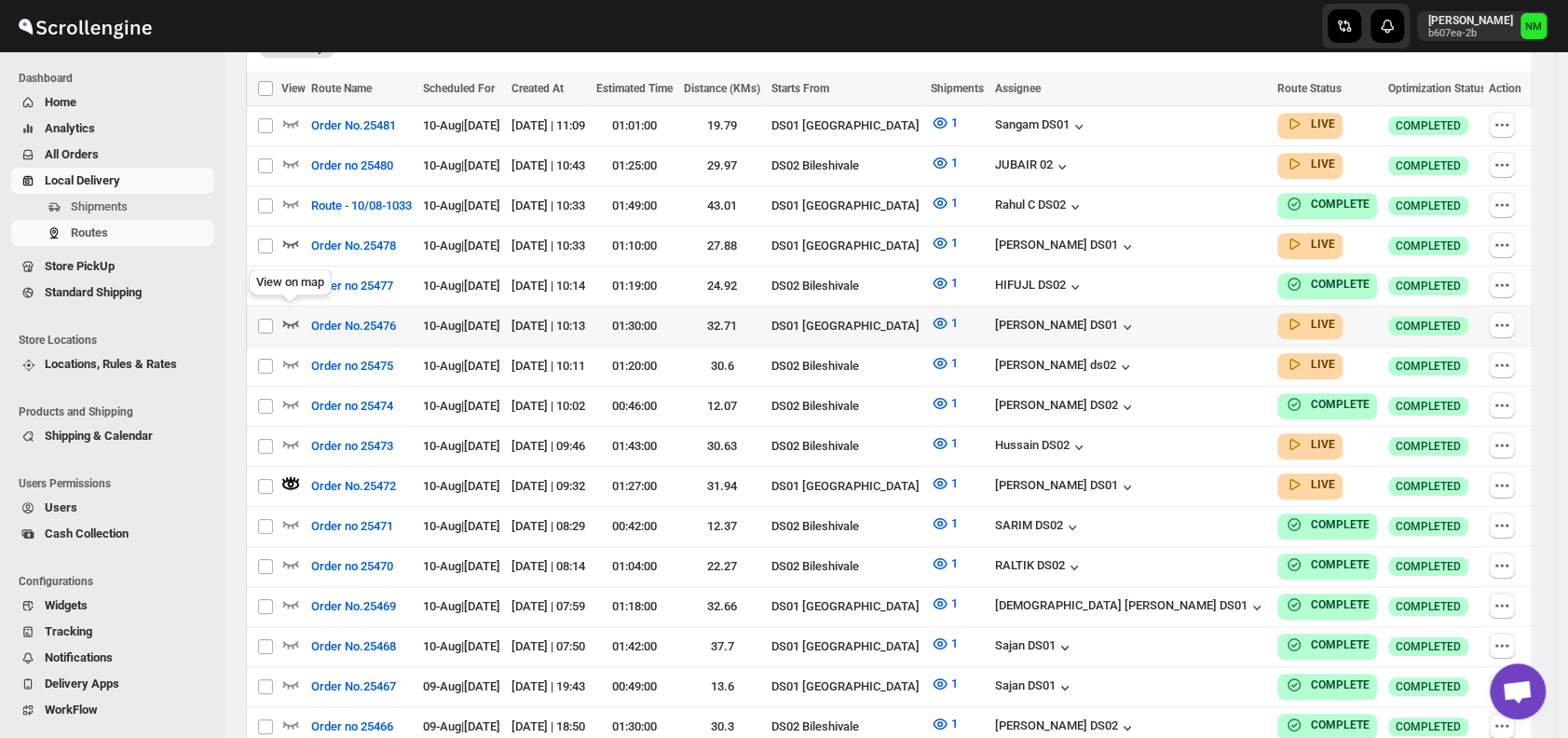
click at [296, 314] on icon "button" at bounding box center [291, 323] width 19 height 19
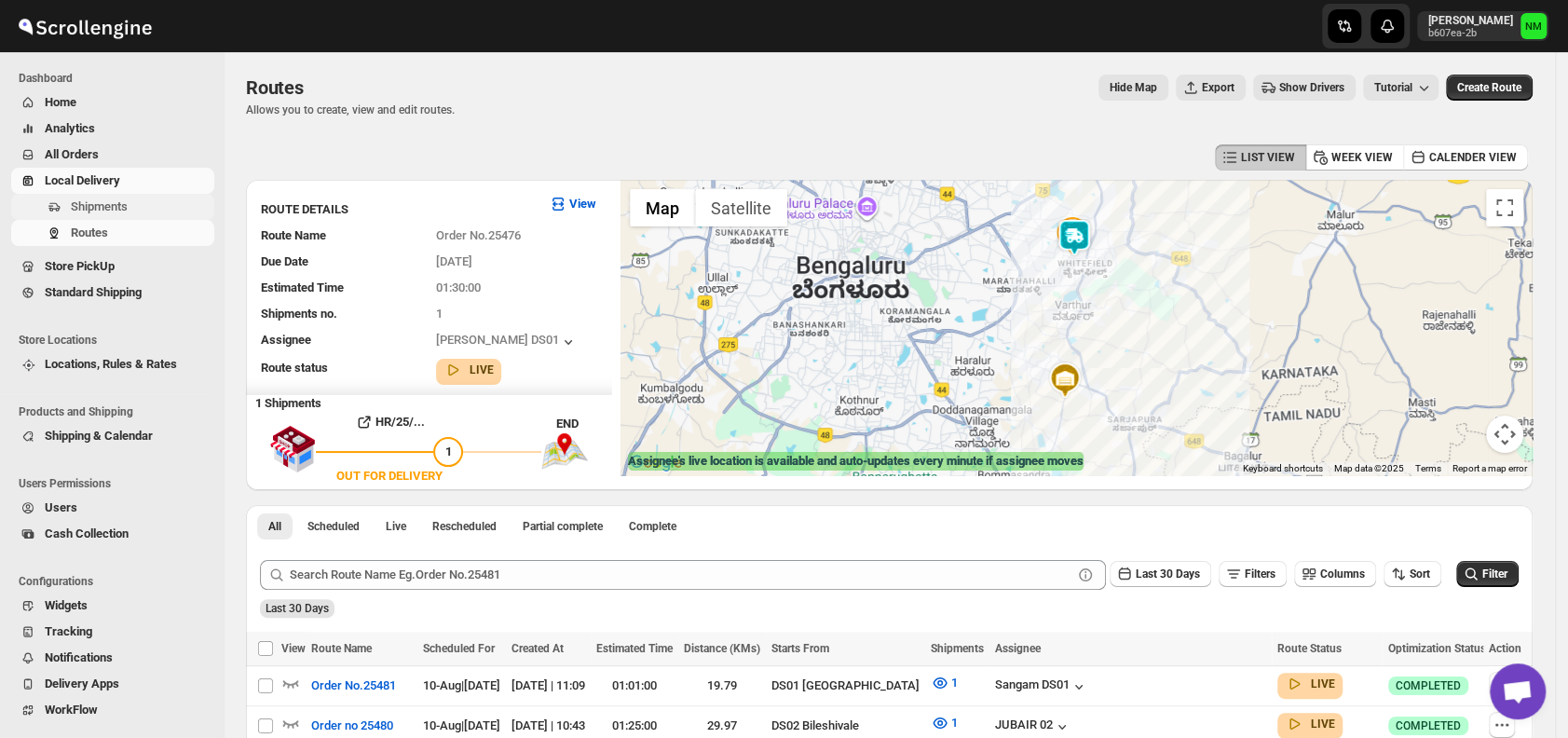
click at [150, 193] on button "Shipments" at bounding box center [112, 206] width 203 height 26
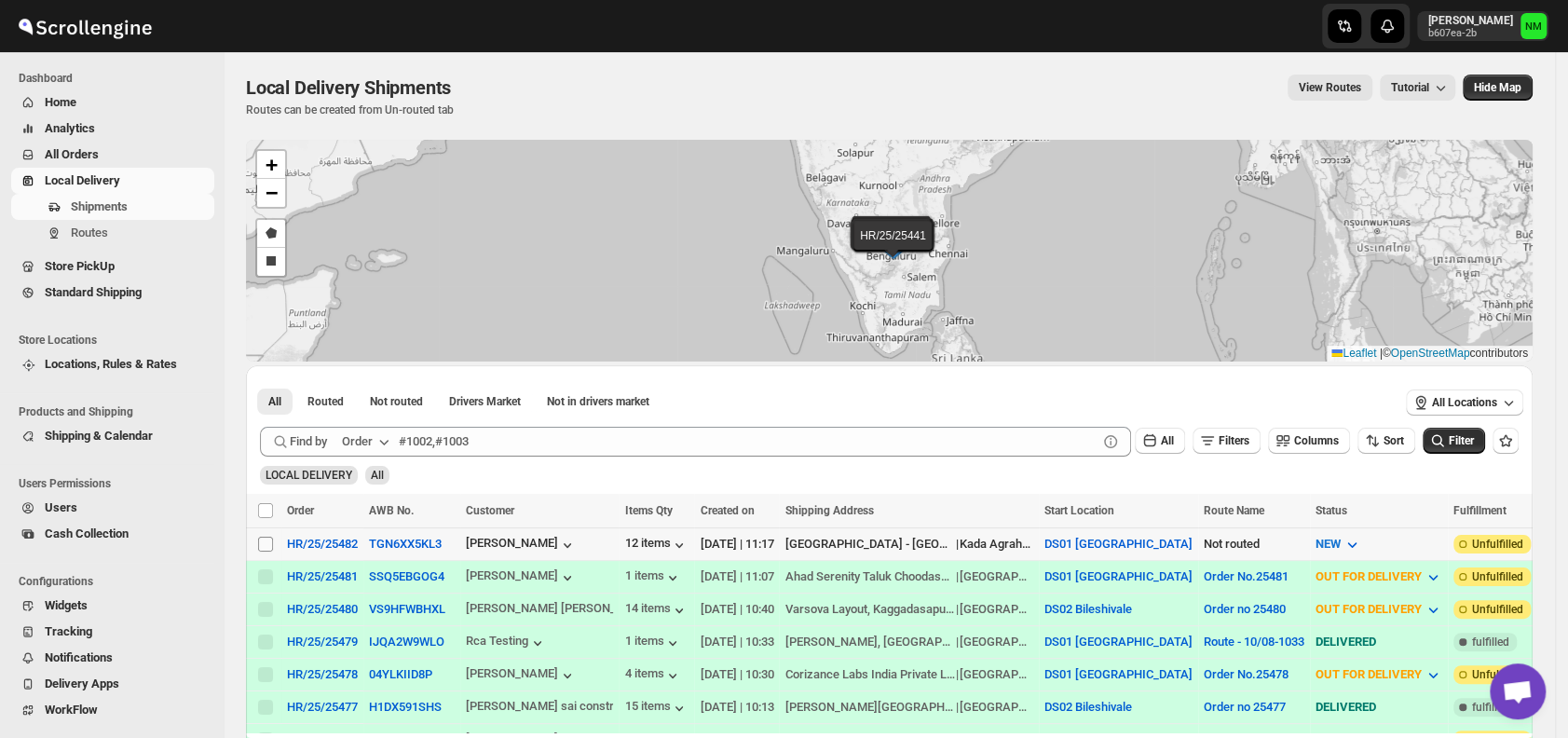
click at [262, 542] on input "Select shipment" at bounding box center [265, 544] width 15 height 15
checkbox input "true"
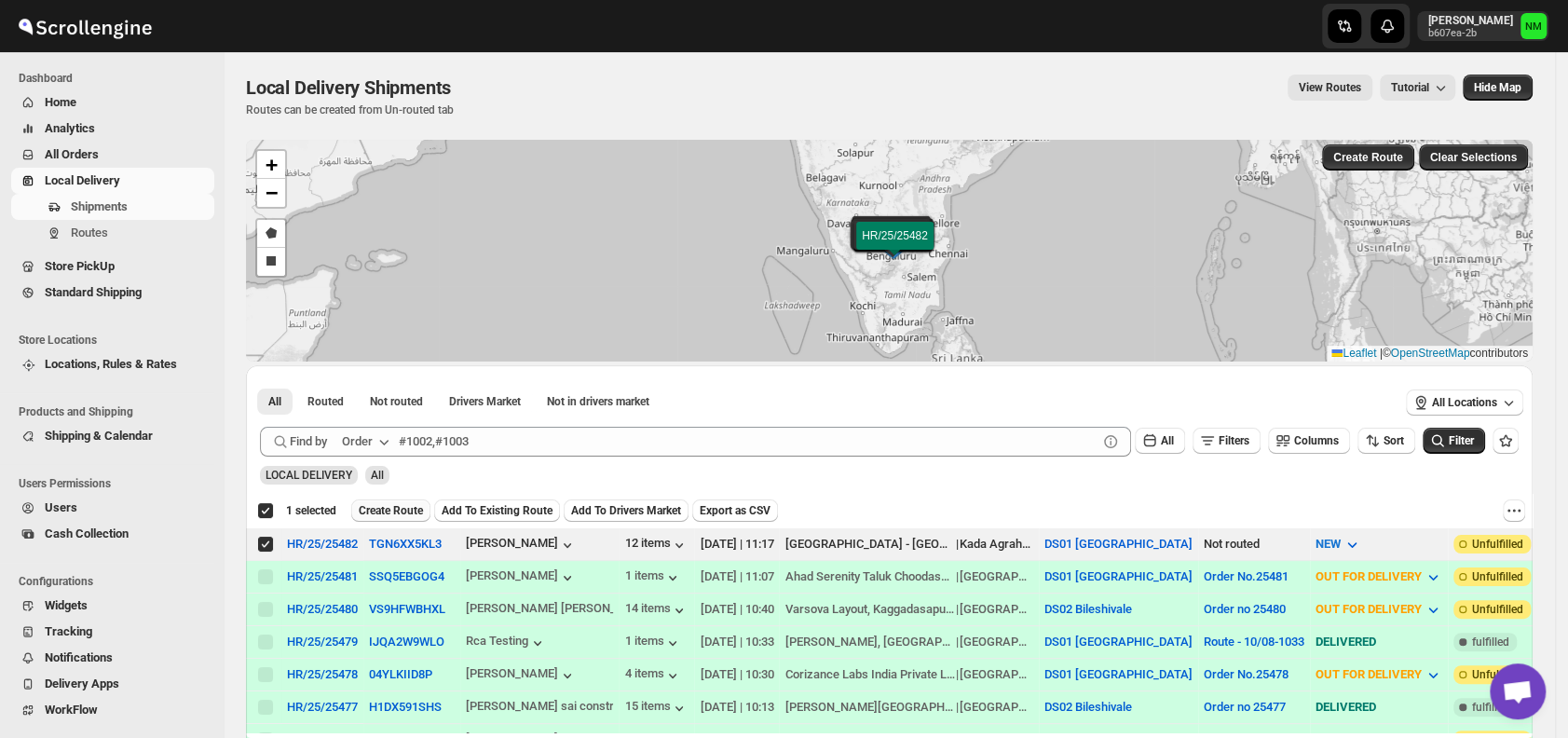
click at [359, 504] on span "Create Route" at bounding box center [391, 511] width 64 height 15
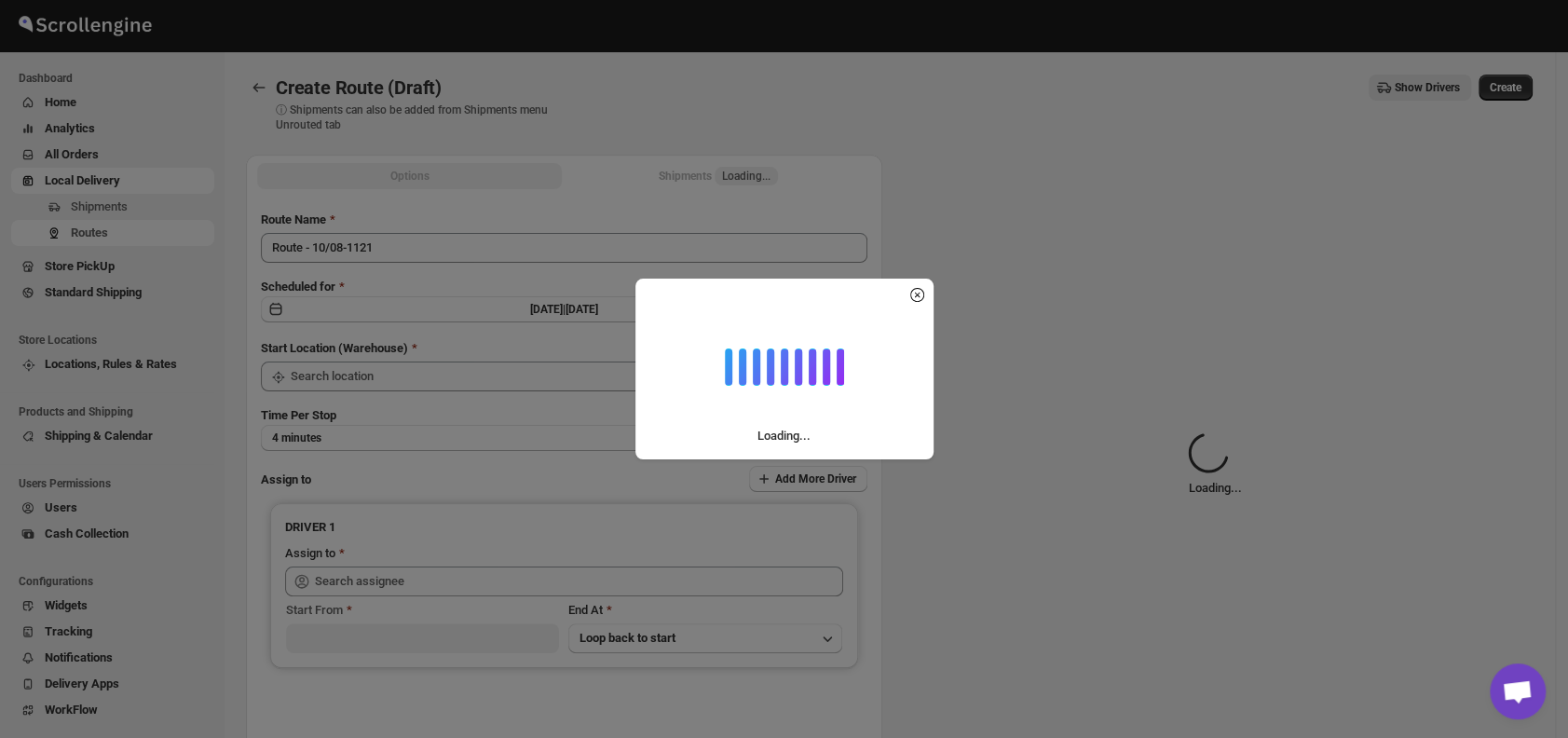
type input "DS01 [GEOGRAPHIC_DATA]"
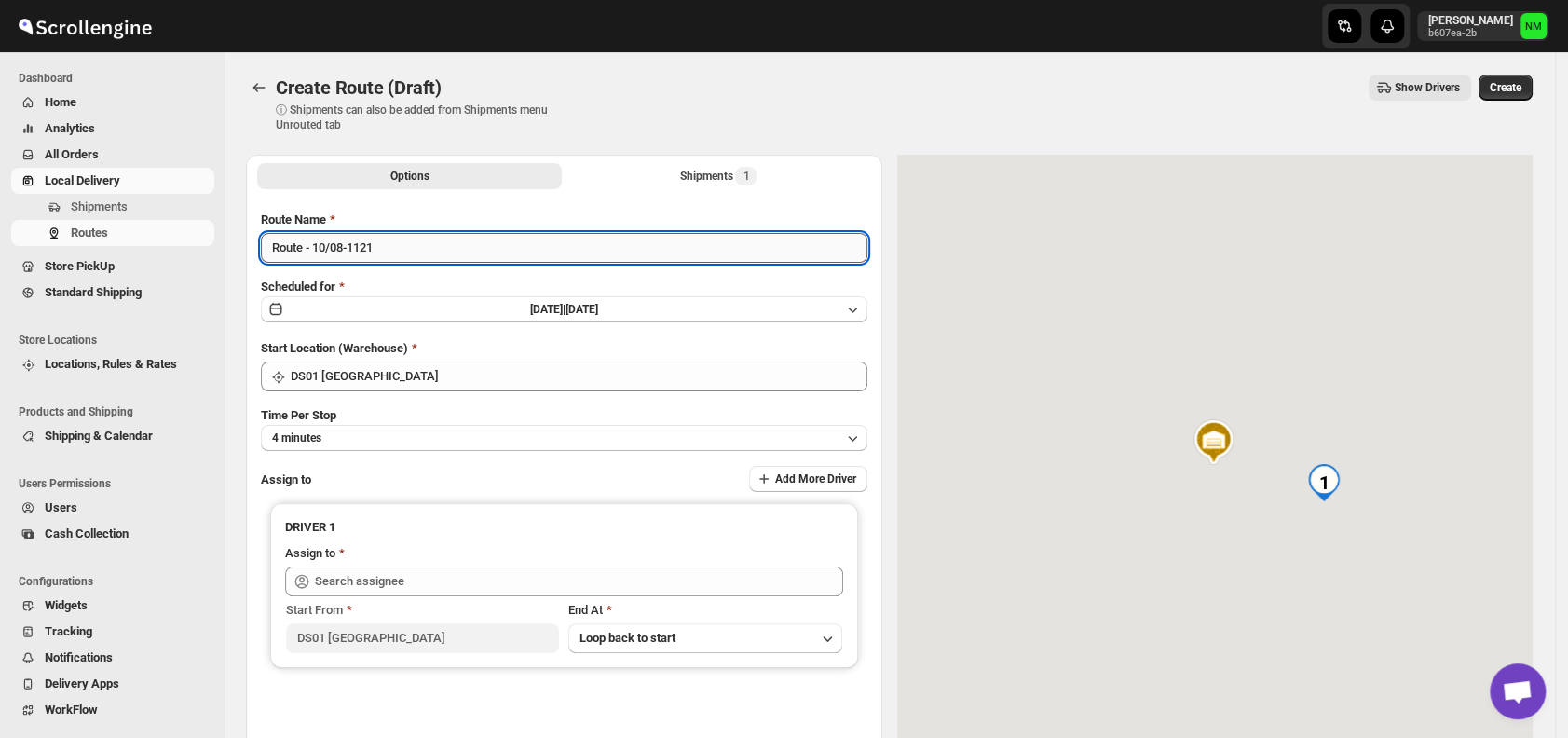
click at [395, 246] on input "Route - 10/08-1121" at bounding box center [563, 248] width 606 height 30
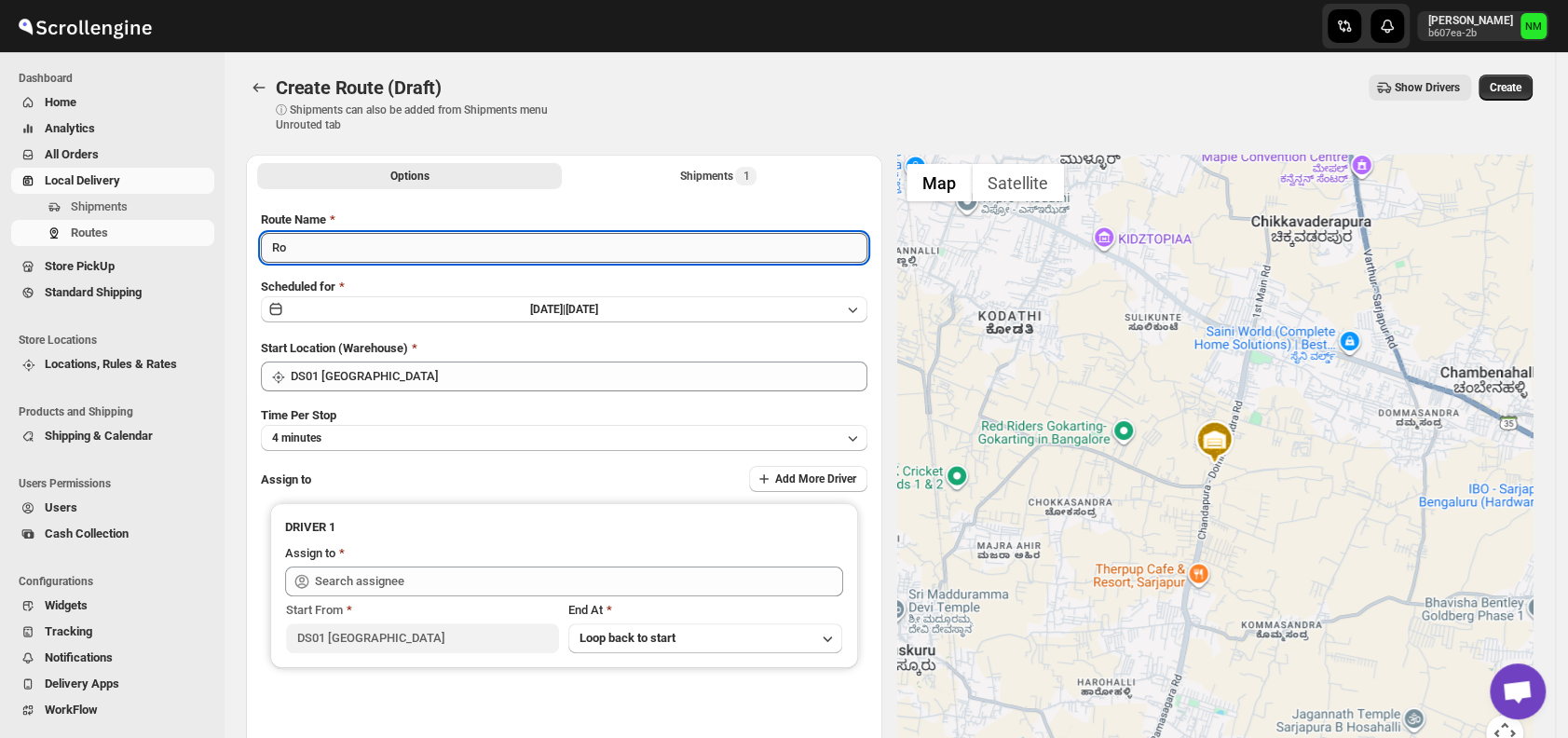
type input "R"
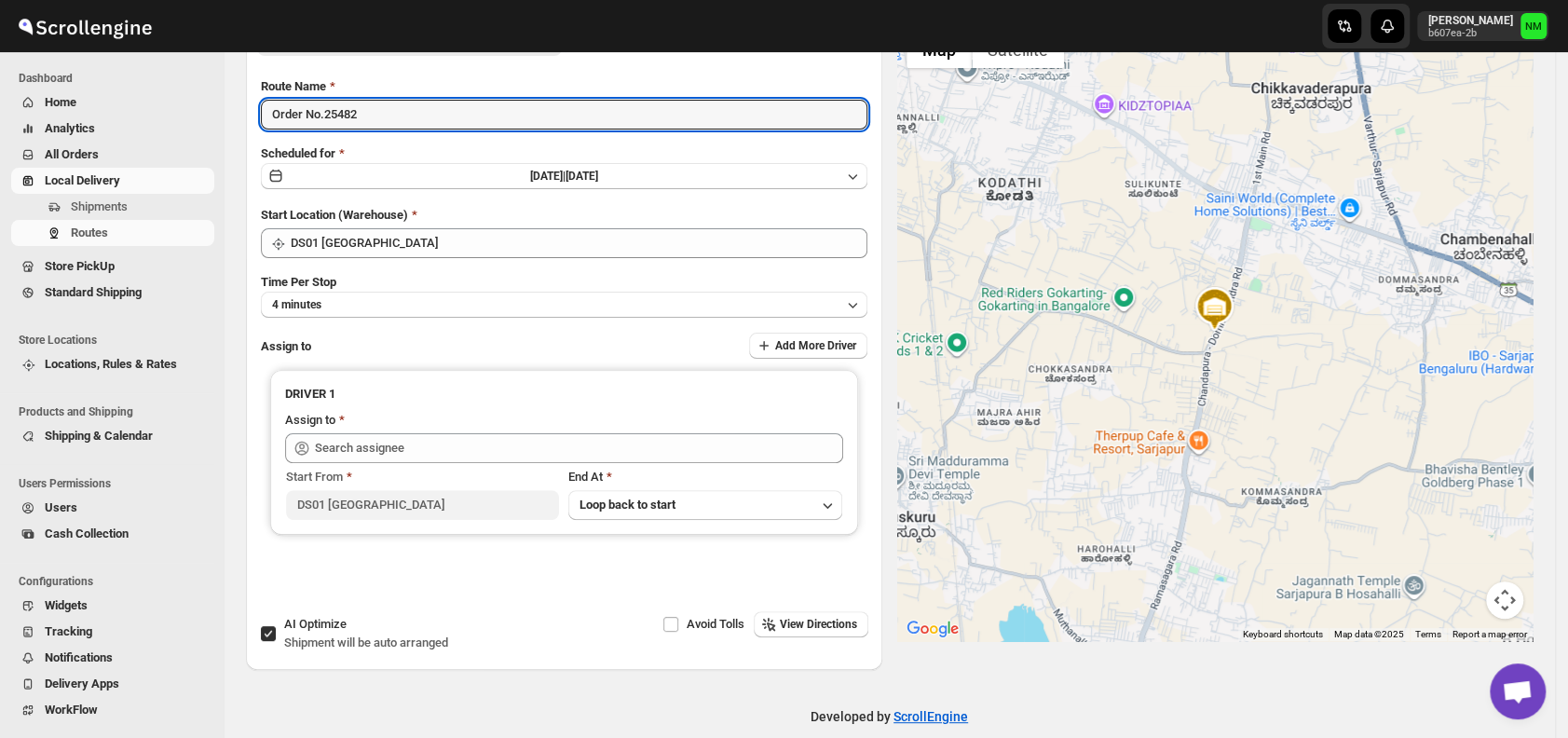
scroll to position [135, 0]
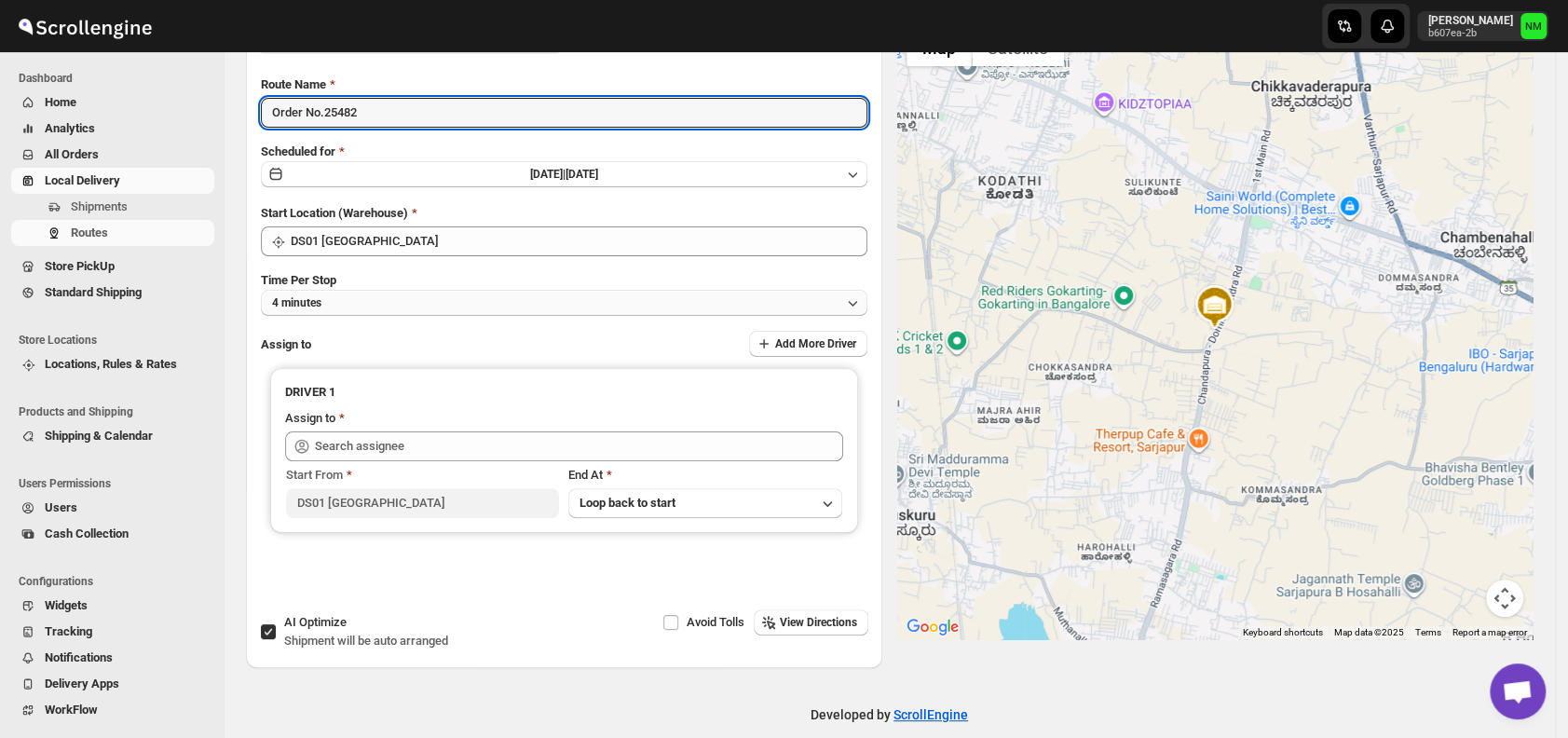
type input "Order No.25482"
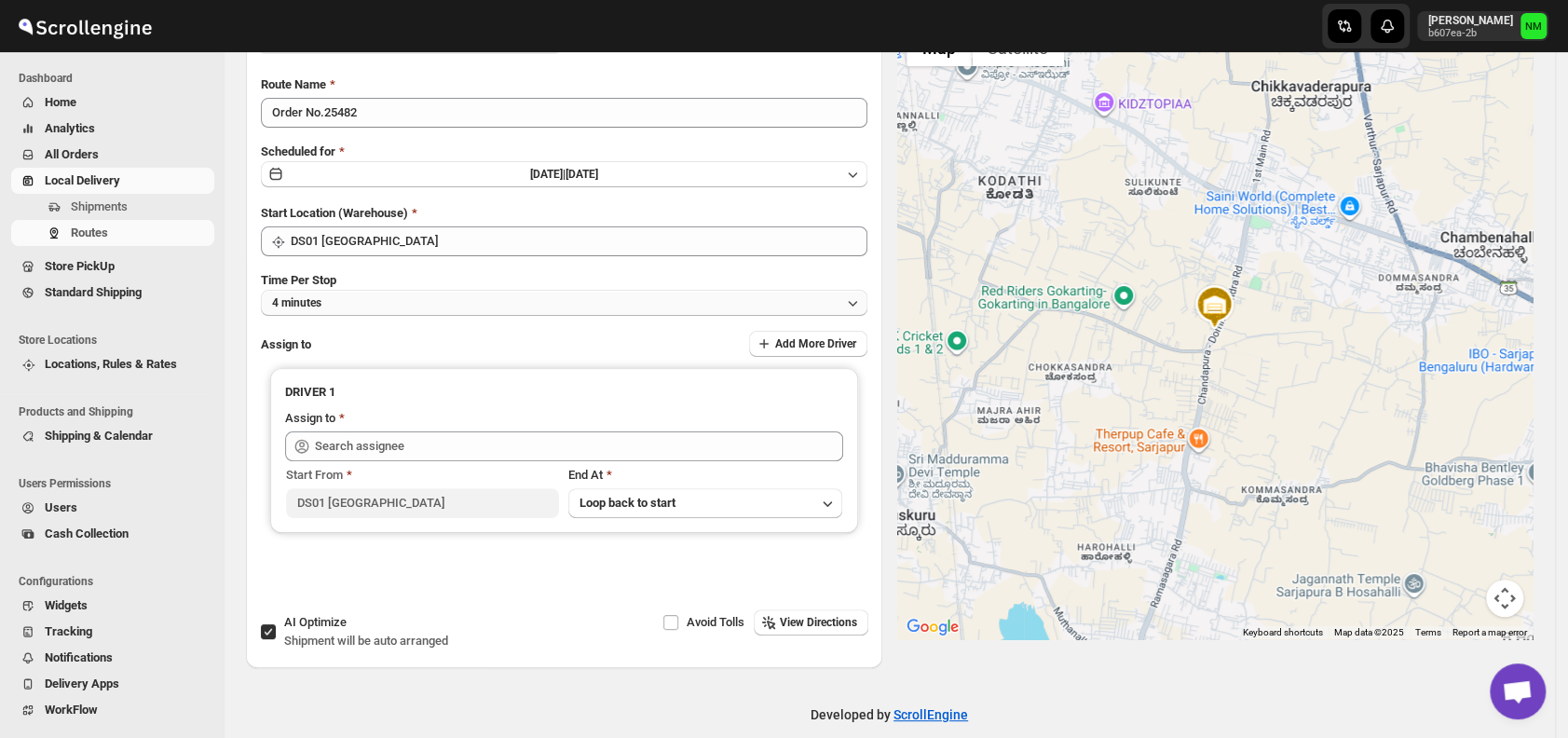
click at [404, 309] on button "4 minutes" at bounding box center [563, 303] width 606 height 26
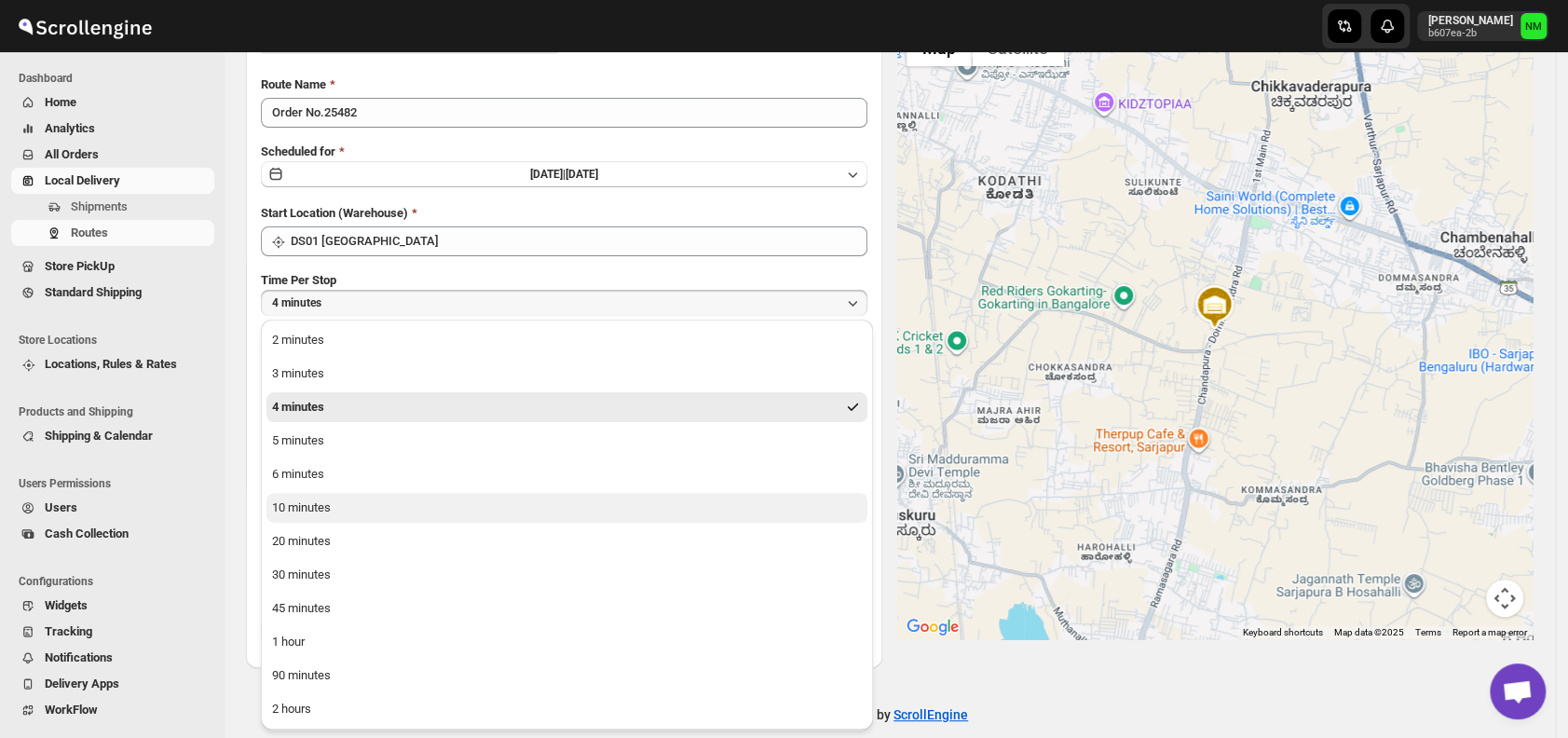
click at [360, 504] on button "10 minutes" at bounding box center [566, 508] width 601 height 30
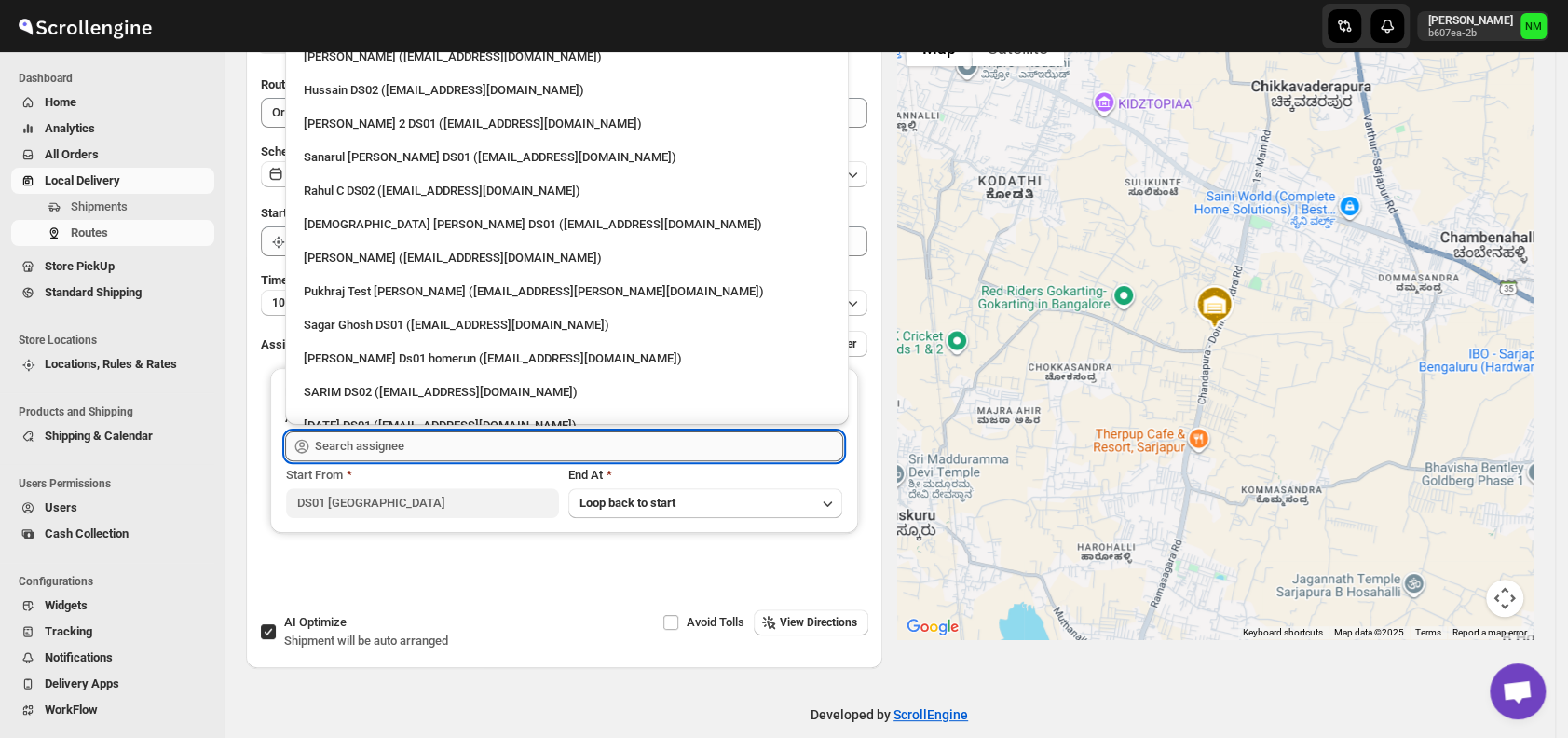
click at [421, 447] on input "text" at bounding box center [578, 447] width 528 height 30
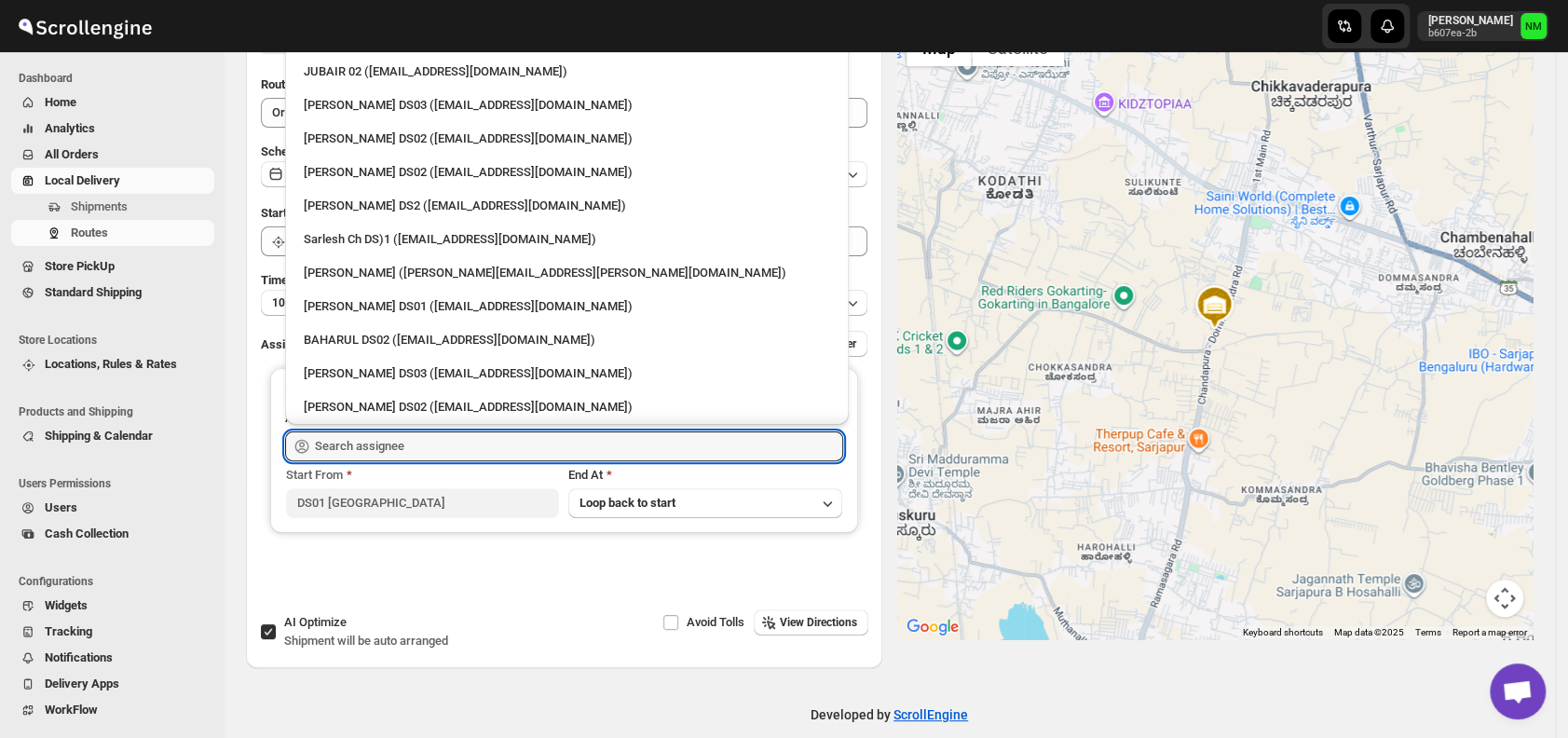
scroll to position [633, 0]
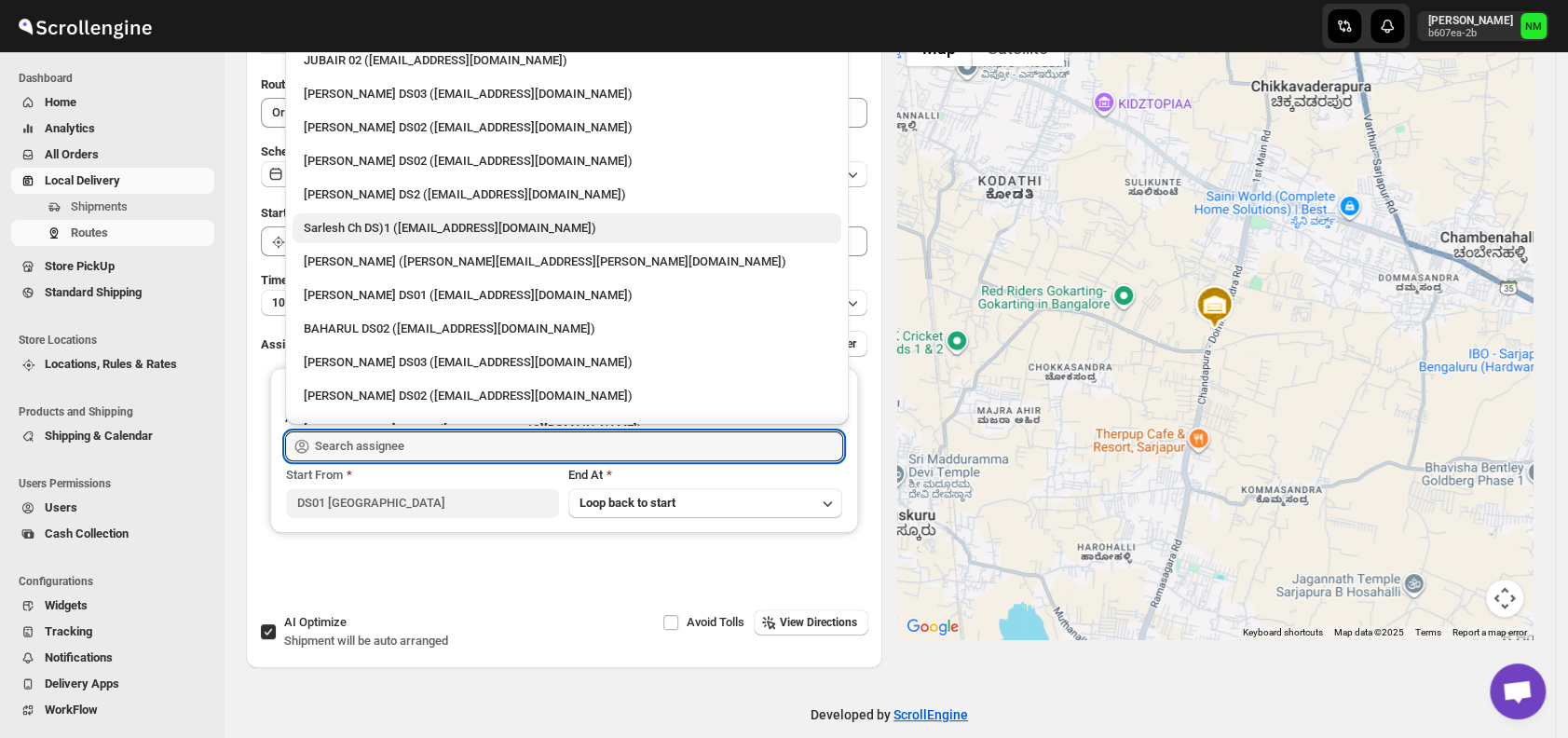
click at [333, 230] on div "Sarlesh Ch DS)1 (vinapi9521@jazipo.com)" at bounding box center [566, 228] width 526 height 19
type input "Sarlesh Ch DS)1 (vinapi9521@jazipo.com)"
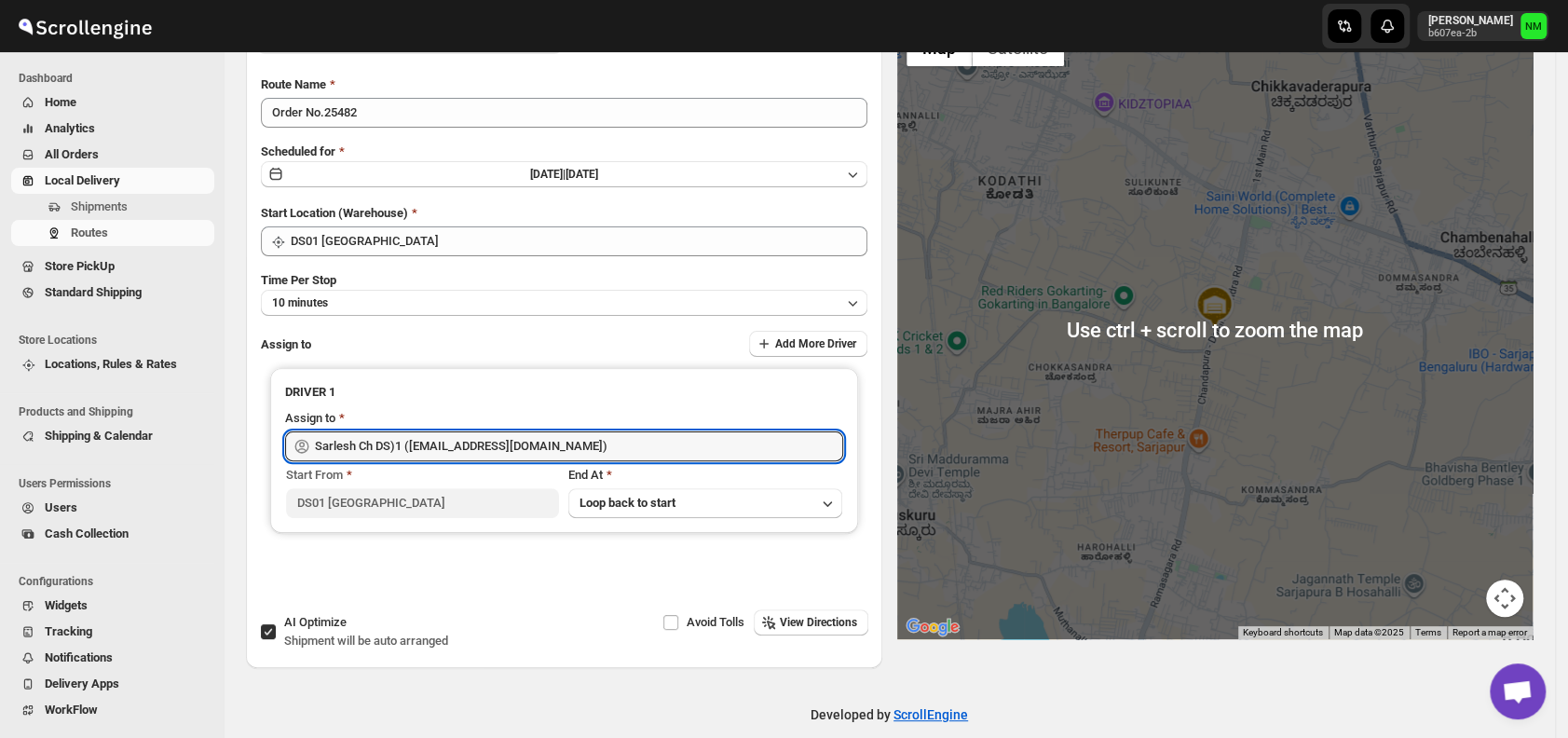
scroll to position [0, 0]
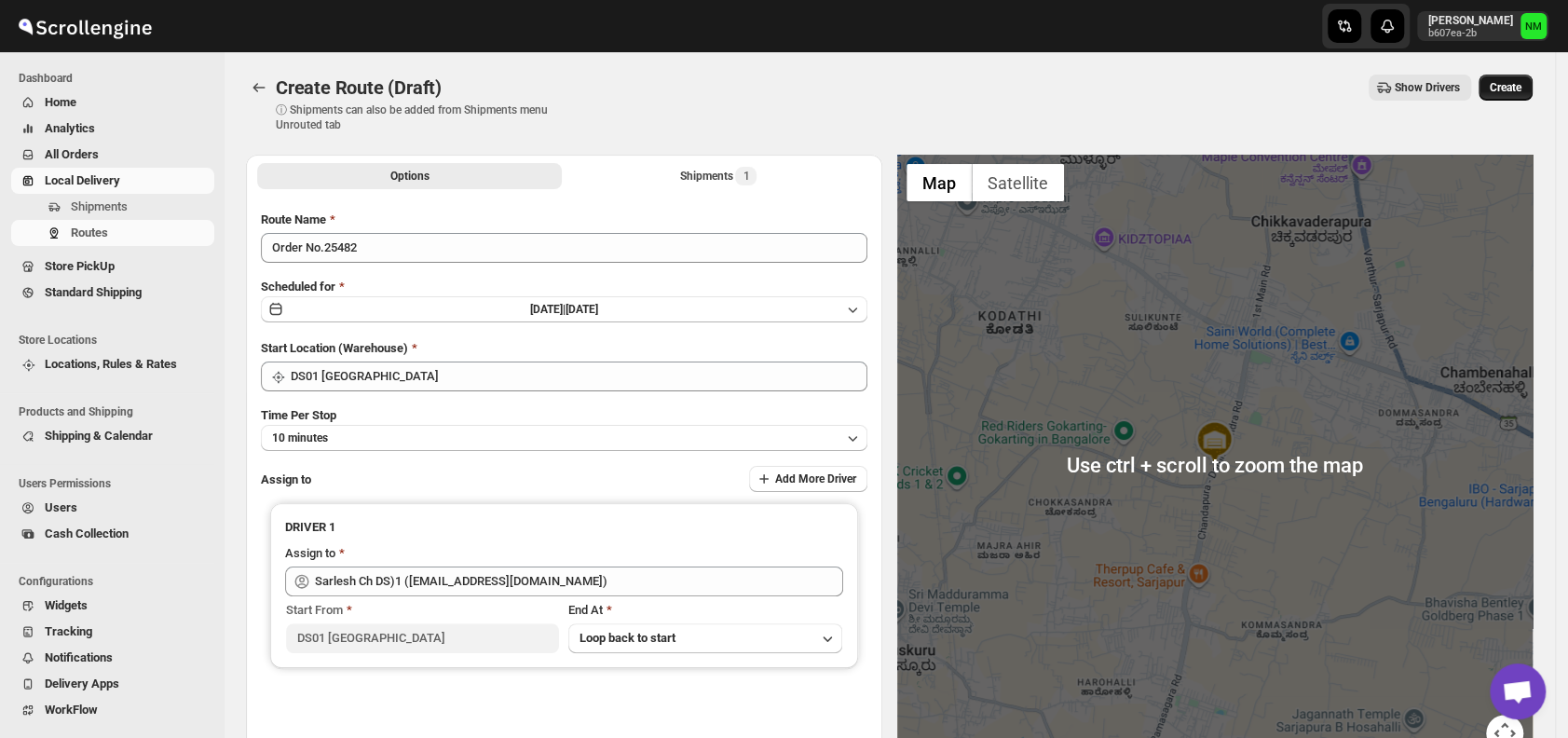
click at [1514, 84] on span "Create" at bounding box center [1506, 88] width 32 height 15
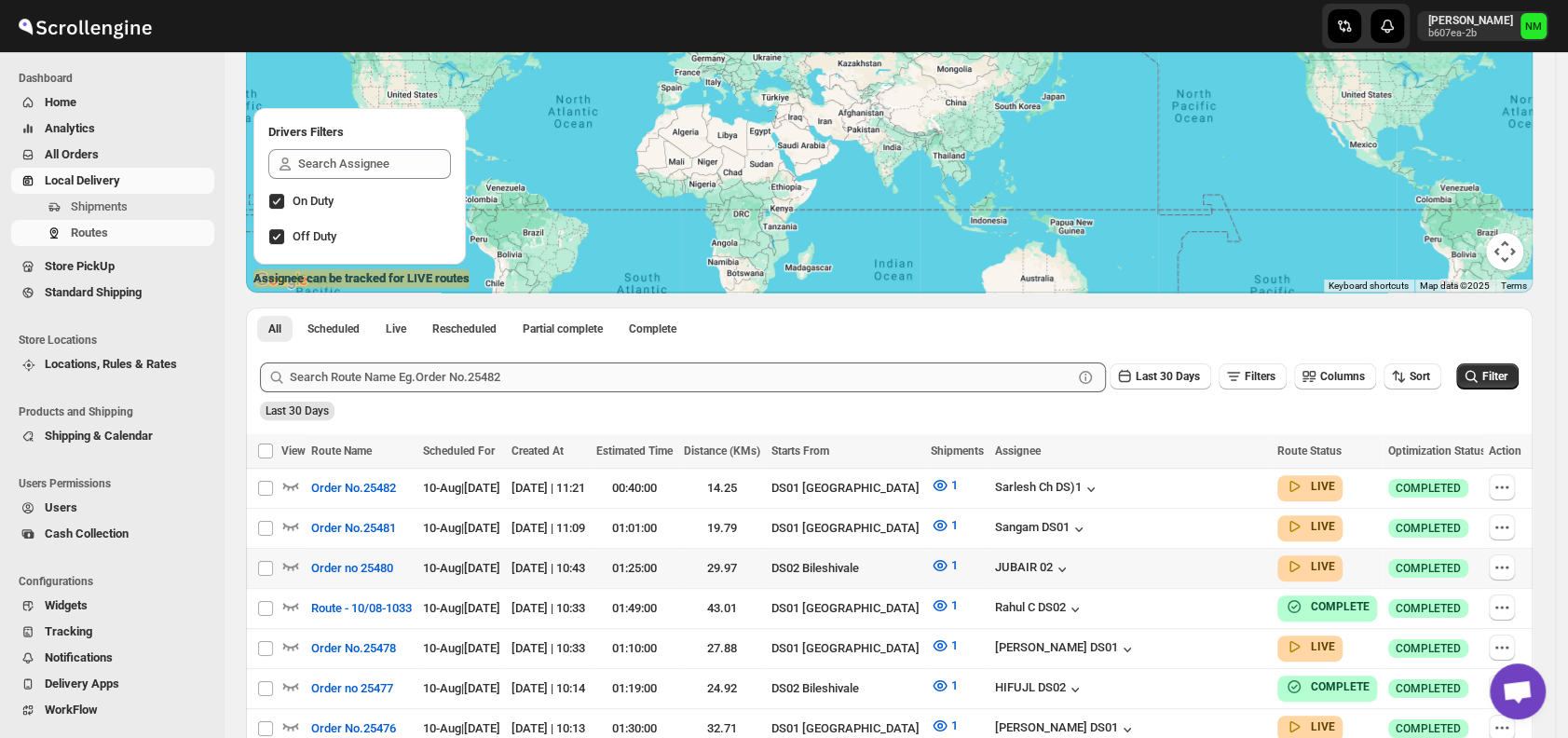
scroll to position [192, 0]
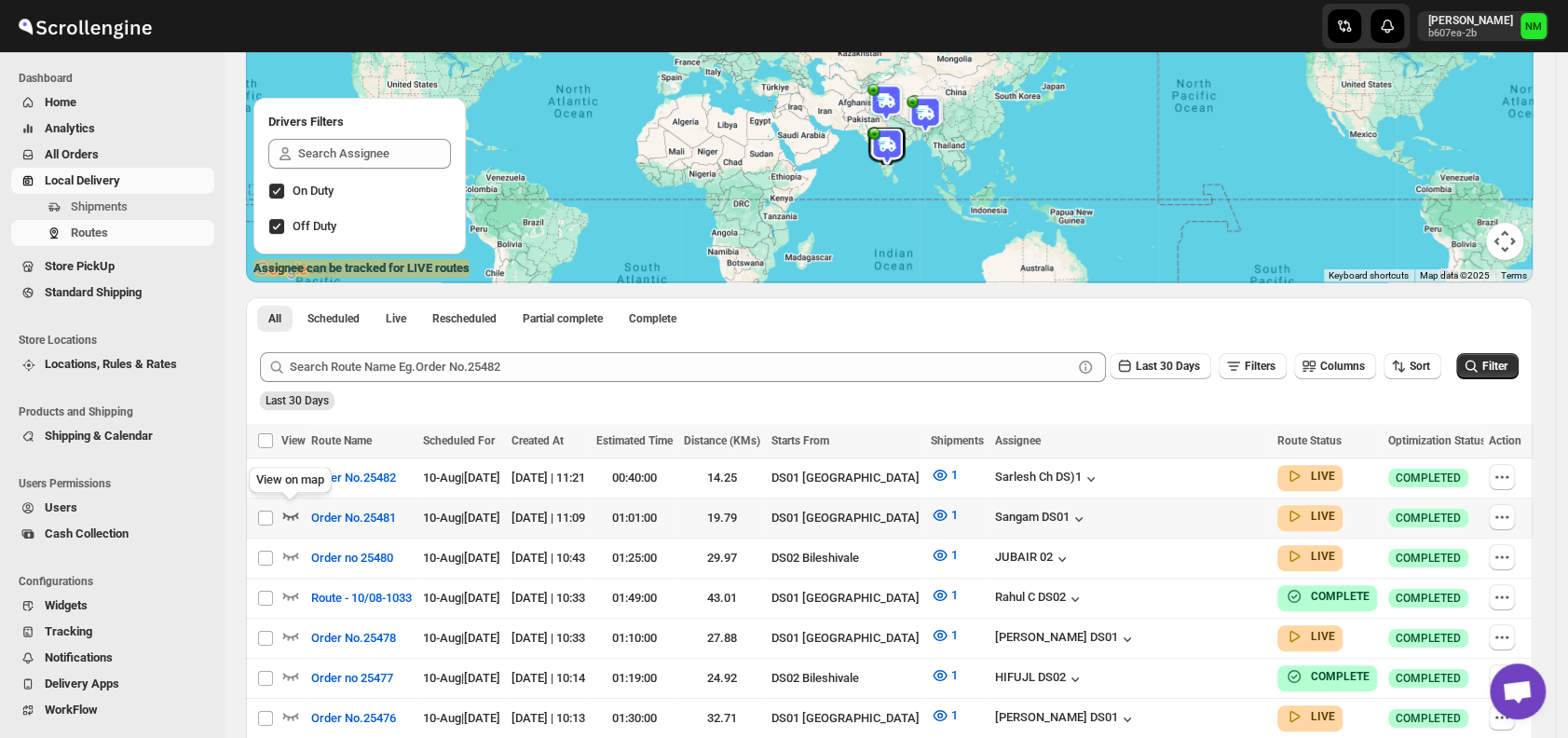
click at [292, 510] on icon "button" at bounding box center [291, 515] width 19 height 19
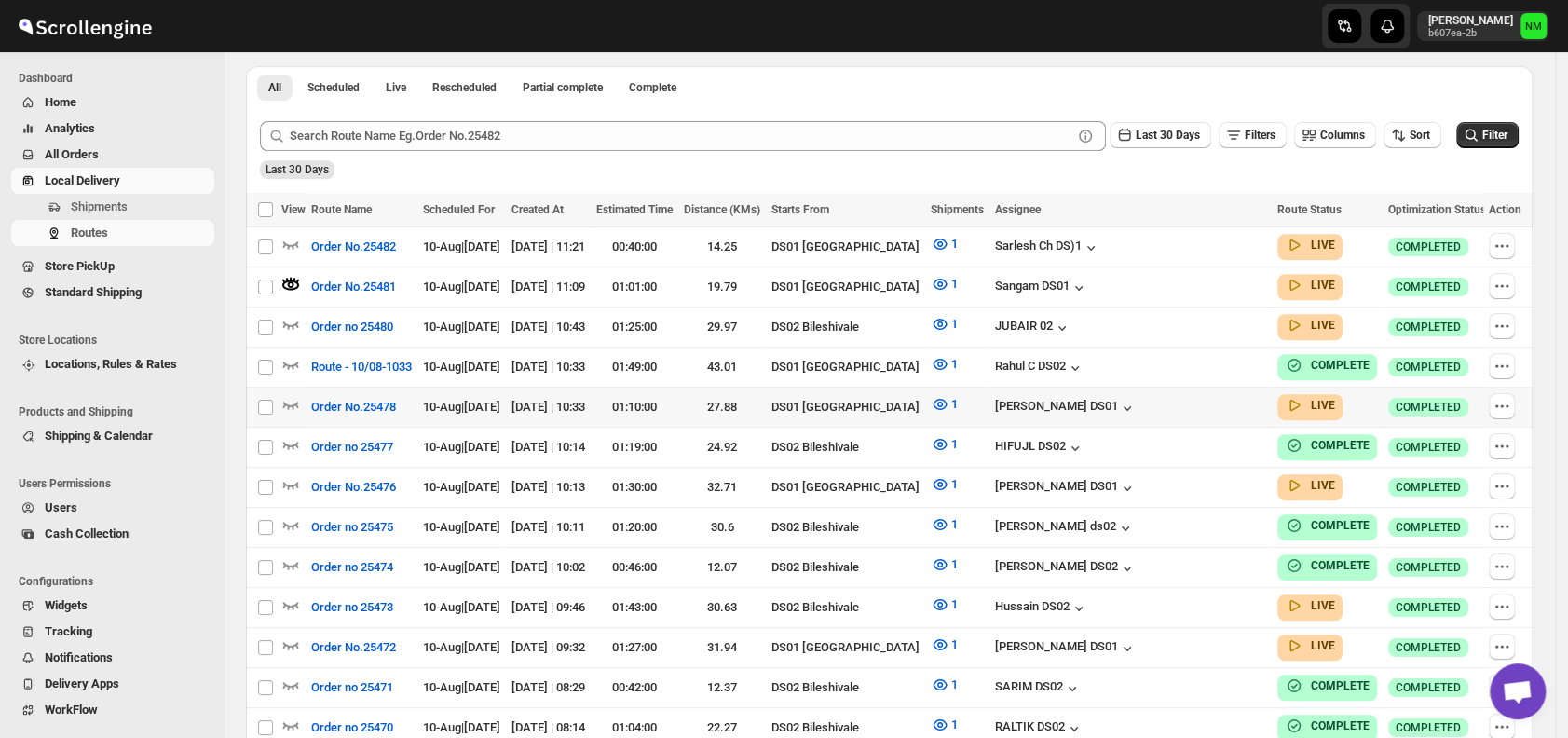
scroll to position [504, 0]
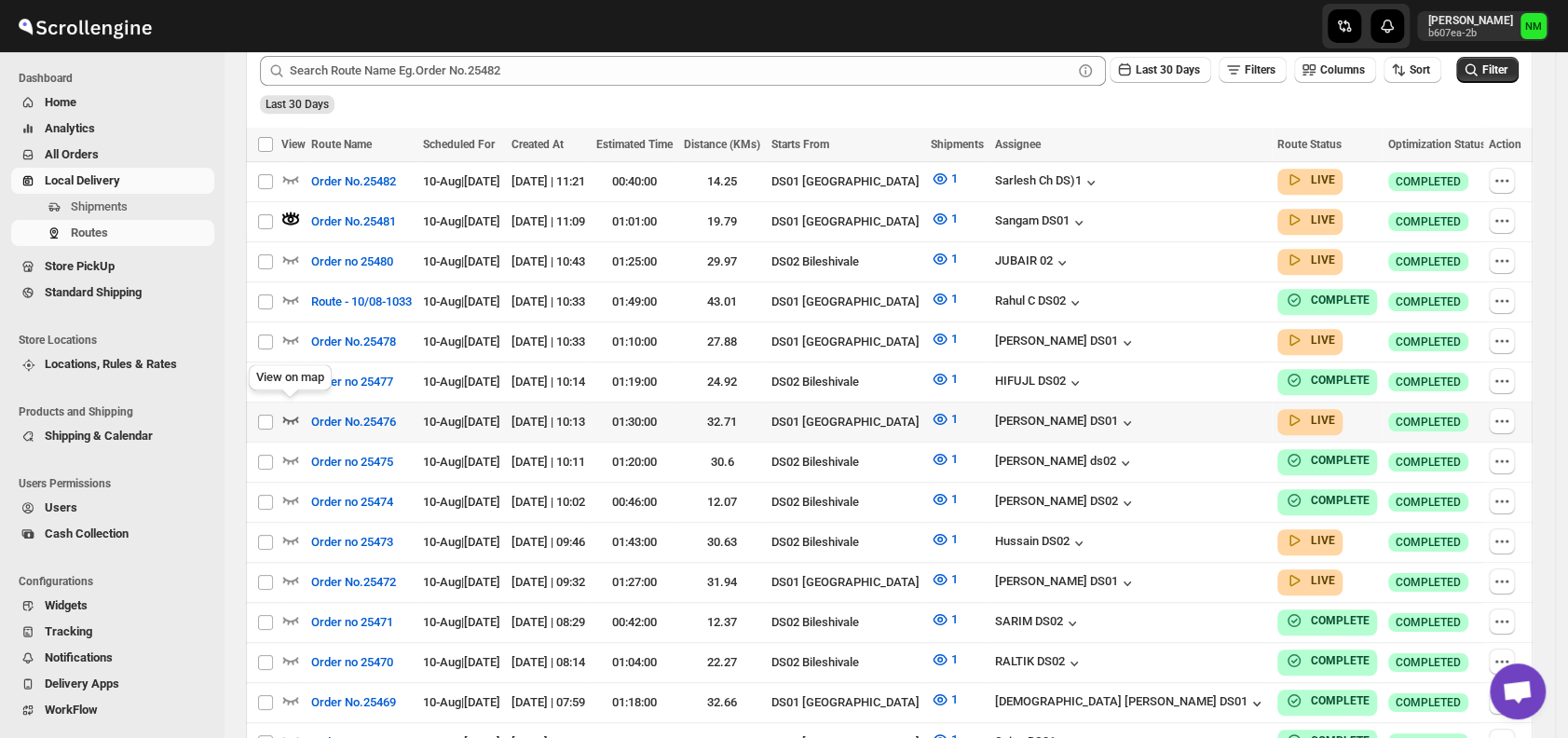
click at [297, 418] on icon "button" at bounding box center [291, 419] width 19 height 19
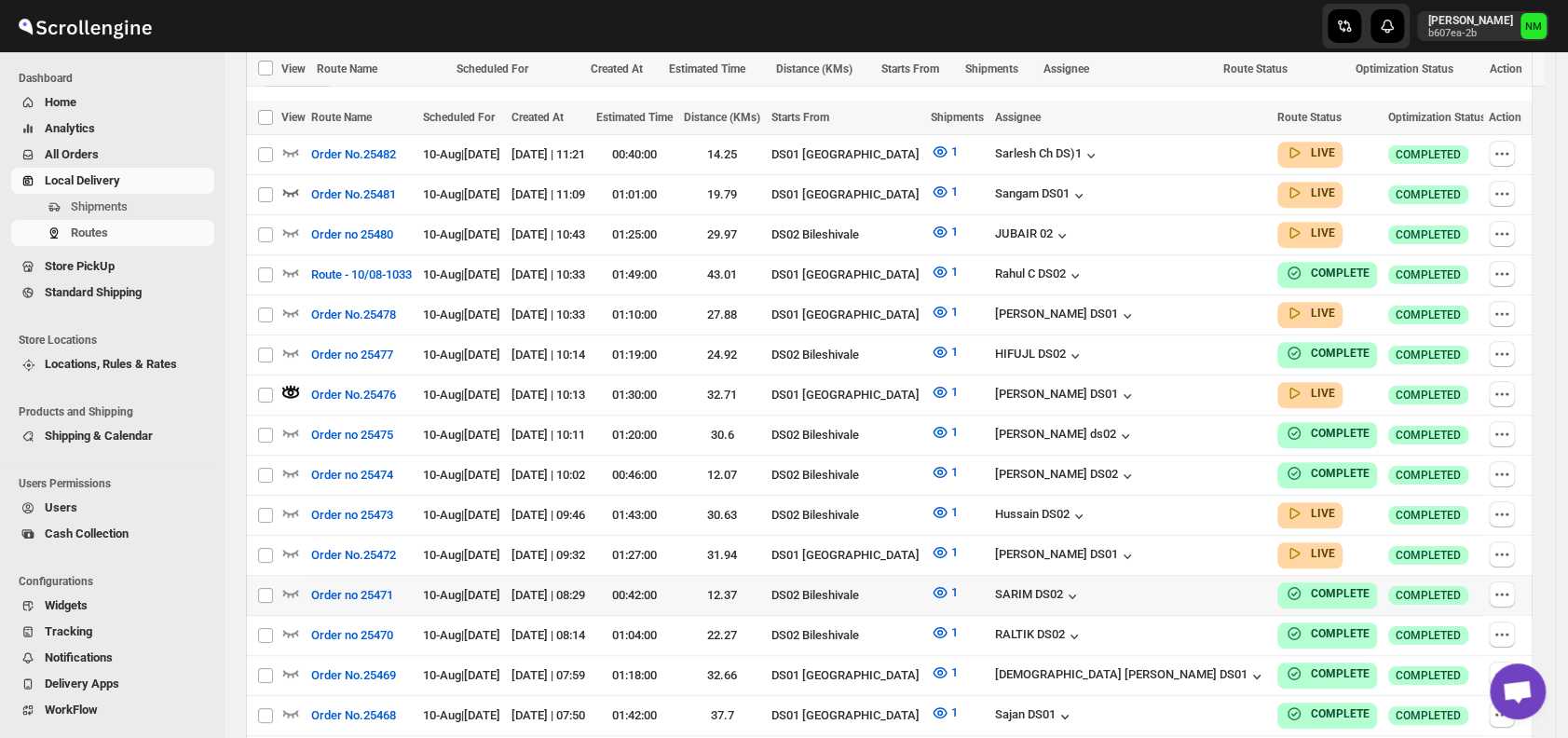
scroll to position [597, 0]
